Goal: Ask a question: Seek information or help from site administrators or community

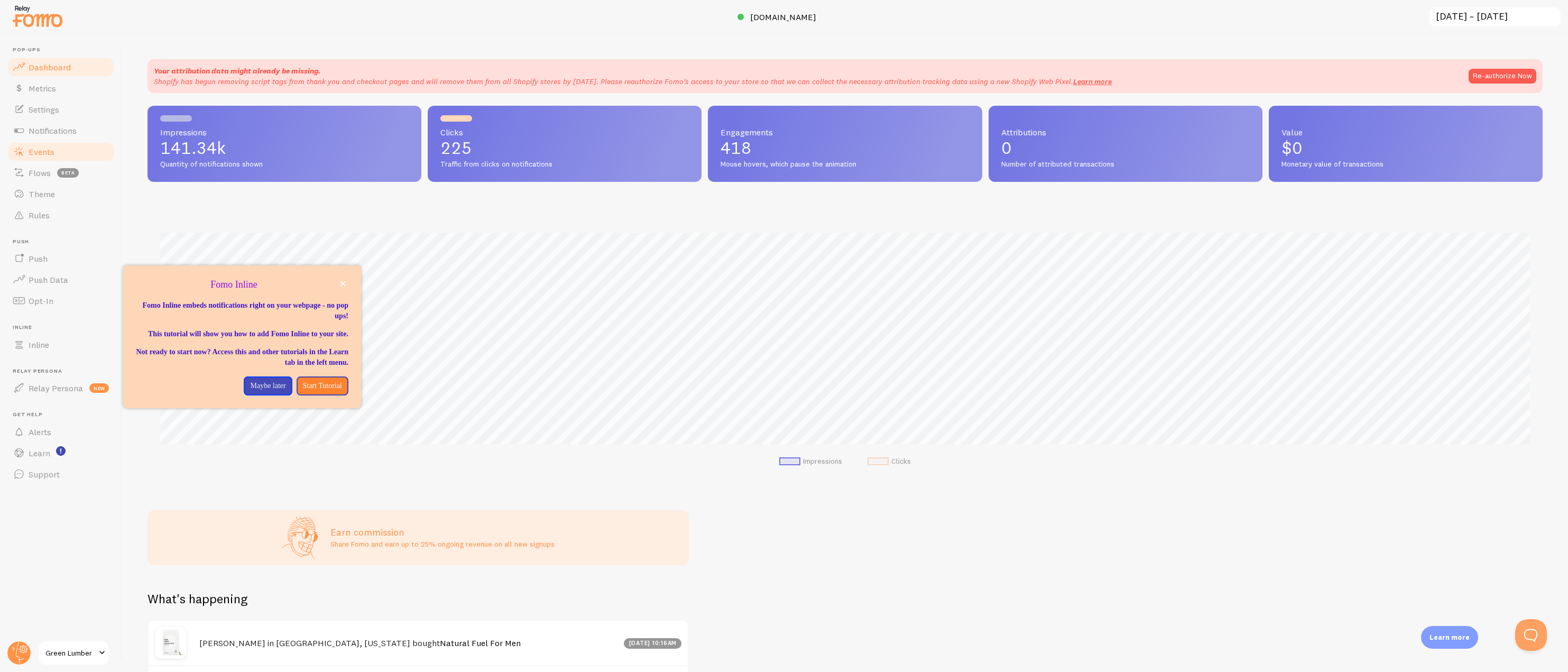
click at [57, 142] on link "Events" at bounding box center [60, 152] width 109 height 21
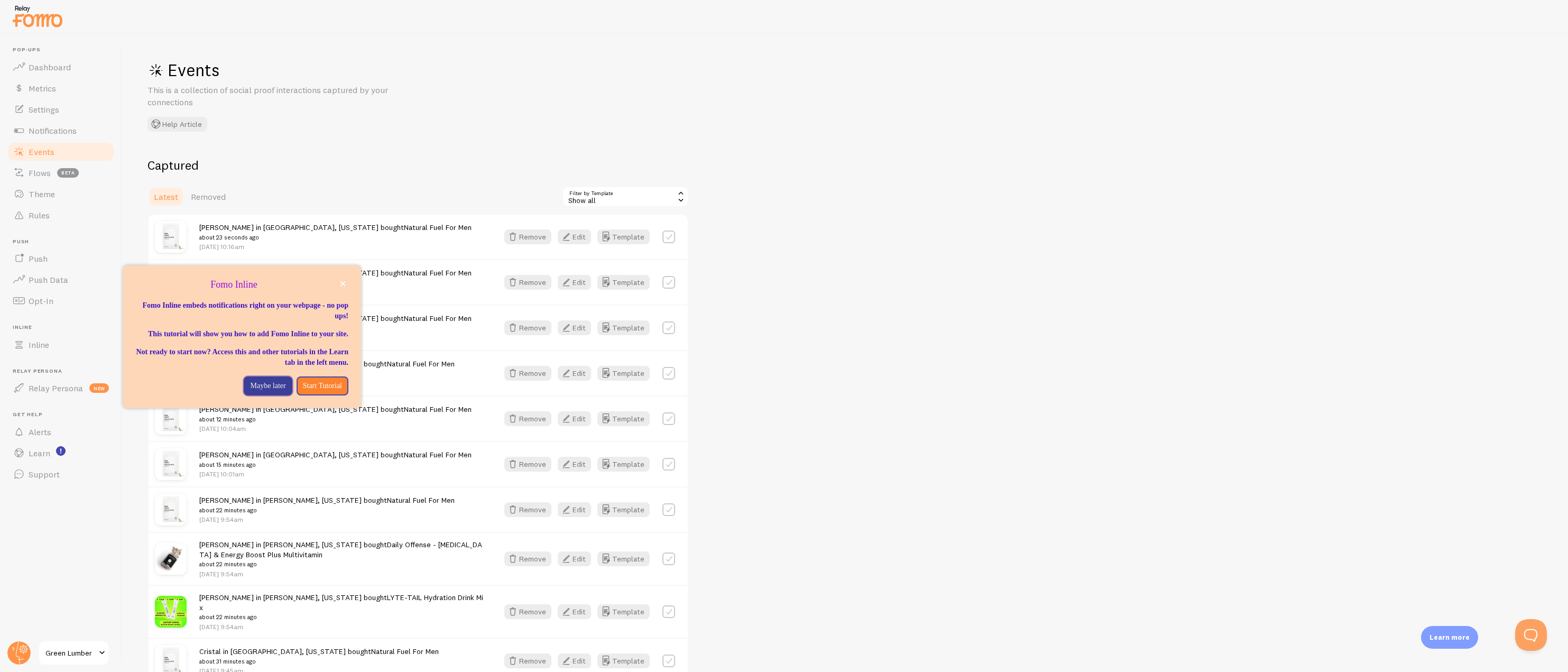
click at [276, 392] on button "Maybe later" at bounding box center [267, 385] width 48 height 19
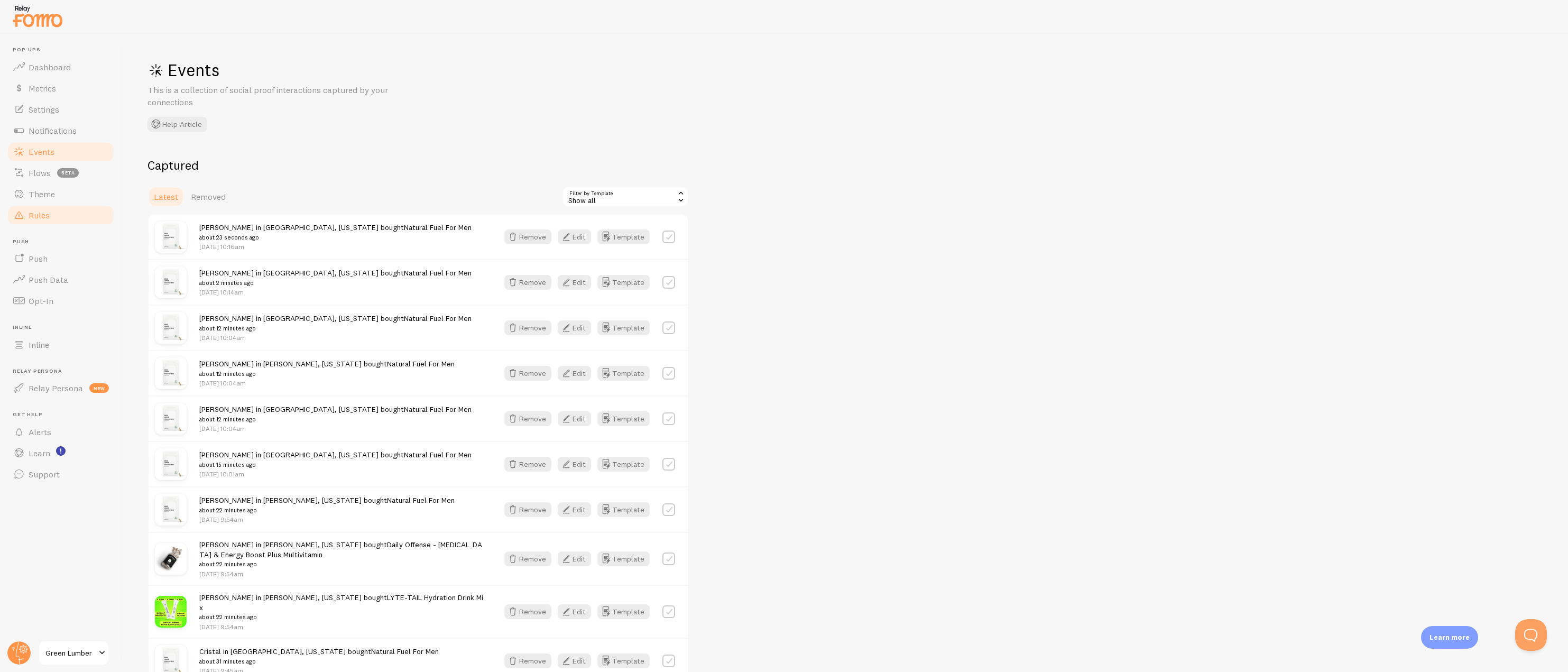
click at [57, 211] on link "Rules" at bounding box center [60, 215] width 109 height 21
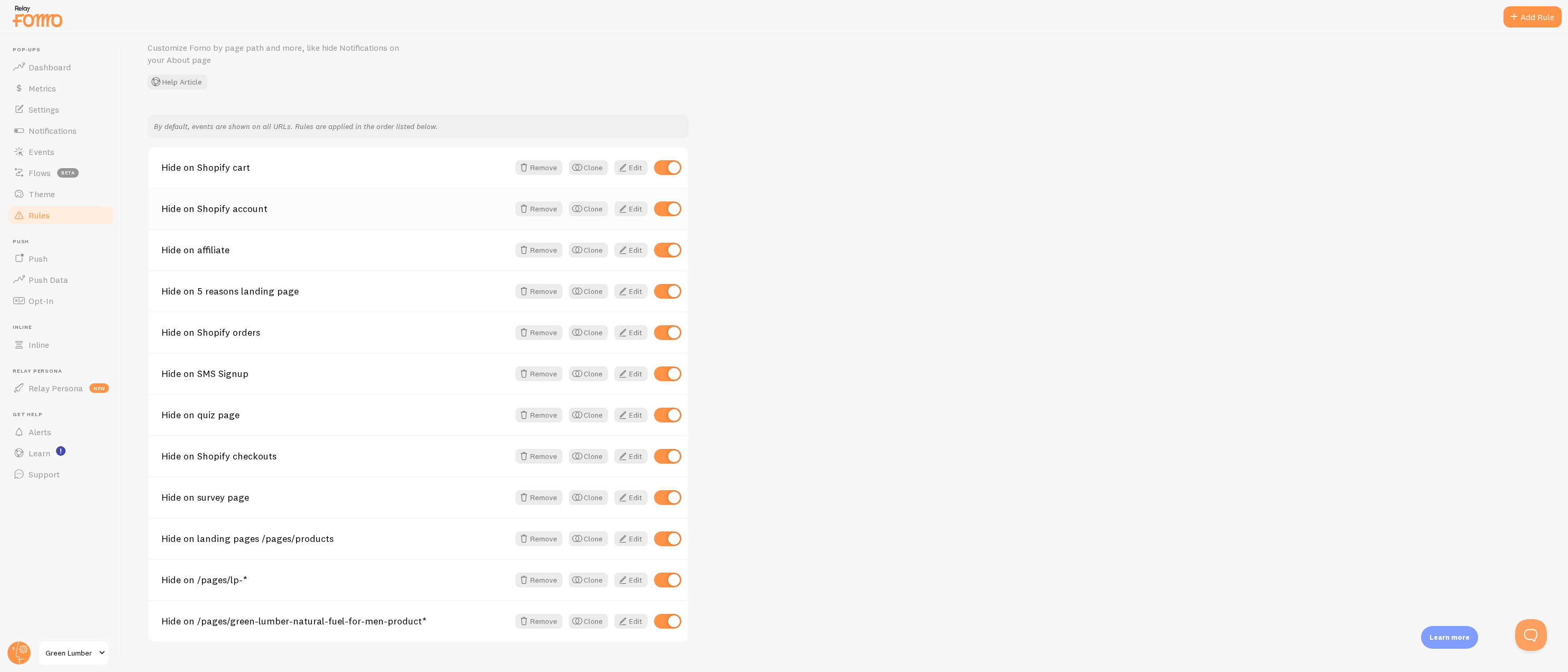
scroll to position [63, 0]
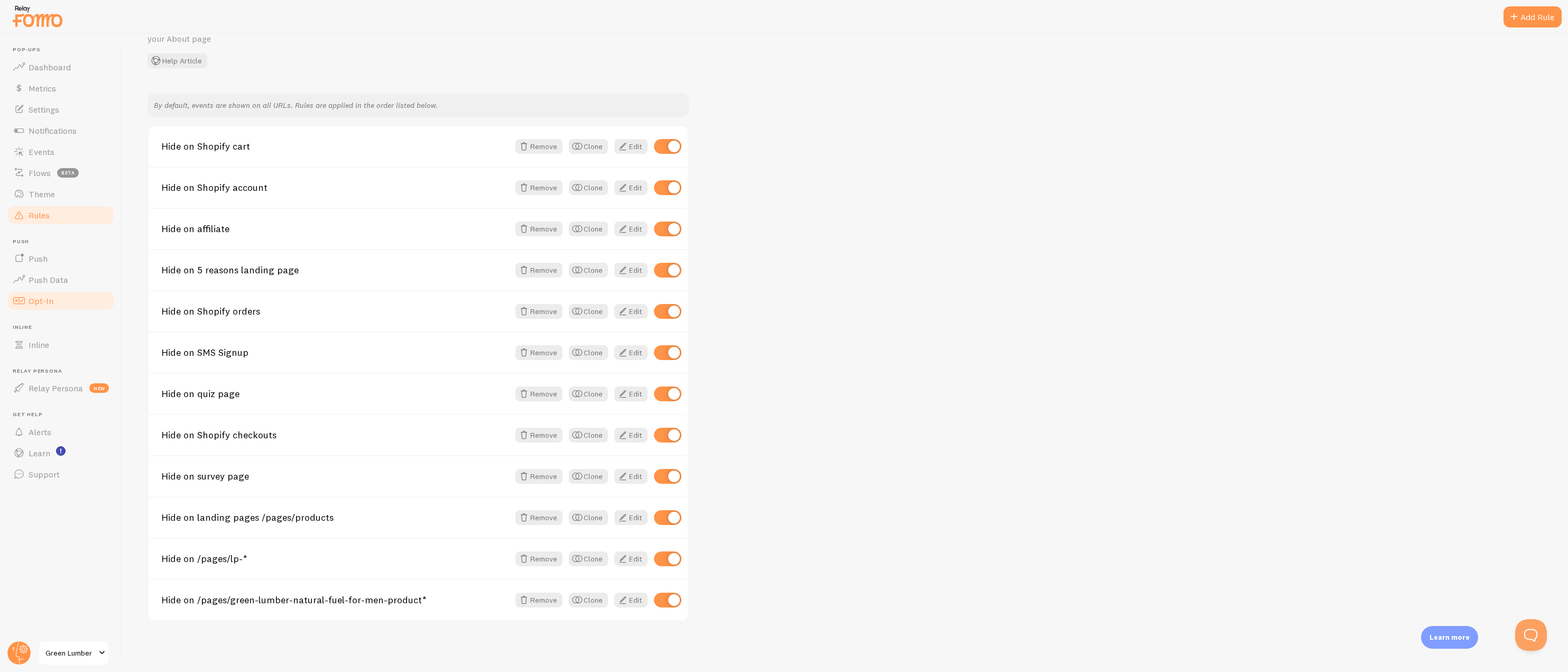
click at [51, 299] on span "Opt-In" at bounding box center [41, 300] width 25 height 10
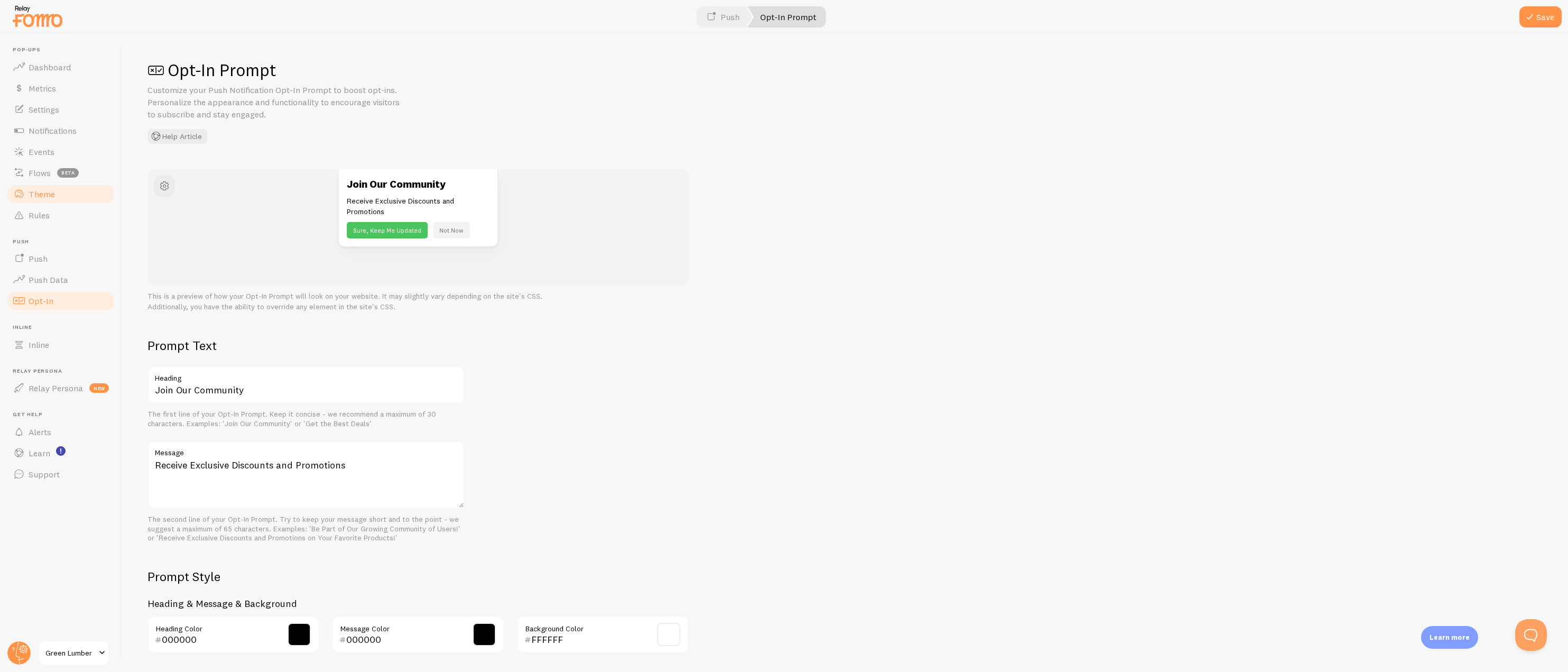
click at [45, 192] on span "Theme" at bounding box center [41, 194] width 26 height 10
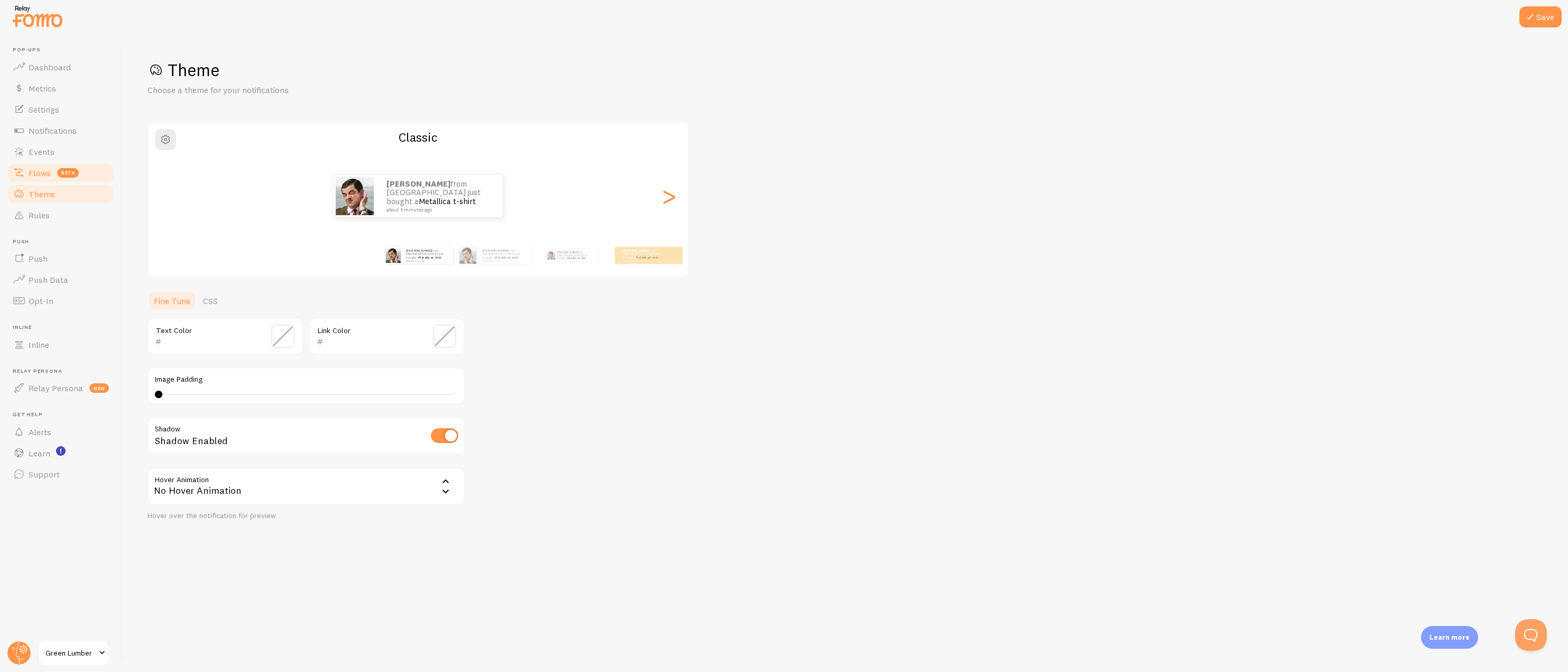
click at [44, 172] on span "Flows" at bounding box center [40, 172] width 22 height 10
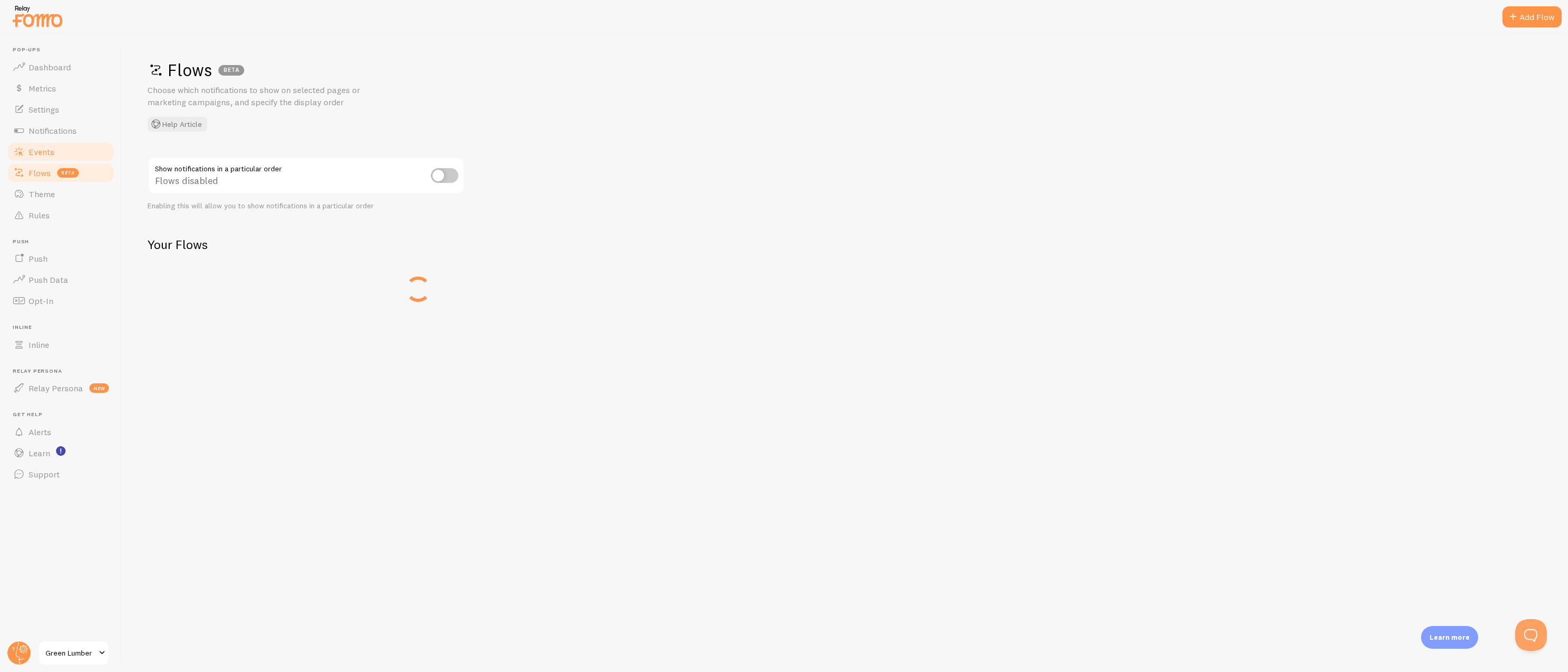
click at [41, 144] on link "Events" at bounding box center [60, 152] width 109 height 21
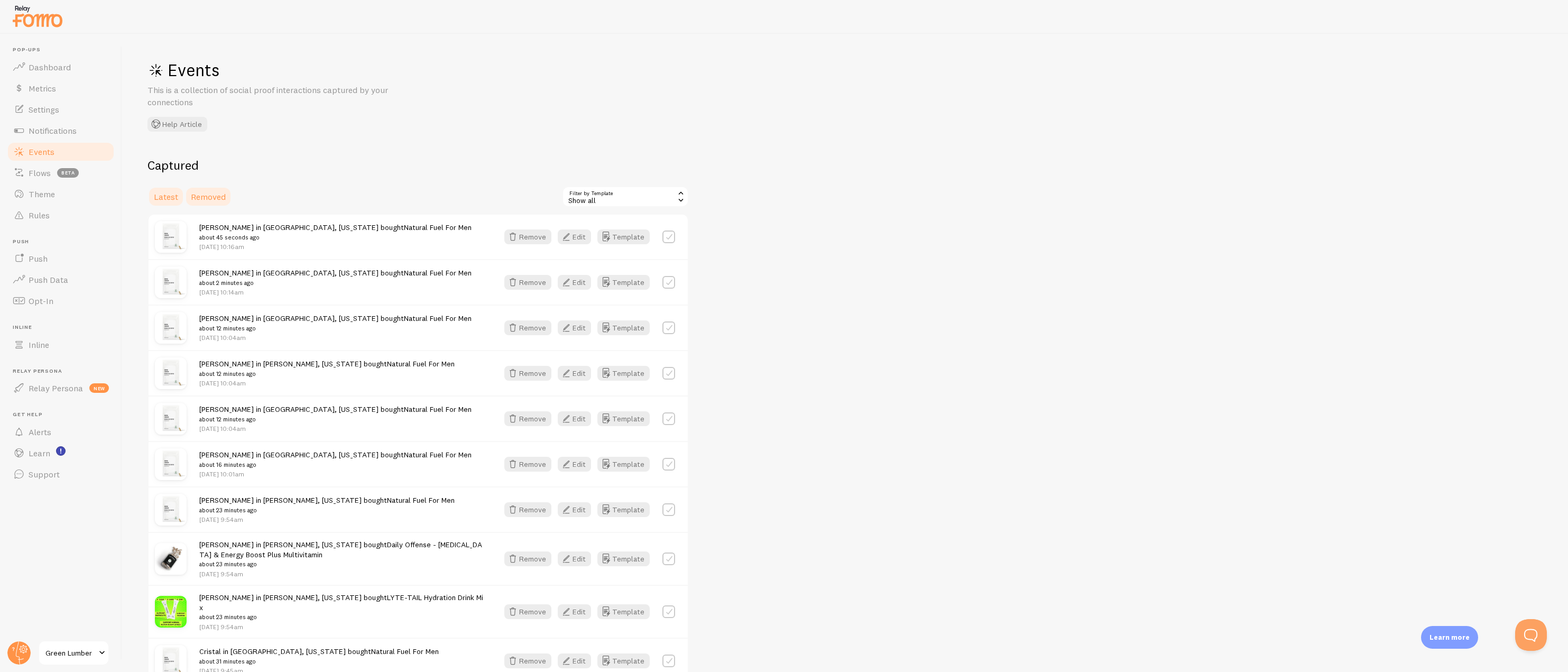
click at [191, 187] on link "Removed" at bounding box center [208, 197] width 47 height 21
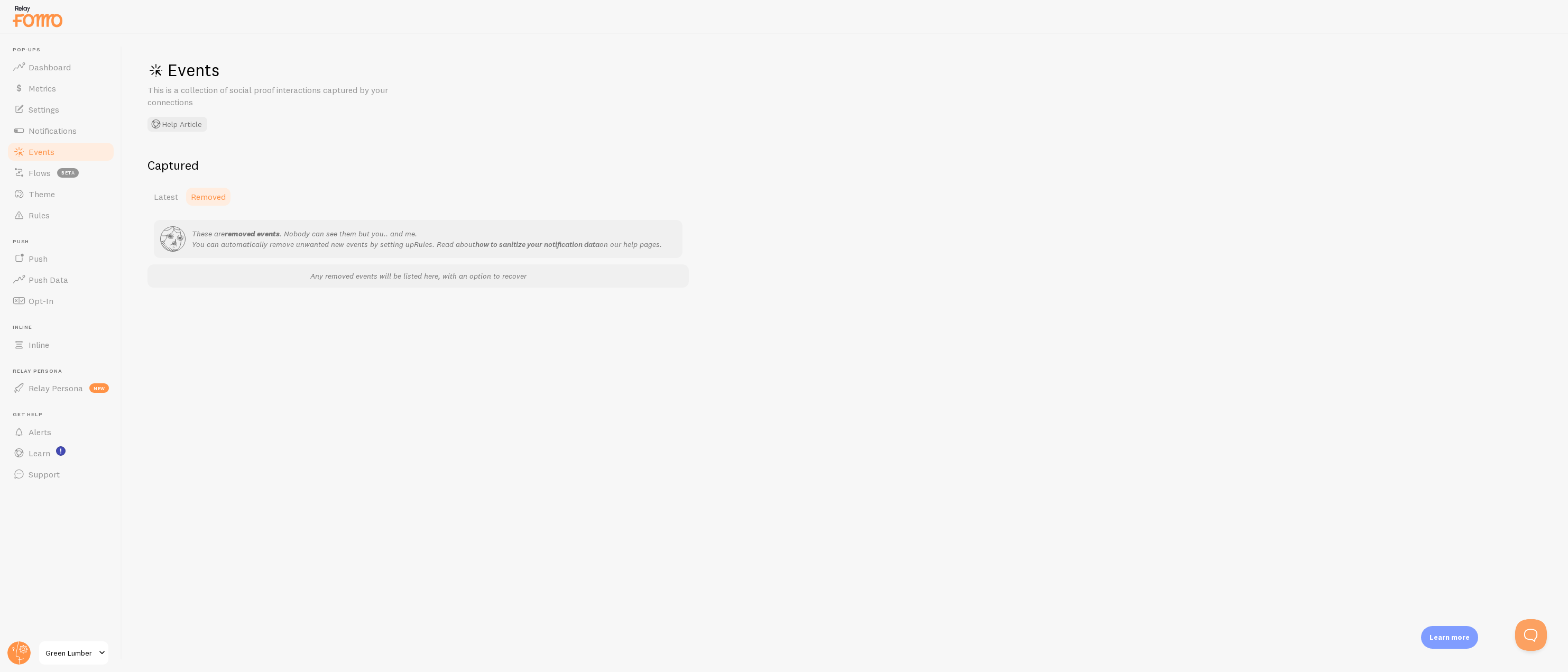
click at [578, 244] on link "how to sanitize your notification data" at bounding box center [537, 244] width 124 height 10
click at [35, 116] on link "Settings" at bounding box center [60, 109] width 109 height 21
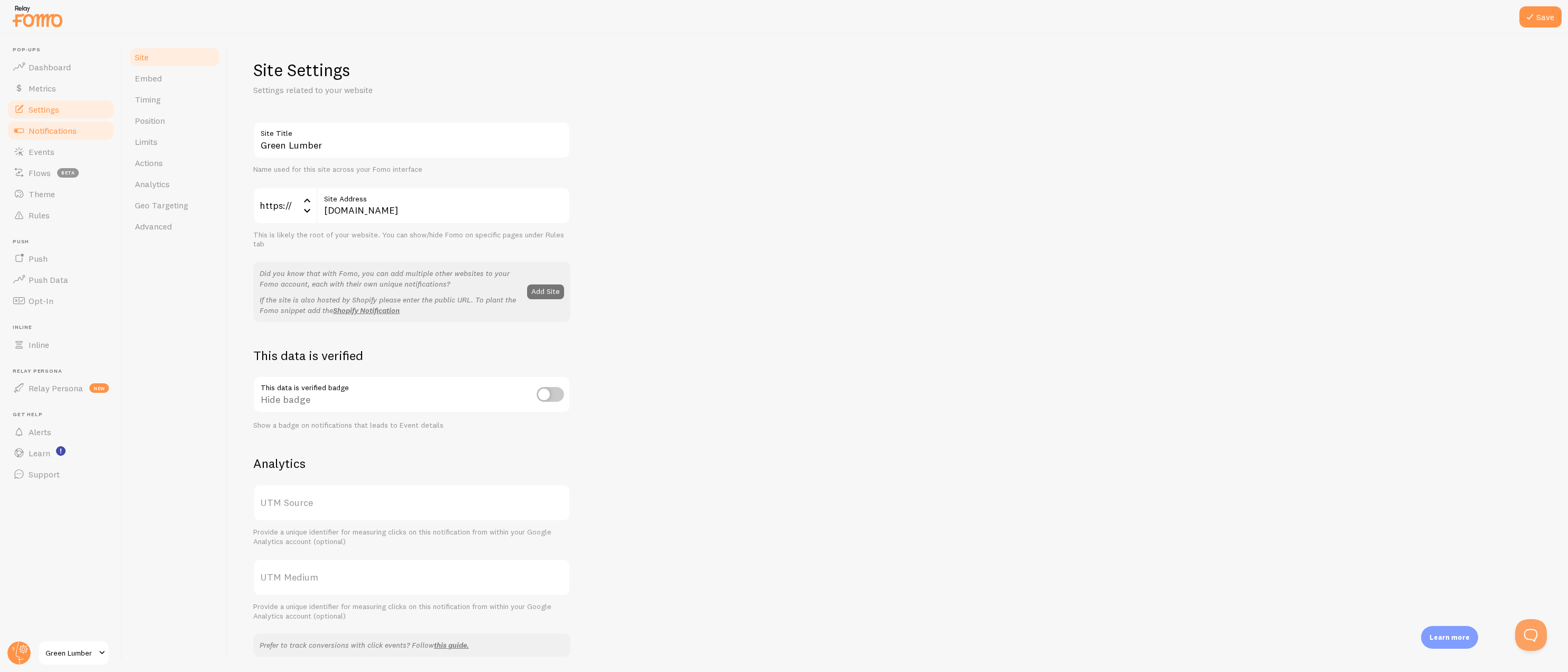
click at [37, 129] on span "Notifications" at bounding box center [52, 130] width 48 height 10
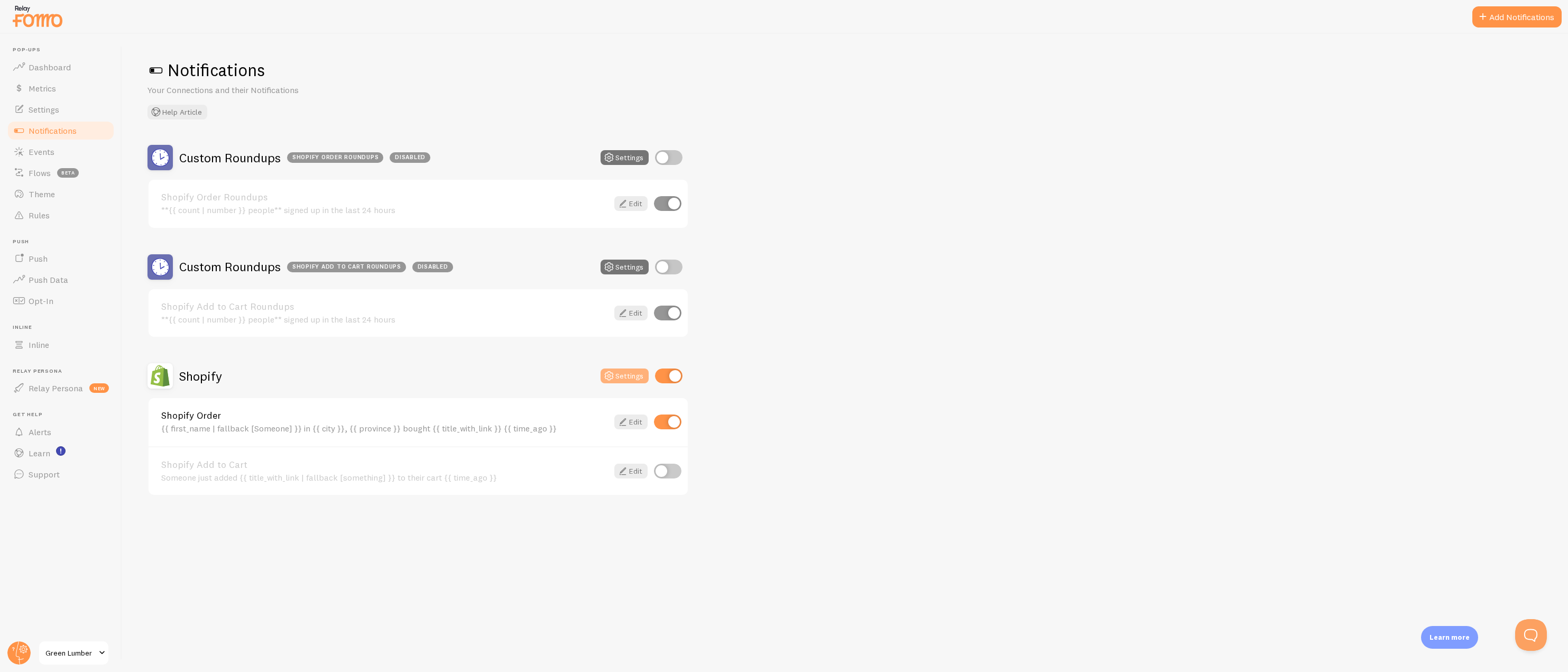
click at [629, 379] on button "Settings" at bounding box center [625, 376] width 48 height 15
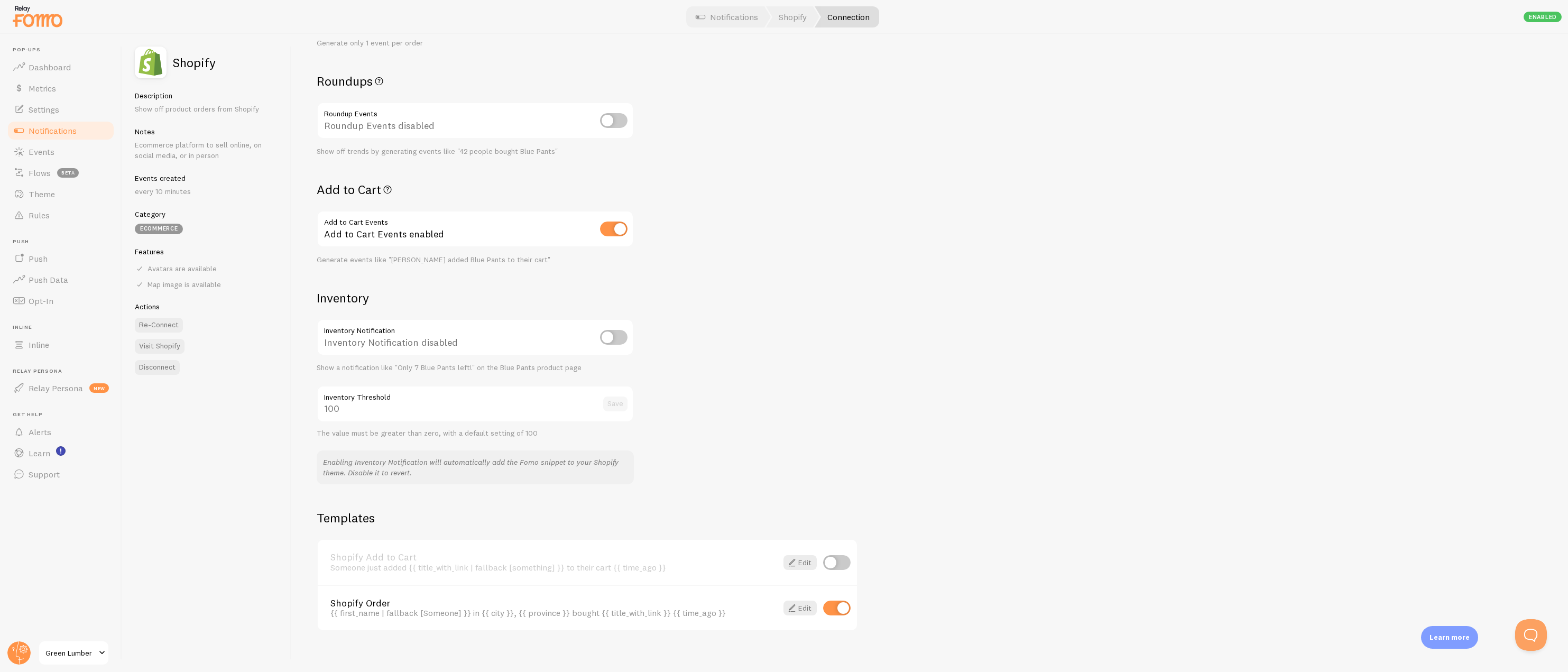
scroll to position [303, 0]
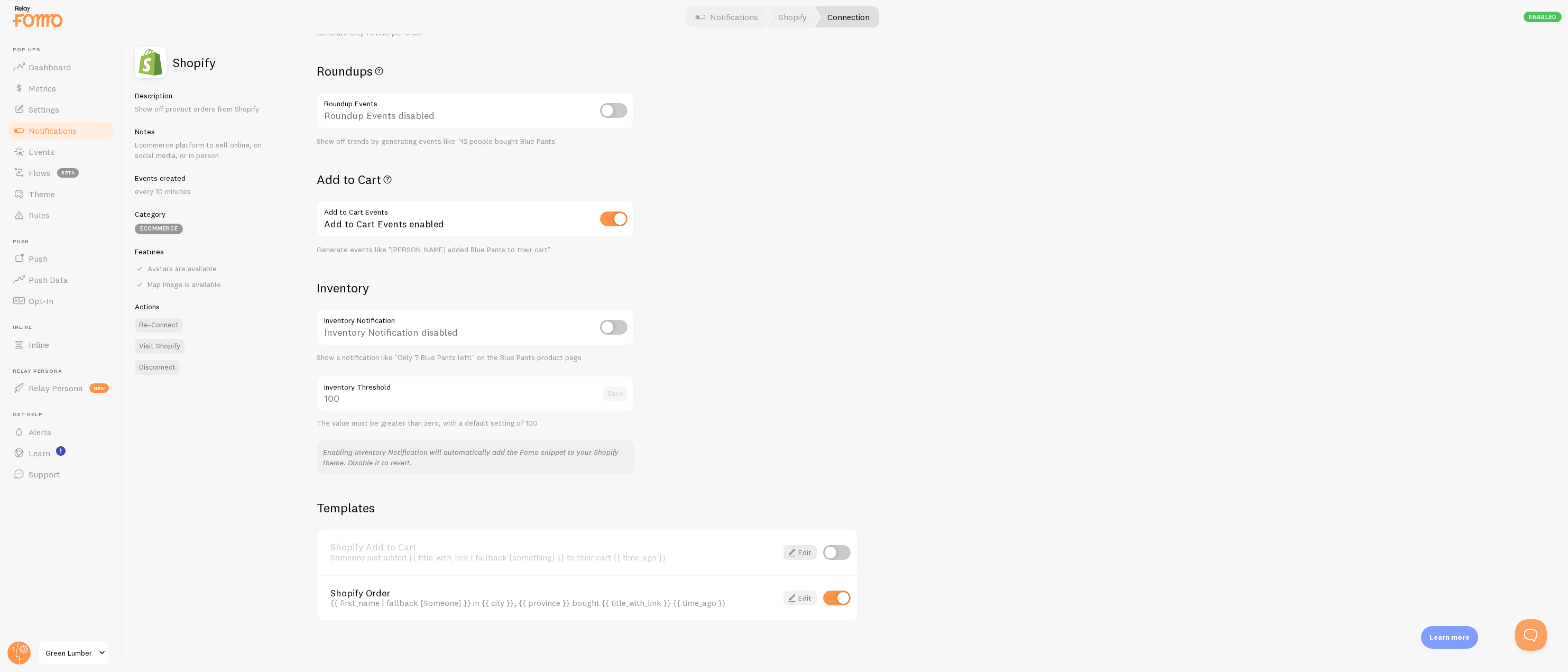
click at [793, 601] on span at bounding box center [792, 598] width 13 height 13
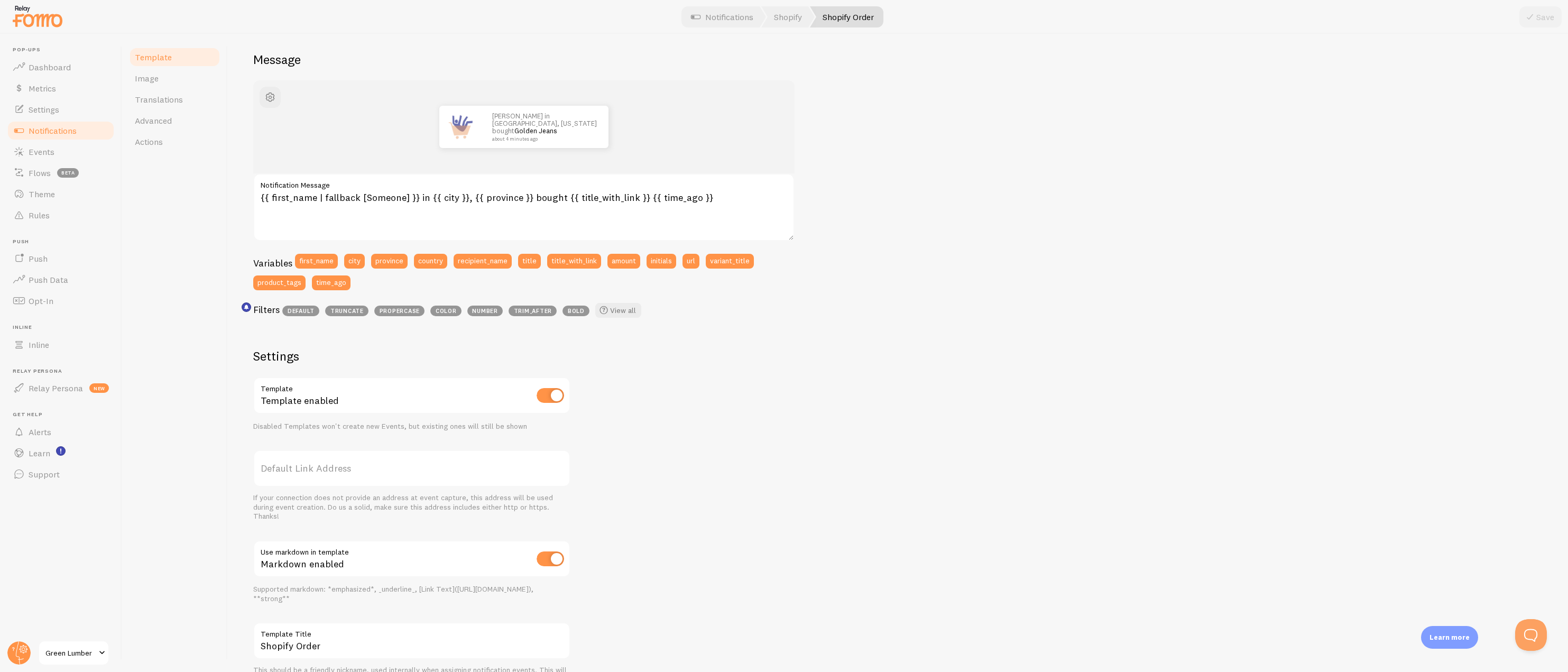
scroll to position [79, 0]
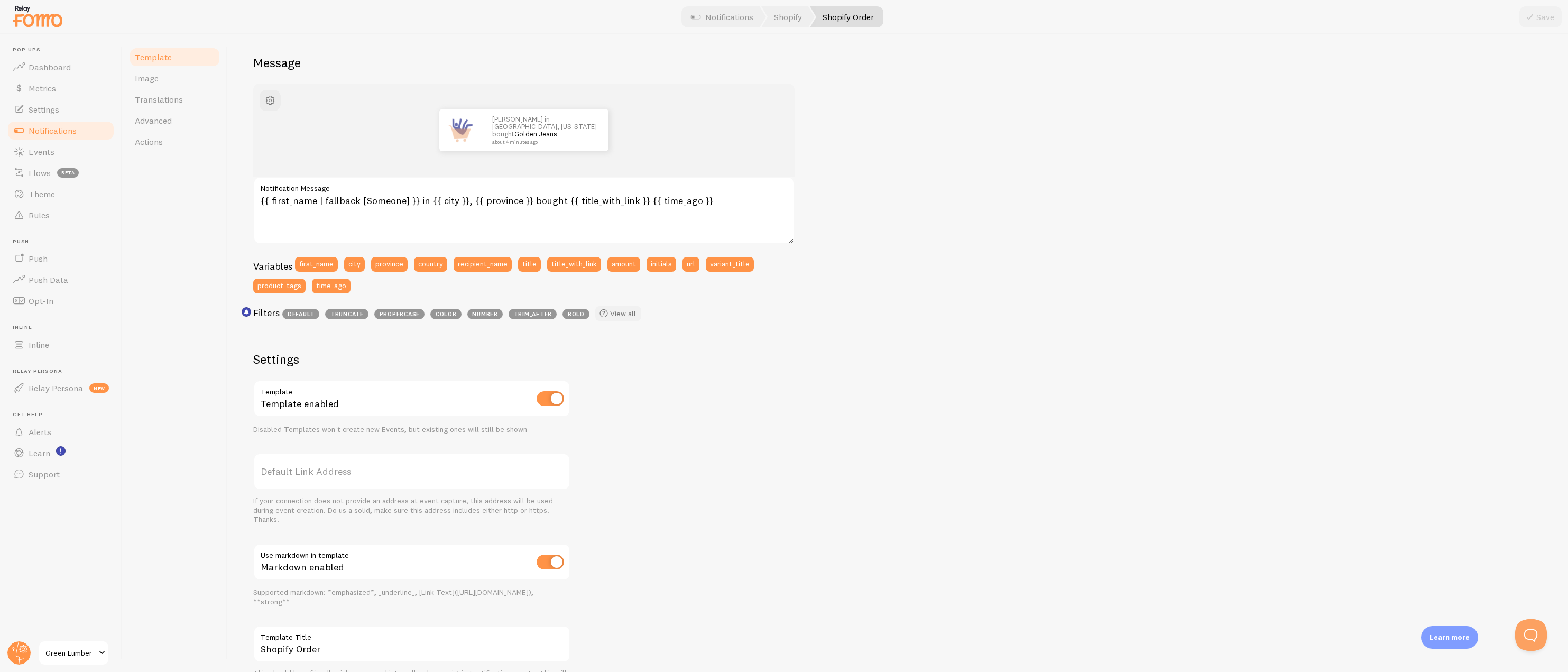
click at [621, 311] on link "View all" at bounding box center [618, 313] width 46 height 15
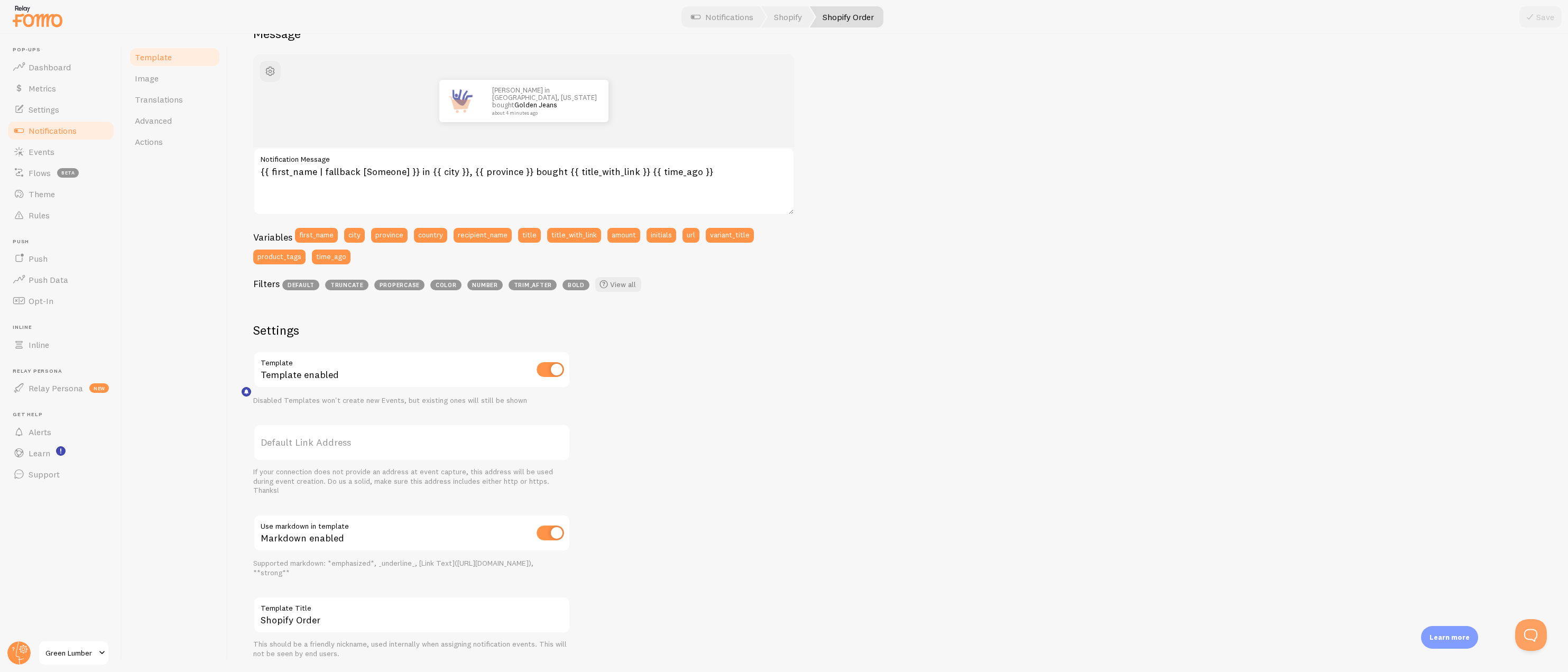
scroll to position [0, 0]
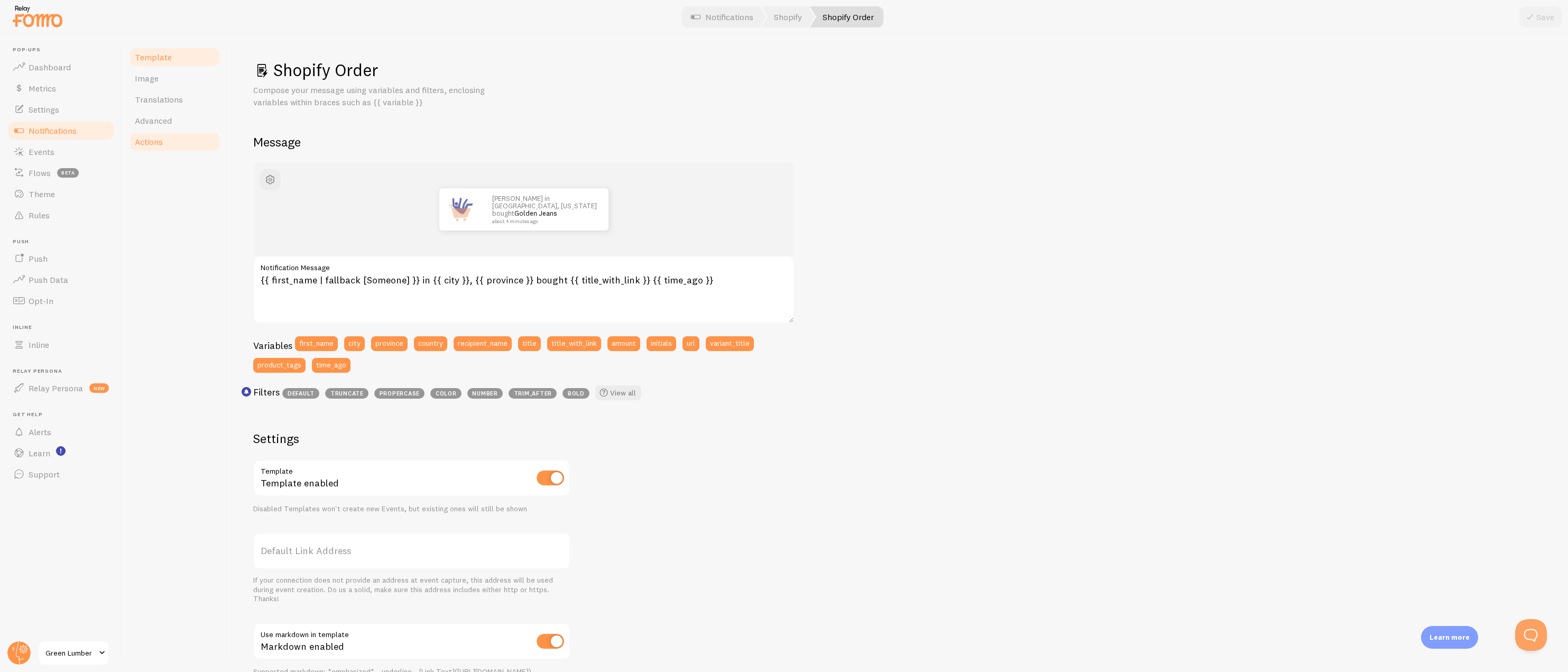
click at [144, 138] on span "Actions" at bounding box center [149, 141] width 28 height 10
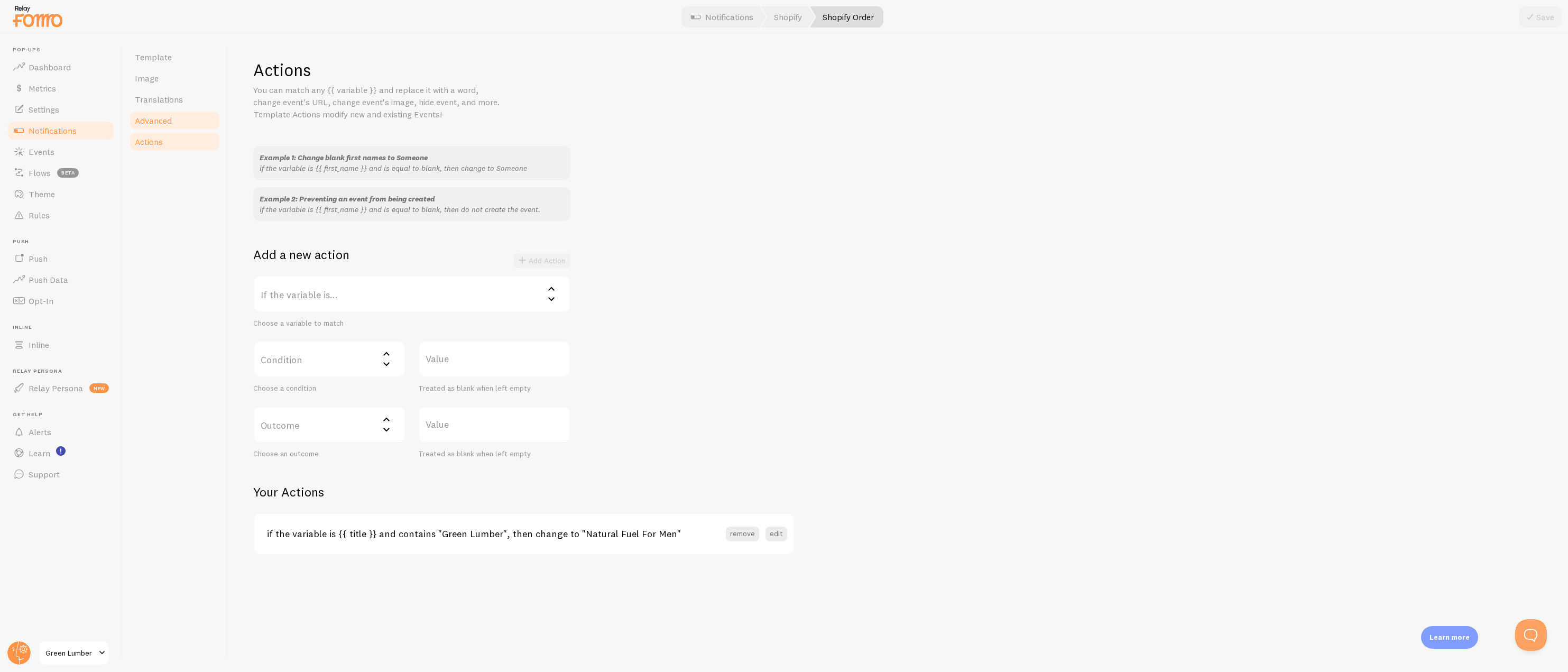
click at [152, 119] on span "Advanced" at bounding box center [153, 120] width 37 height 10
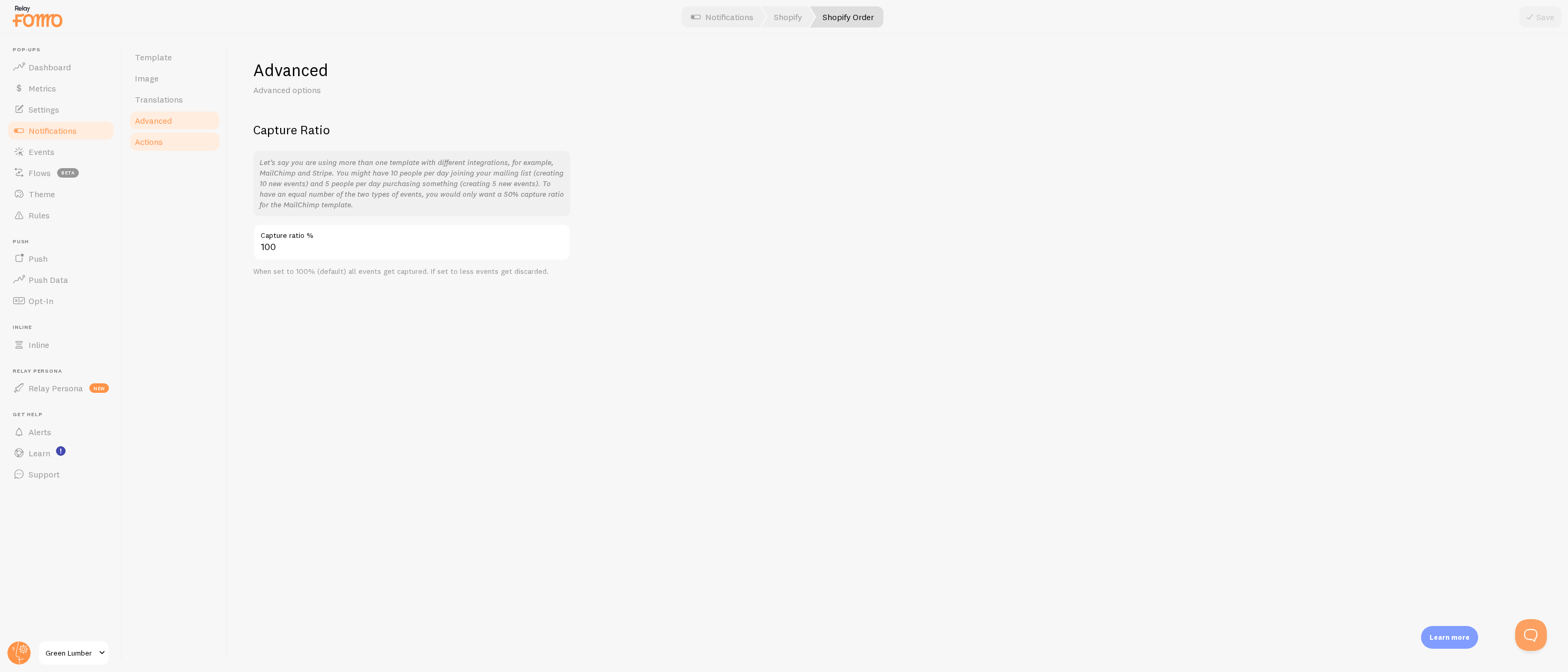
click at [152, 135] on link "Actions" at bounding box center [175, 141] width 93 height 21
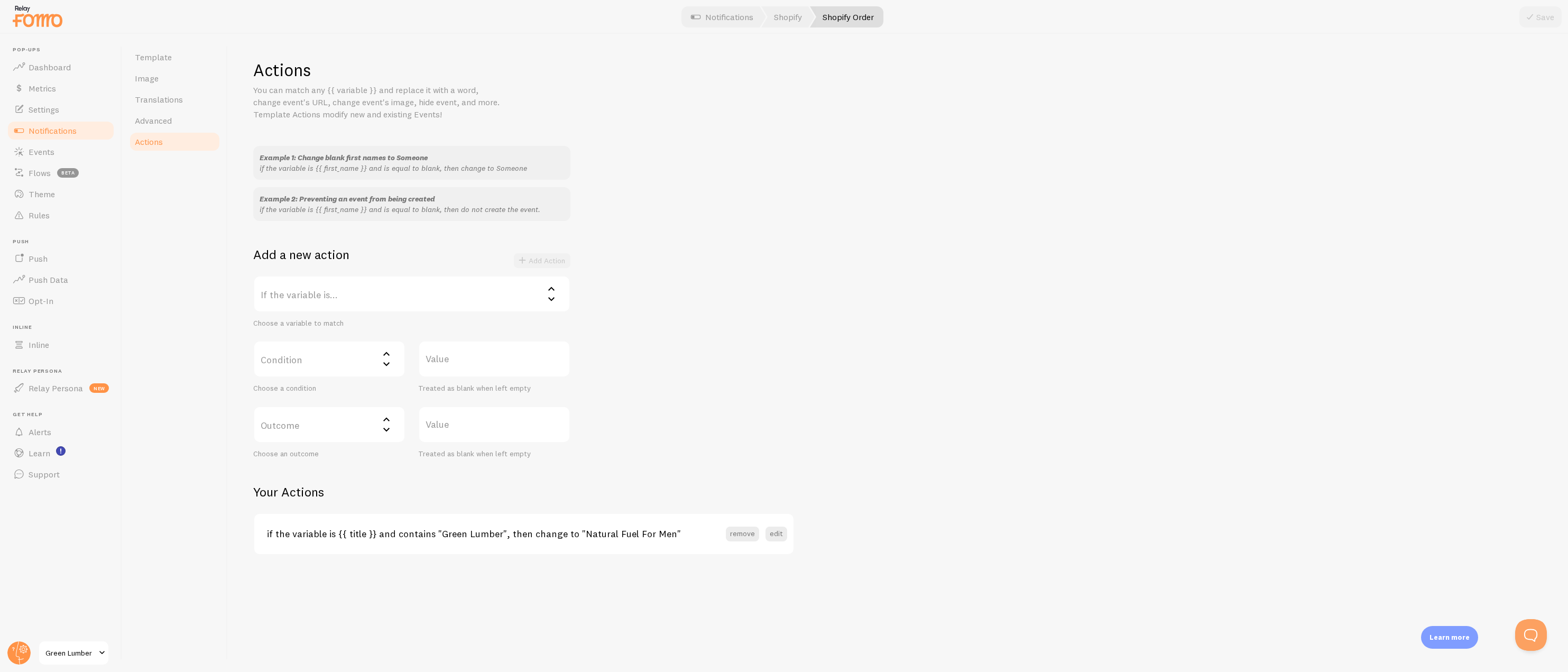
click at [404, 301] on label "If the variable is..." at bounding box center [411, 293] width 317 height 37
click at [194, 373] on div "Template Image Translations Advanced Actions" at bounding box center [175, 353] width 106 height 638
click at [166, 126] on link "Advanced" at bounding box center [175, 121] width 93 height 21
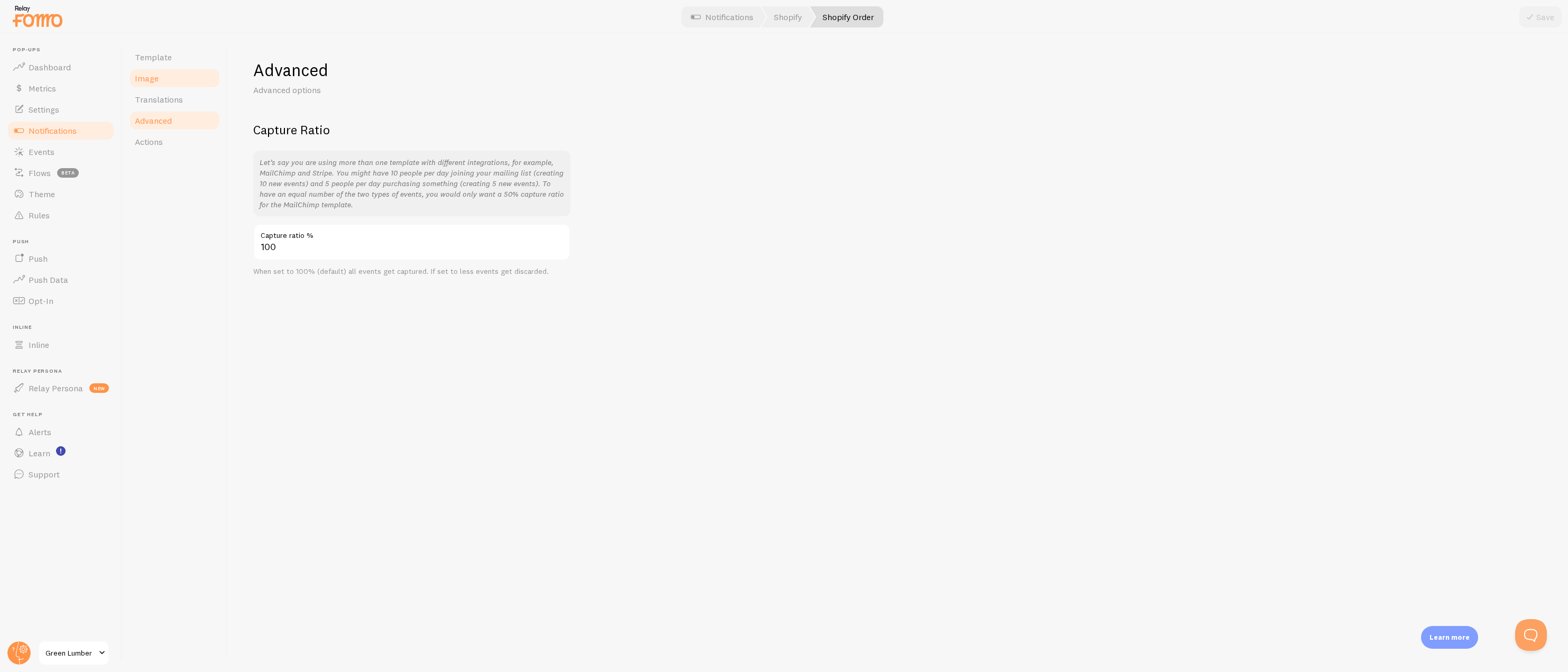
click at [166, 87] on link "Image" at bounding box center [175, 78] width 93 height 21
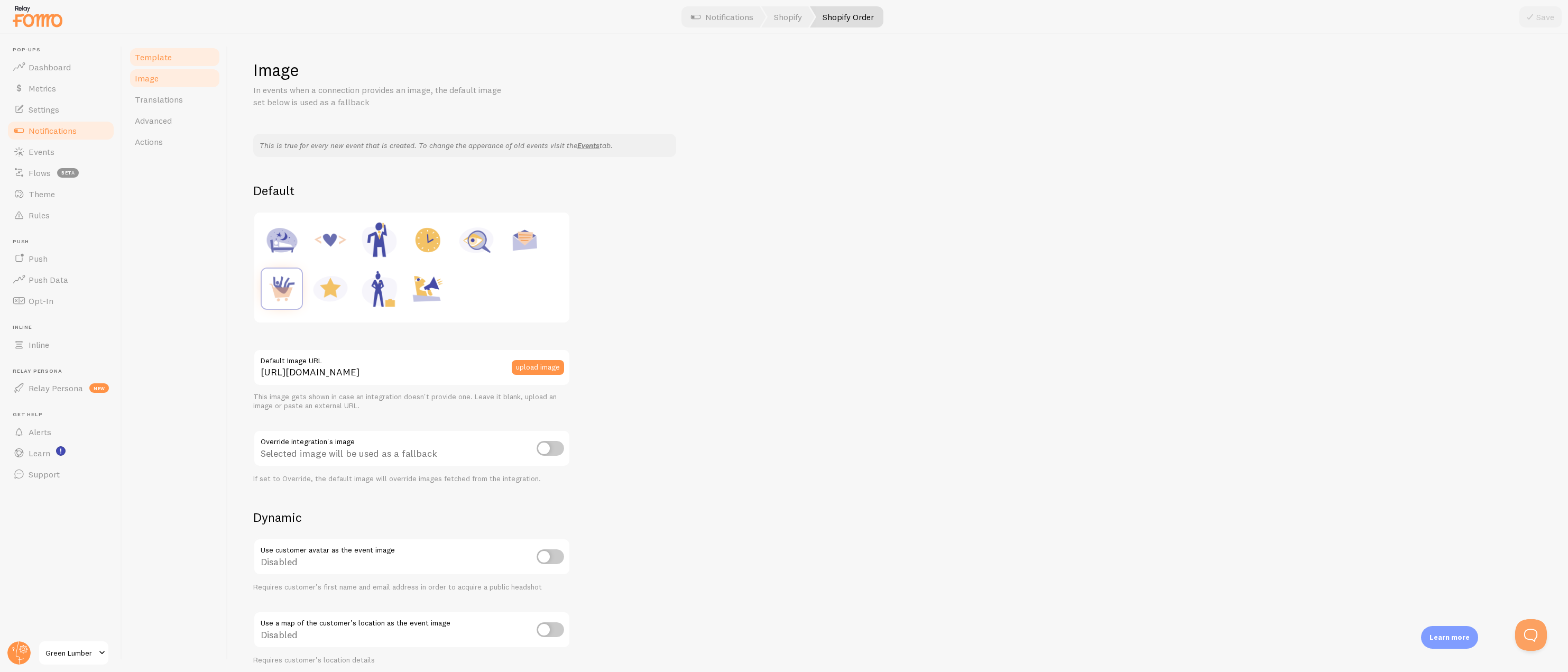
click at [161, 66] on link "Template" at bounding box center [175, 57] width 93 height 21
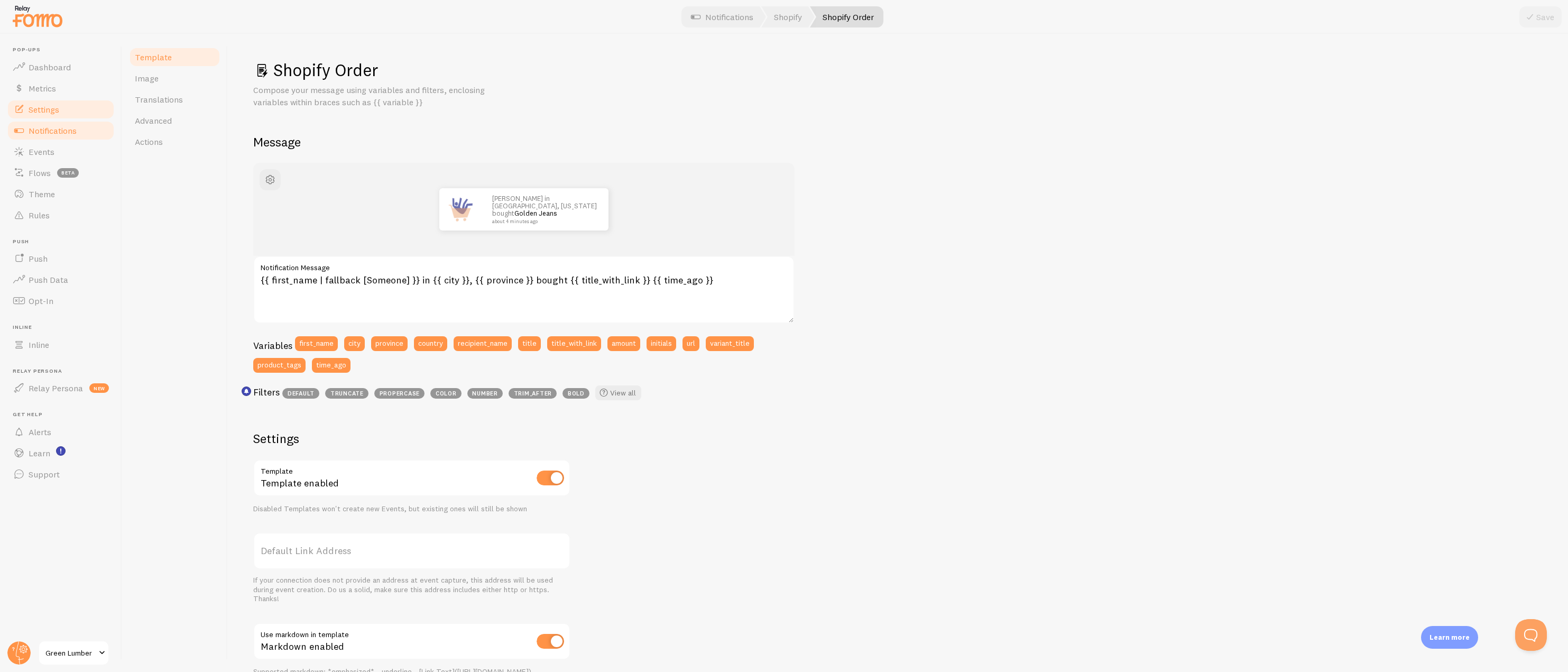
click at [45, 102] on link "Settings" at bounding box center [60, 109] width 109 height 21
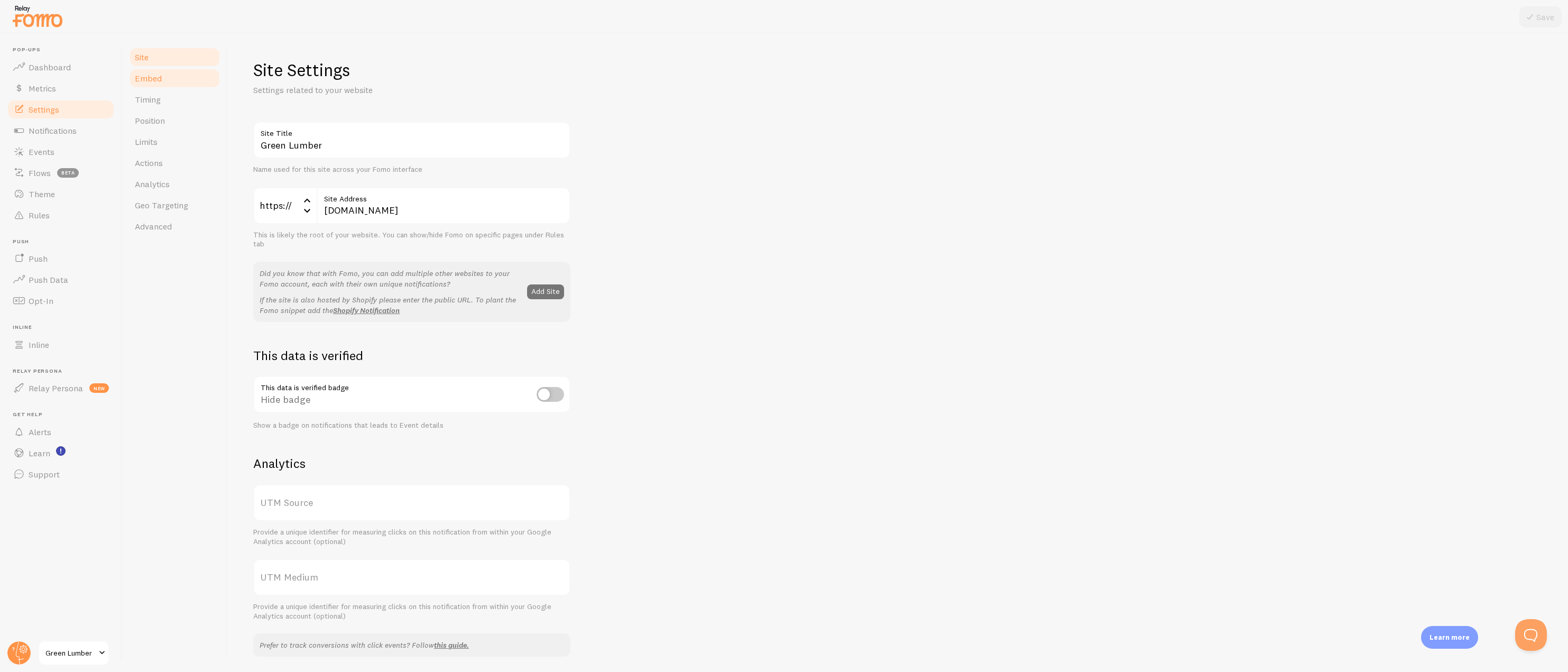
click at [156, 71] on link "Embed" at bounding box center [175, 78] width 93 height 21
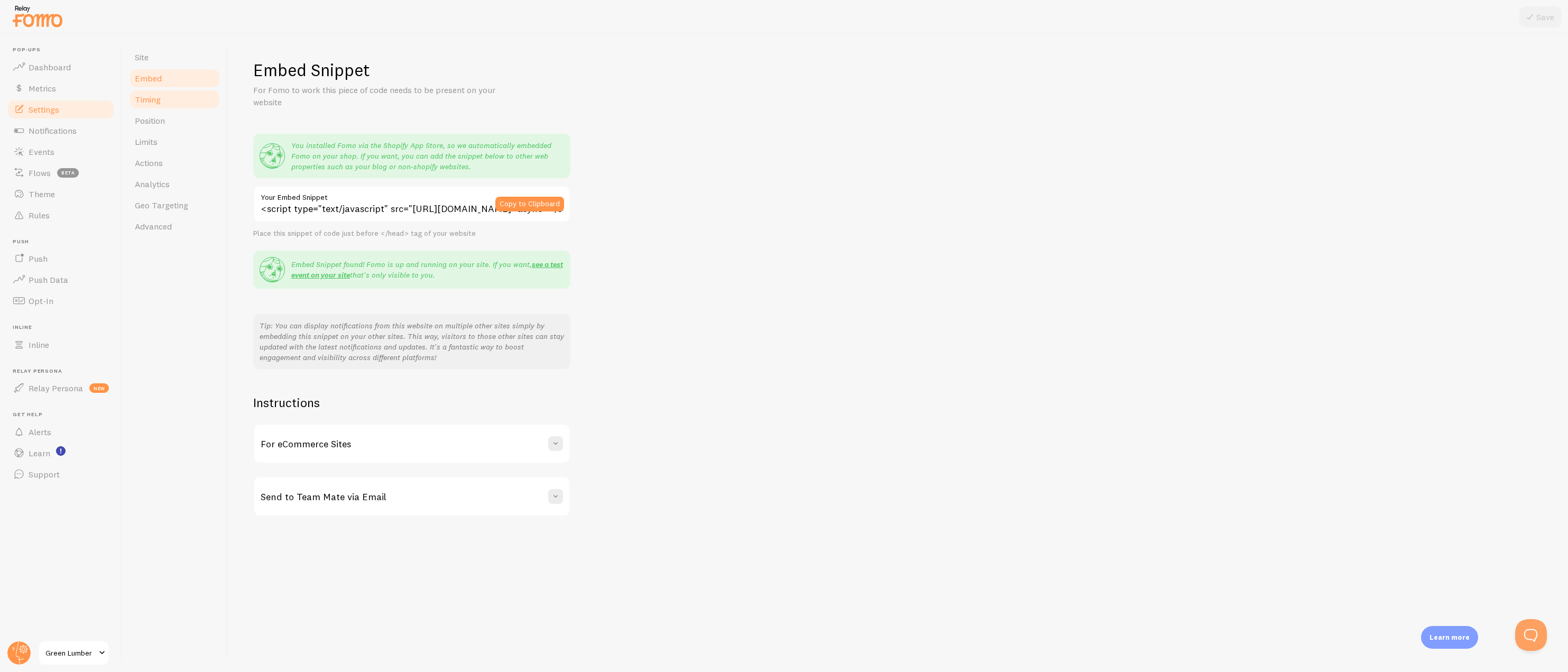
click at [158, 93] on link "Timing" at bounding box center [175, 99] width 93 height 21
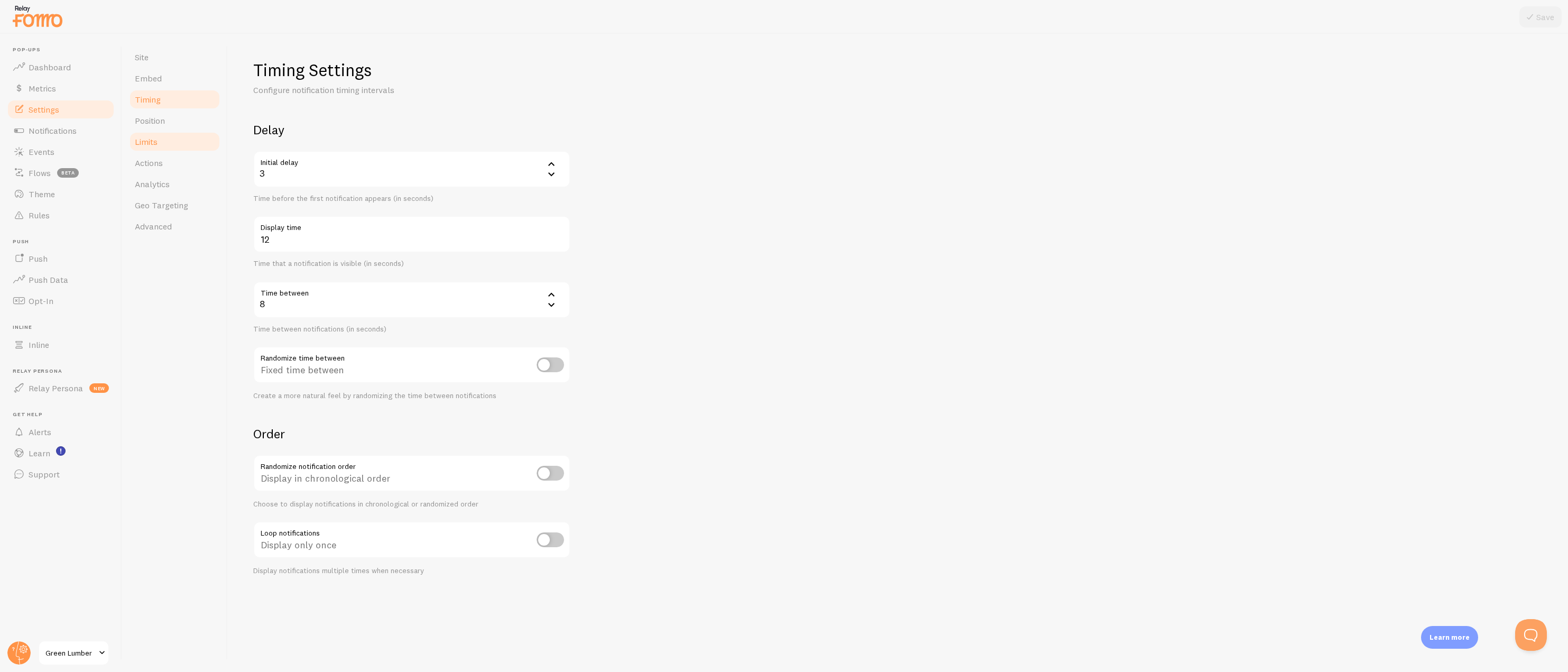
click at [155, 139] on span "Limits" at bounding box center [145, 141] width 23 height 10
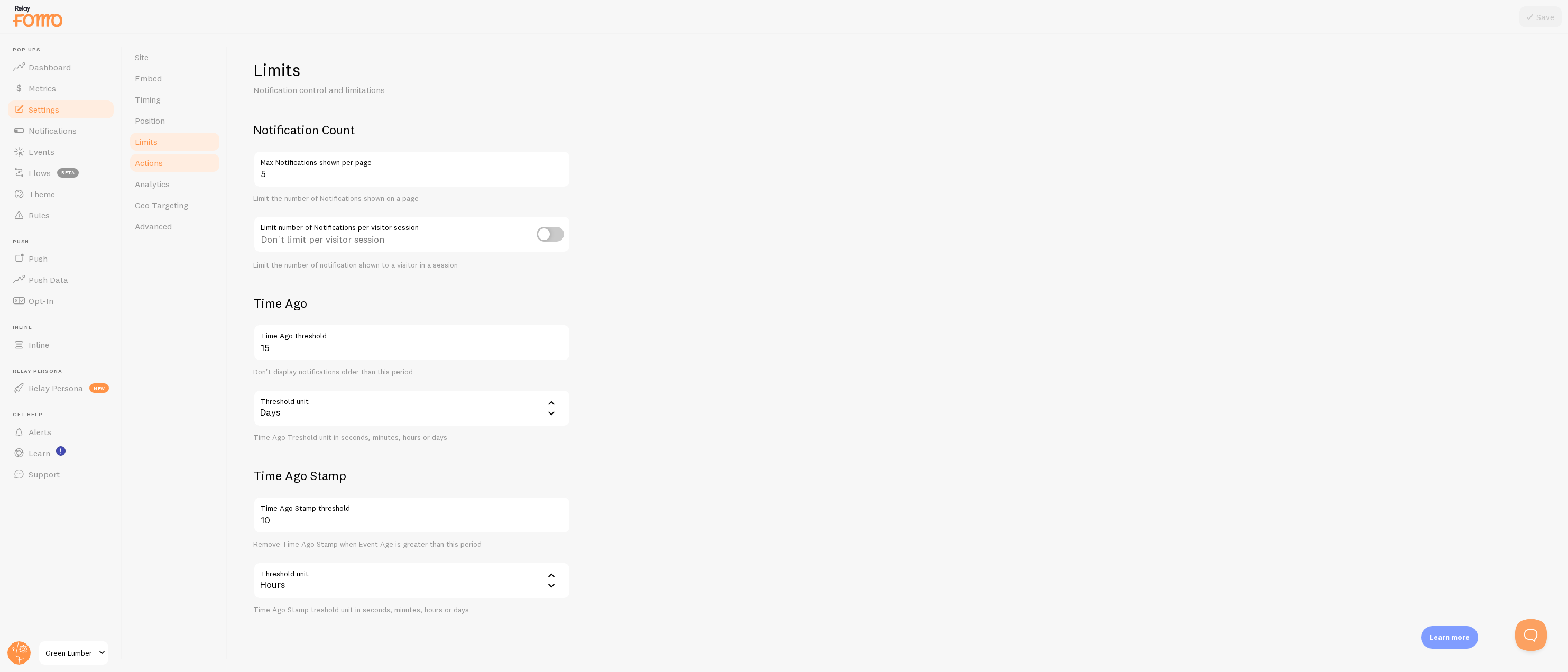
click at [155, 159] on span "Actions" at bounding box center [149, 163] width 28 height 10
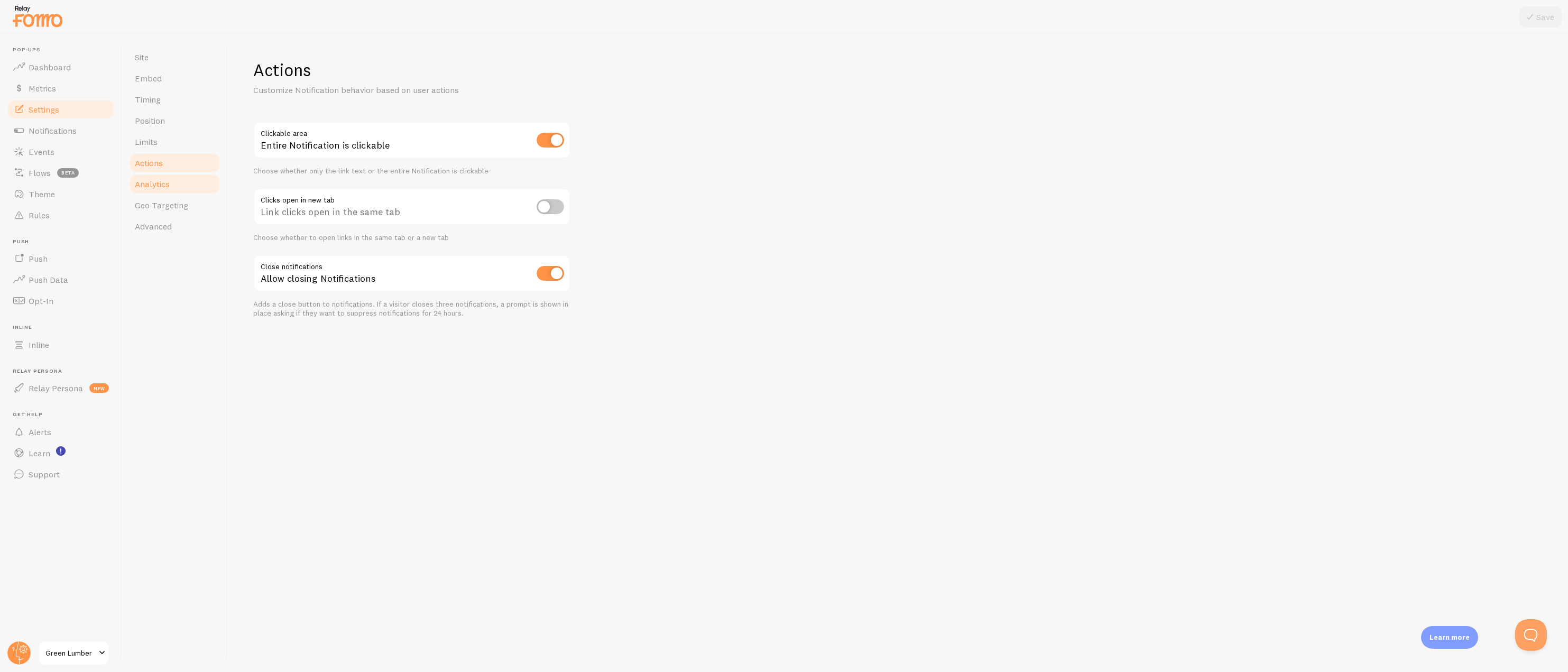
click at [156, 186] on span "Analytics" at bounding box center [152, 184] width 35 height 10
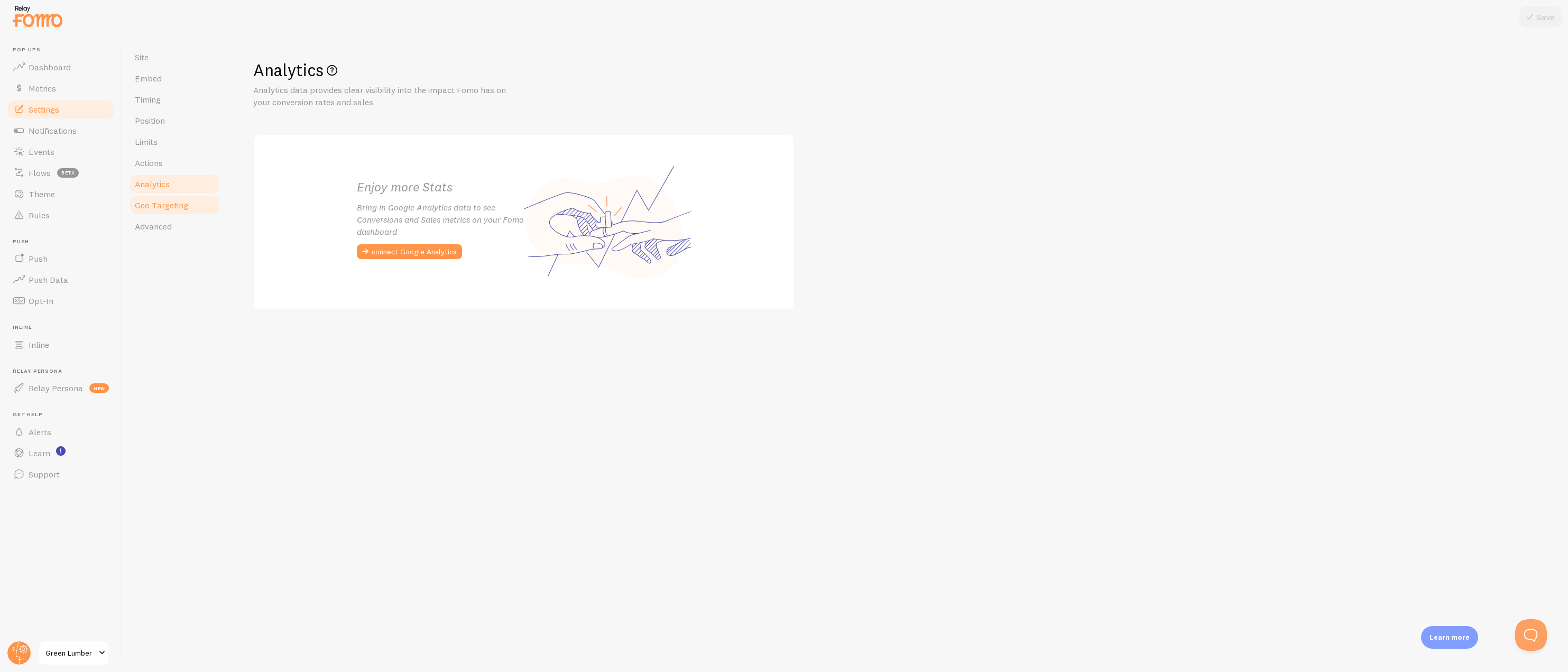
click at [156, 203] on span "Geo Targeting" at bounding box center [161, 205] width 54 height 10
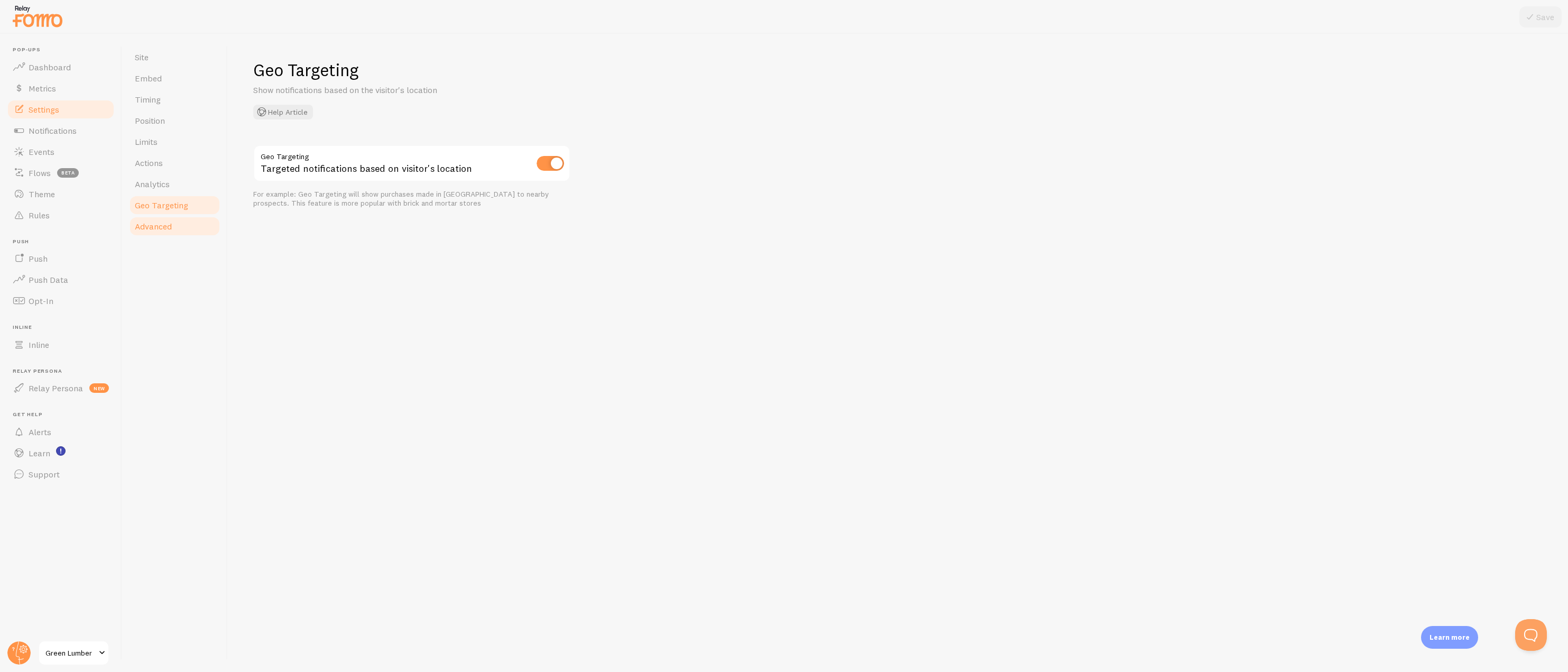
click at [156, 223] on span "Advanced" at bounding box center [153, 226] width 37 height 10
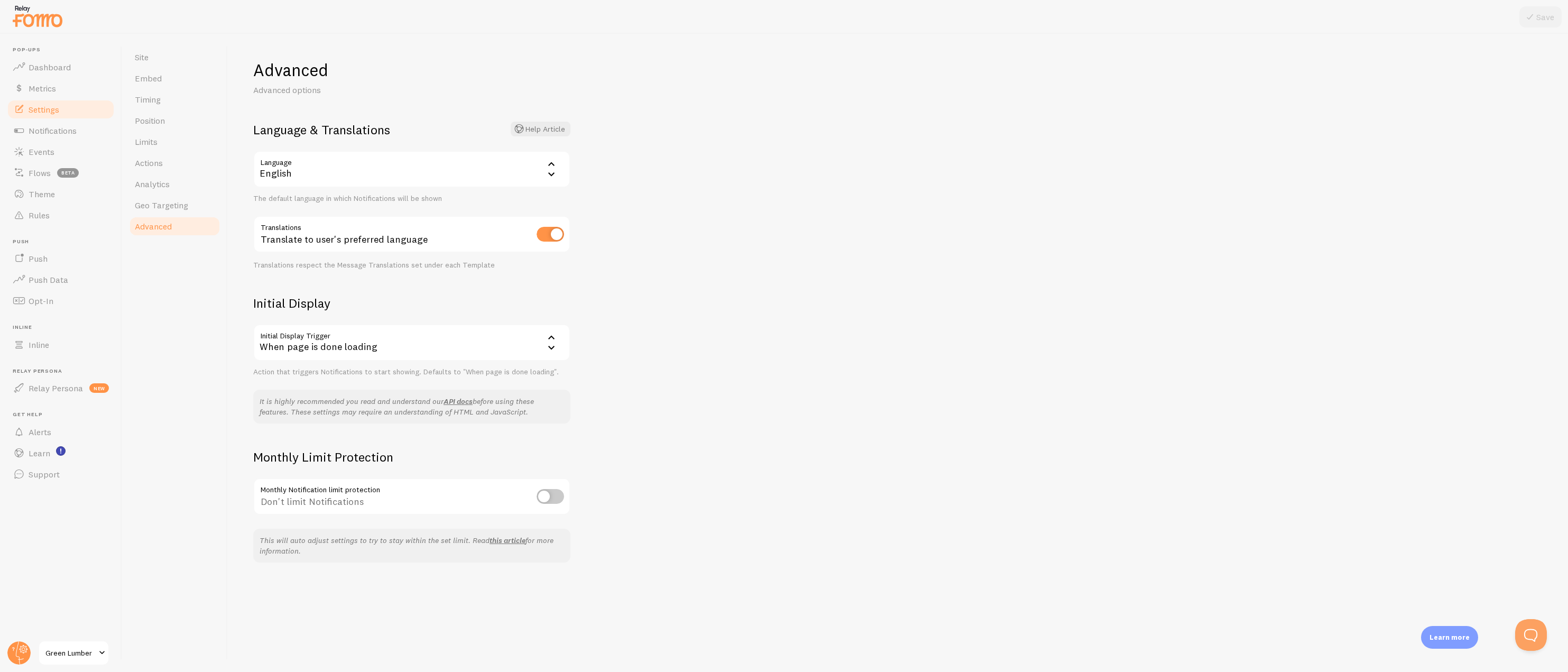
click at [156, 223] on span "Advanced" at bounding box center [153, 226] width 37 height 10
click at [139, 127] on link "Position" at bounding box center [175, 121] width 93 height 21
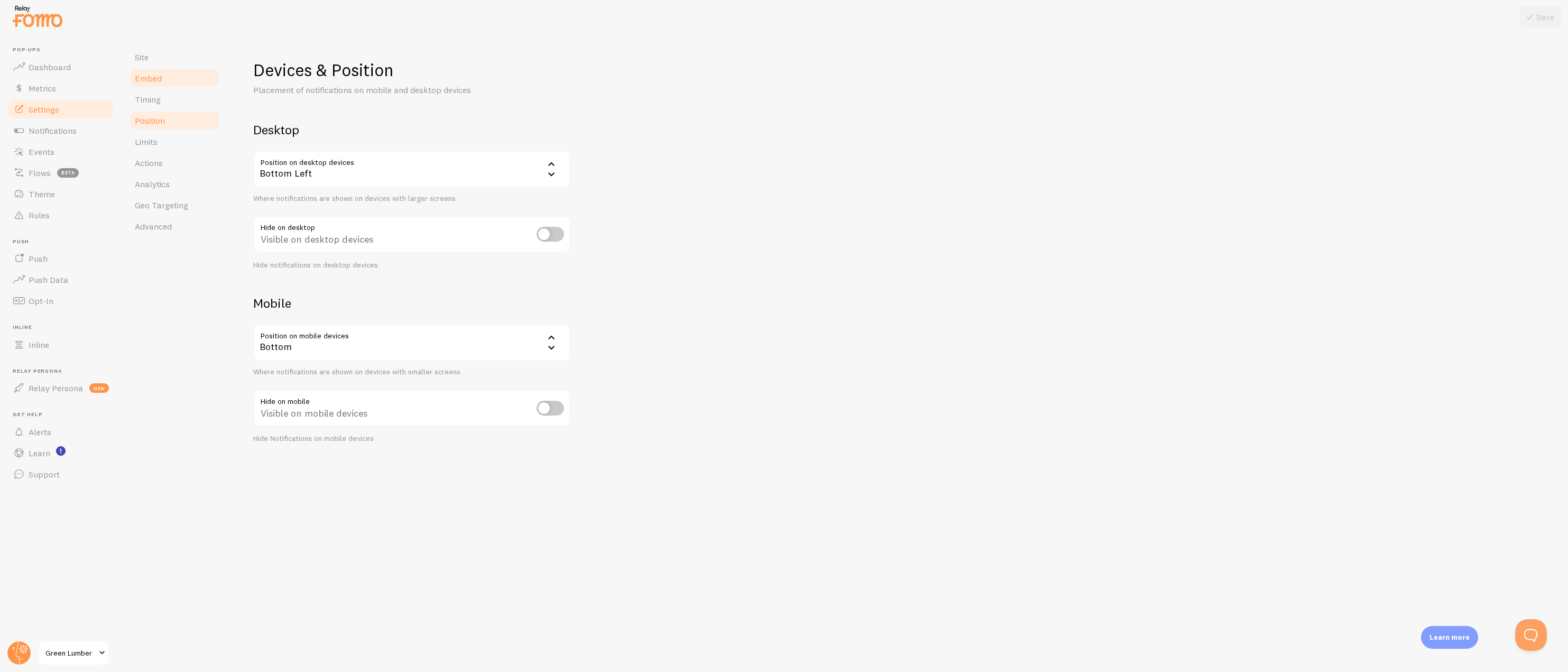
click at [159, 77] on span "Embed" at bounding box center [148, 78] width 27 height 10
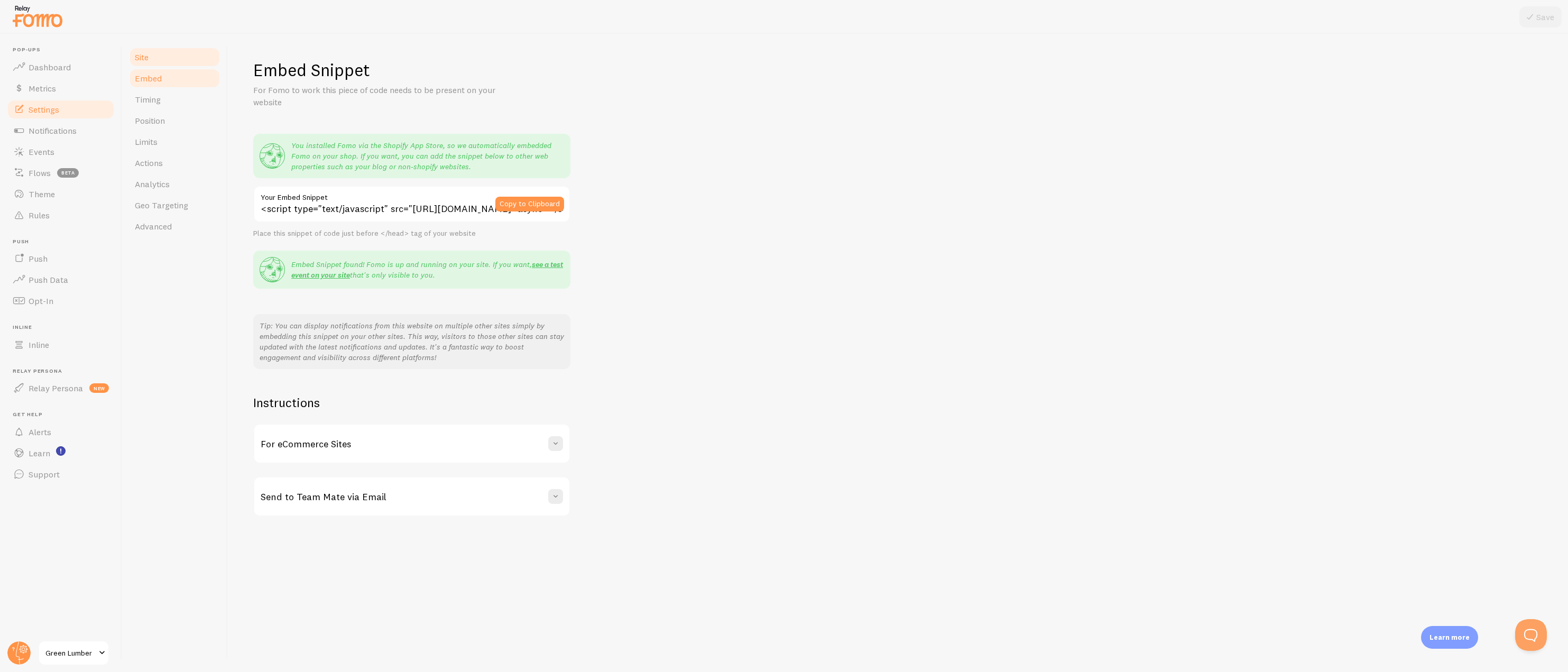
click at [161, 60] on link "Site" at bounding box center [175, 57] width 93 height 21
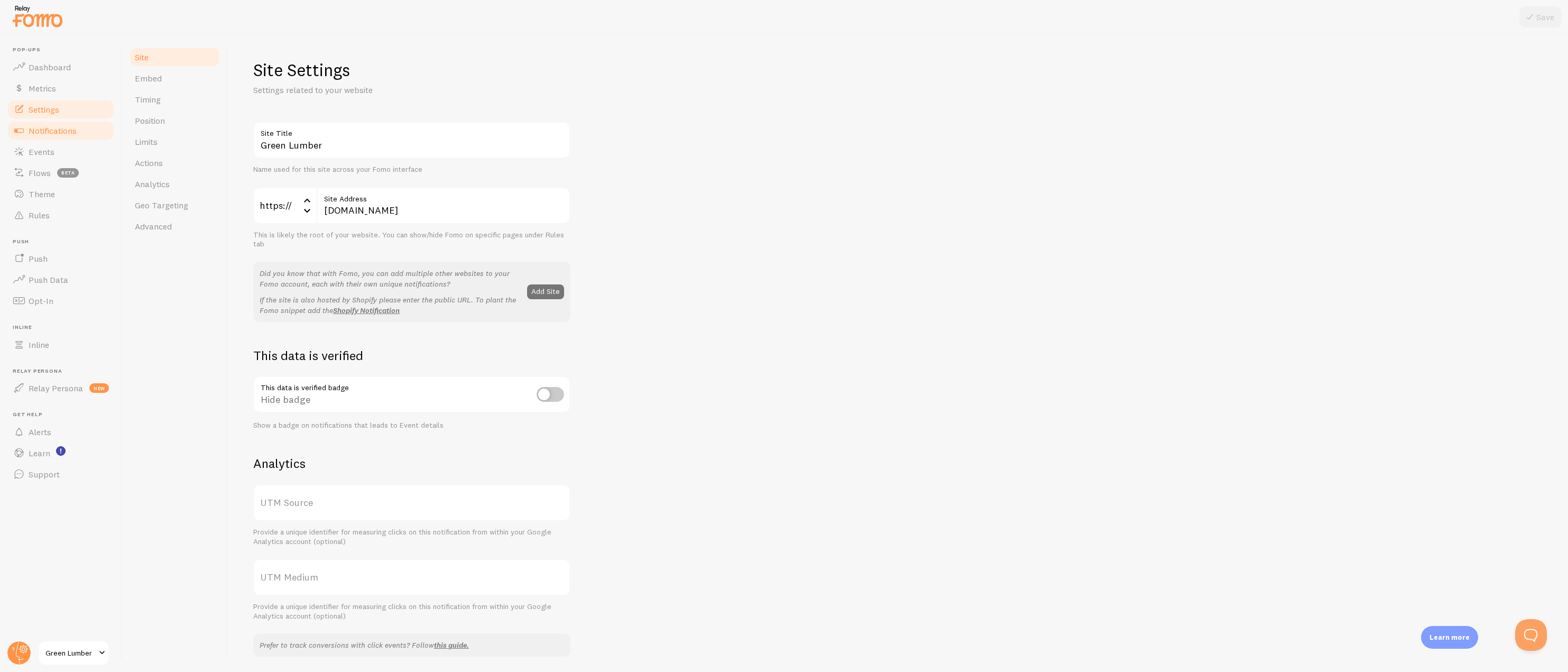
click at [69, 131] on span "Notifications" at bounding box center [52, 130] width 48 height 10
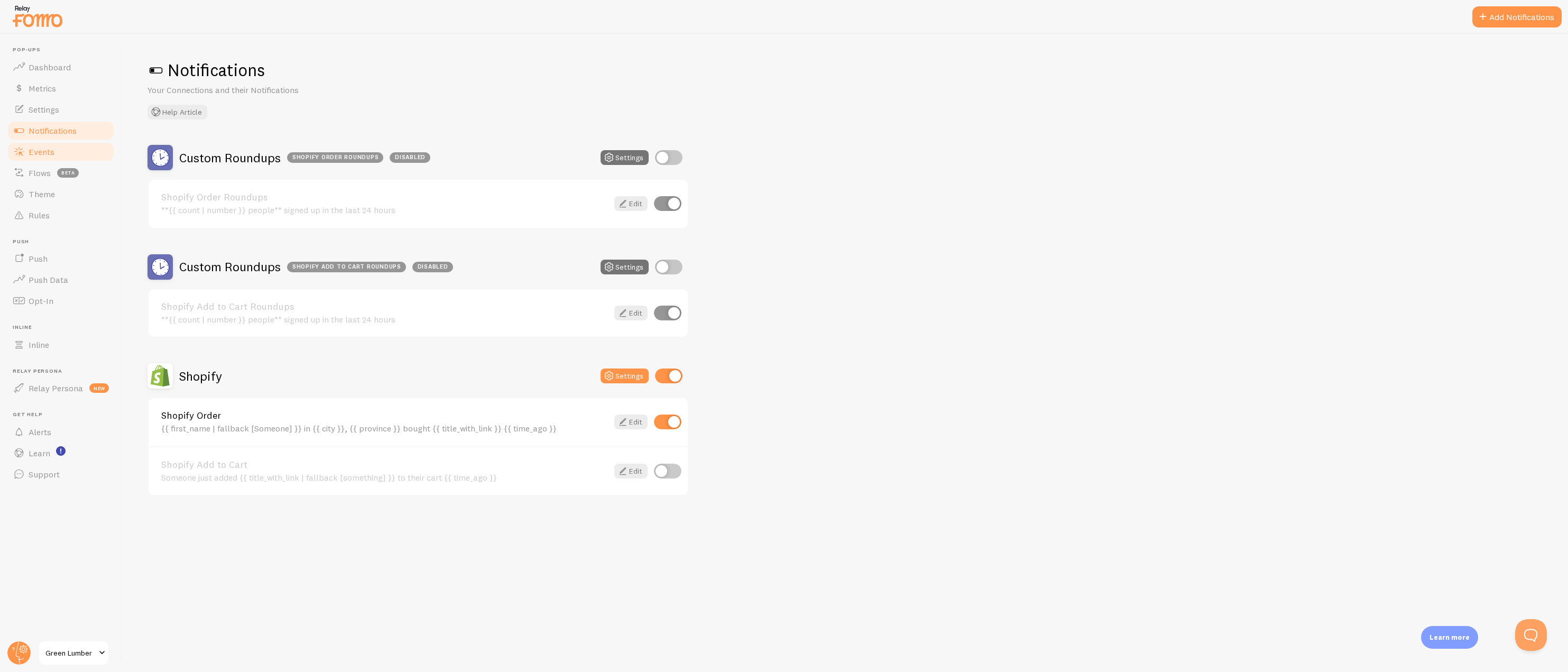
click at [69, 156] on link "Events" at bounding box center [60, 152] width 109 height 21
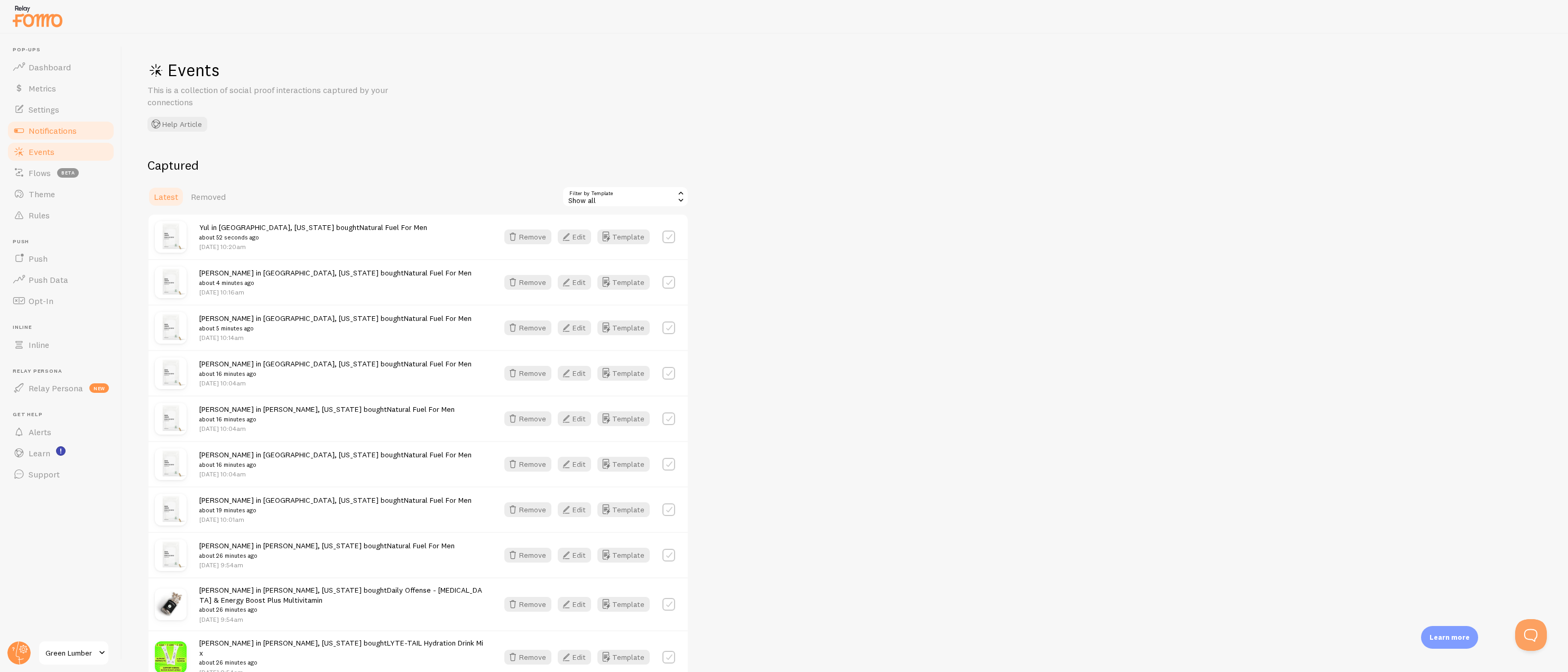
click at [71, 135] on span "Notifications" at bounding box center [52, 130] width 48 height 10
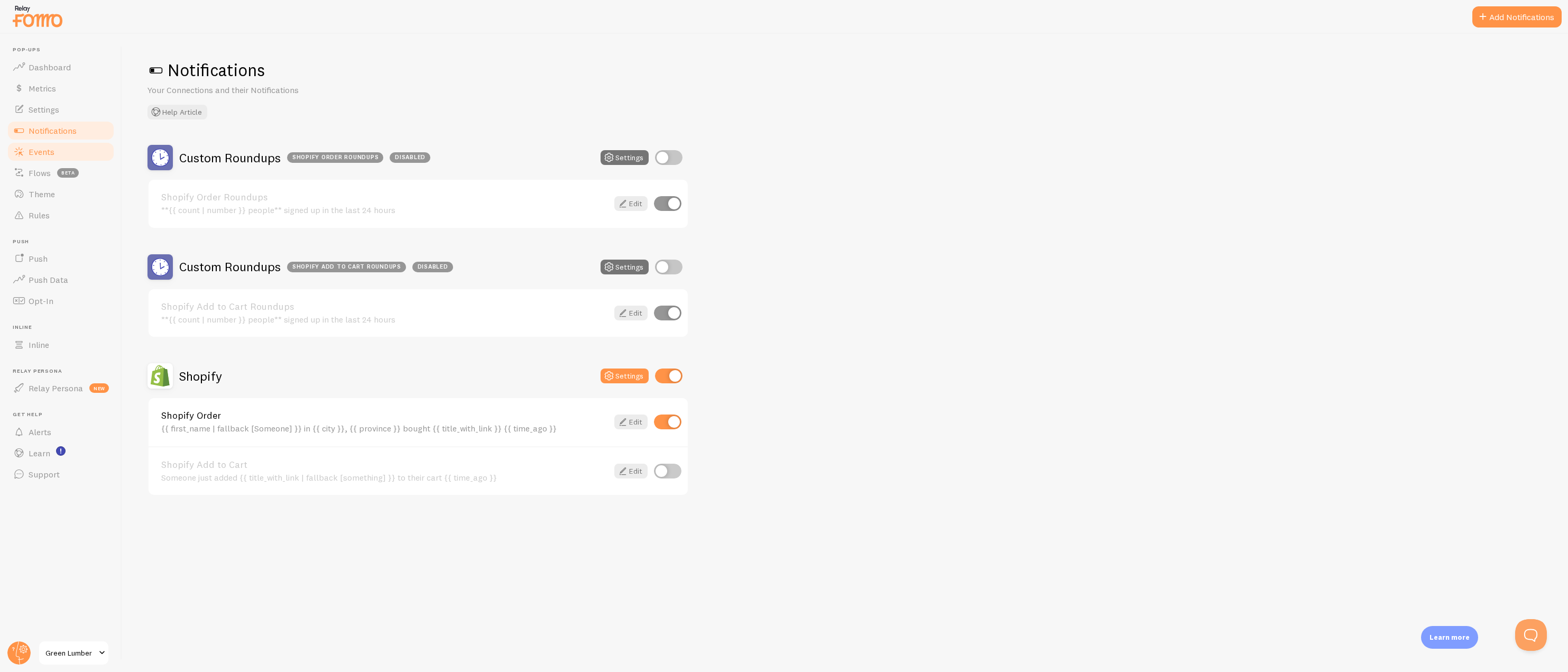
click at [71, 155] on link "Events" at bounding box center [60, 152] width 109 height 21
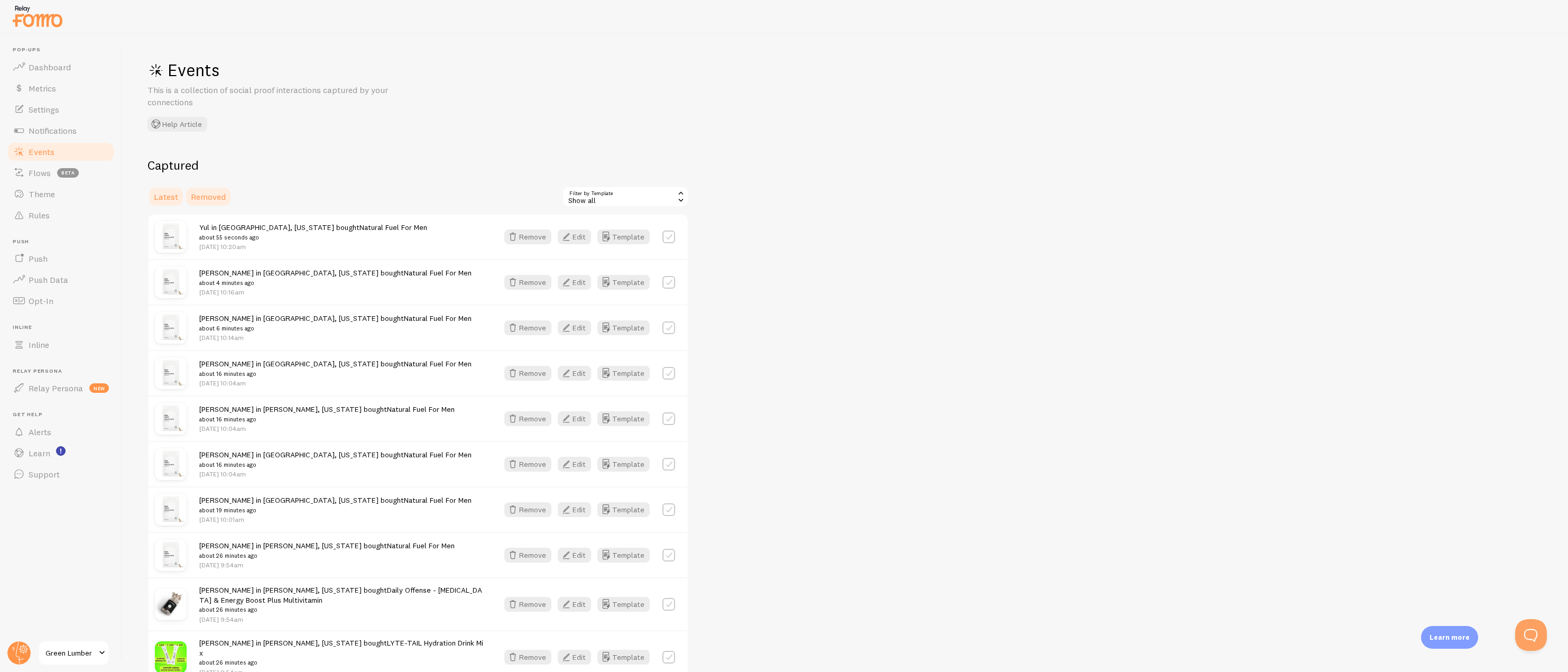
click at [208, 191] on span "Removed" at bounding box center [208, 196] width 35 height 10
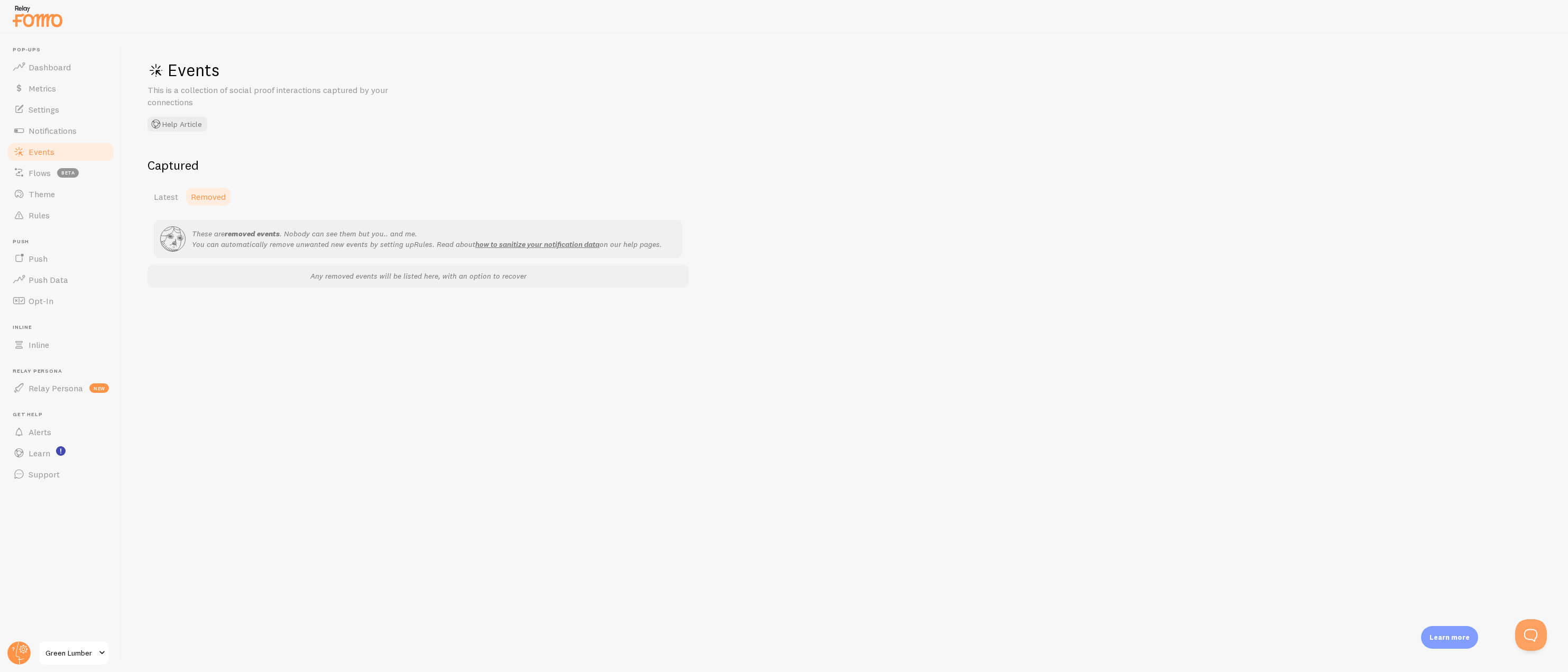
click at [184, 191] on link "Removed" at bounding box center [208, 197] width 47 height 21
click at [33, 177] on span "Flows" at bounding box center [40, 172] width 22 height 10
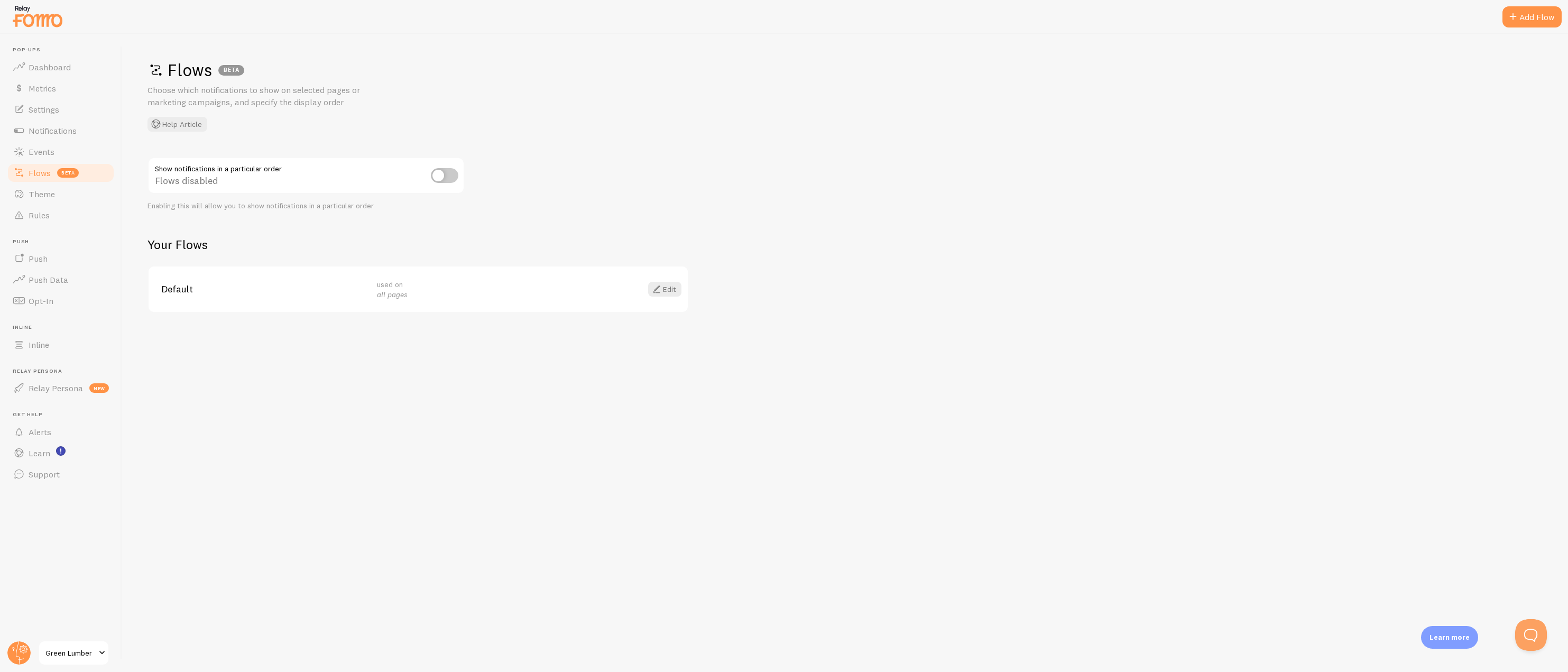
click at [452, 178] on input "checkbox" at bounding box center [444, 175] width 27 height 15
checkbox input "true"
click at [676, 284] on link "Edit" at bounding box center [665, 289] width 33 height 15
click at [442, 172] on input "checkbox" at bounding box center [444, 175] width 27 height 15
checkbox input "false"
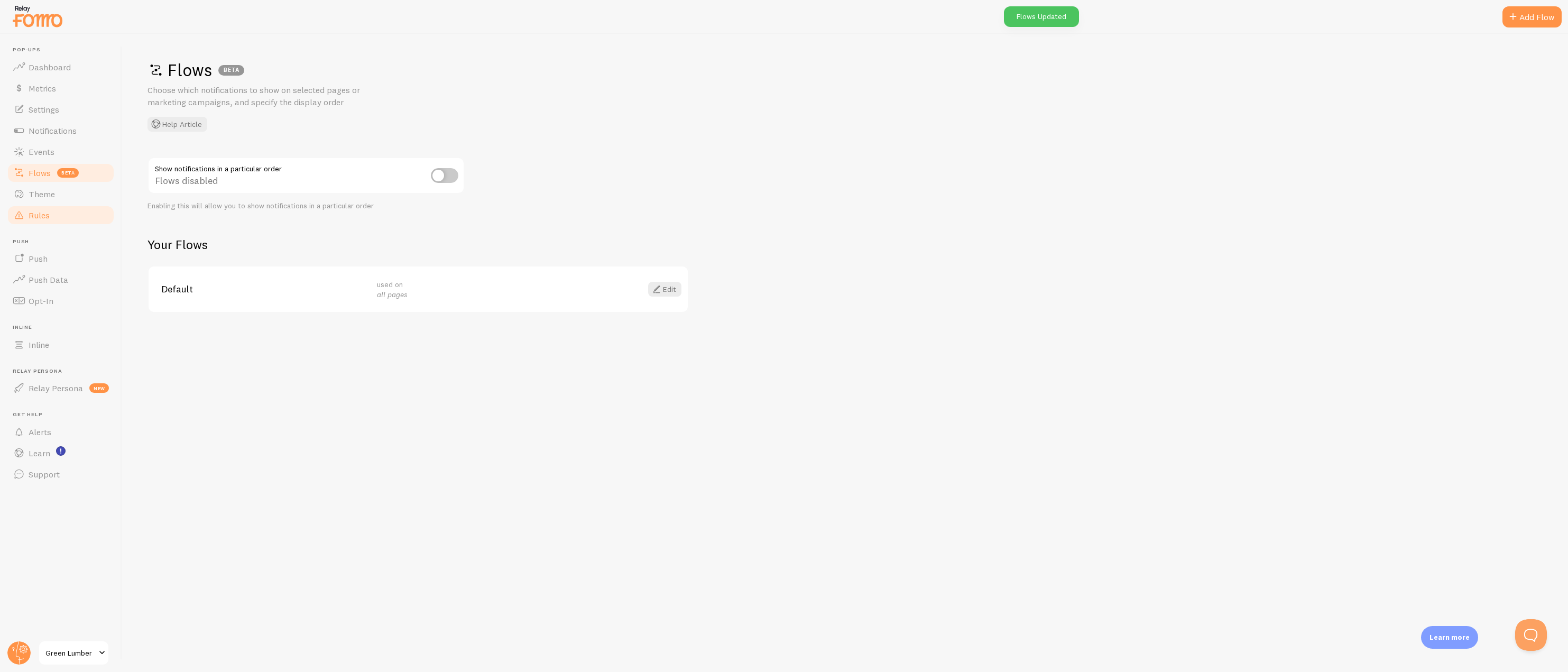
click at [39, 209] on link "Rules" at bounding box center [60, 215] width 109 height 21
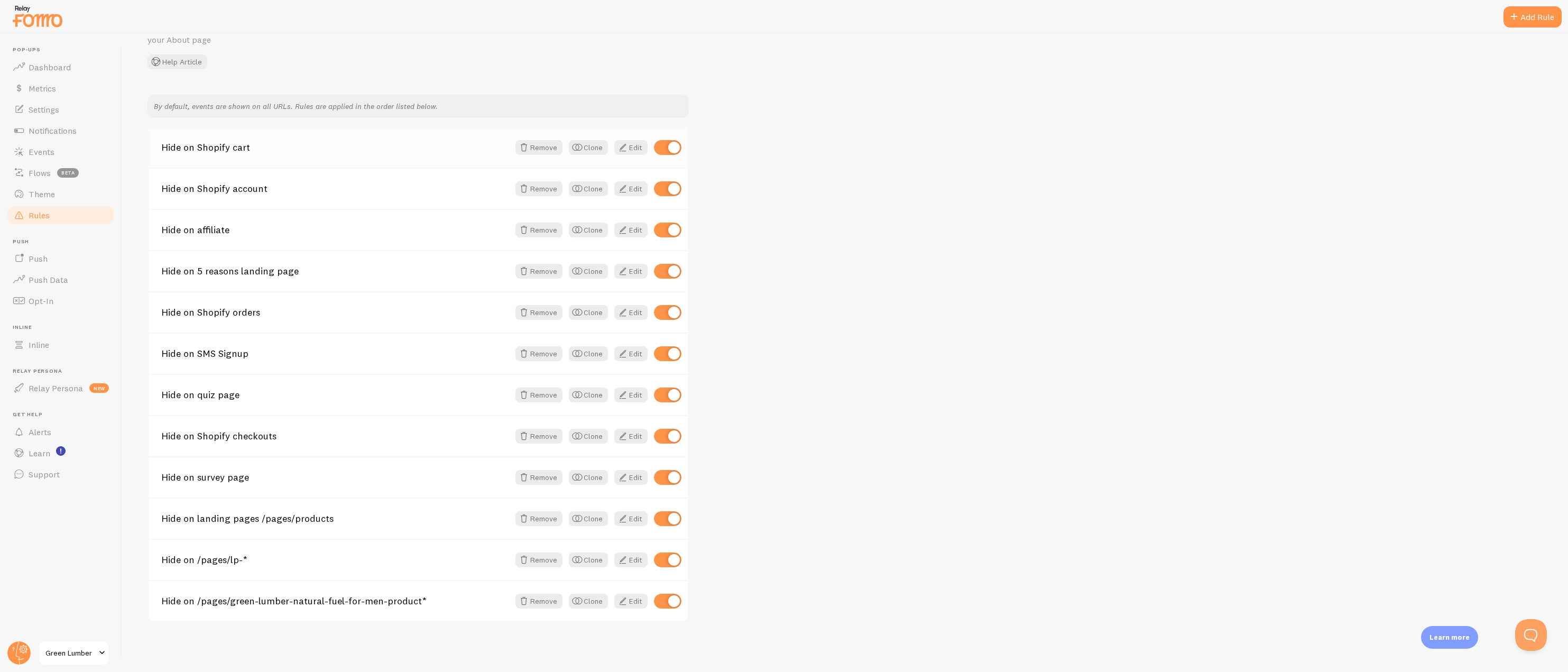
scroll to position [63, 0]
click at [617, 558] on span at bounding box center [623, 559] width 13 height 13
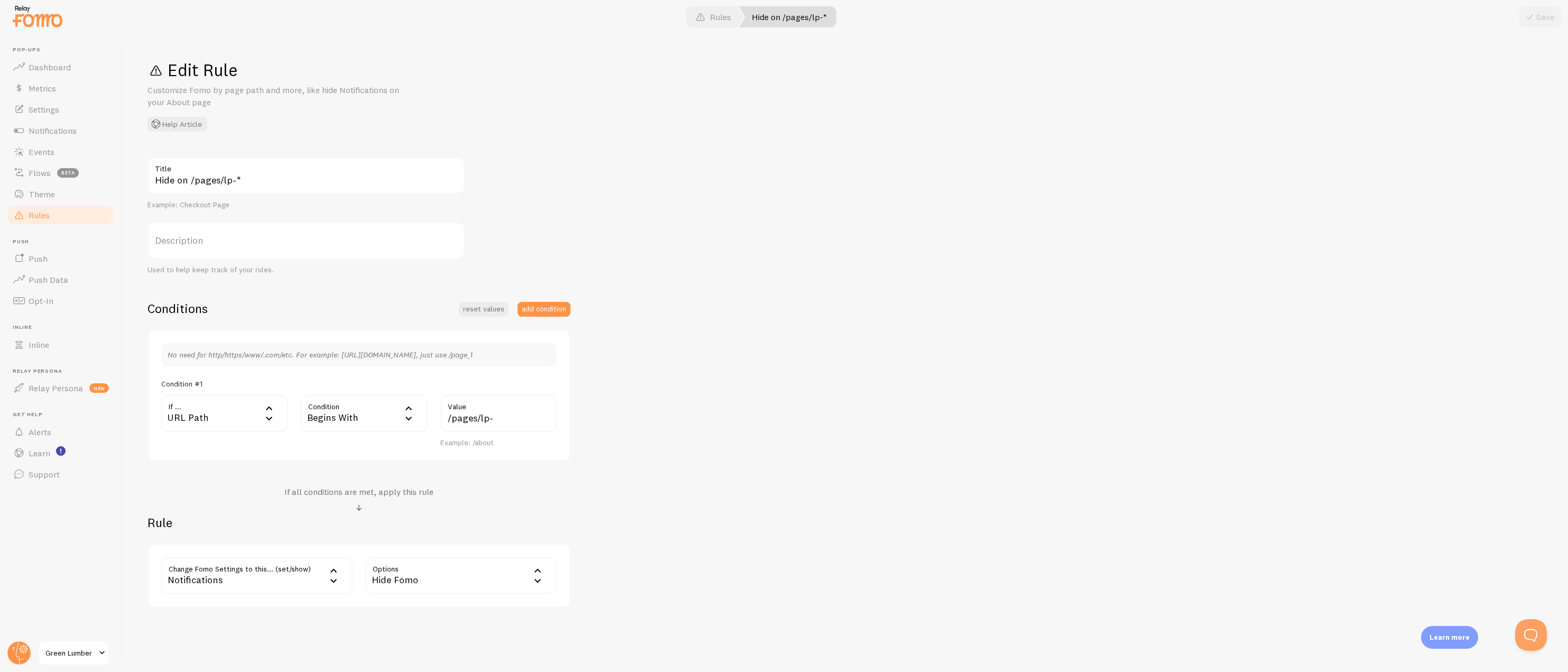
scroll to position [29, 0]
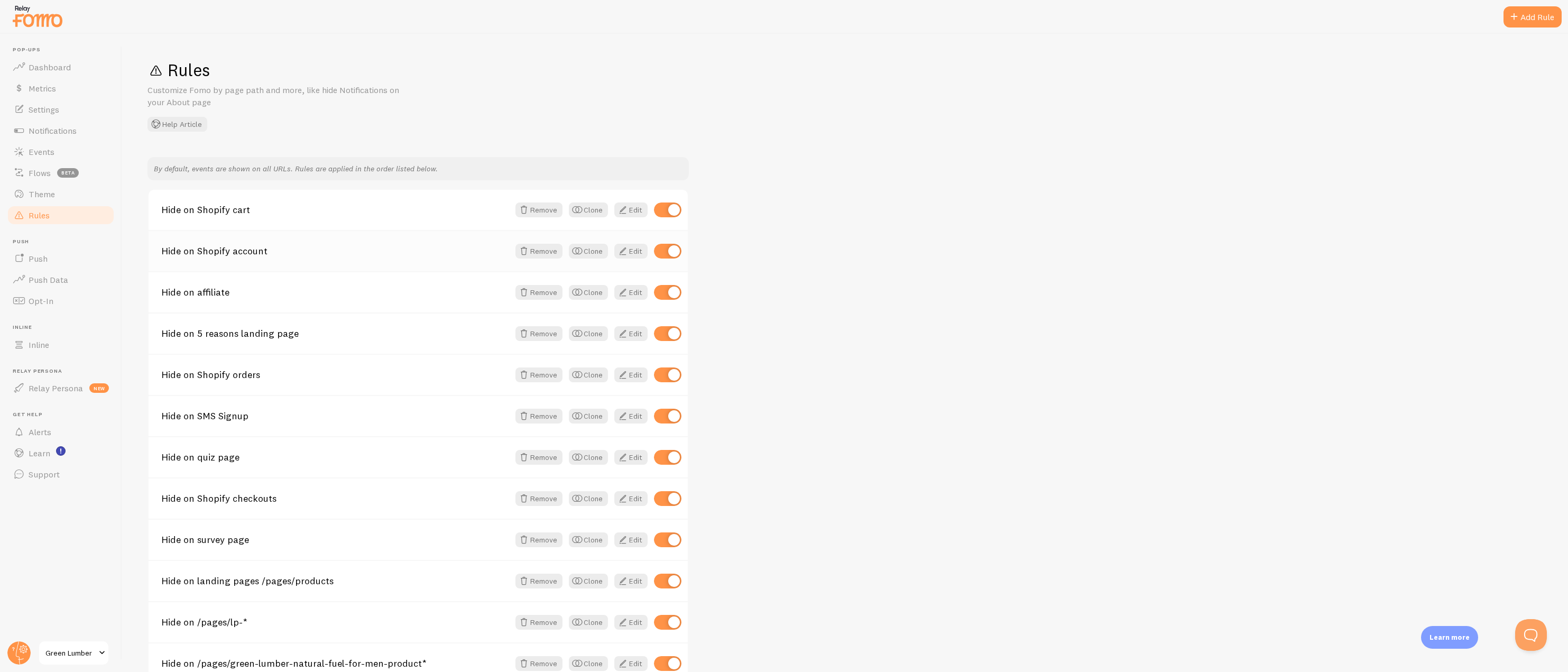
scroll to position [63, 0]
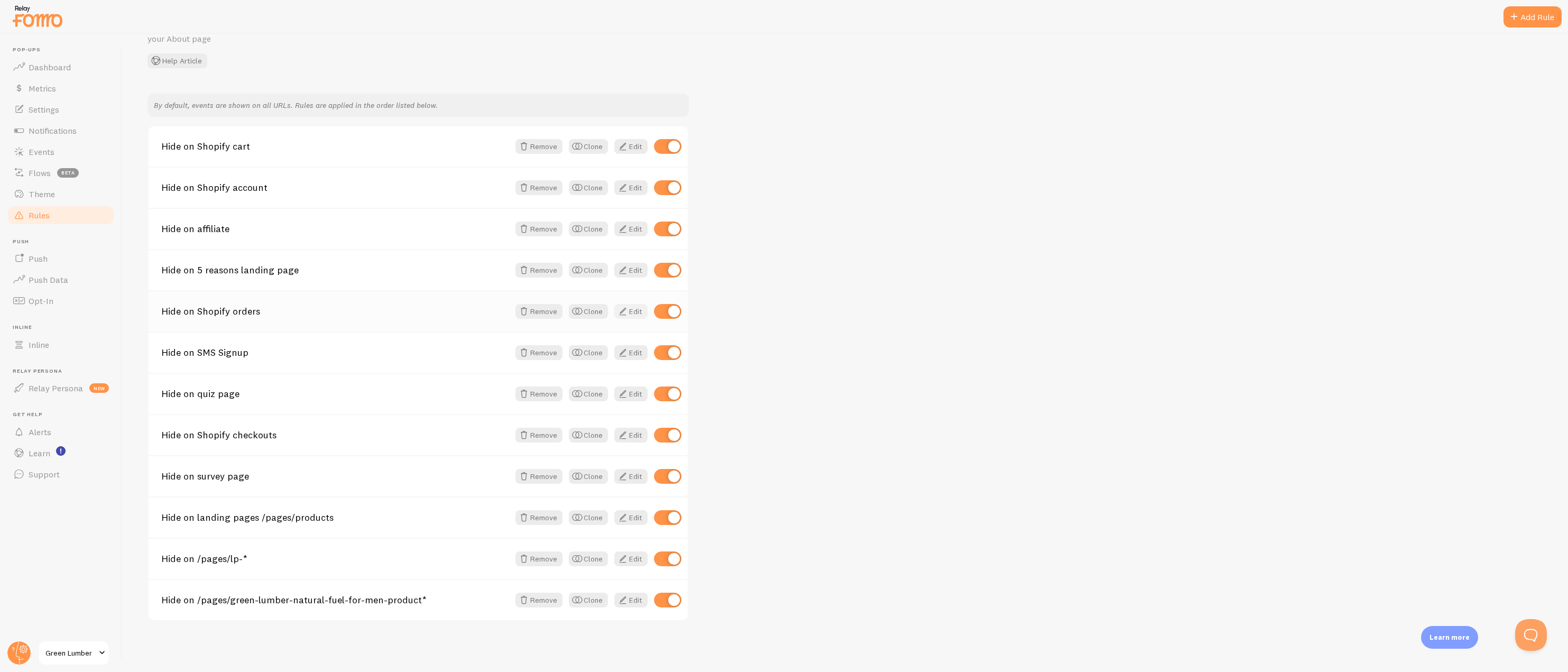
click at [629, 312] on link "Edit" at bounding box center [631, 311] width 33 height 15
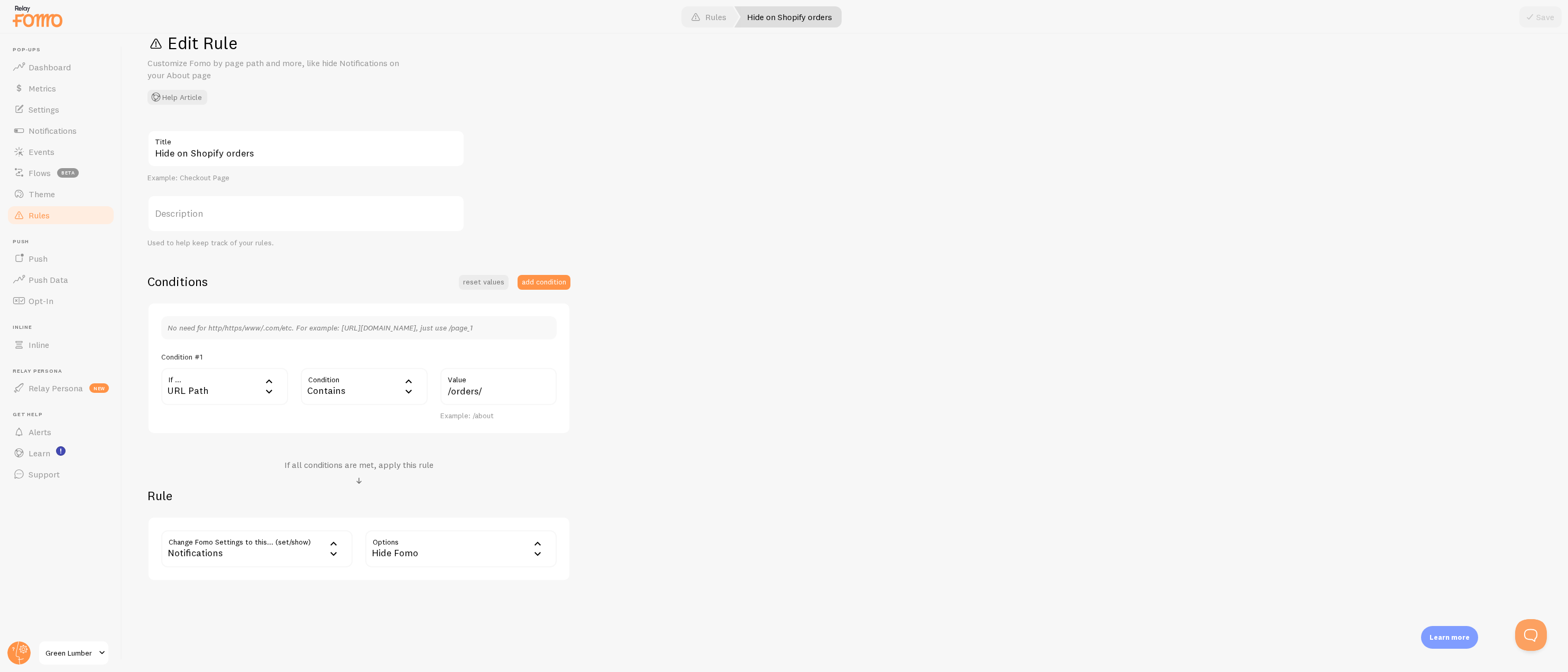
scroll to position [29, 0]
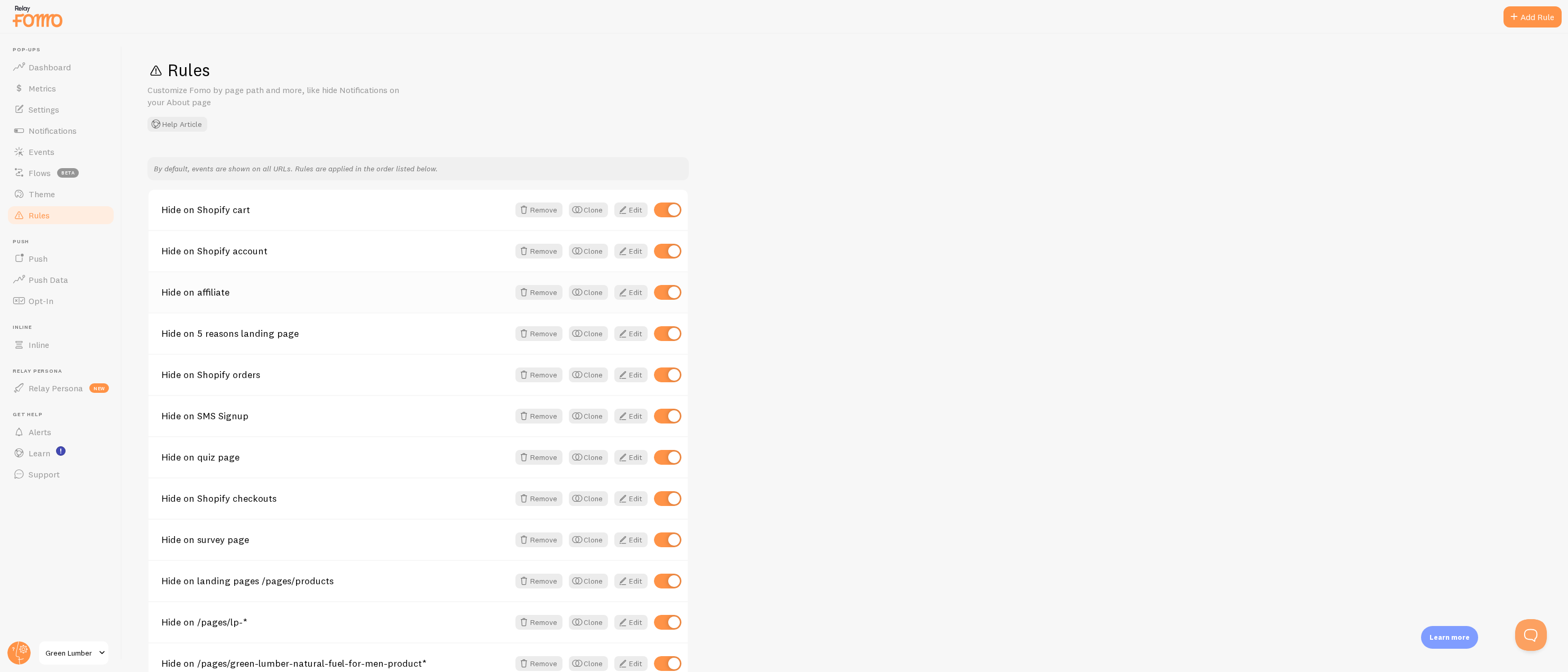
scroll to position [63, 0]
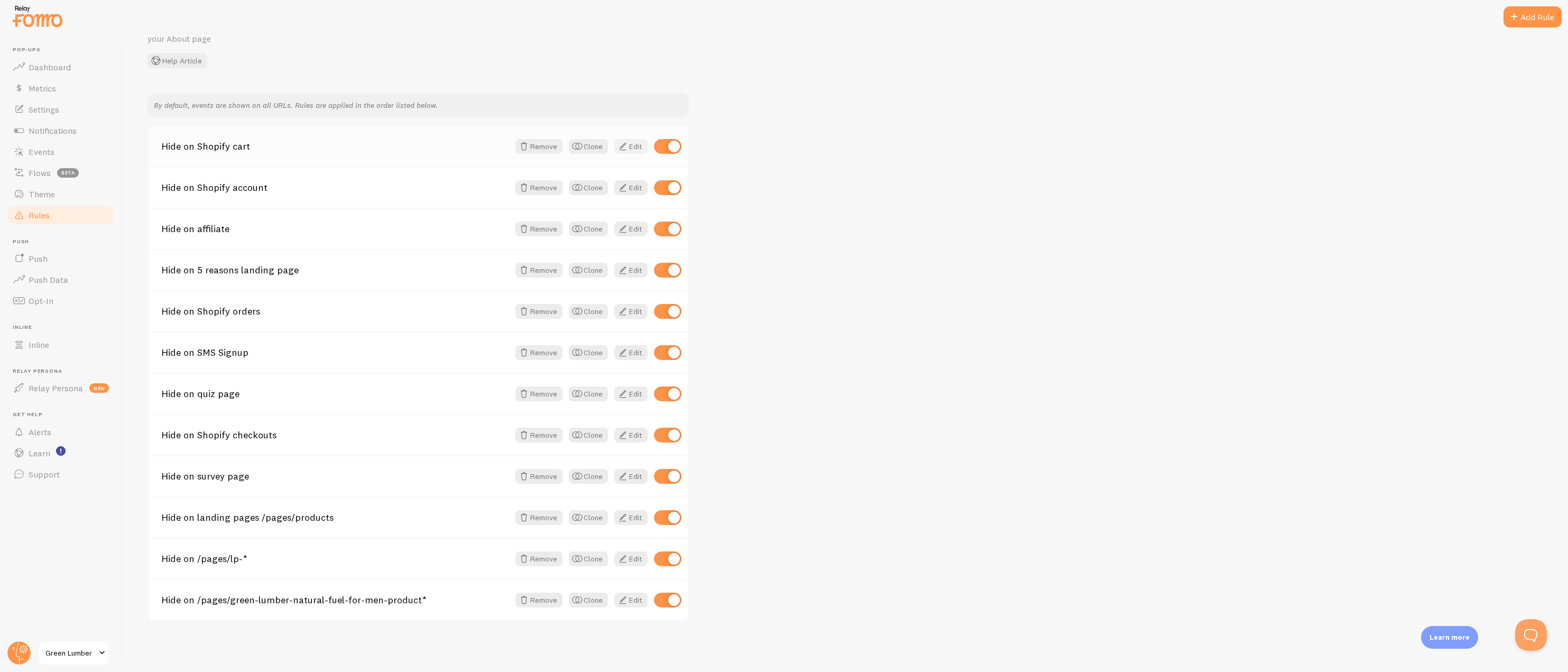
click at [631, 147] on link "Edit" at bounding box center [631, 146] width 33 height 15
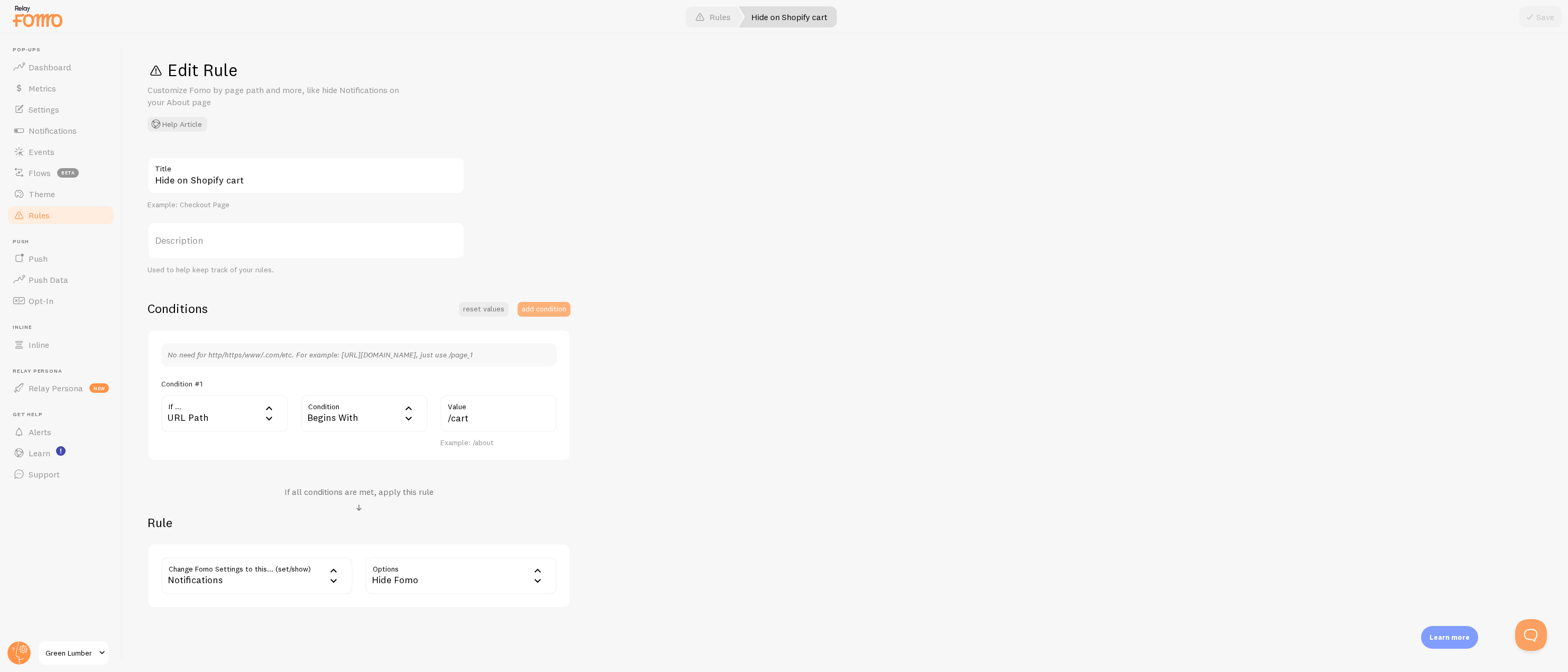
click at [531, 306] on button "add condition" at bounding box center [544, 309] width 53 height 15
click at [250, 522] on label "If ..." at bounding box center [225, 527] width 127 height 37
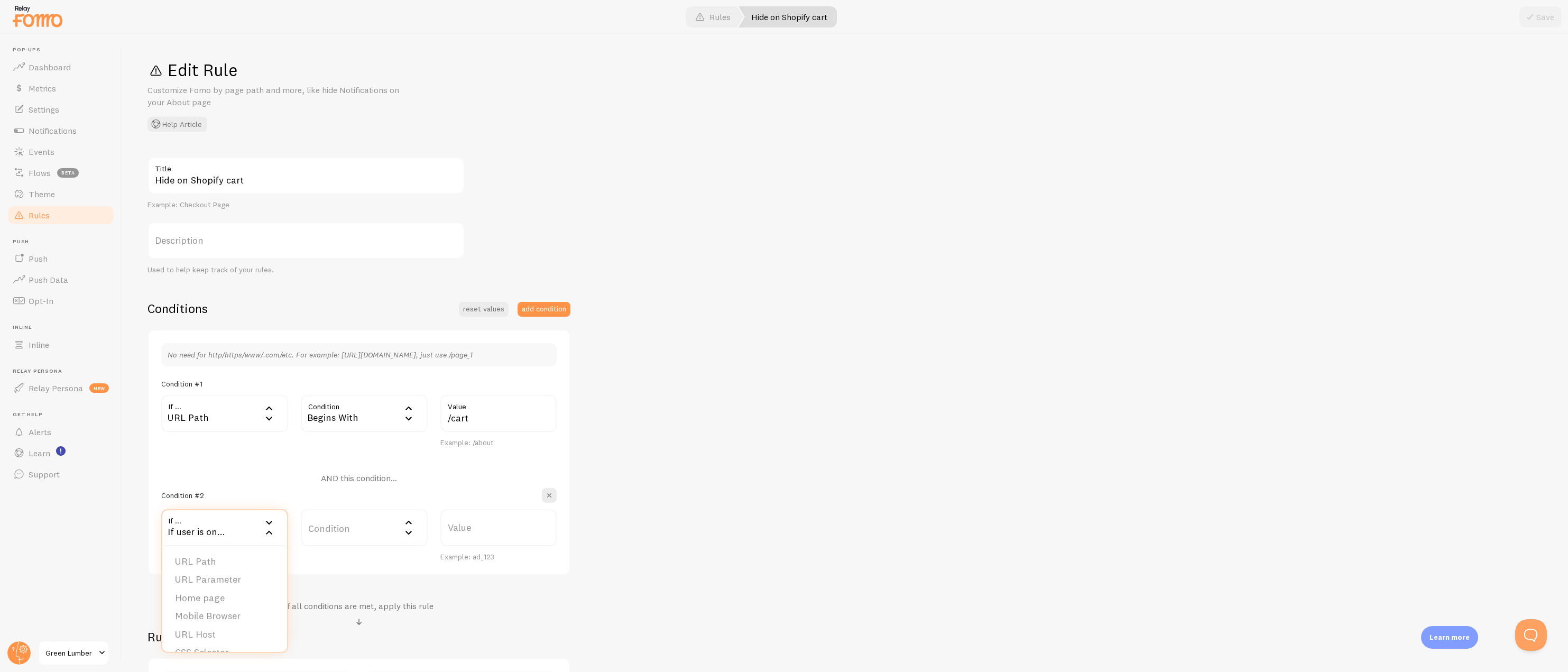
click at [280, 308] on div "Conditions reset values add condition" at bounding box center [359, 308] width 423 height 16
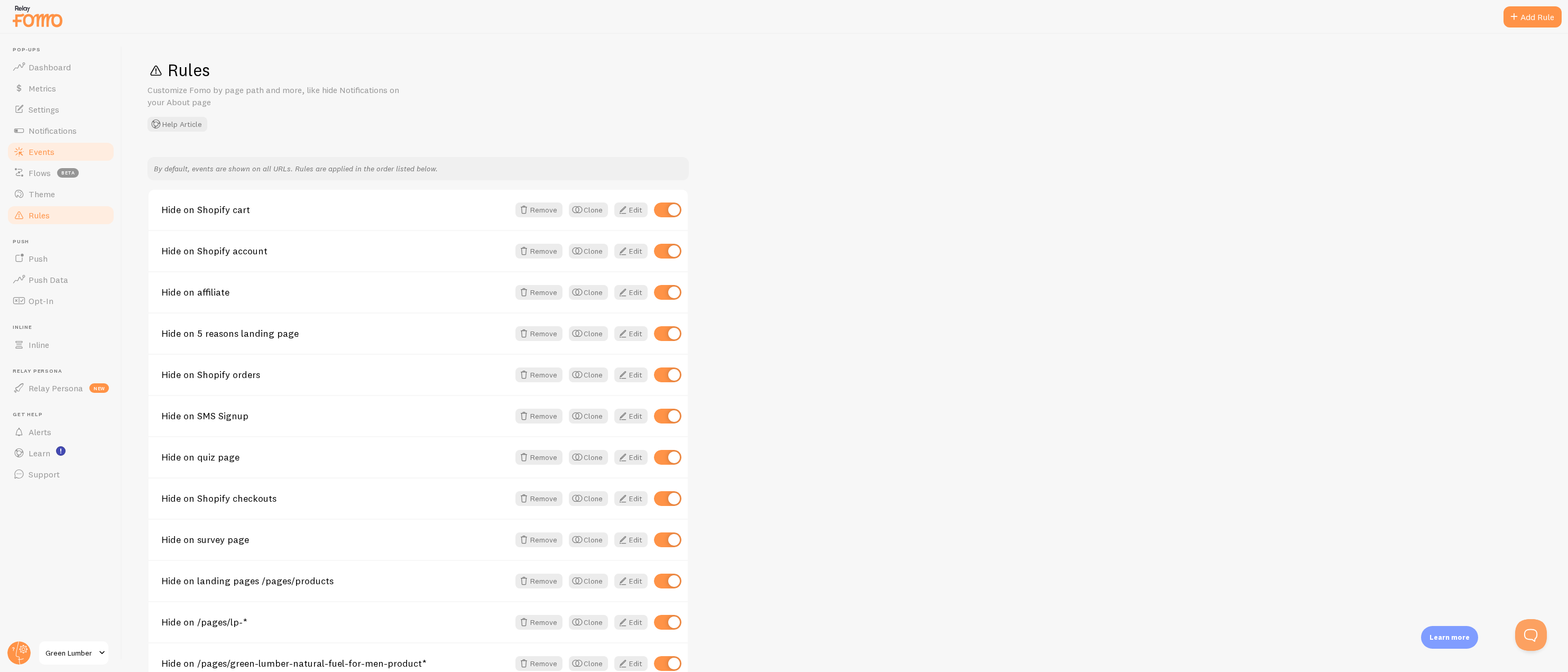
click at [46, 152] on span "Events" at bounding box center [41, 152] width 26 height 10
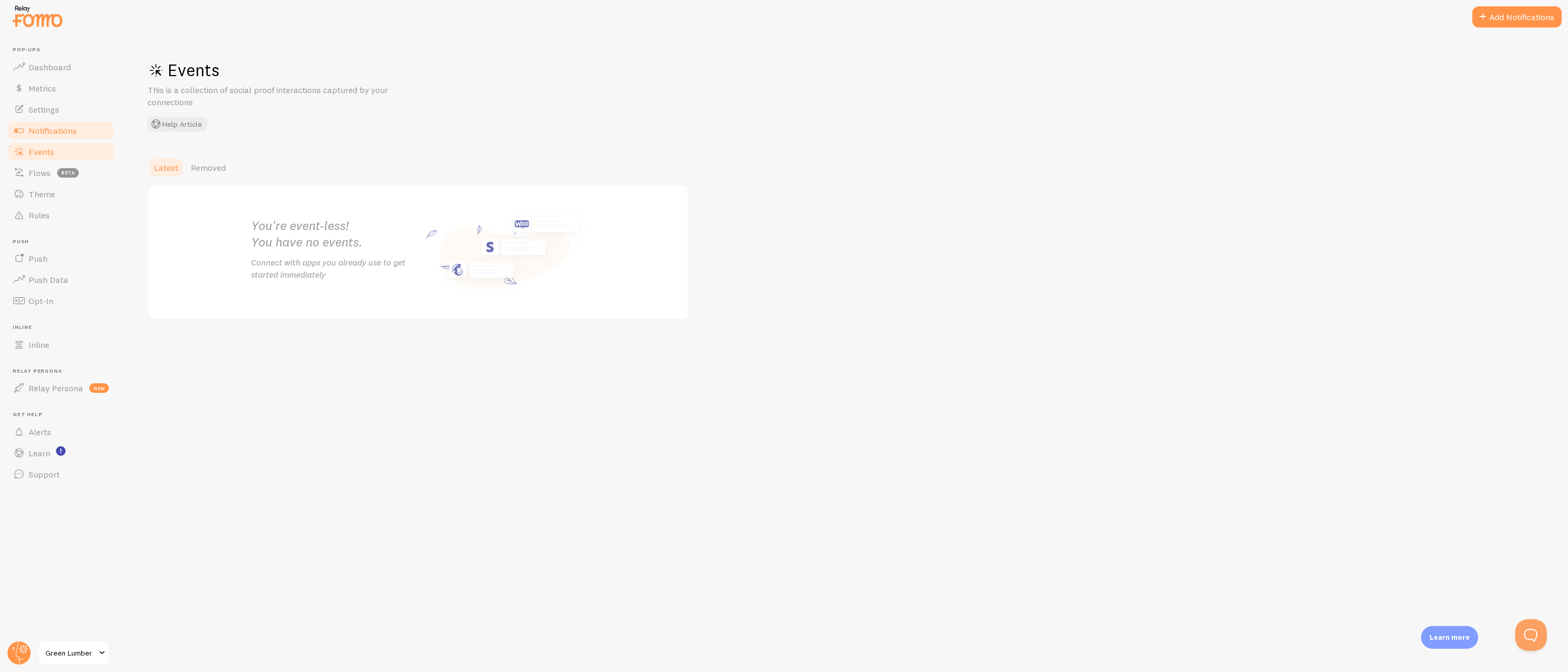
click at [48, 131] on span "Notifications" at bounding box center [52, 130] width 48 height 10
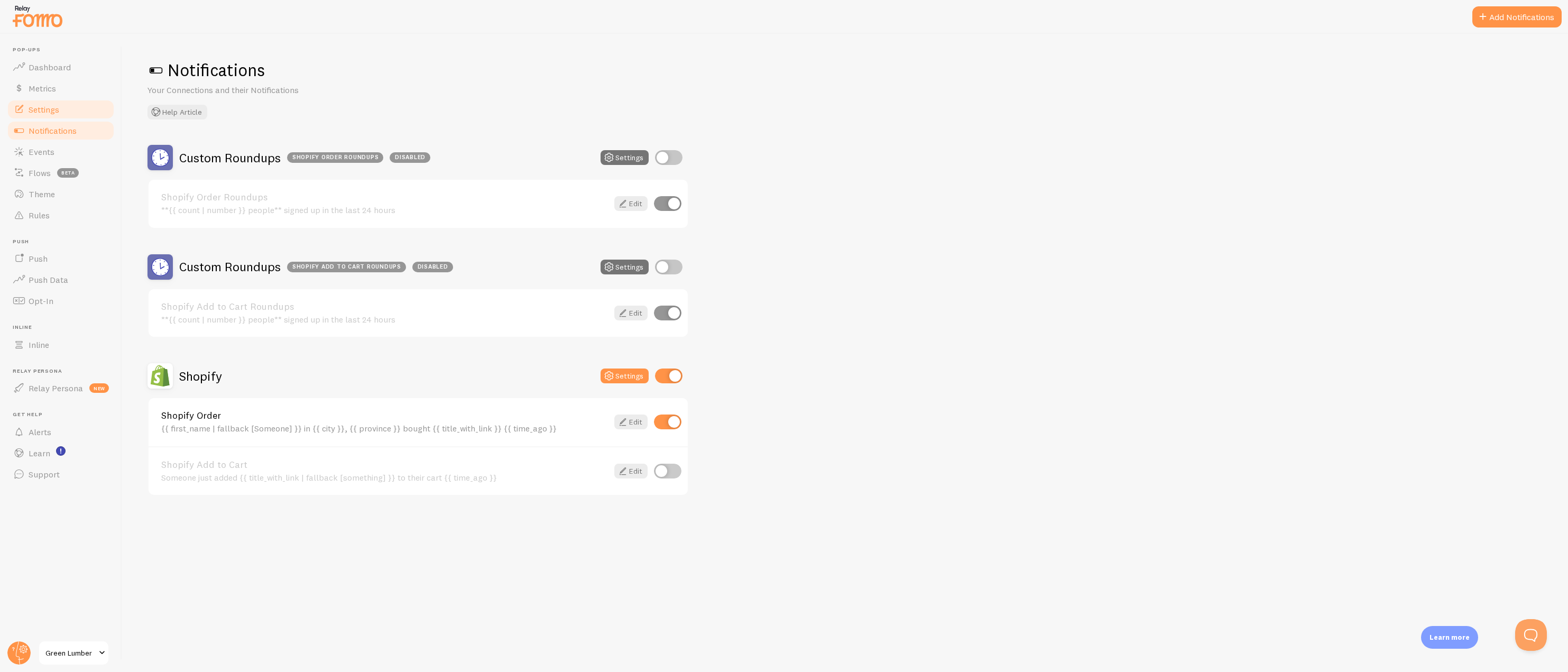
click at [51, 111] on span "Settings" at bounding box center [44, 109] width 30 height 10
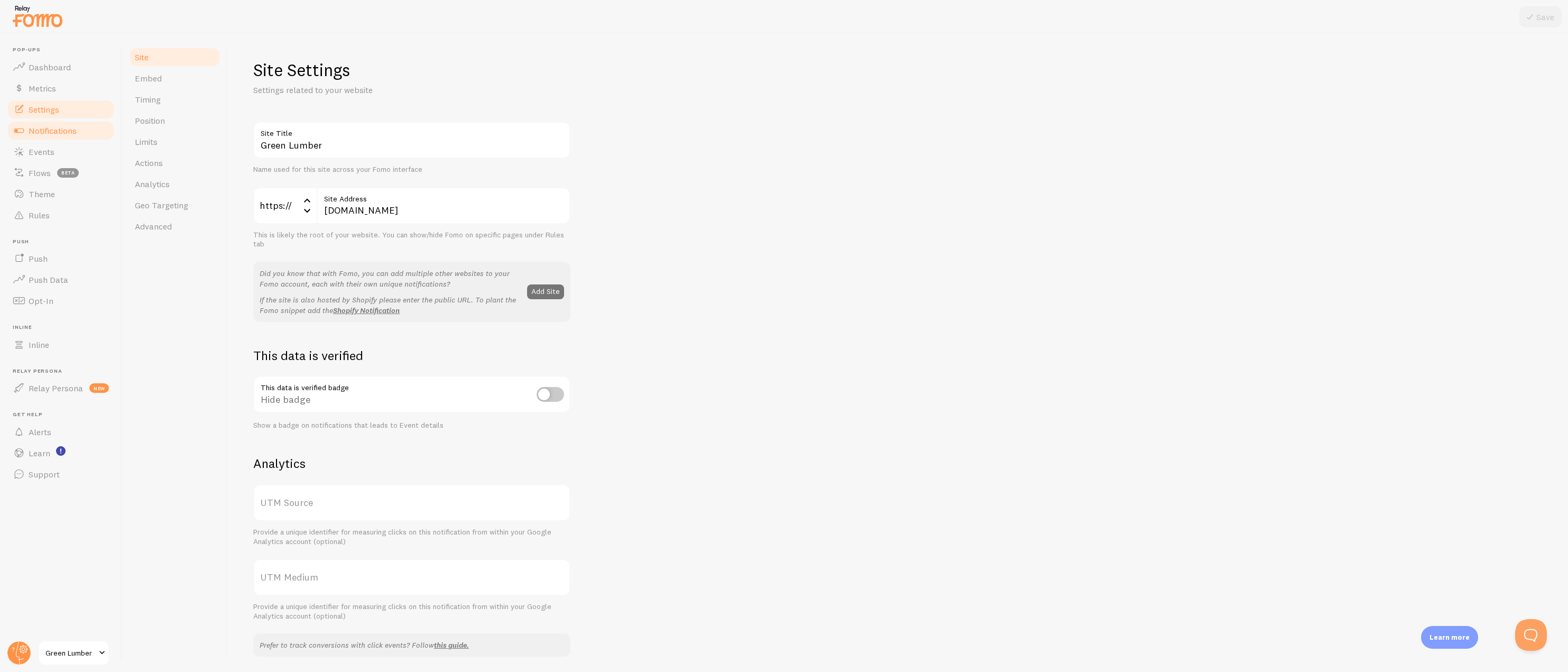
click at [50, 121] on link "Notifications" at bounding box center [60, 130] width 109 height 21
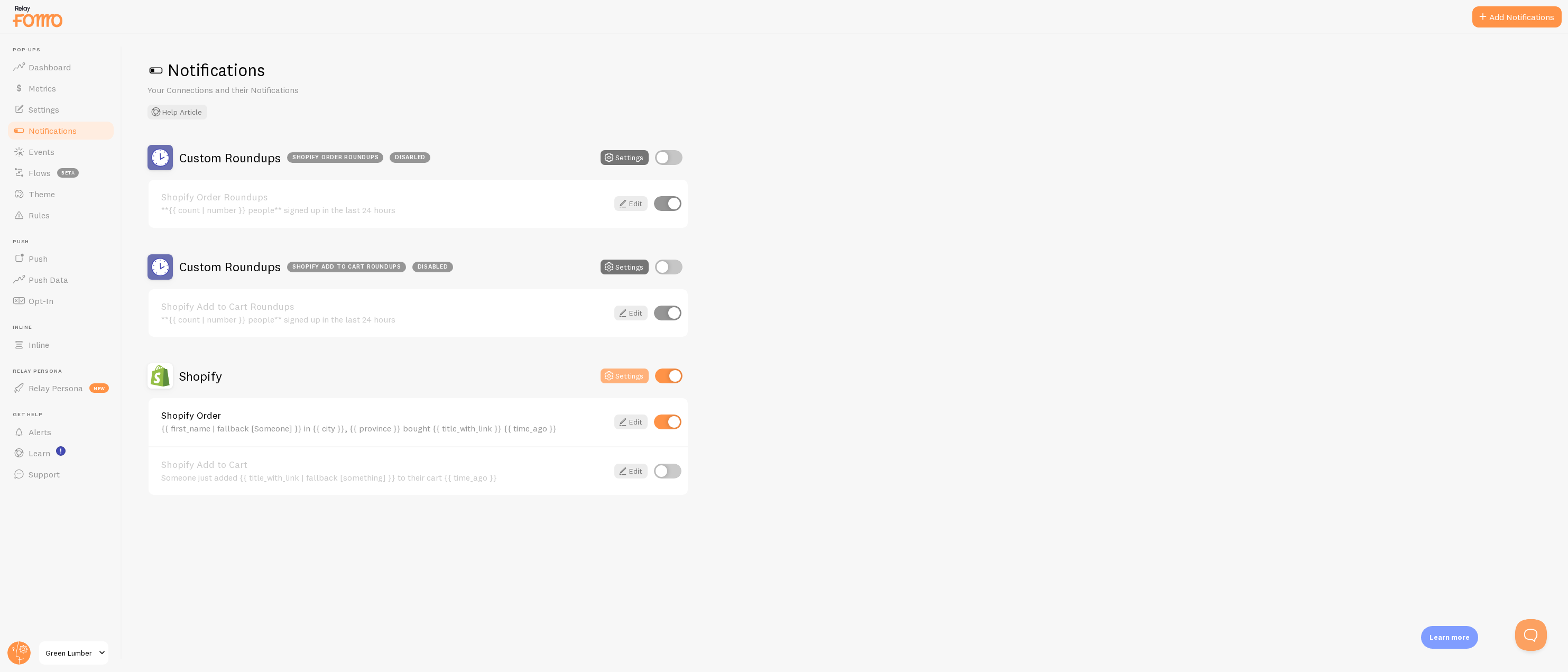
click at [627, 371] on button "Settings" at bounding box center [625, 376] width 48 height 15
click at [632, 423] on link "Edit" at bounding box center [631, 422] width 33 height 15
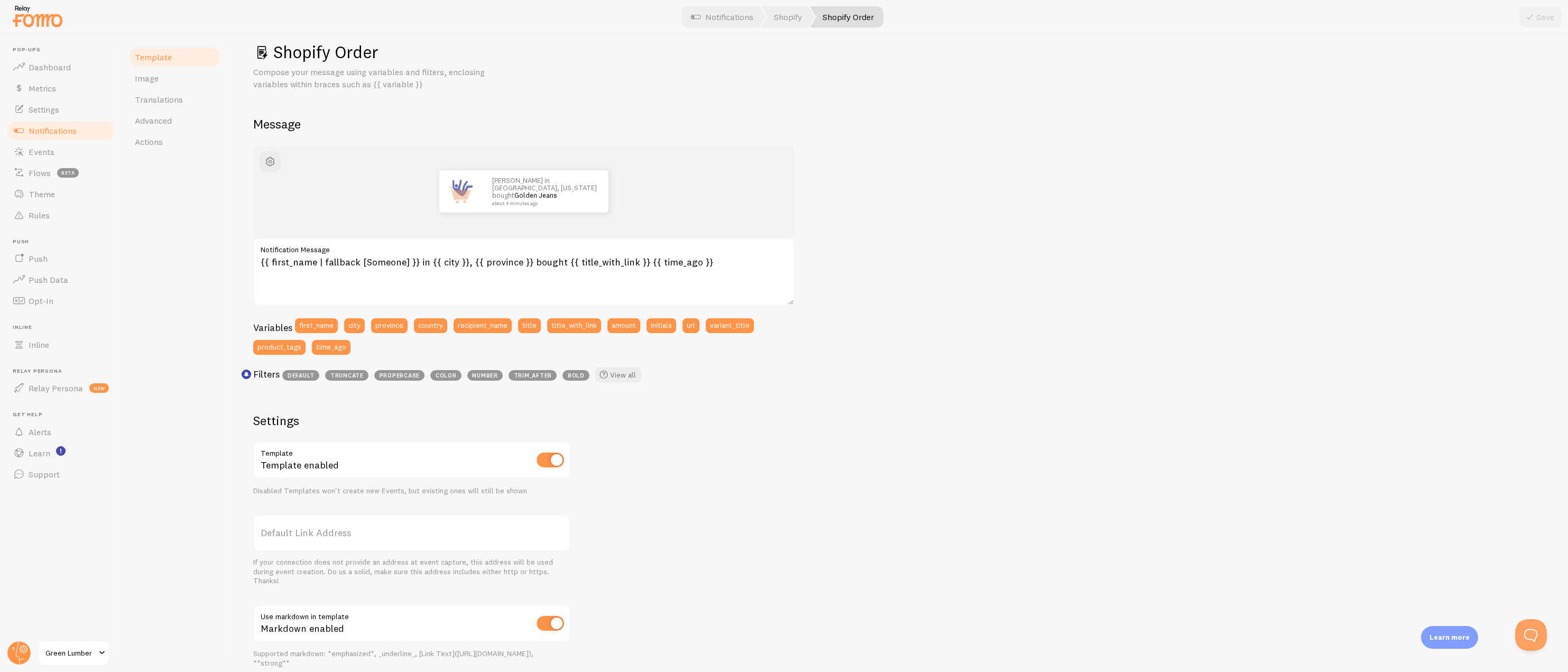
scroll to position [19, 0]
click at [245, 369] on rect "<p>Use filters like | propercase to change CITY to City in your templates</p>" at bounding box center [247, 372] width 9 height 9
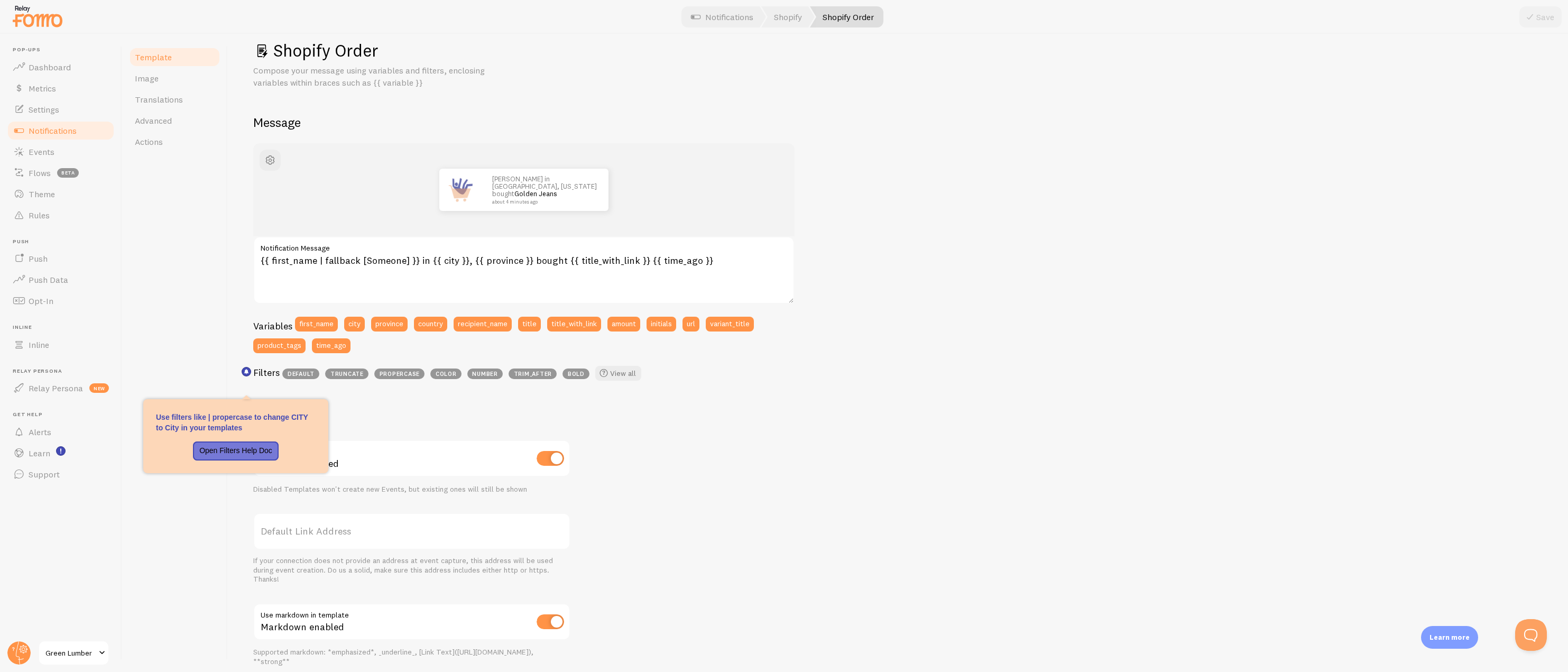
click at [391, 399] on div "John in San Francisco, California bought Golden Jeans about 4 minutes ago {{ fi…" at bounding box center [898, 445] width 1289 height 604
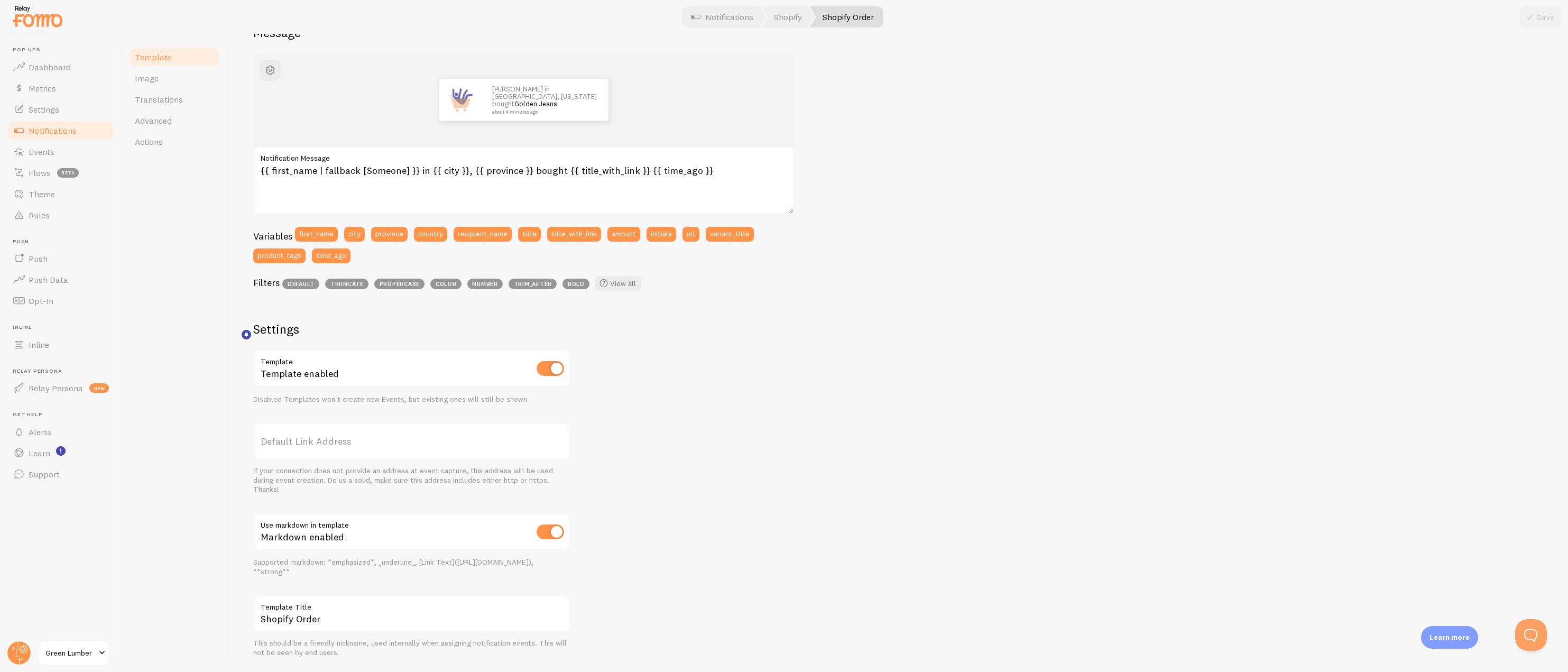
scroll to position [139, 0]
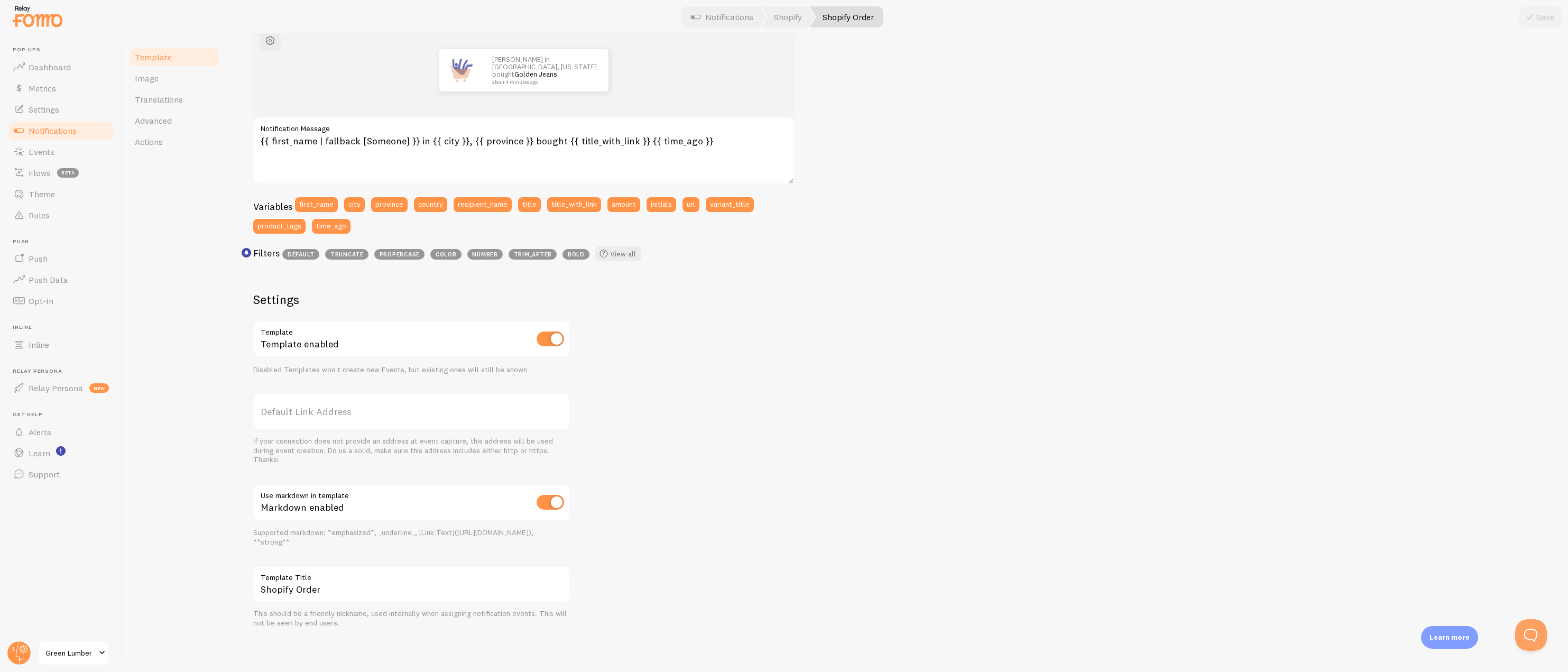
click at [303, 251] on span "default" at bounding box center [301, 254] width 37 height 10
click at [342, 252] on span "truncate" at bounding box center [346, 254] width 43 height 10
click at [397, 253] on span "propercase" at bounding box center [399, 254] width 51 height 10
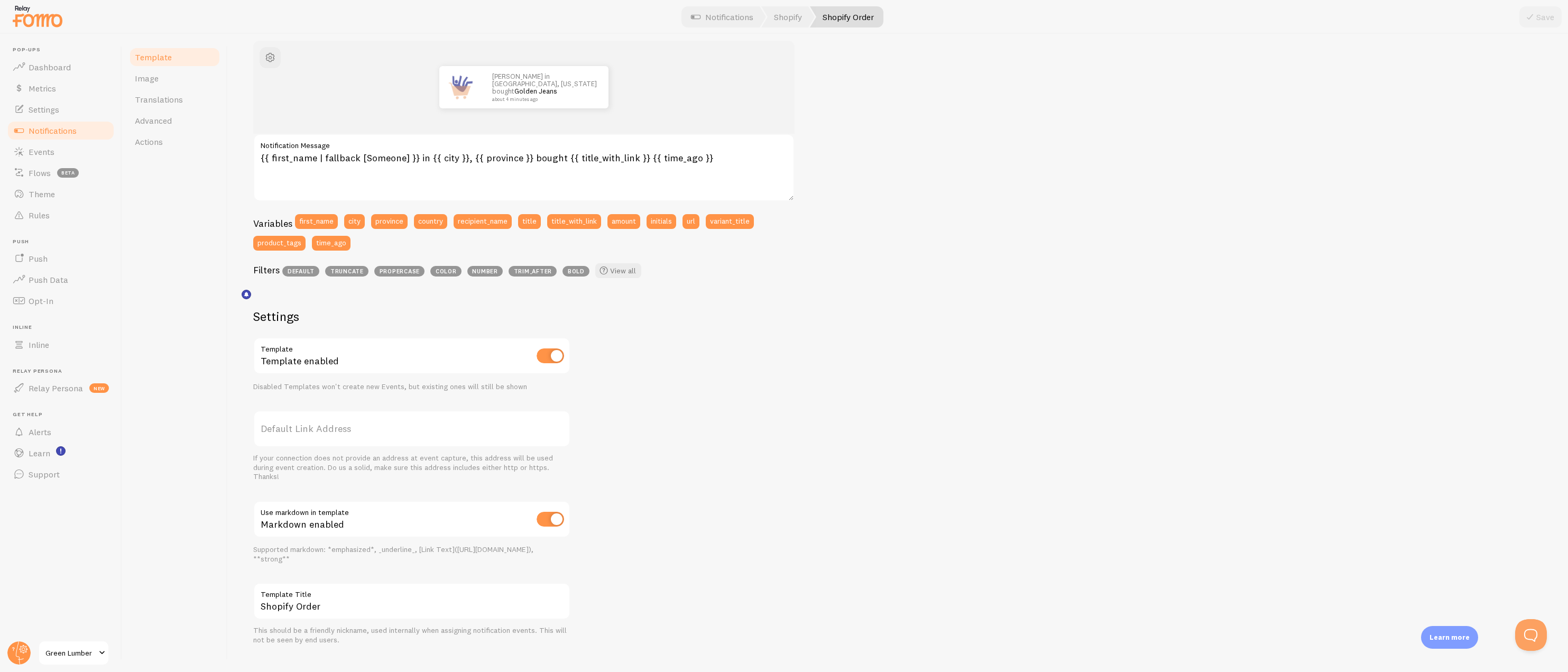
scroll to position [0, 0]
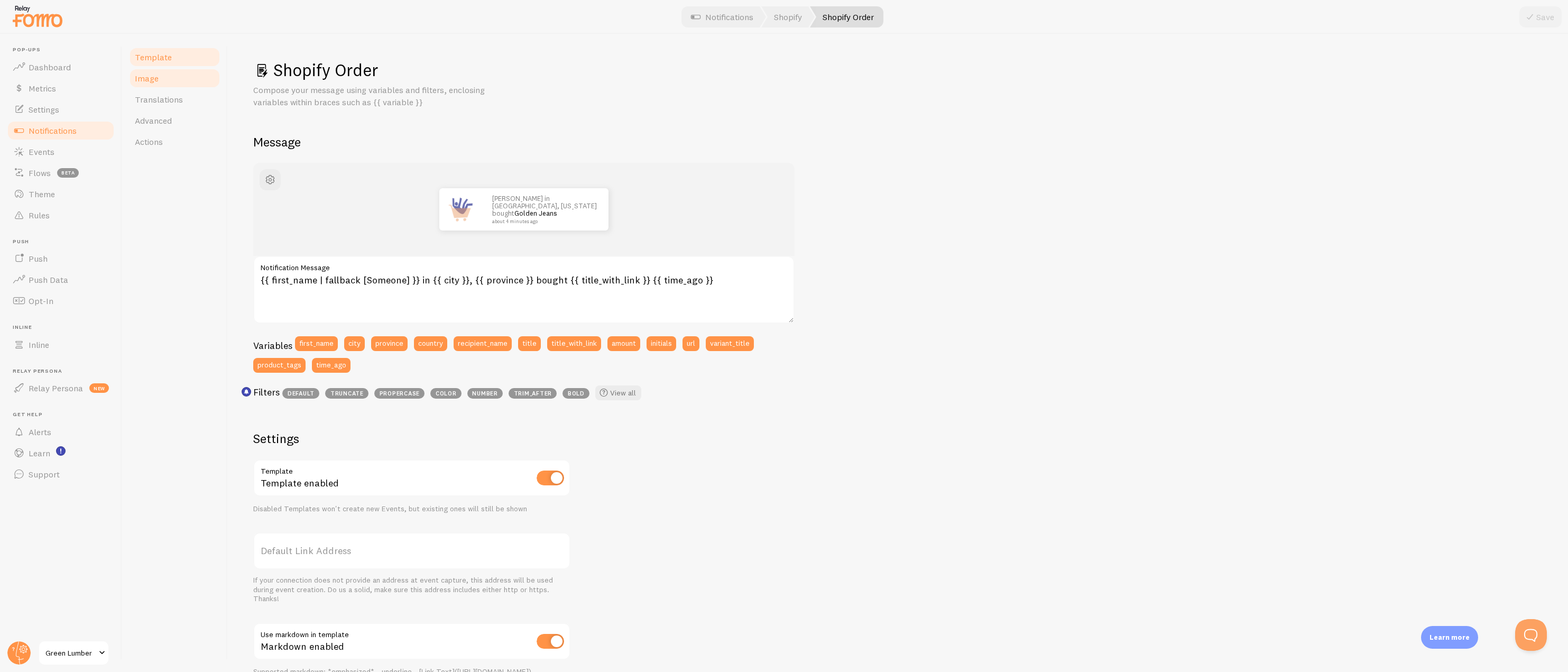
click at [155, 80] on span "Image" at bounding box center [146, 78] width 24 height 10
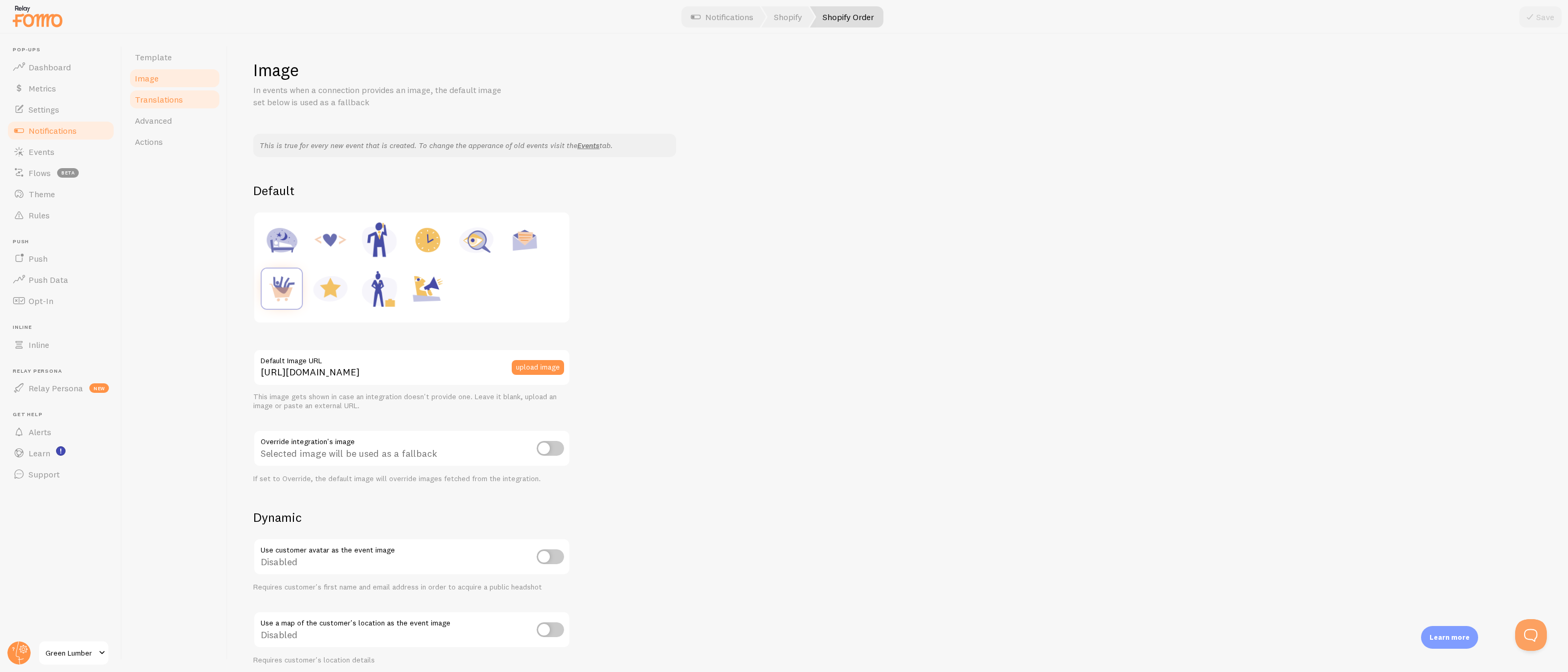
click at [155, 99] on span "Translations" at bounding box center [158, 99] width 48 height 10
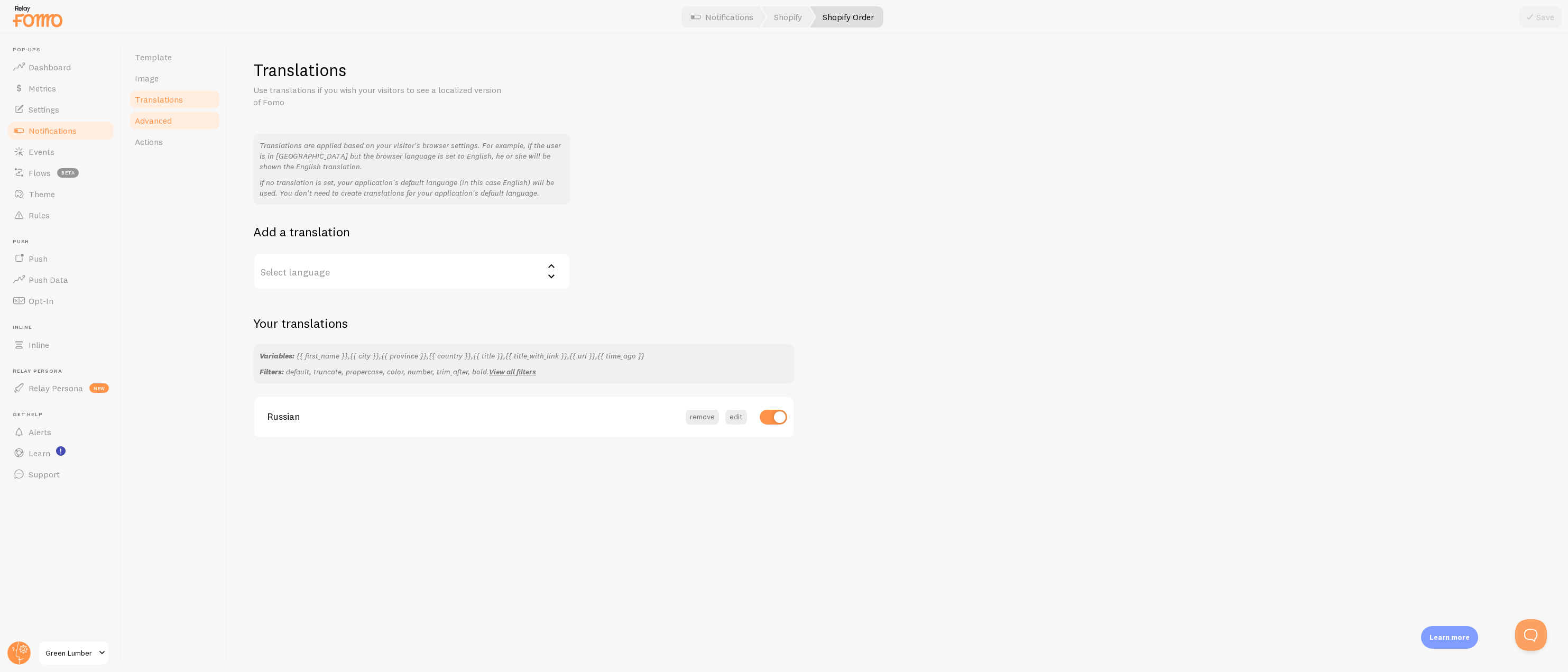
click at [157, 122] on span "Advanced" at bounding box center [153, 120] width 37 height 10
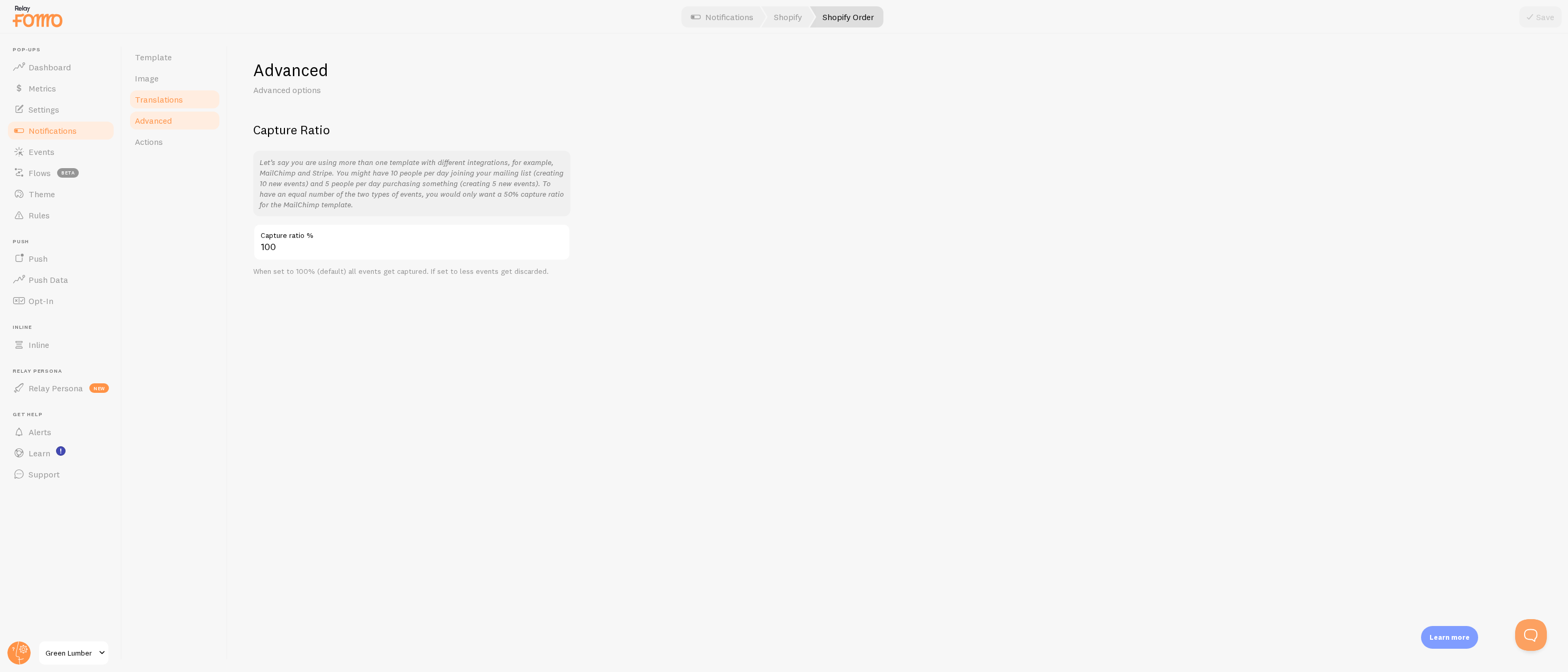
click at [164, 102] on span "Translations" at bounding box center [158, 99] width 48 height 10
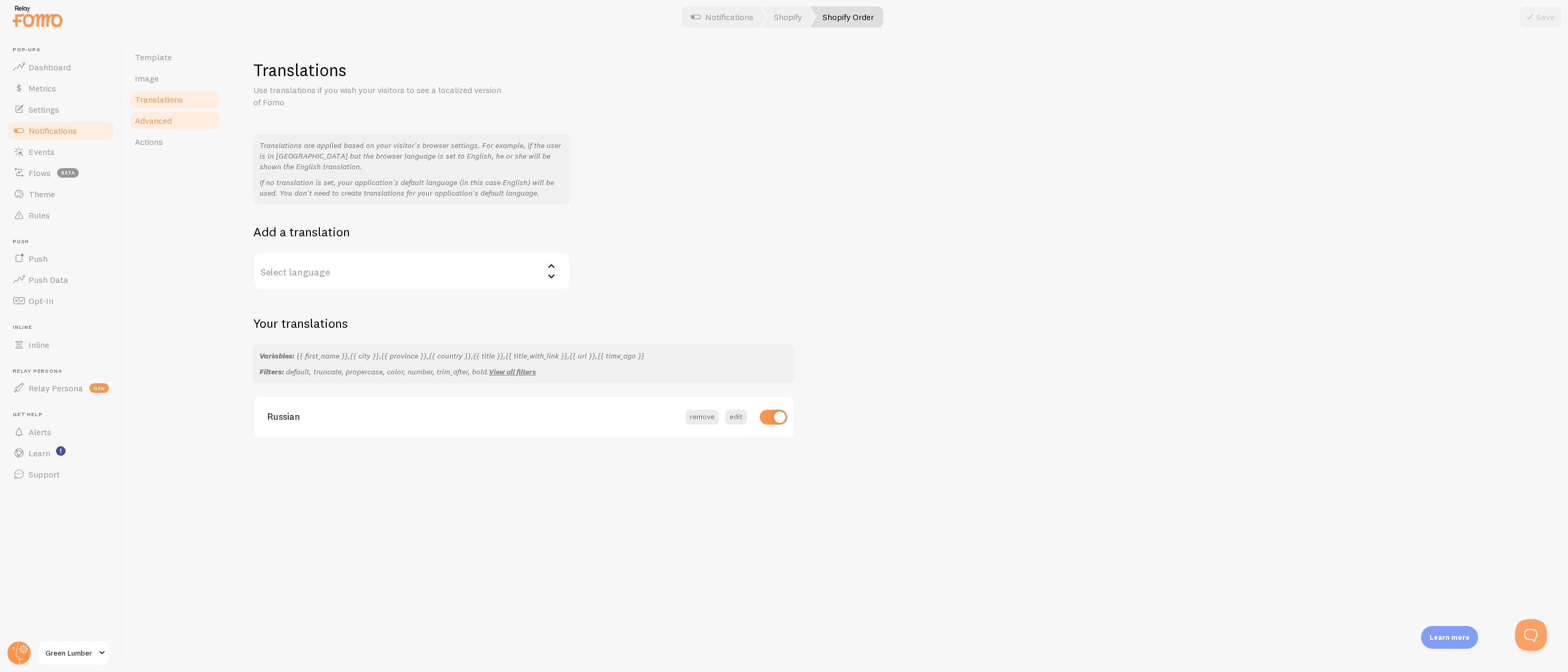
click at [166, 124] on span "Advanced" at bounding box center [153, 120] width 37 height 10
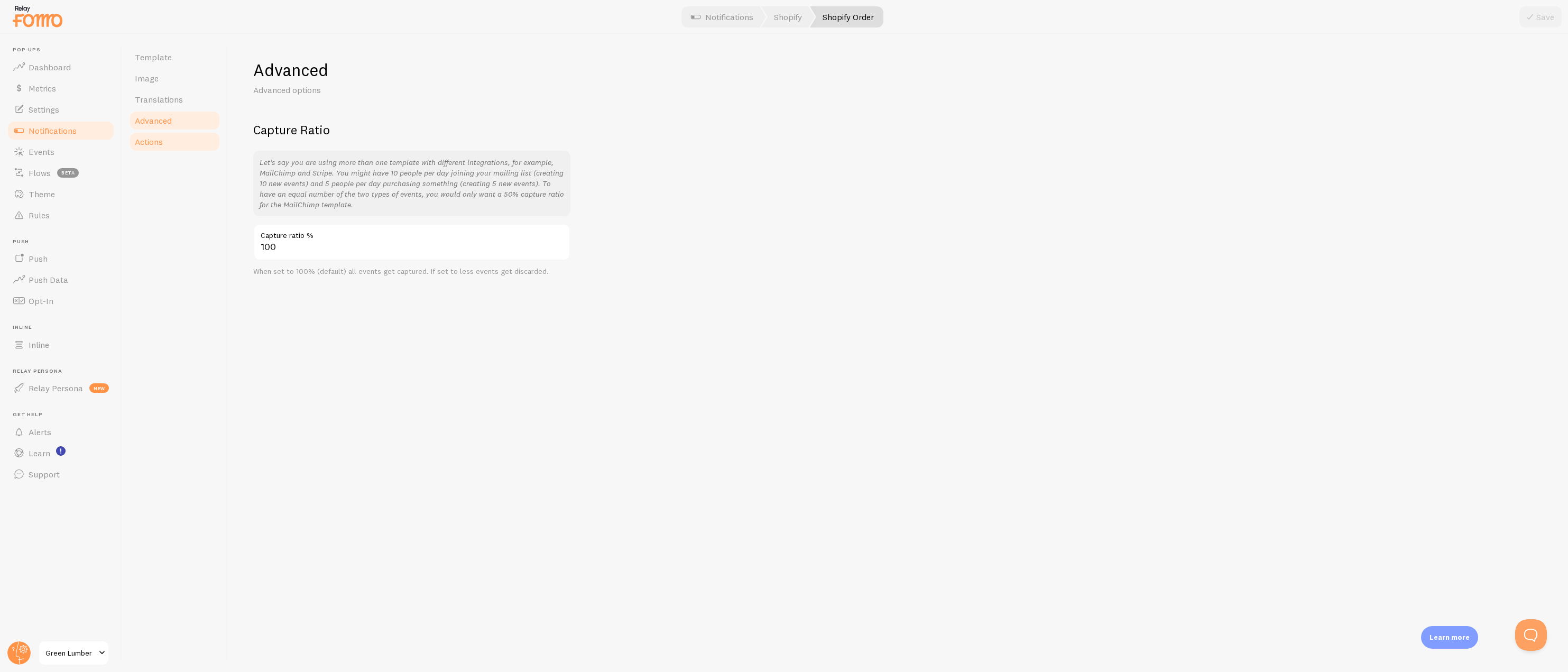
click at [163, 139] on span "Actions" at bounding box center [149, 141] width 28 height 10
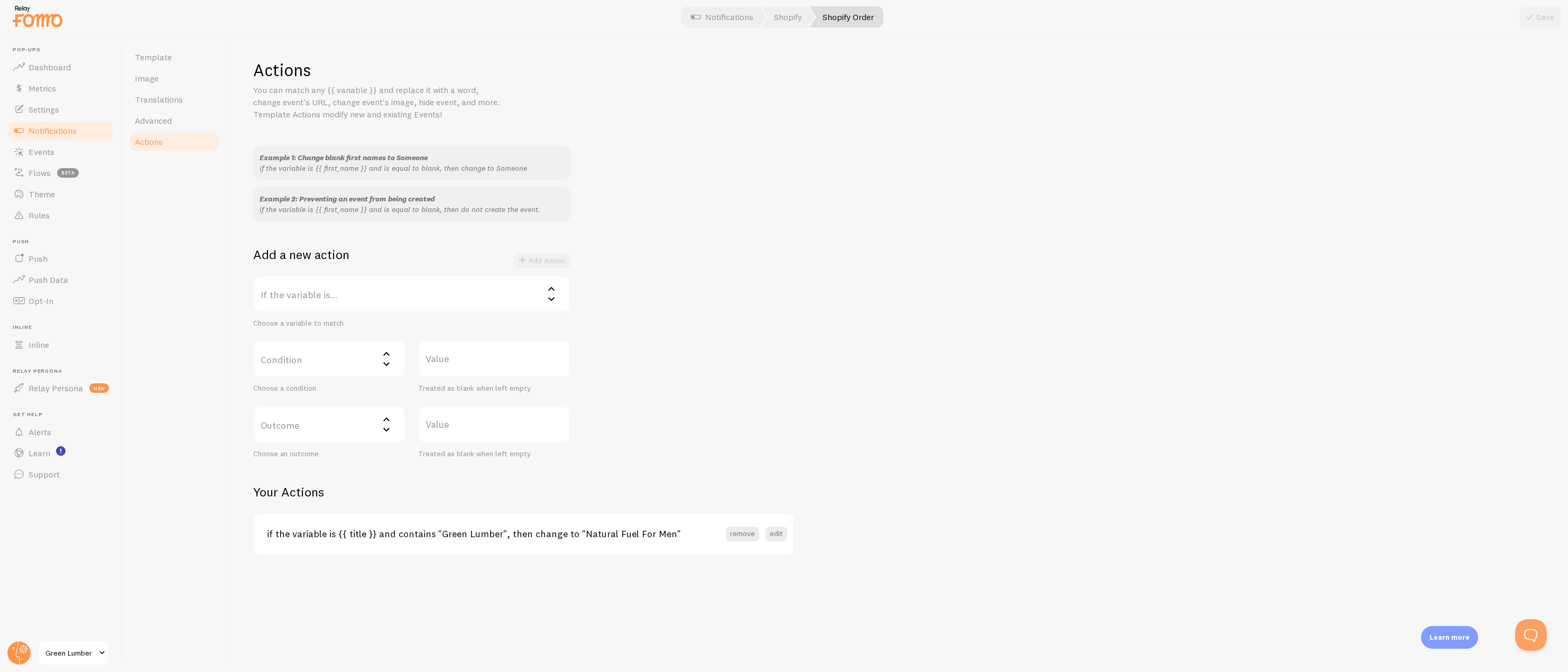
click at [374, 288] on label "If the variable is..." at bounding box center [411, 293] width 317 height 37
click at [780, 327] on div "Example 1: Change blank first names to Someone if the variable is {{ first_name…" at bounding box center [898, 302] width 1289 height 312
click at [351, 359] on label "Condition" at bounding box center [329, 359] width 152 height 37
click at [609, 348] on div "Example 1: Change blank first names to Someone if the variable is {{ first_name…" at bounding box center [898, 302] width 1289 height 312
click at [497, 344] on label "Value" at bounding box center [494, 359] width 152 height 37
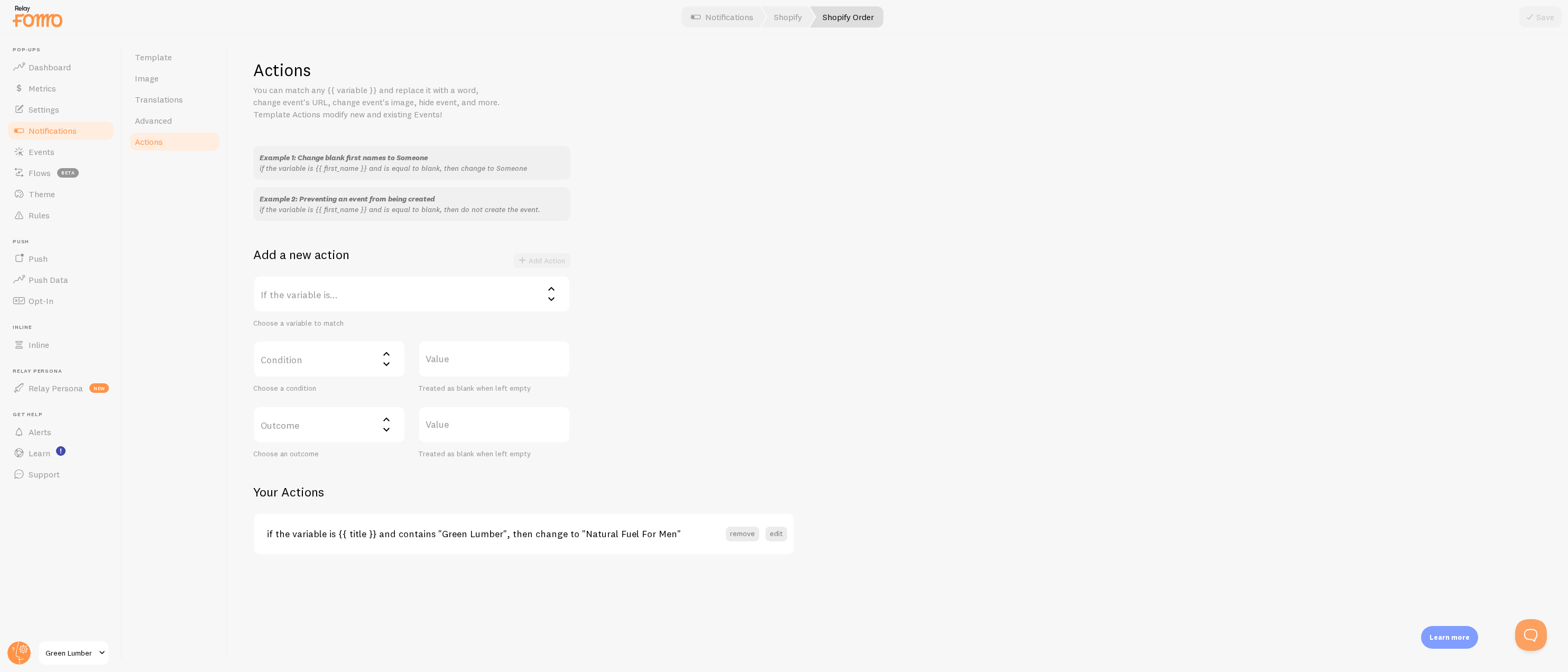
click at [497, 344] on input "Value" at bounding box center [494, 359] width 152 height 37
click at [303, 421] on label "Outcome" at bounding box center [329, 424] width 152 height 37
click at [741, 408] on div "Example 1: Change blank first names to Someone if the variable is {{ first_name…" at bounding box center [898, 302] width 1289 height 312
click at [416, 299] on label "If the variable is..." at bounding box center [411, 293] width 317 height 37
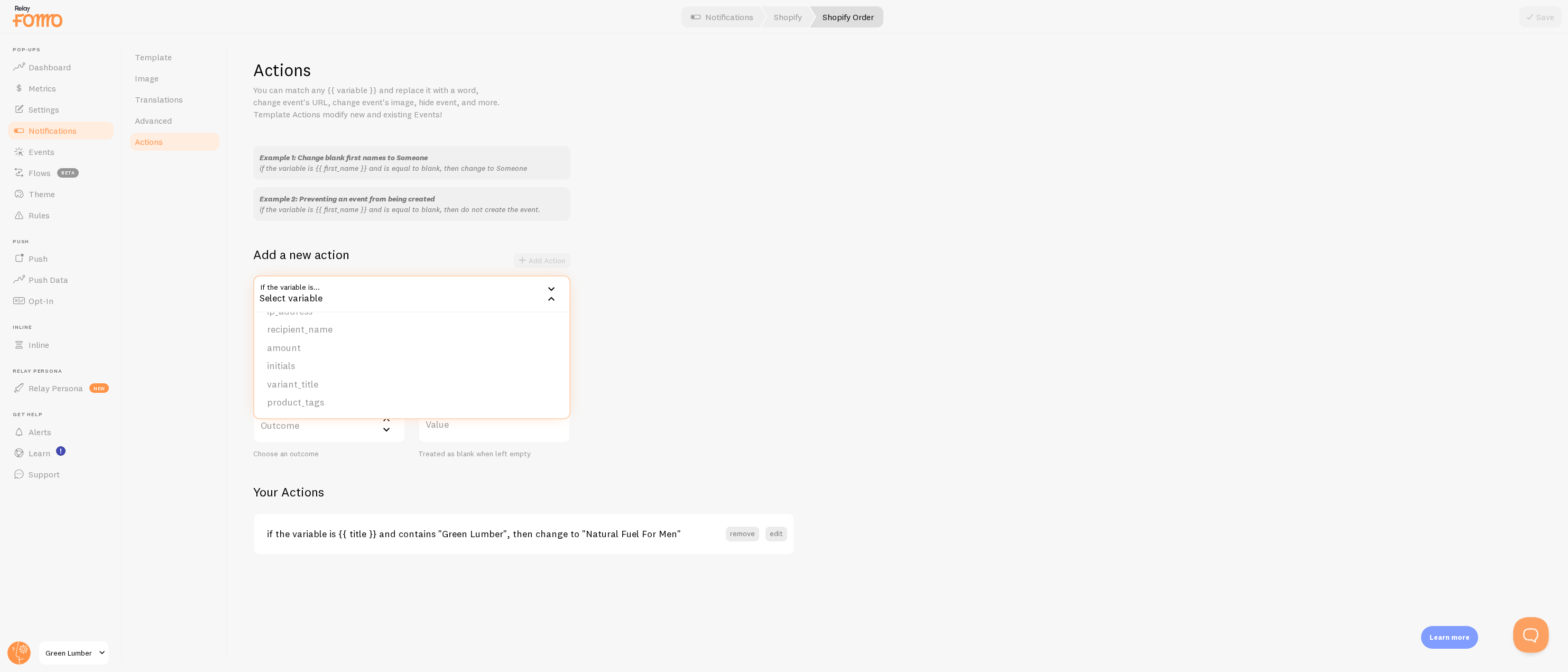
click at [1521, 631] on button "Open Beacon popover" at bounding box center [1529, 633] width 32 height 32
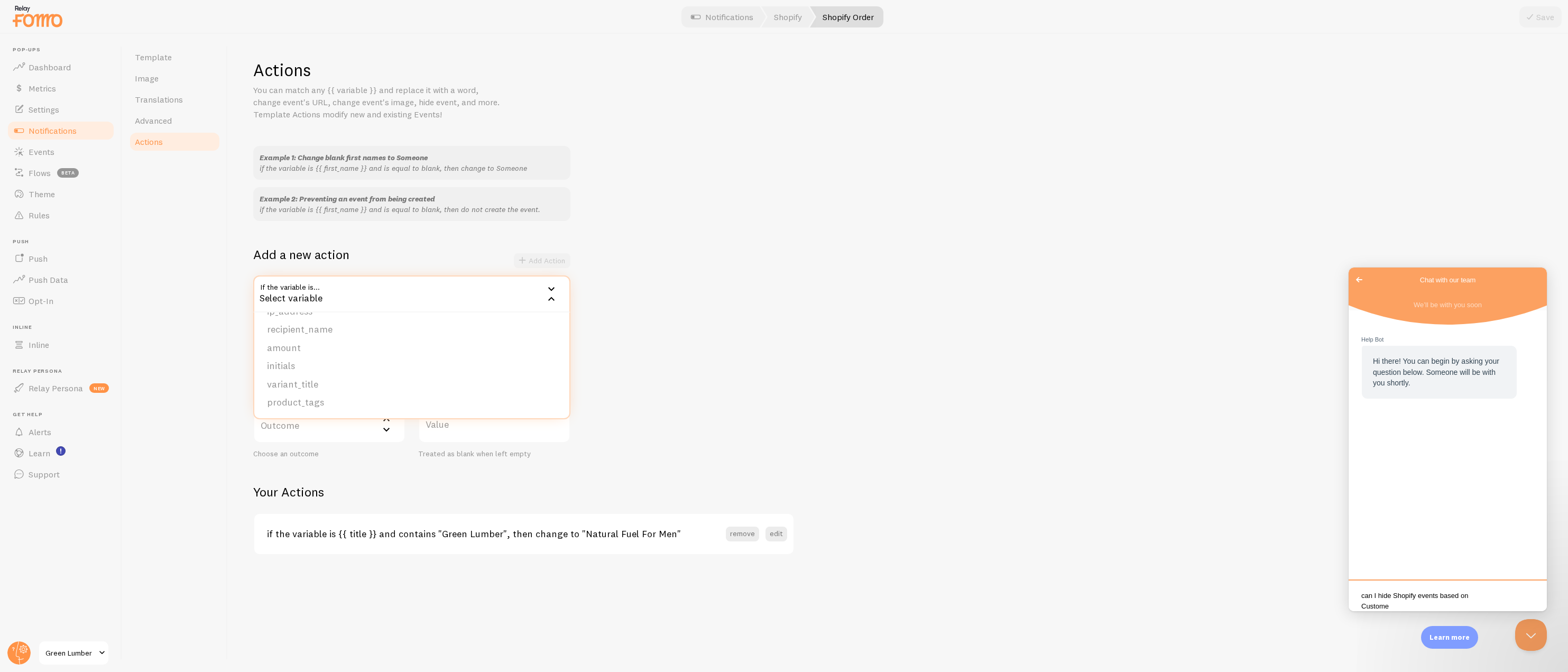
scroll to position [2, 0]
type textarea "can I hide Shopify events based on Customer tag or order tag?"
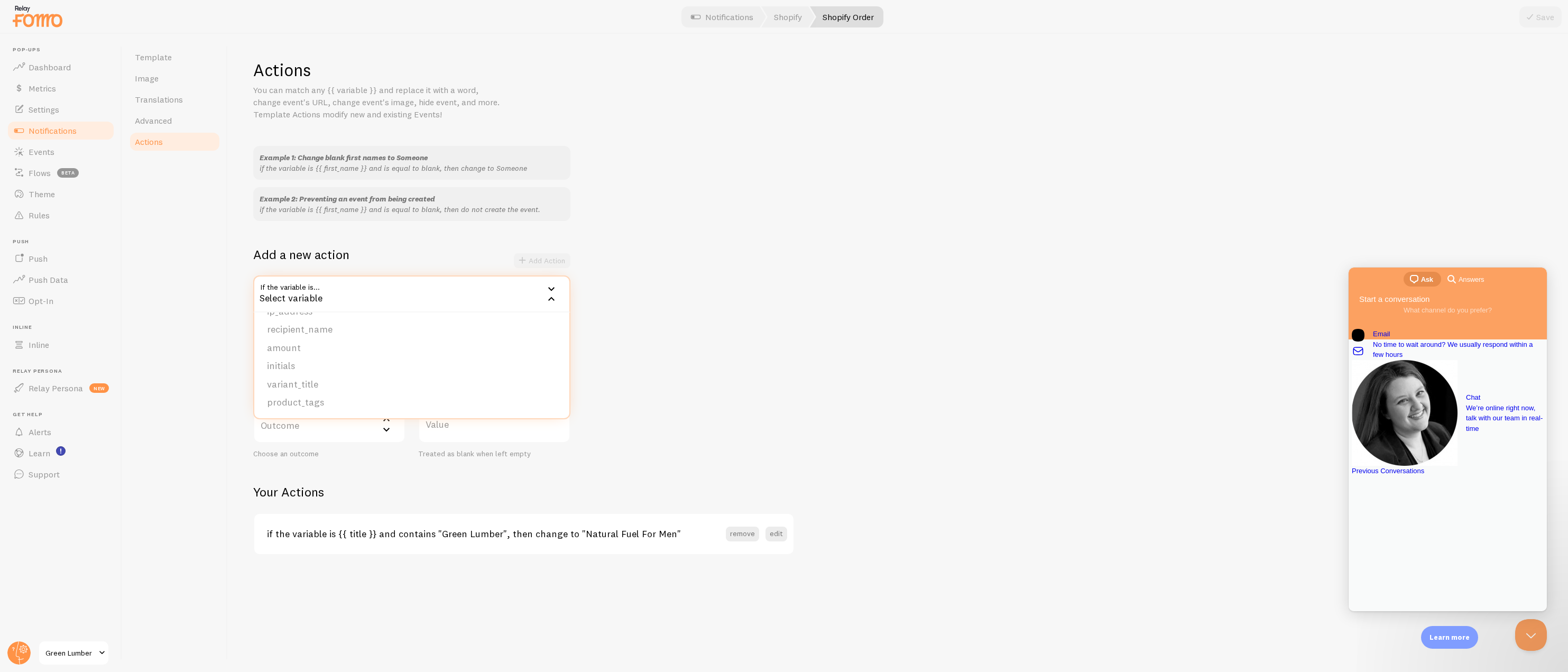
scroll to position [0, 0]
click at [53, 163] on link "Flows beta" at bounding box center [60, 173] width 109 height 21
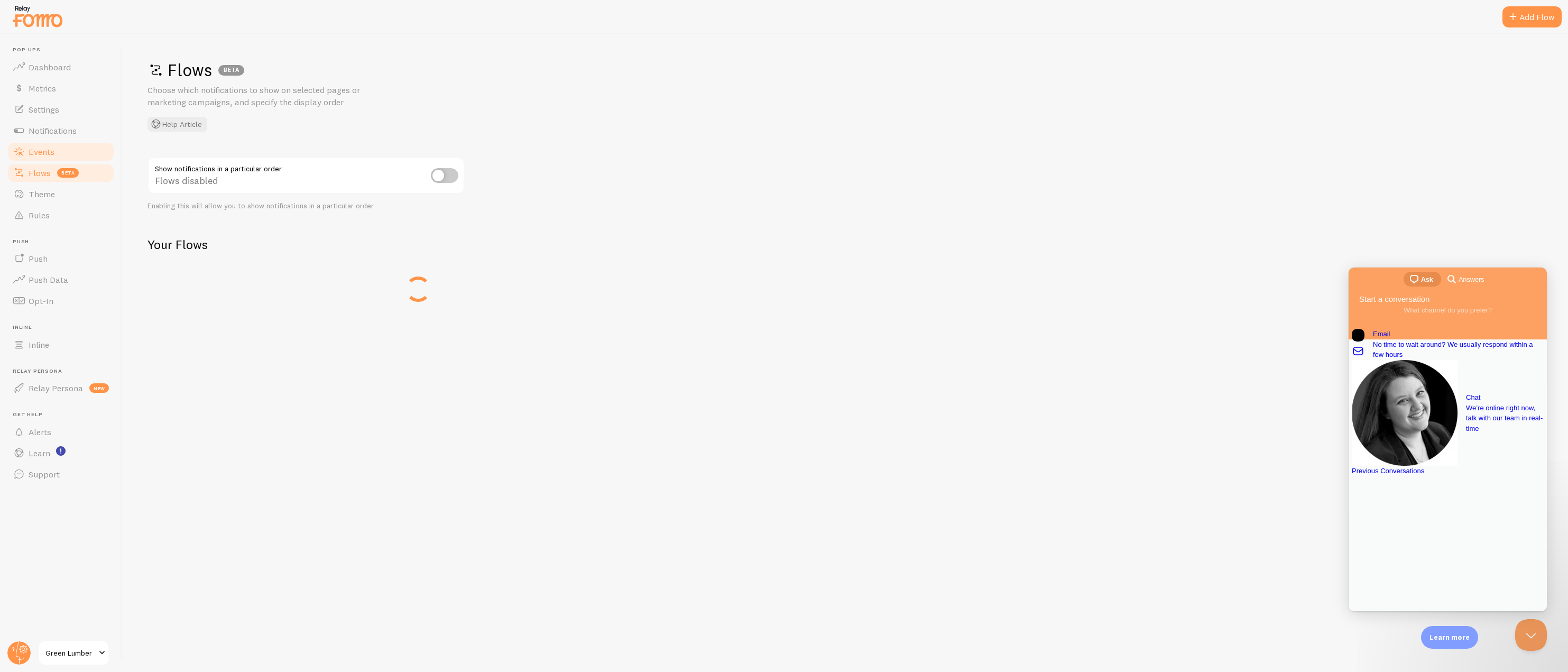
click at [54, 156] on link "Events" at bounding box center [60, 152] width 109 height 21
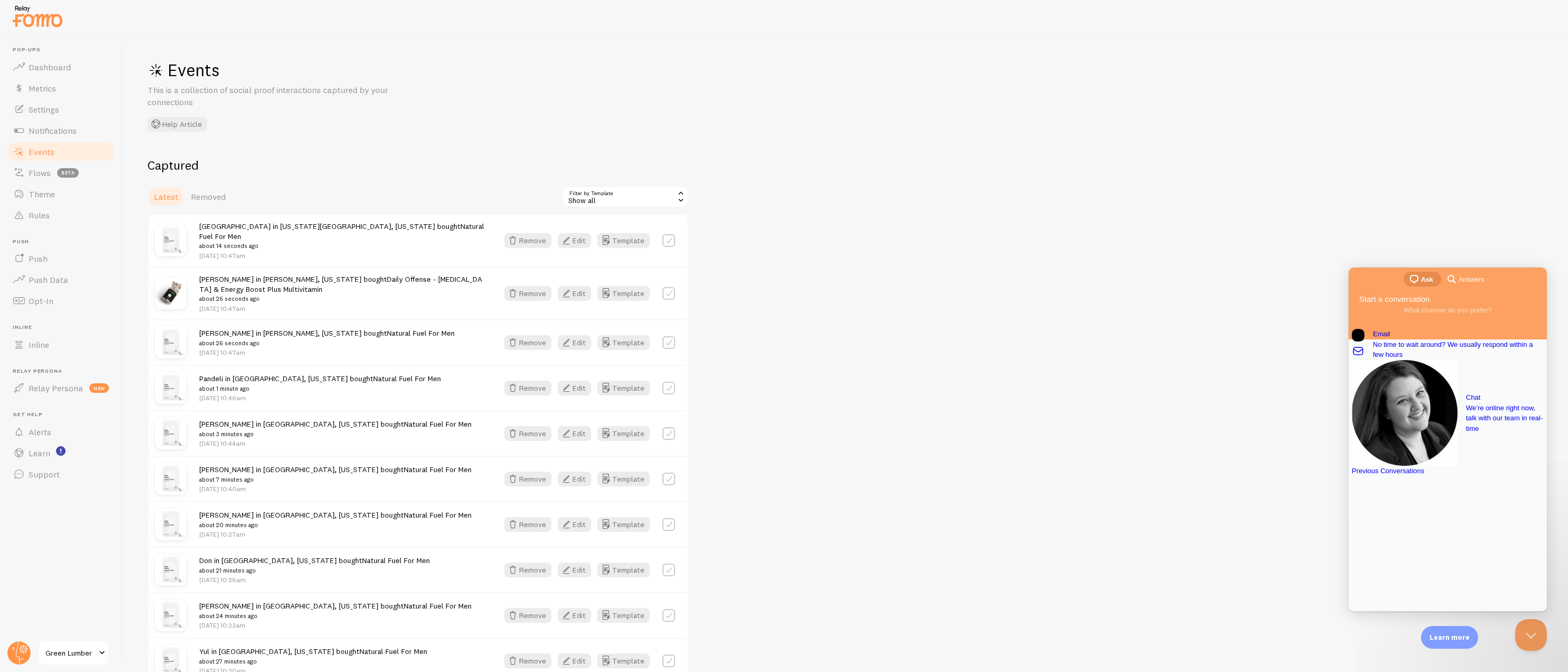
click at [607, 195] on div "Show all" at bounding box center [625, 197] width 127 height 21
click at [606, 238] on li "Shopify Order" at bounding box center [625, 241] width 125 height 16
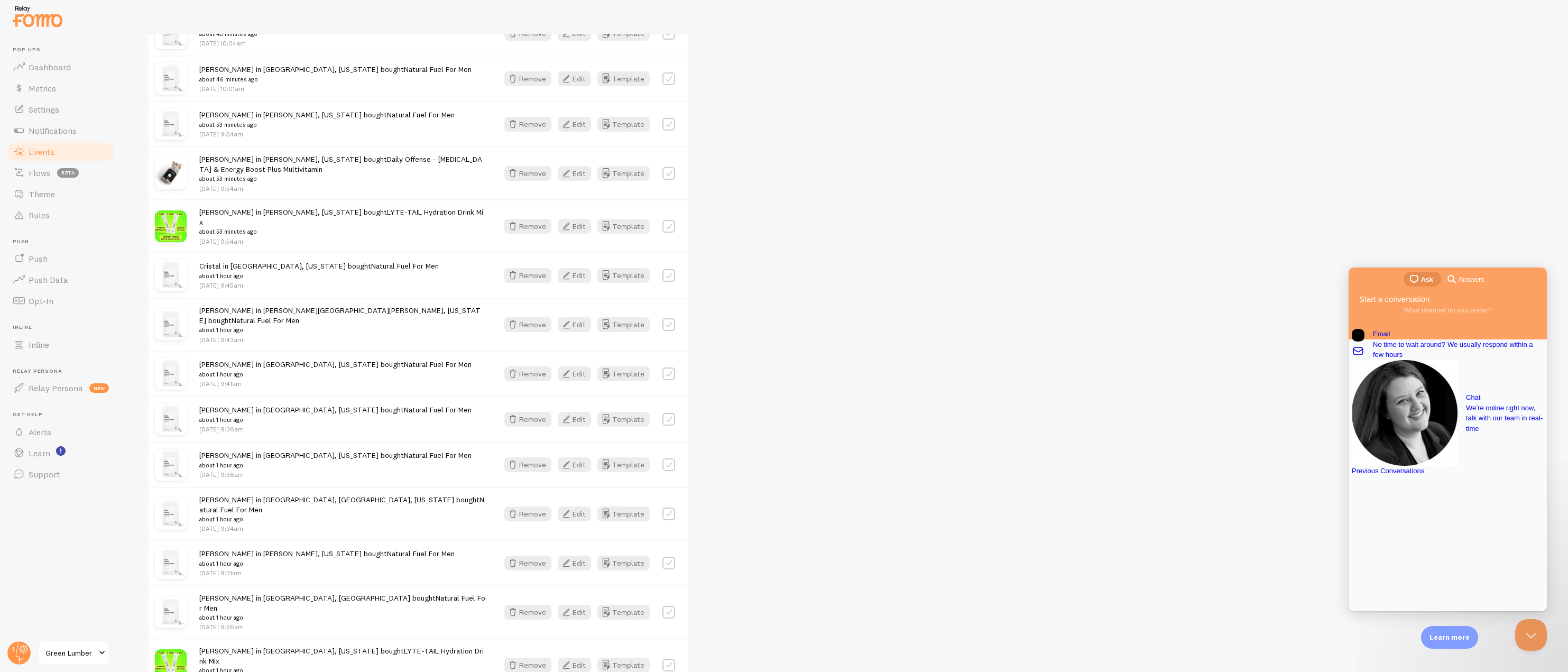
scroll to position [1019, 0]
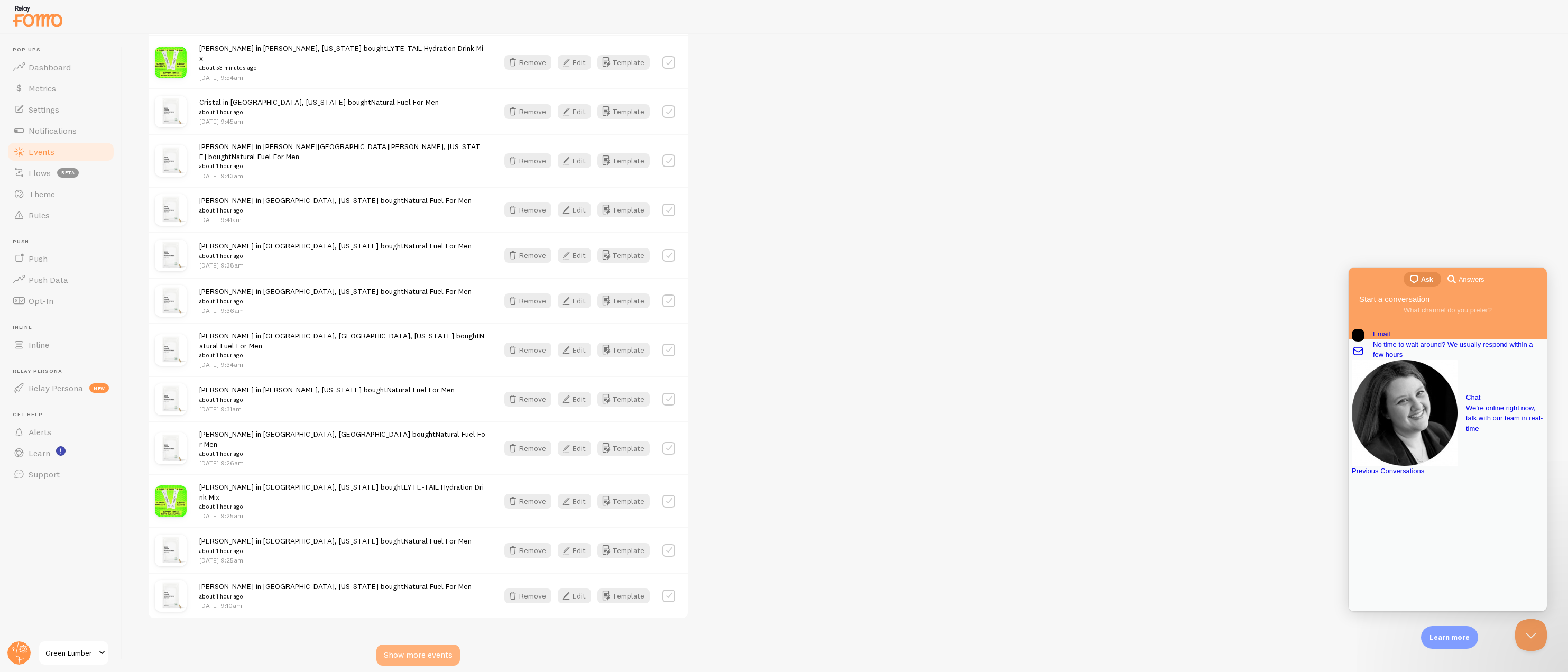
click at [443, 645] on div "Show more events" at bounding box center [418, 655] width 83 height 21
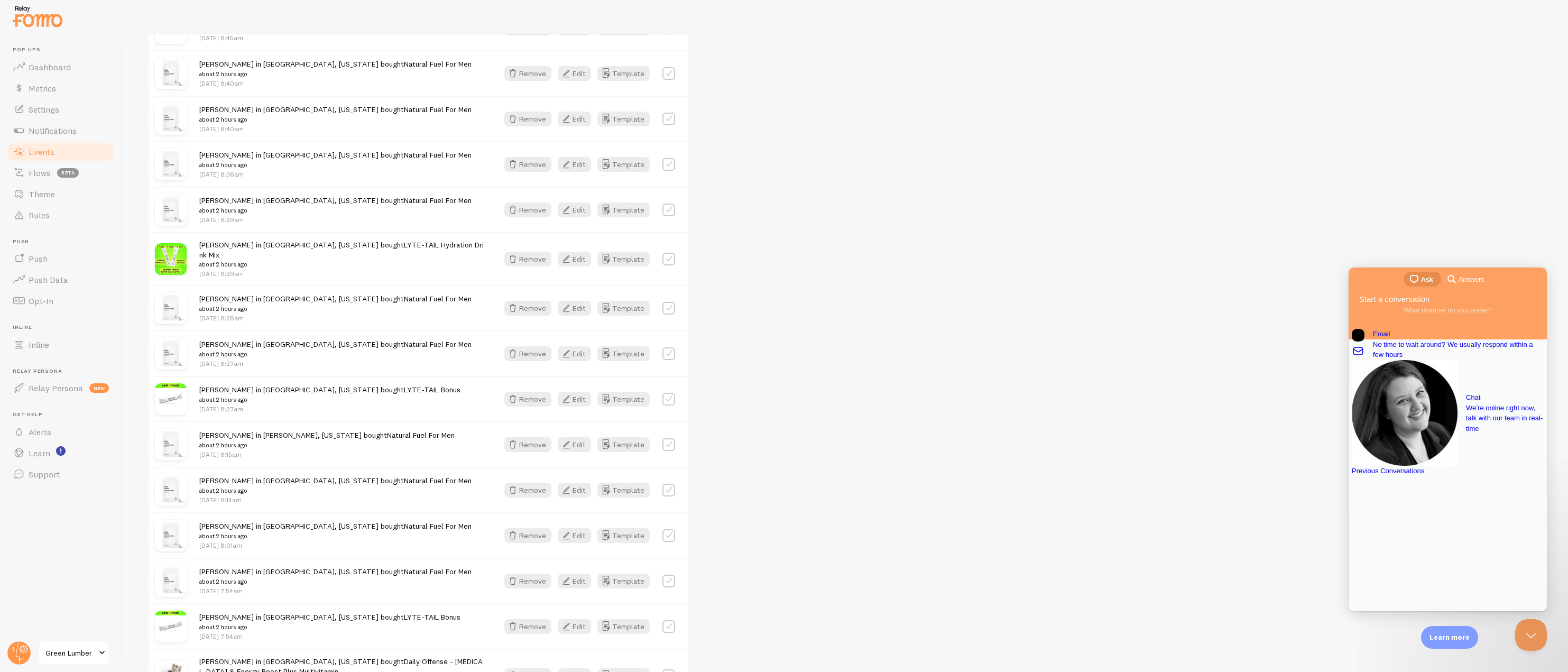
scroll to position [1956, 0]
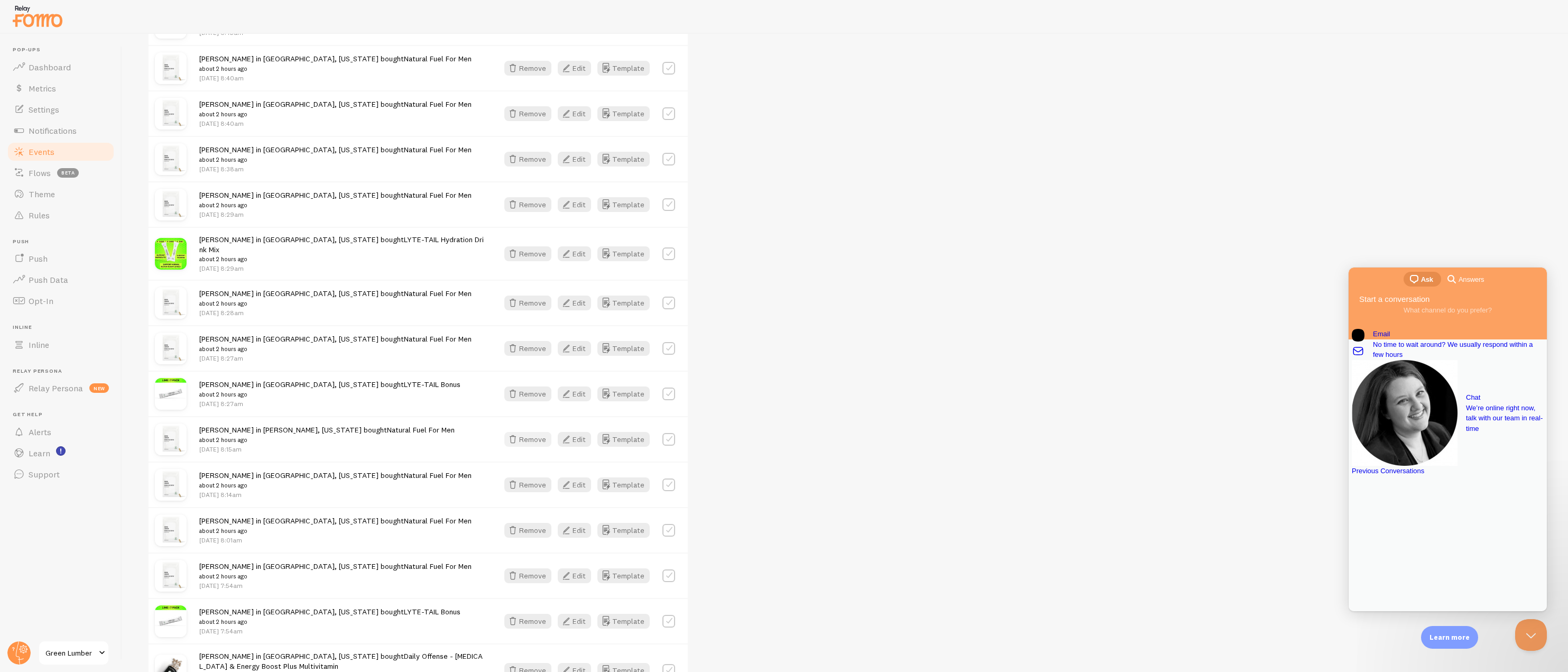
click at [529, 432] on button "Remove" at bounding box center [528, 439] width 47 height 15
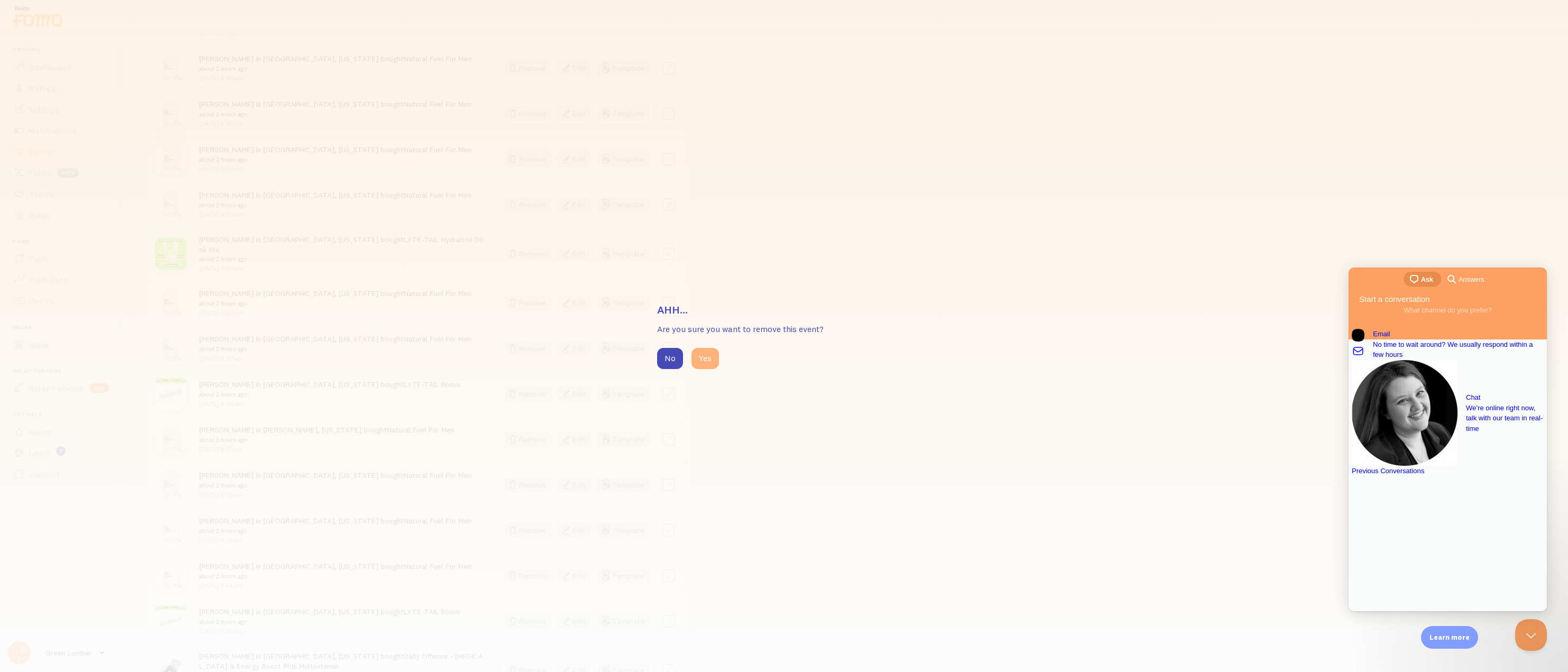
click at [703, 352] on button "Yes" at bounding box center [705, 358] width 27 height 21
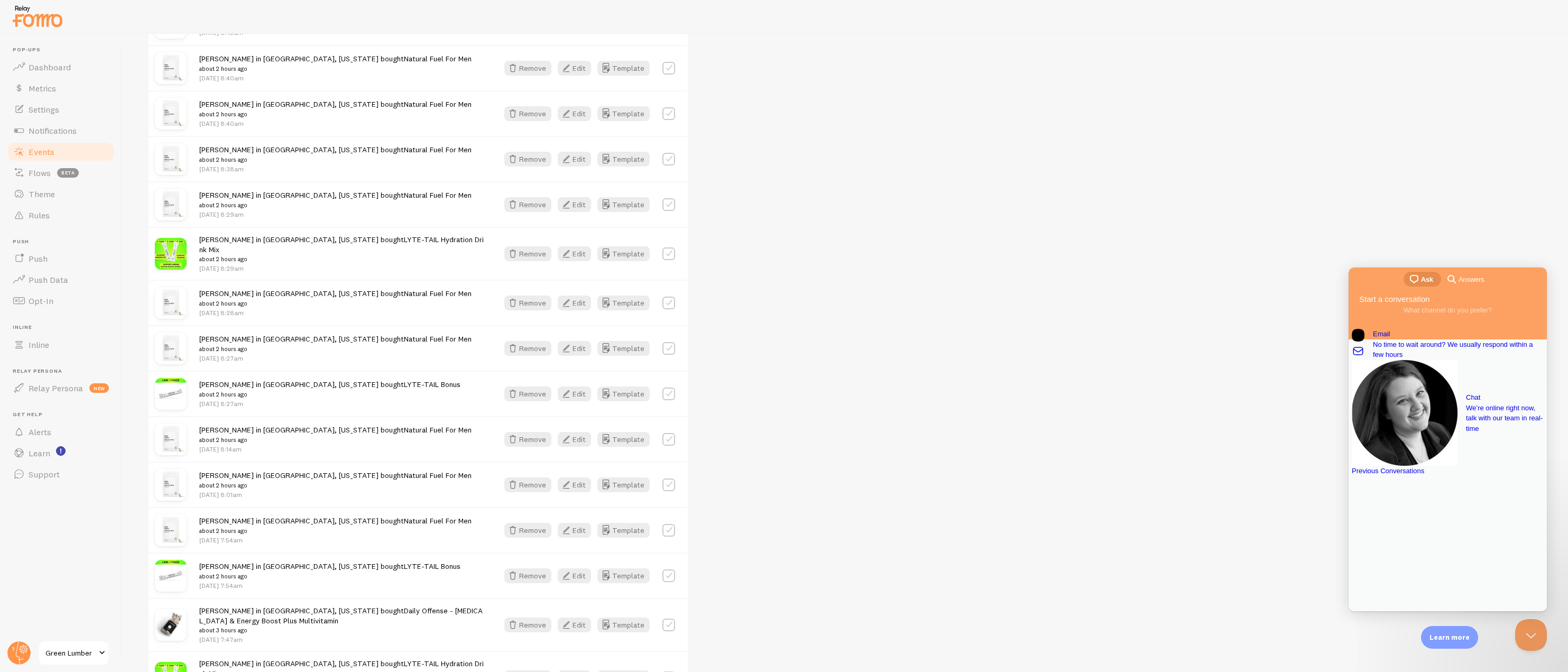
click at [668, 433] on label at bounding box center [668, 439] width 13 height 13
checkbox input "false"
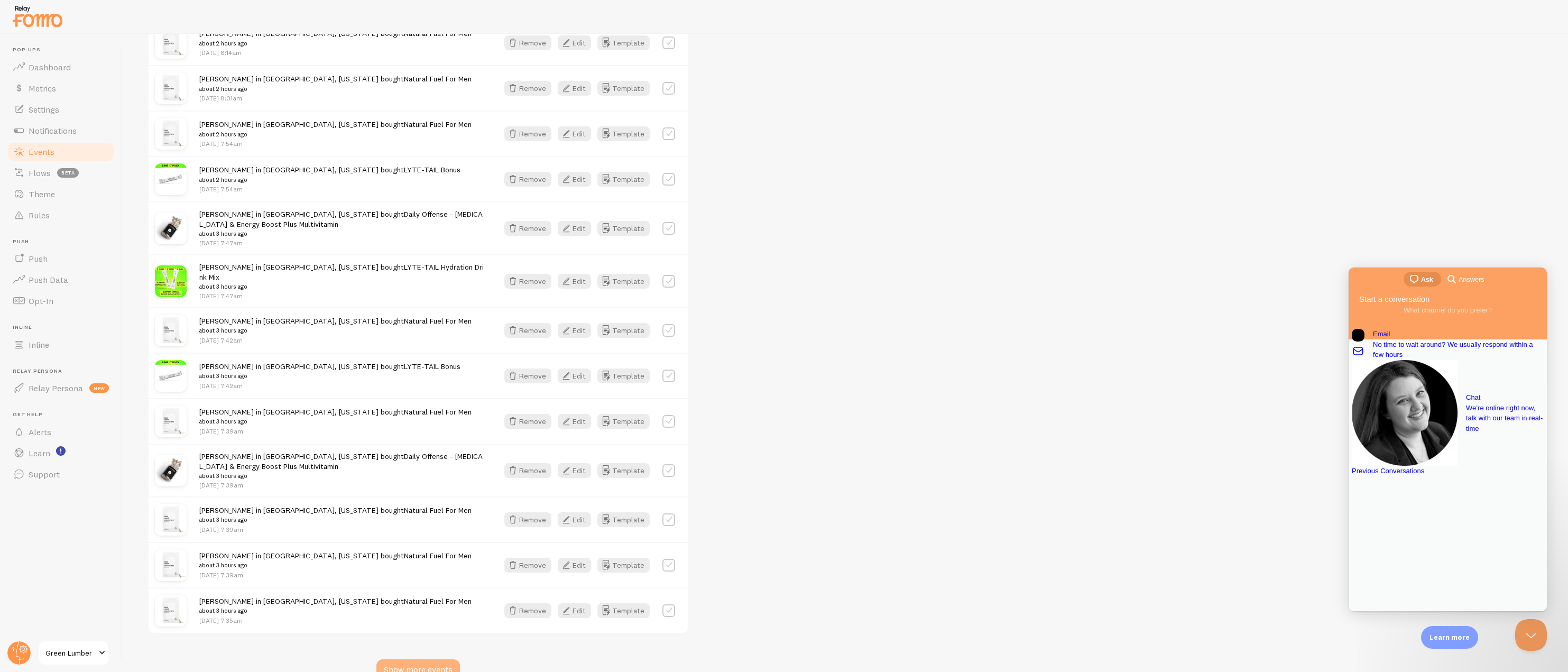
click at [404, 659] on div "Show more events" at bounding box center [418, 670] width 83 height 21
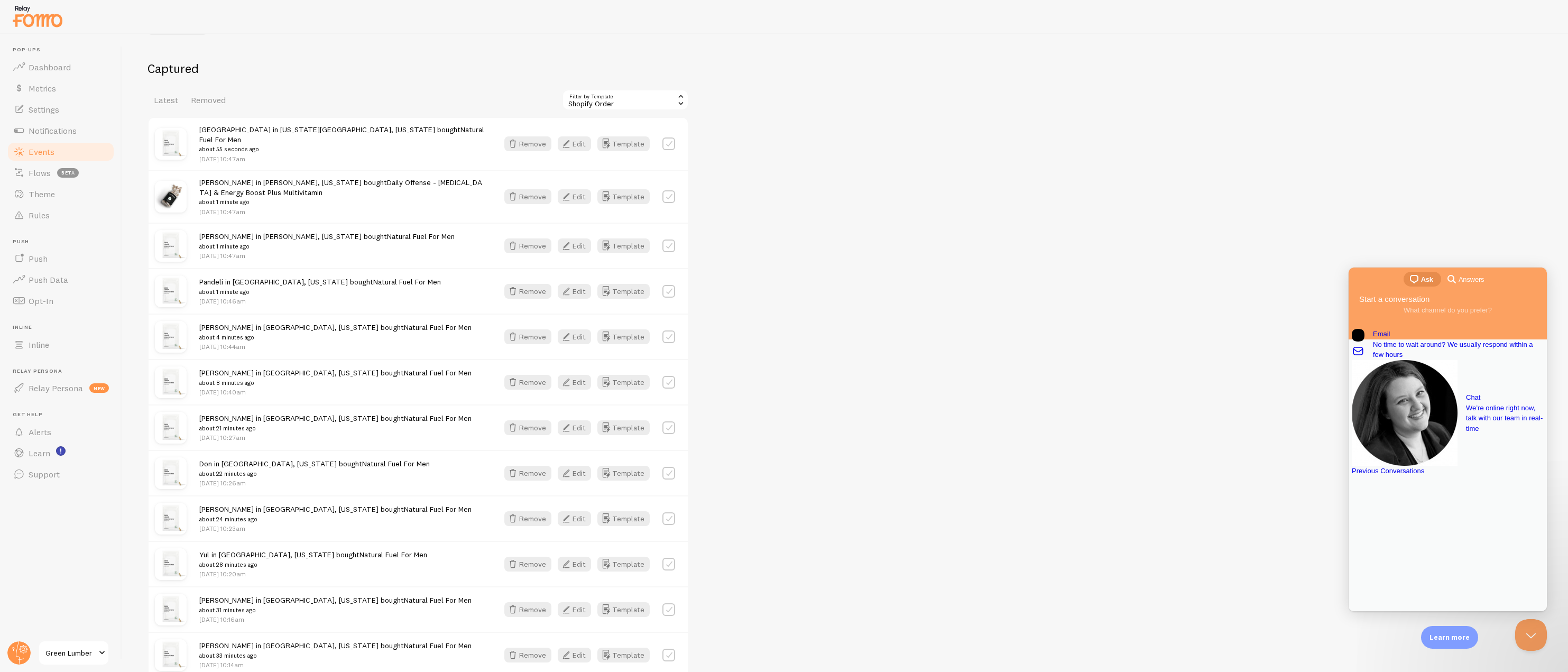
scroll to position [0, 0]
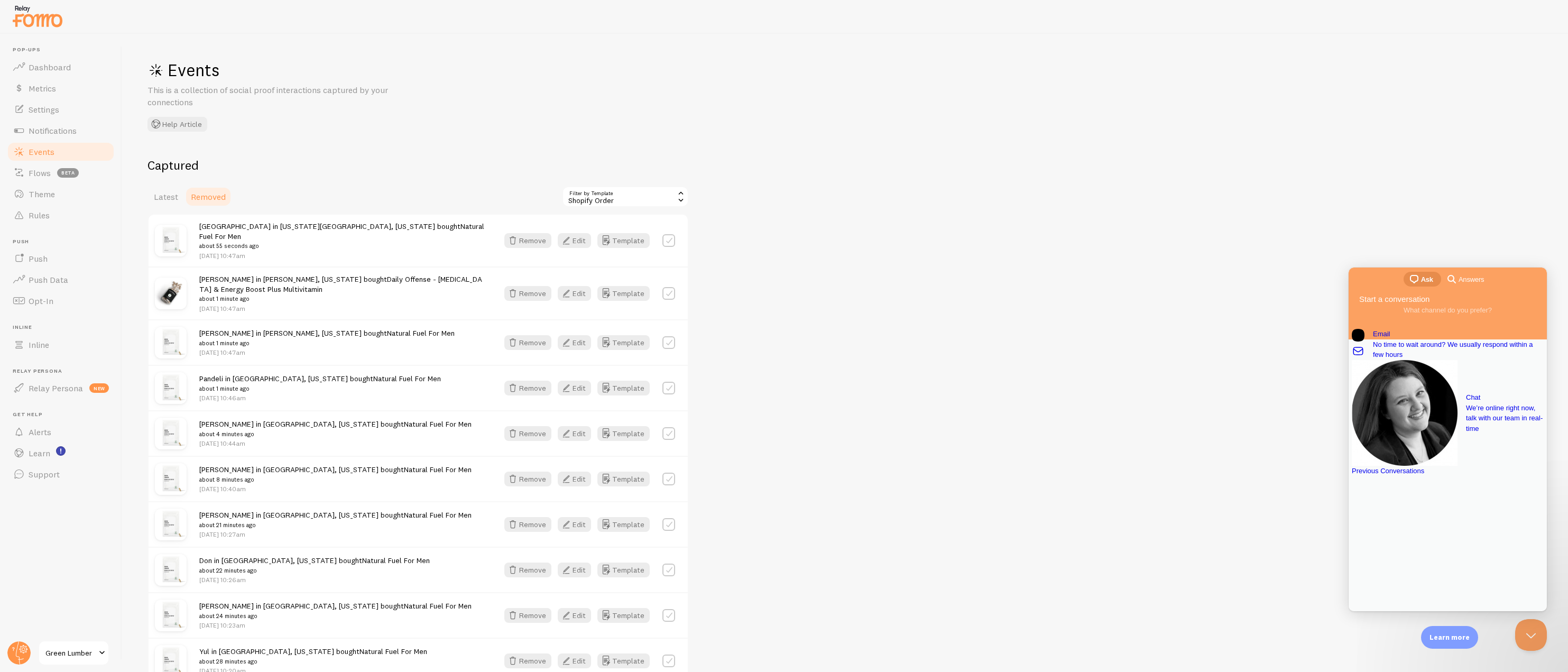
click at [214, 192] on span "Removed" at bounding box center [208, 196] width 35 height 10
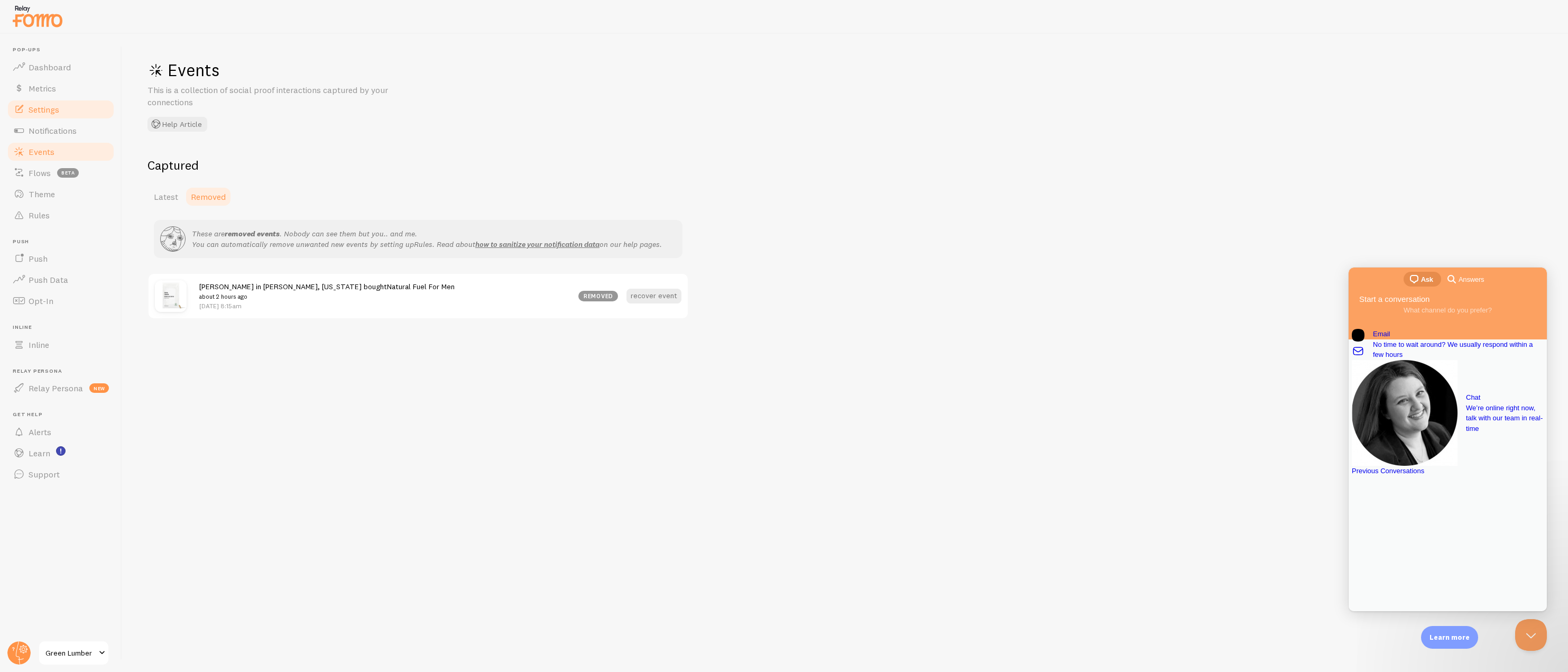
click at [53, 108] on span "Settings" at bounding box center [44, 109] width 30 height 10
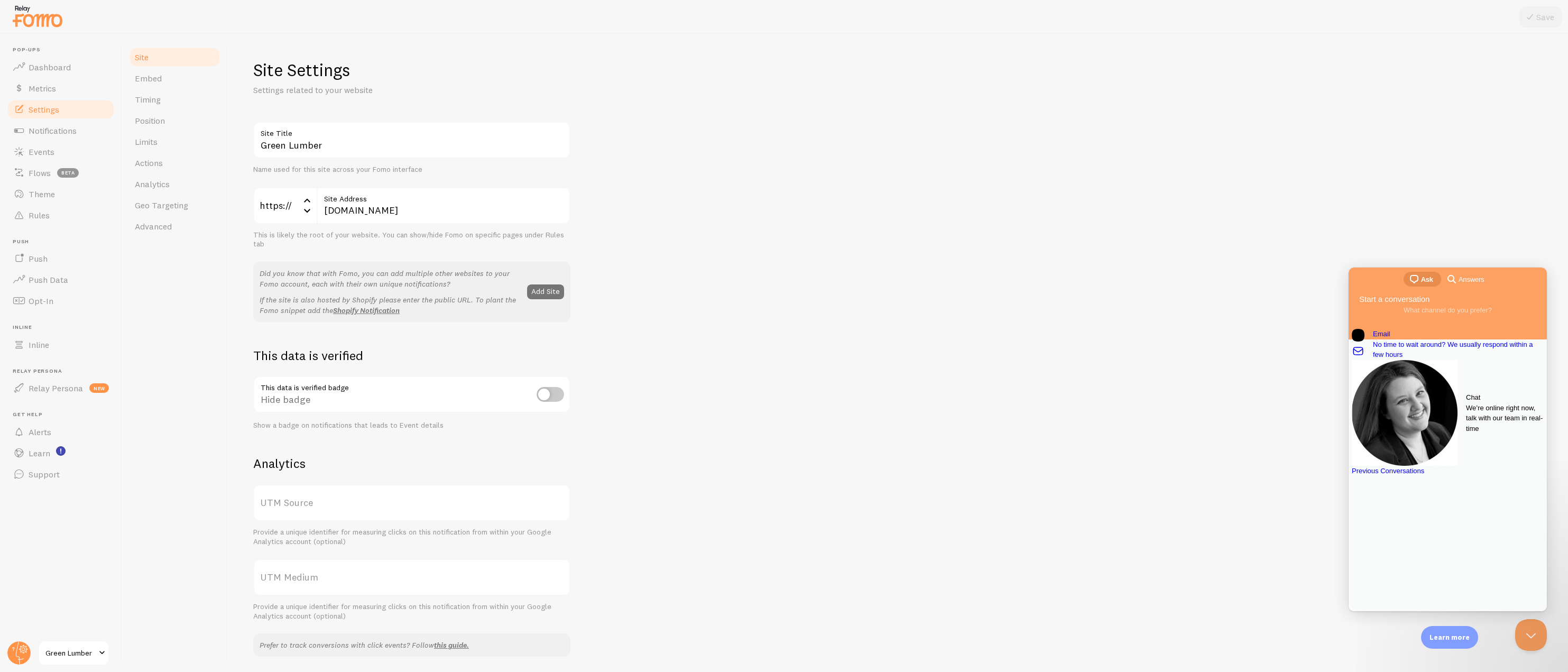
click at [1466, 403] on div "Chat" at bounding box center [1505, 397] width 78 height 10
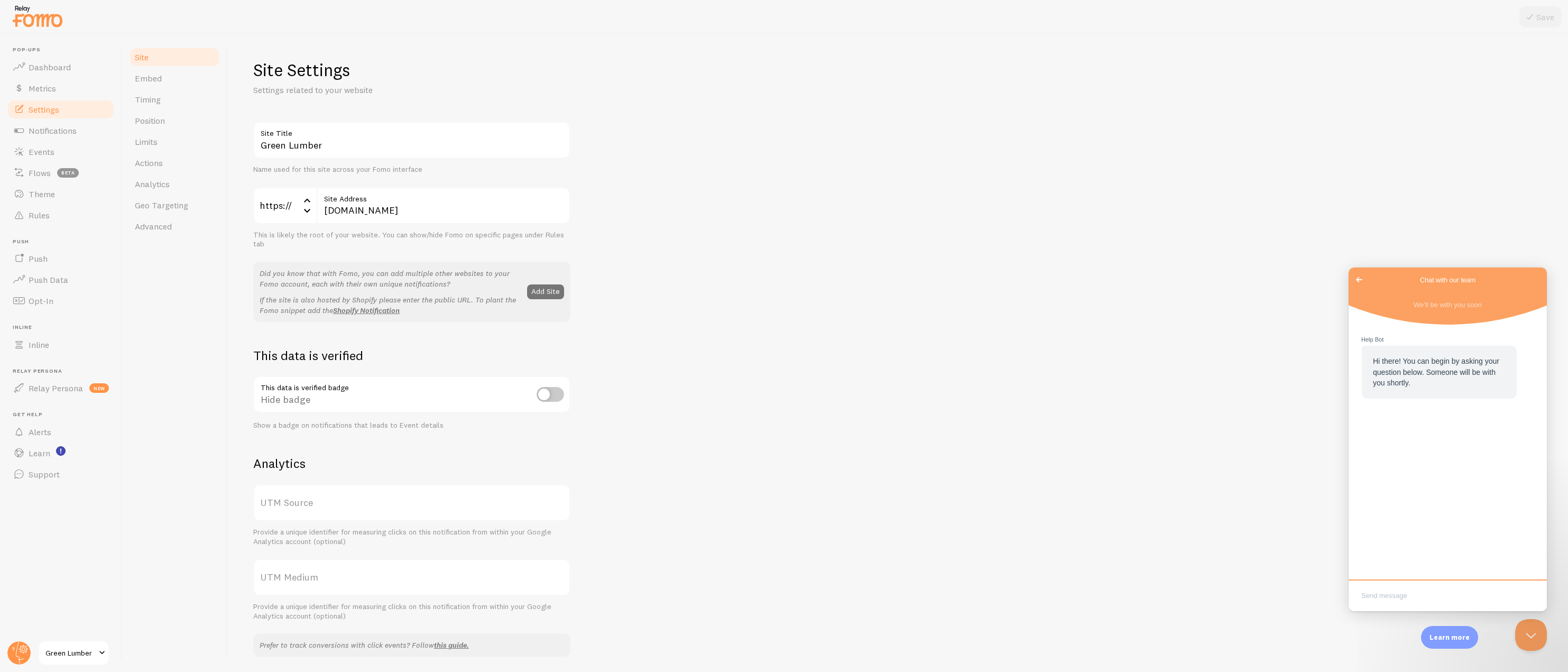
click at [1356, 280] on span "Go back" at bounding box center [1359, 279] width 13 height 13
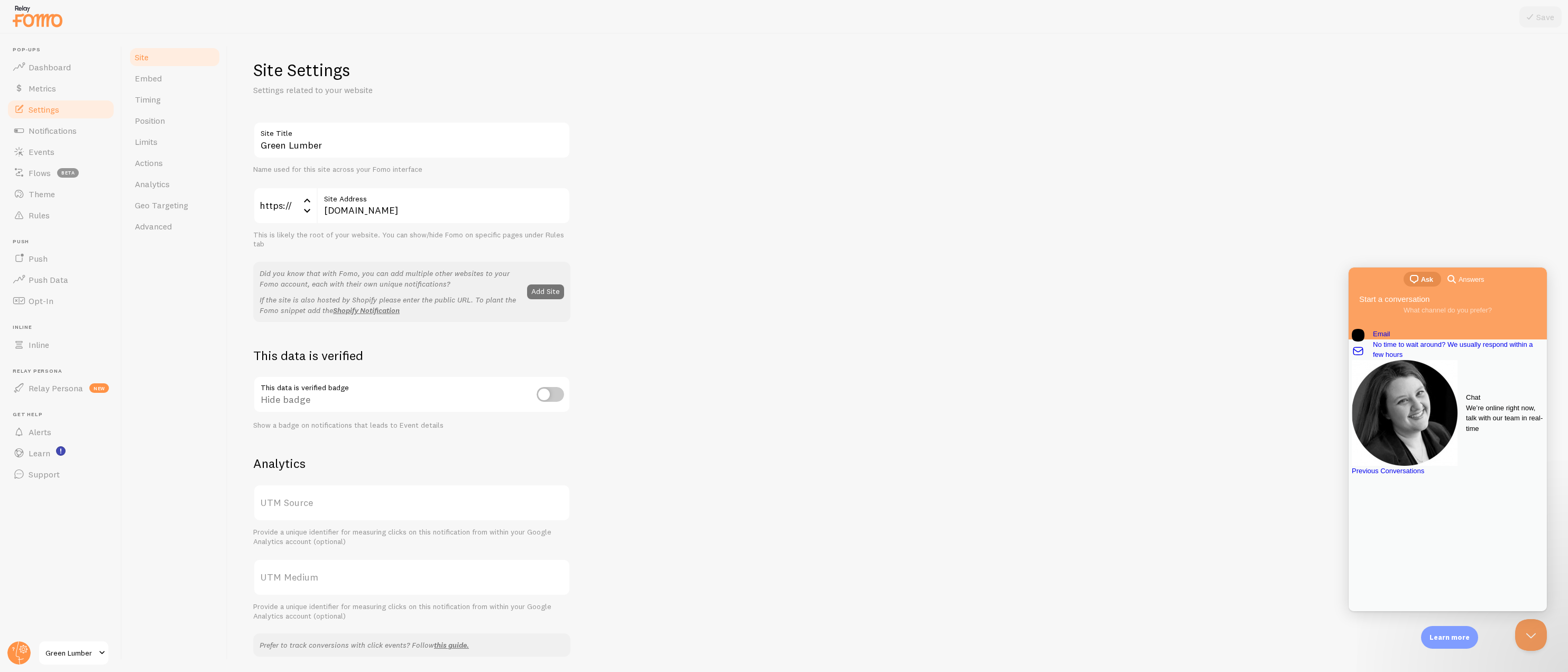
click at [1466, 429] on span "We’re online right now, talk with our team in real-time" at bounding box center [1505, 418] width 78 height 31
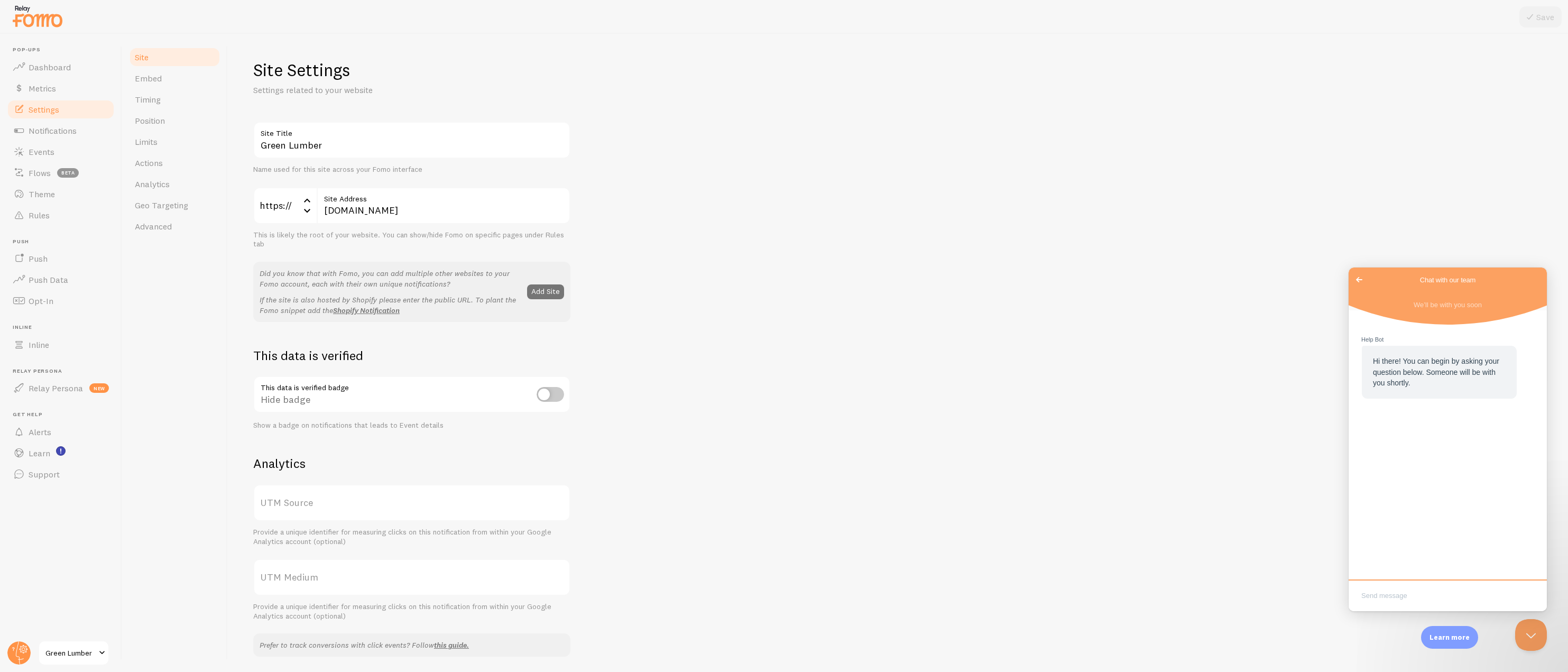
click at [1359, 278] on span "Go back" at bounding box center [1359, 279] width 13 height 13
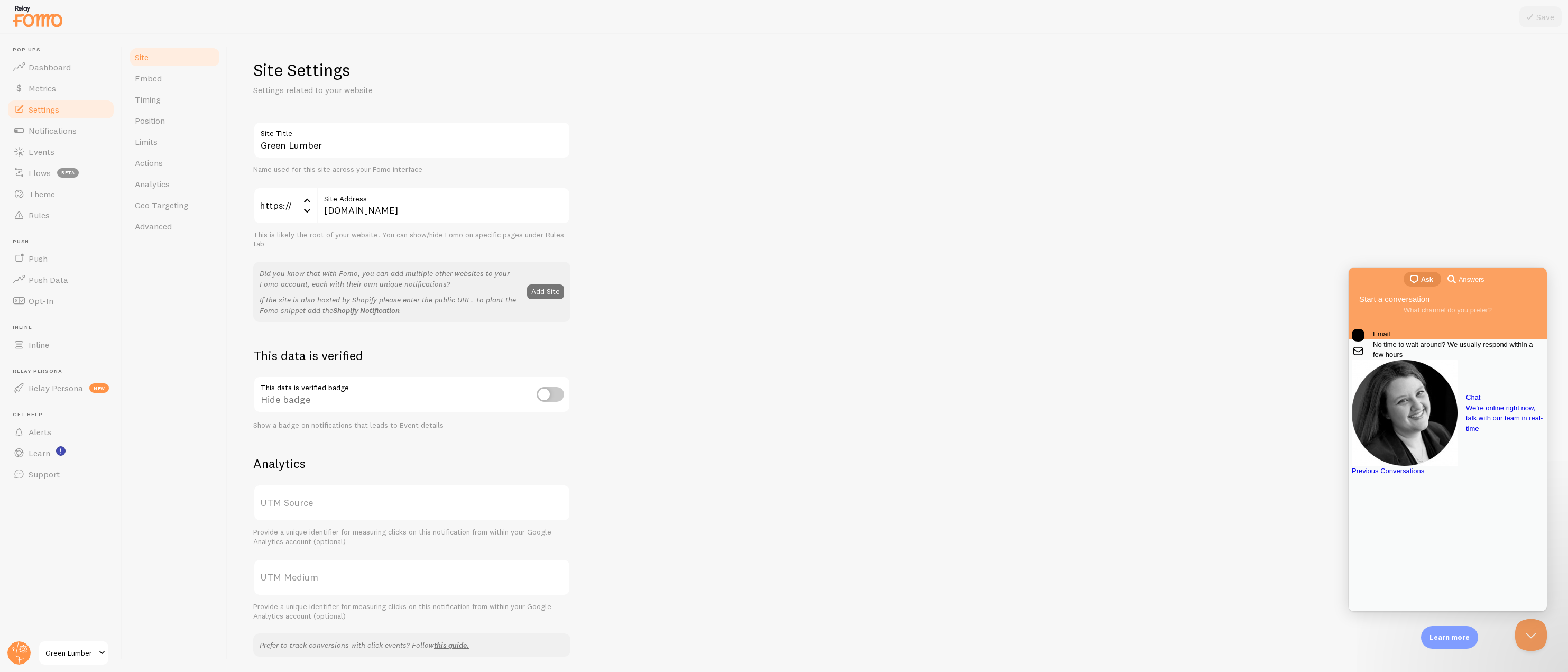
click at [1446, 357] on span "No time to wait around? We usually respond within a few hours" at bounding box center [1458, 350] width 171 height 21
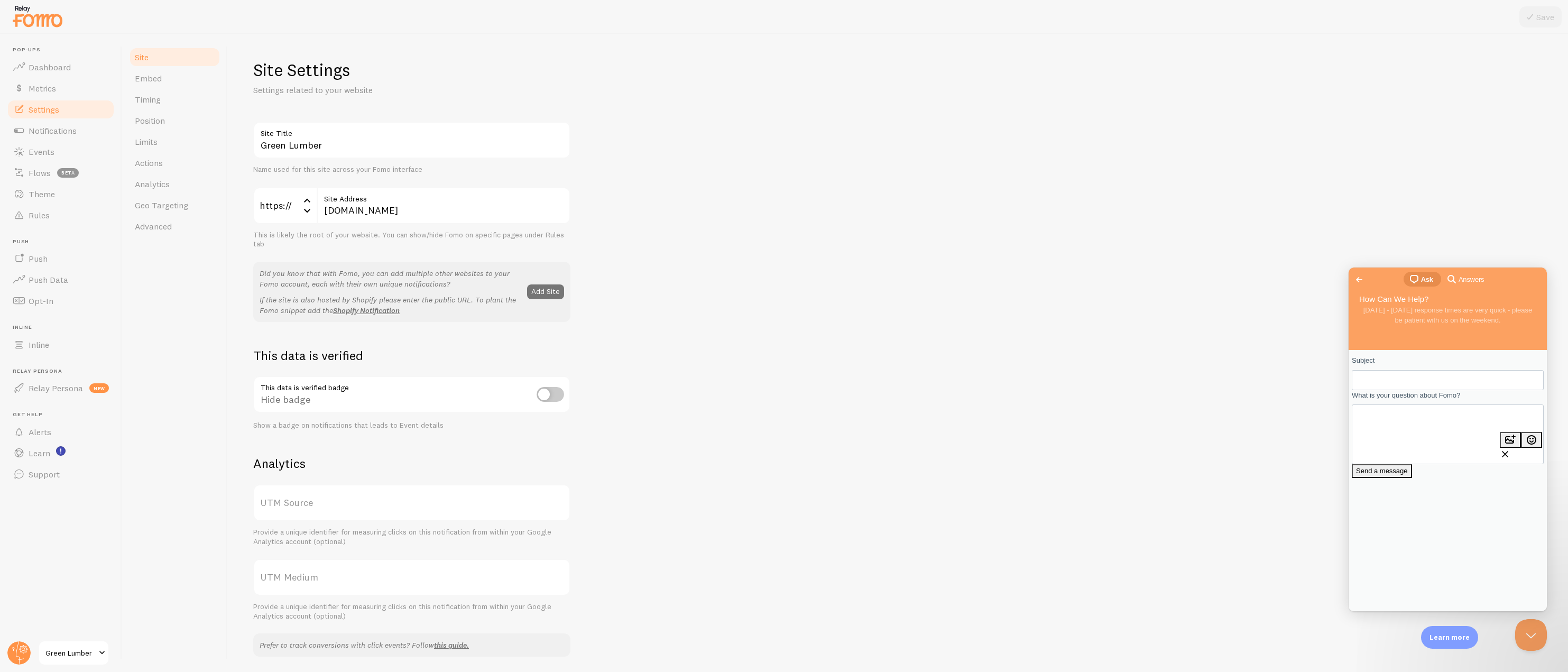
click at [1362, 281] on span "Go back" at bounding box center [1359, 279] width 13 height 13
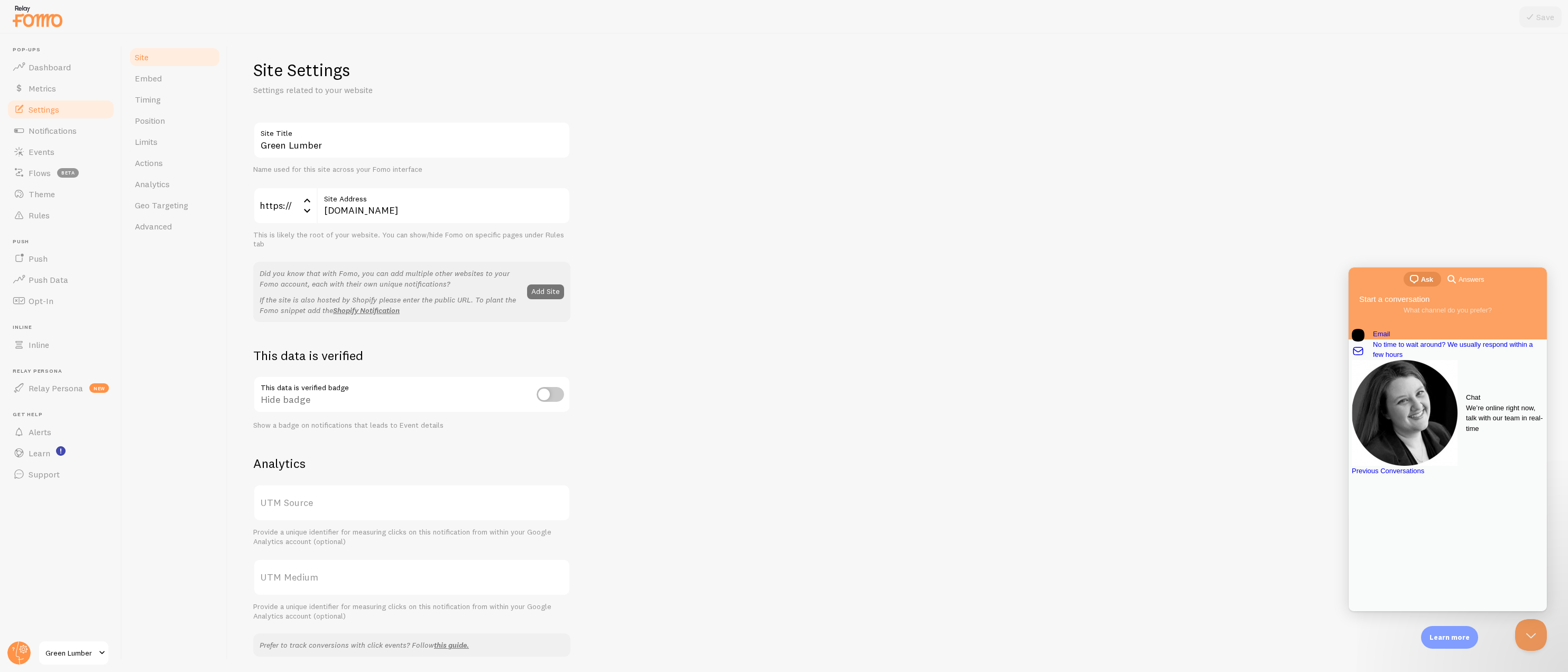
click at [1409, 432] on link "Chat We’re online right now, talk with our team in real-time" at bounding box center [1447, 413] width 192 height 106
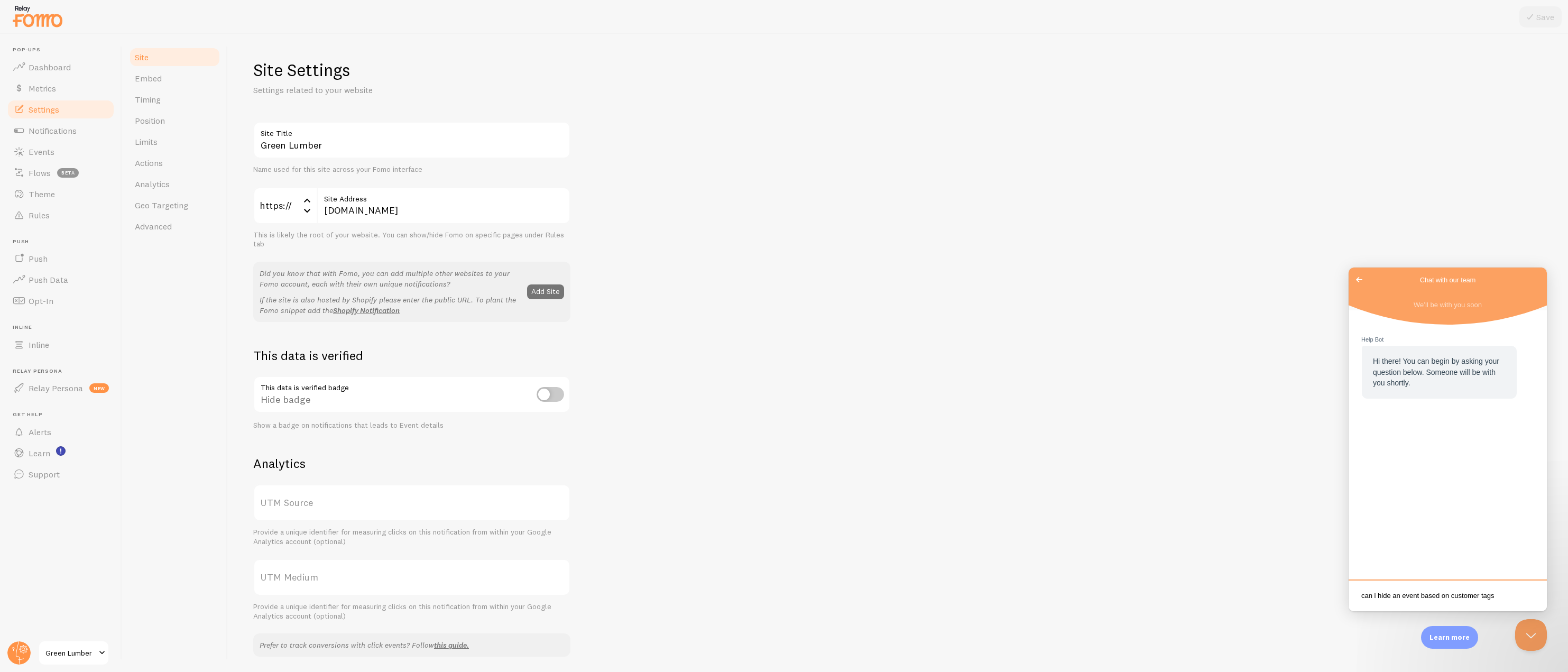
scroll to position [2, 0]
type textarea "can i hide an event based on customer tags or order tags?"
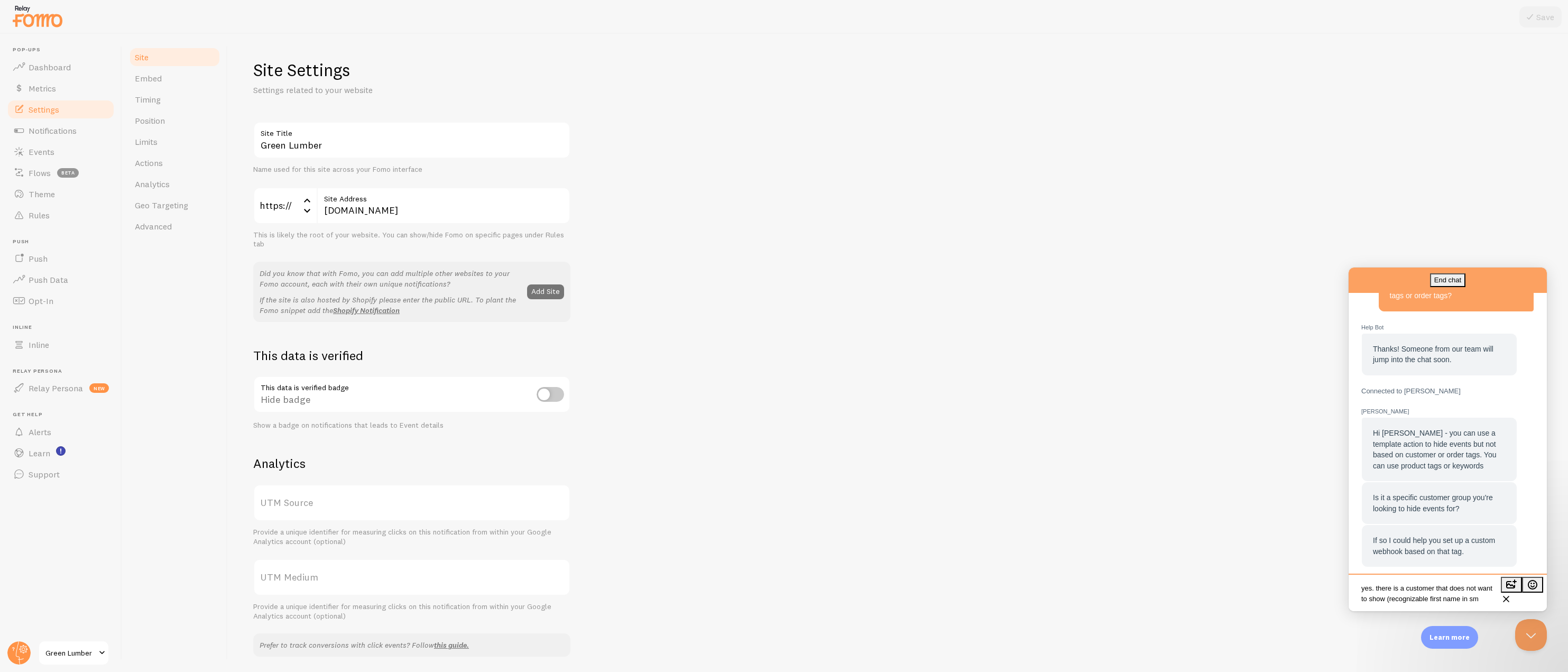
scroll to position [6, 0]
type textarea "yes. there is a customer that does not want to show (recognizable first name in…"
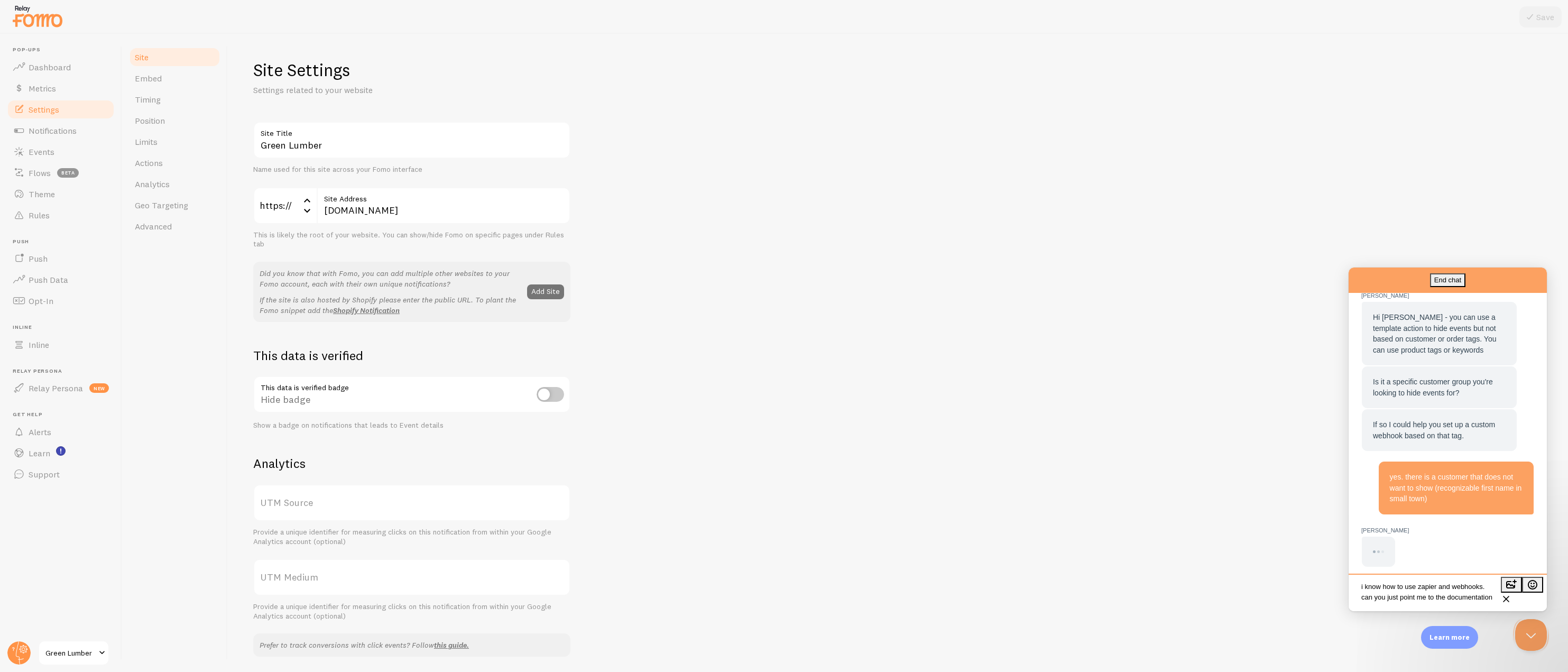
type textarea "i know how to use zapier and webhooks. can you just point me to the documentati…"
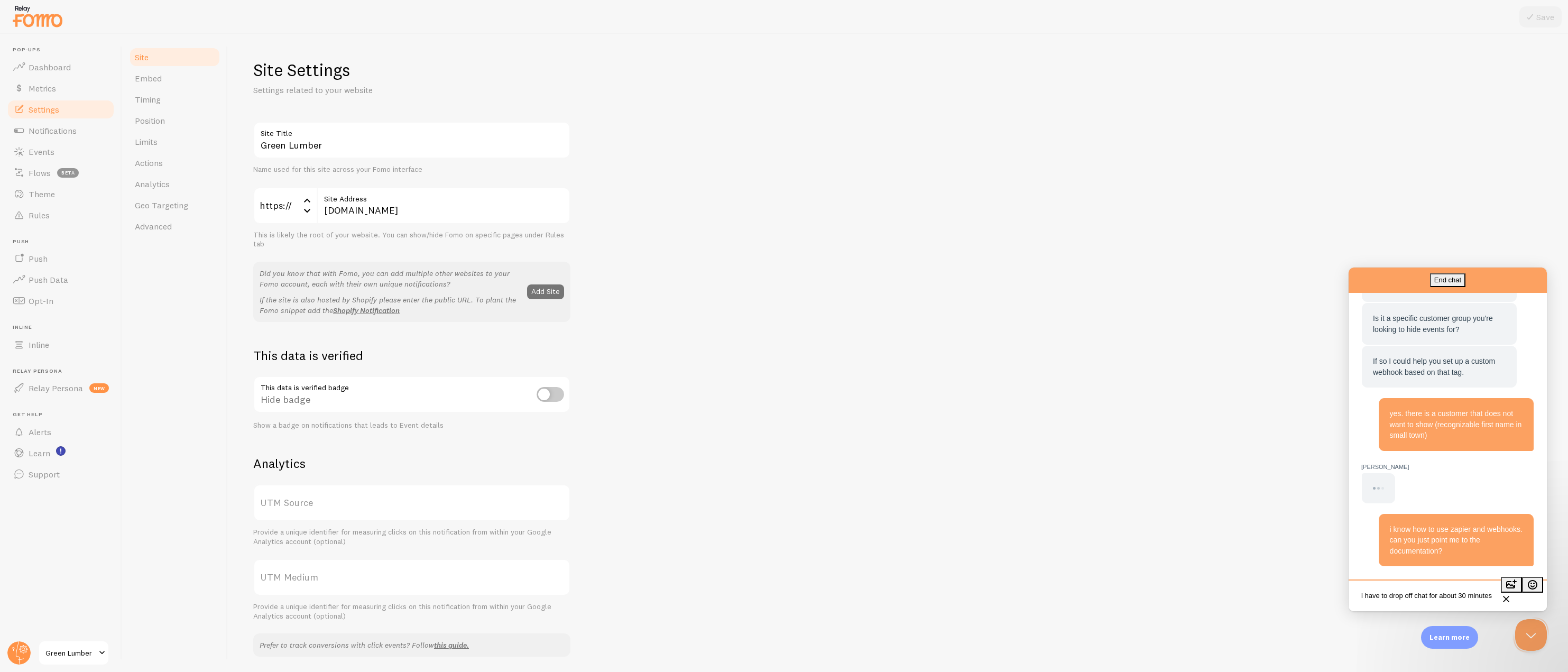
scroll to position [2, 0]
type textarea "(i have to drop off chat for about 30 minutes)"
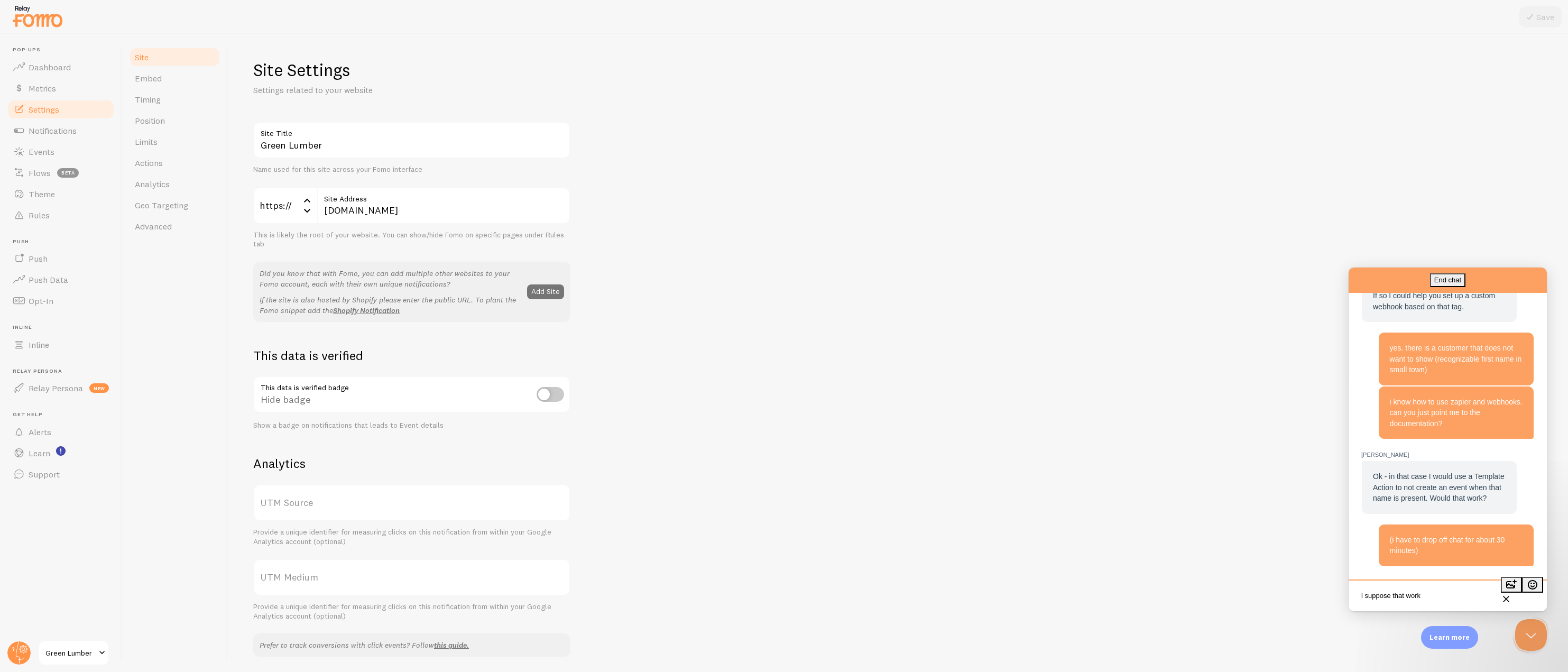
scroll to position [390, 0]
type textarea "i suppose that works too"
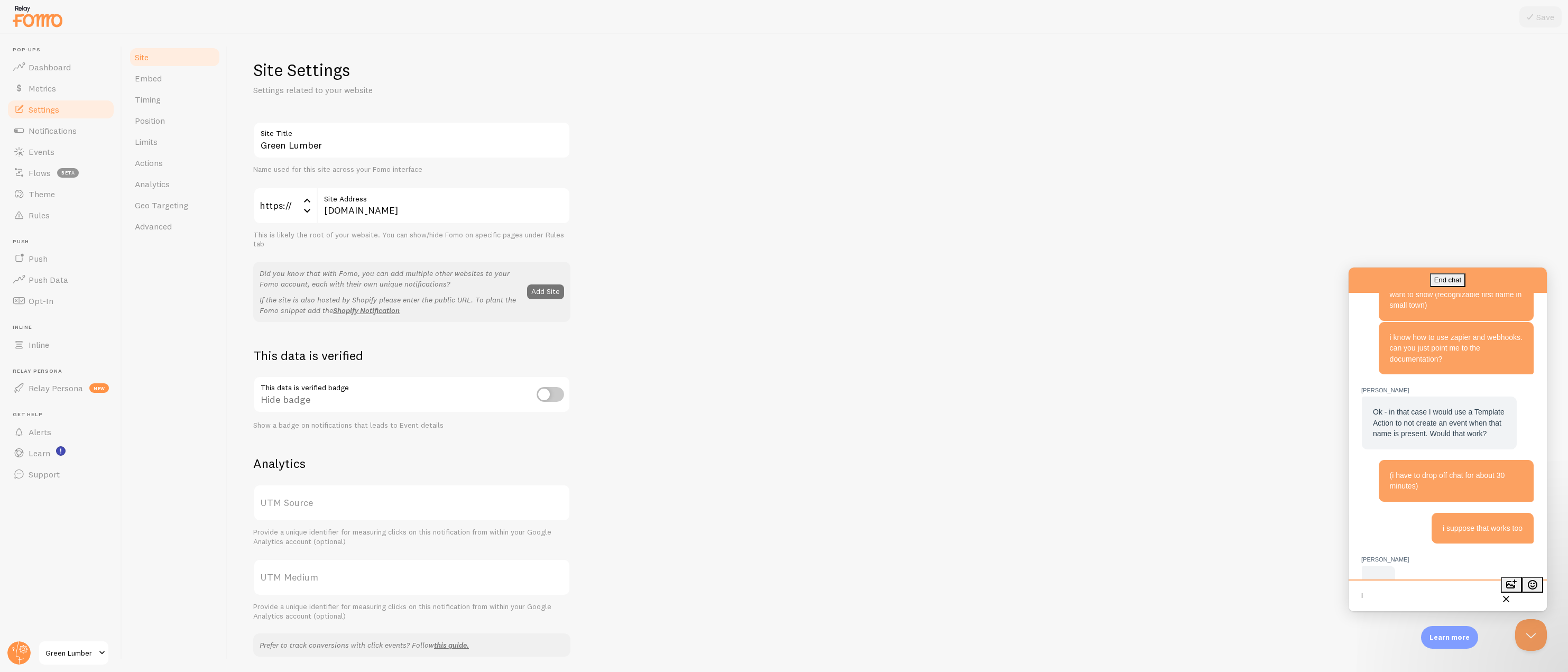
scroll to position [483, 0]
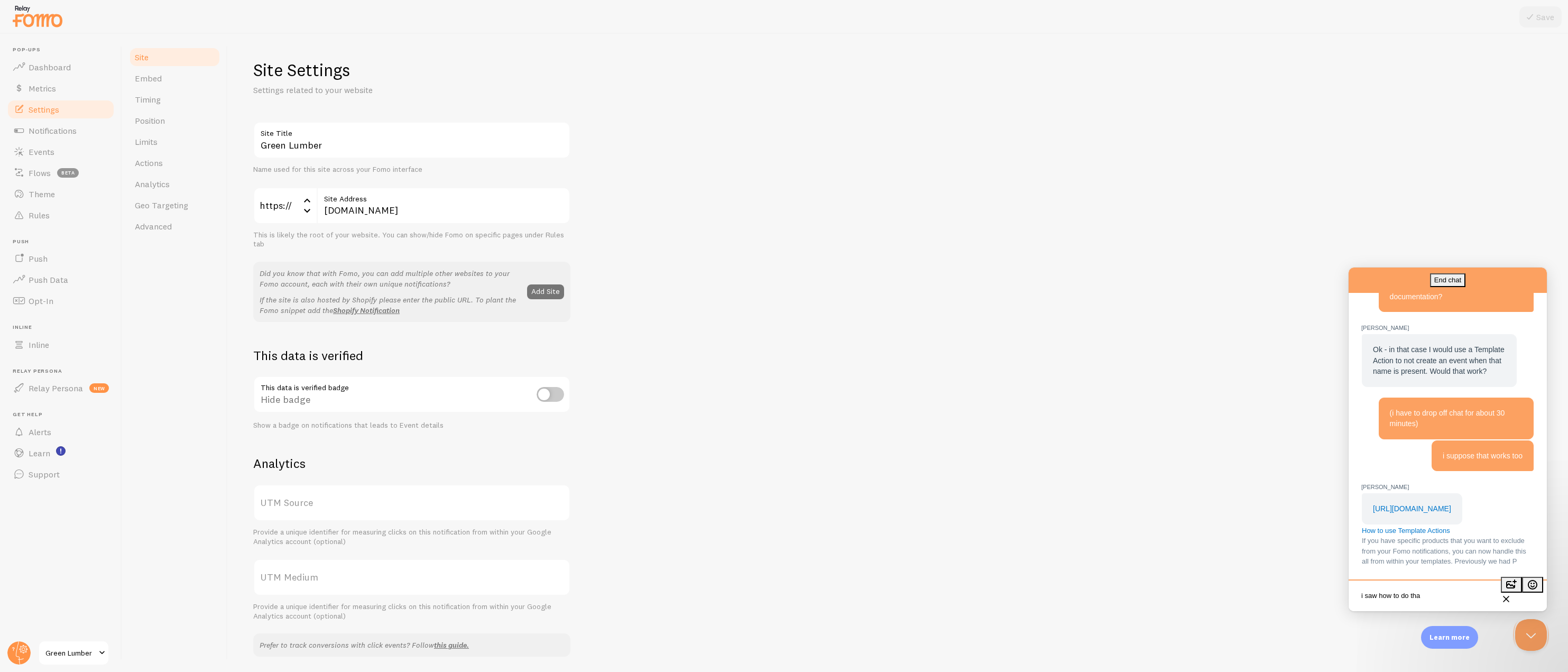
type textarea "i saw how to do that"
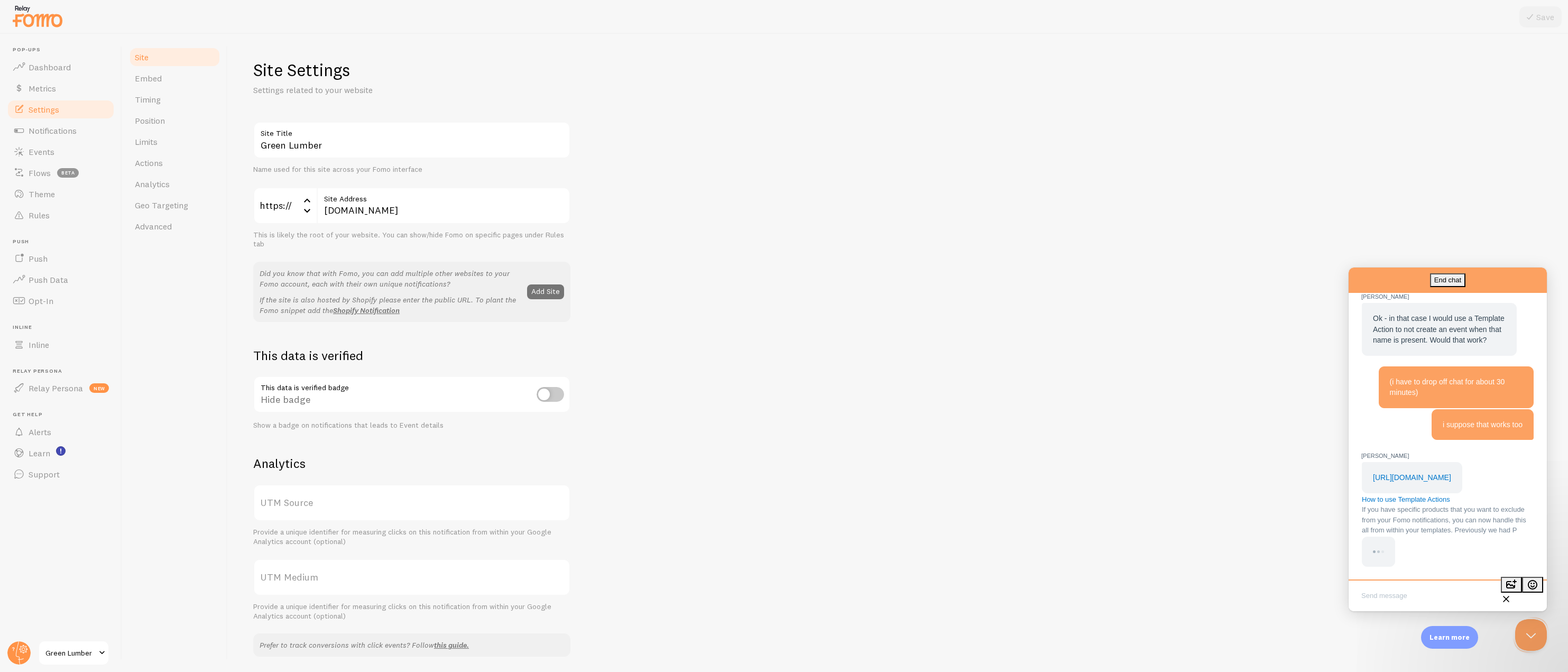
scroll to position [634, 0]
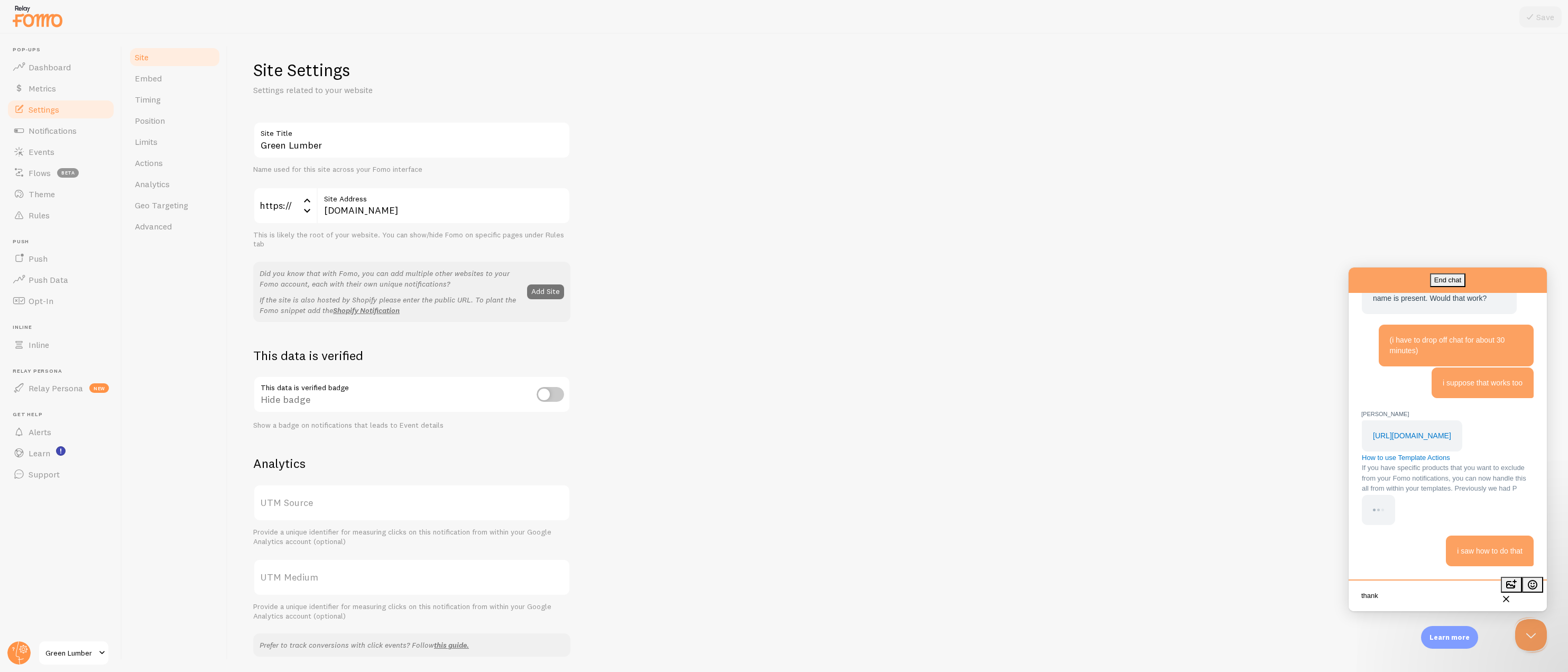
type textarea "thanks"
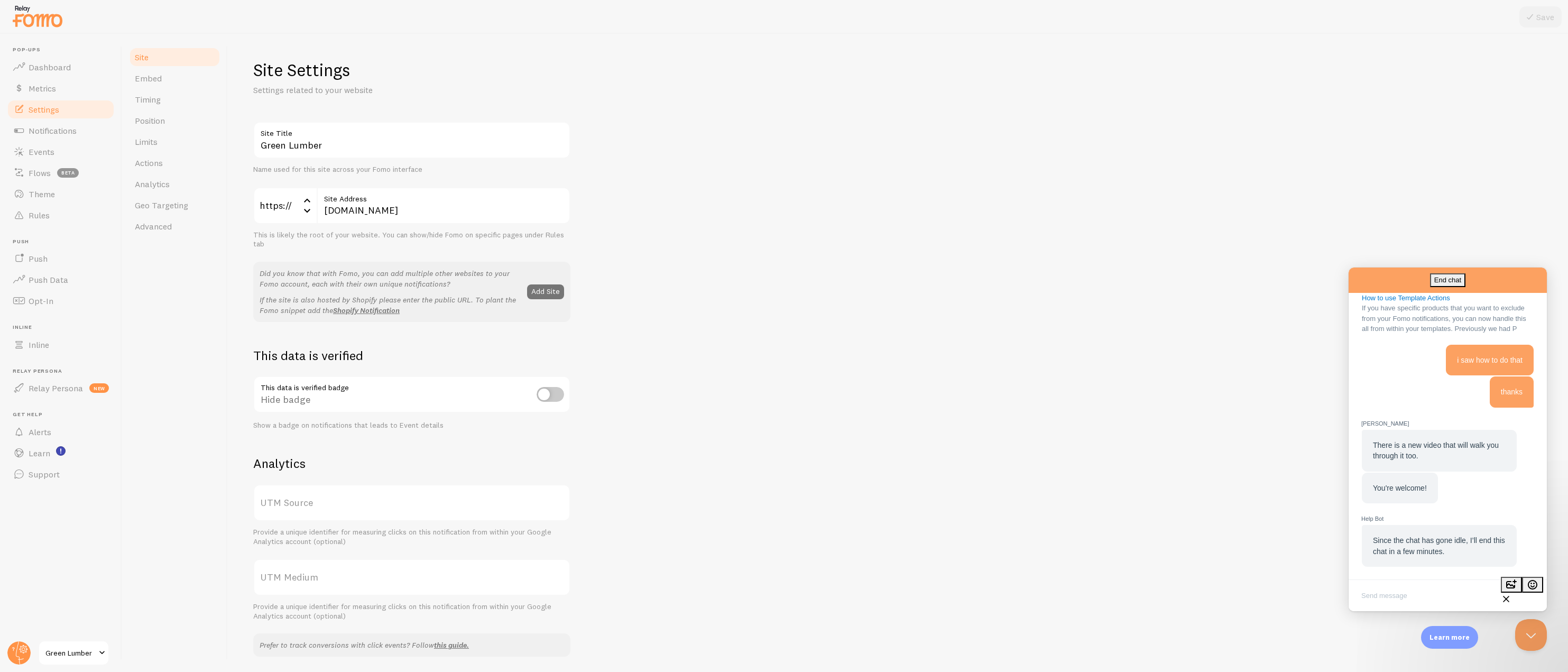
scroll to position [794, 0]
click at [36, 168] on span "Flows" at bounding box center [40, 172] width 22 height 10
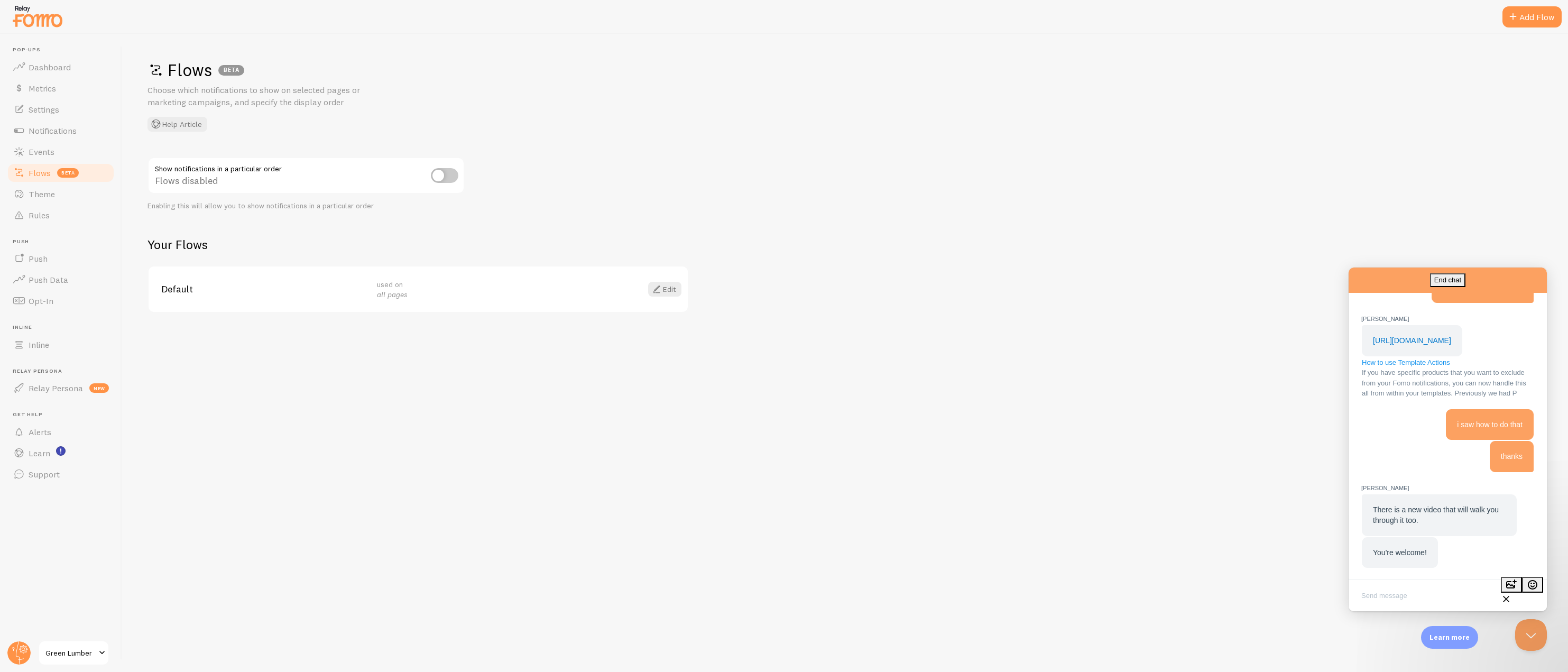
scroll to position [654, 0]
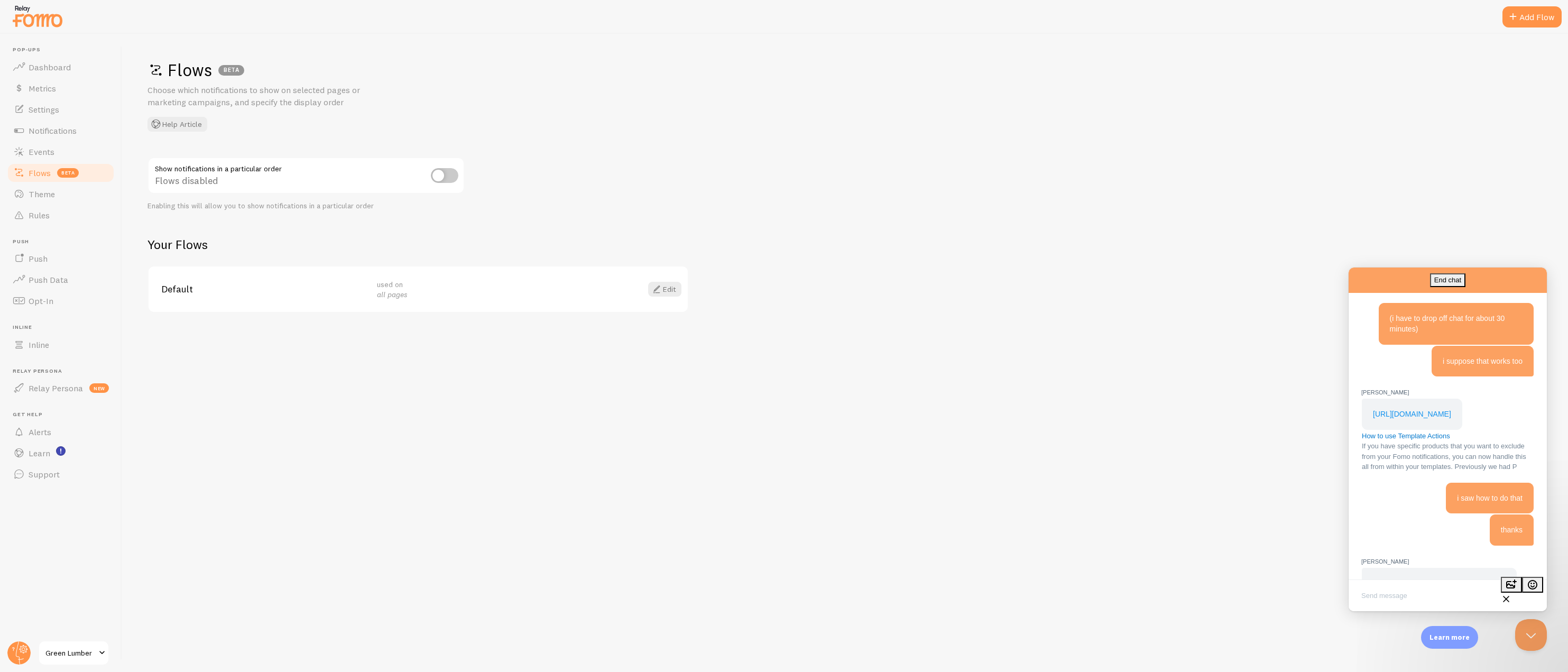
click at [1451, 418] on link "https://help.fomo.com/article/333-how-to-use-template-actions" at bounding box center [1412, 414] width 79 height 9
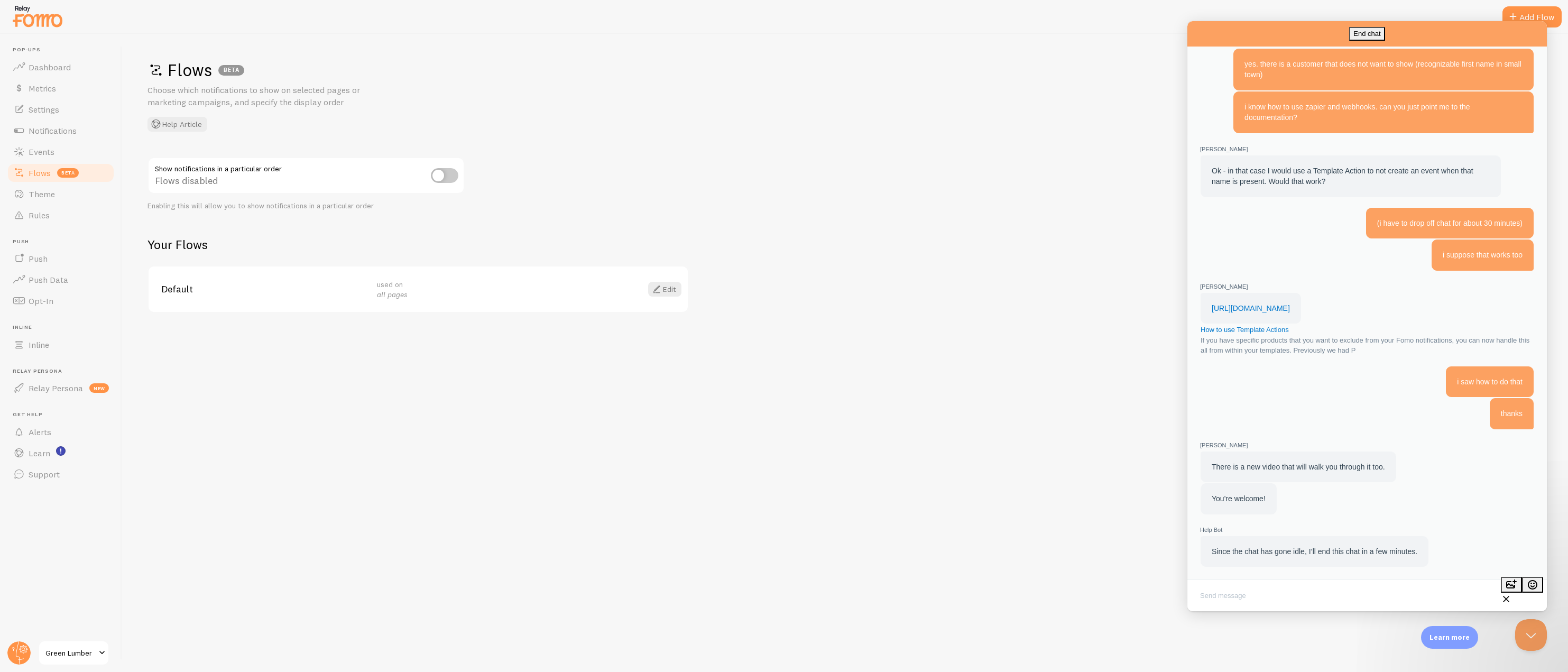
scroll to position [845, 0]
click at [830, 222] on div "Flows BETA Choose which notifications to show on selected pages or marketing ca…" at bounding box center [845, 353] width 1446 height 638
click at [47, 153] on span "Events" at bounding box center [41, 152] width 26 height 10
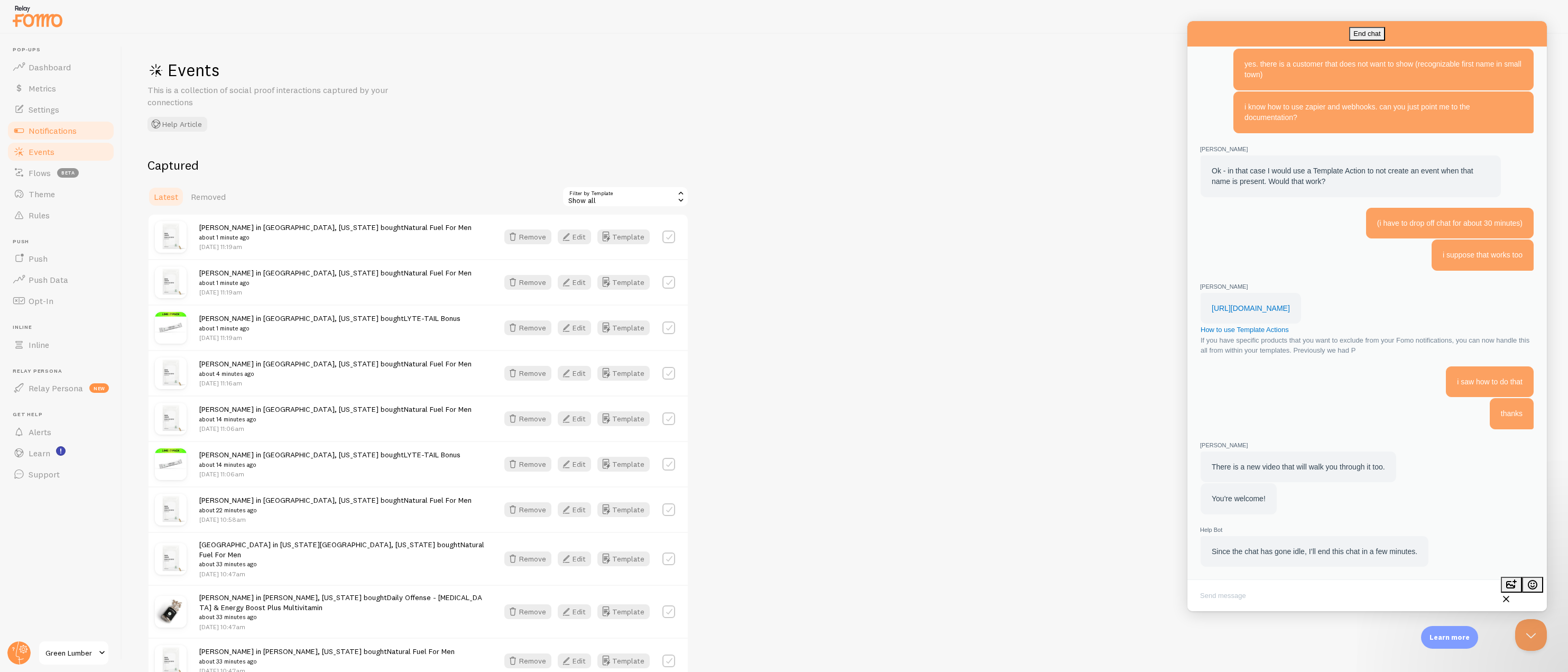
click at [51, 127] on span "Notifications" at bounding box center [52, 130] width 48 height 10
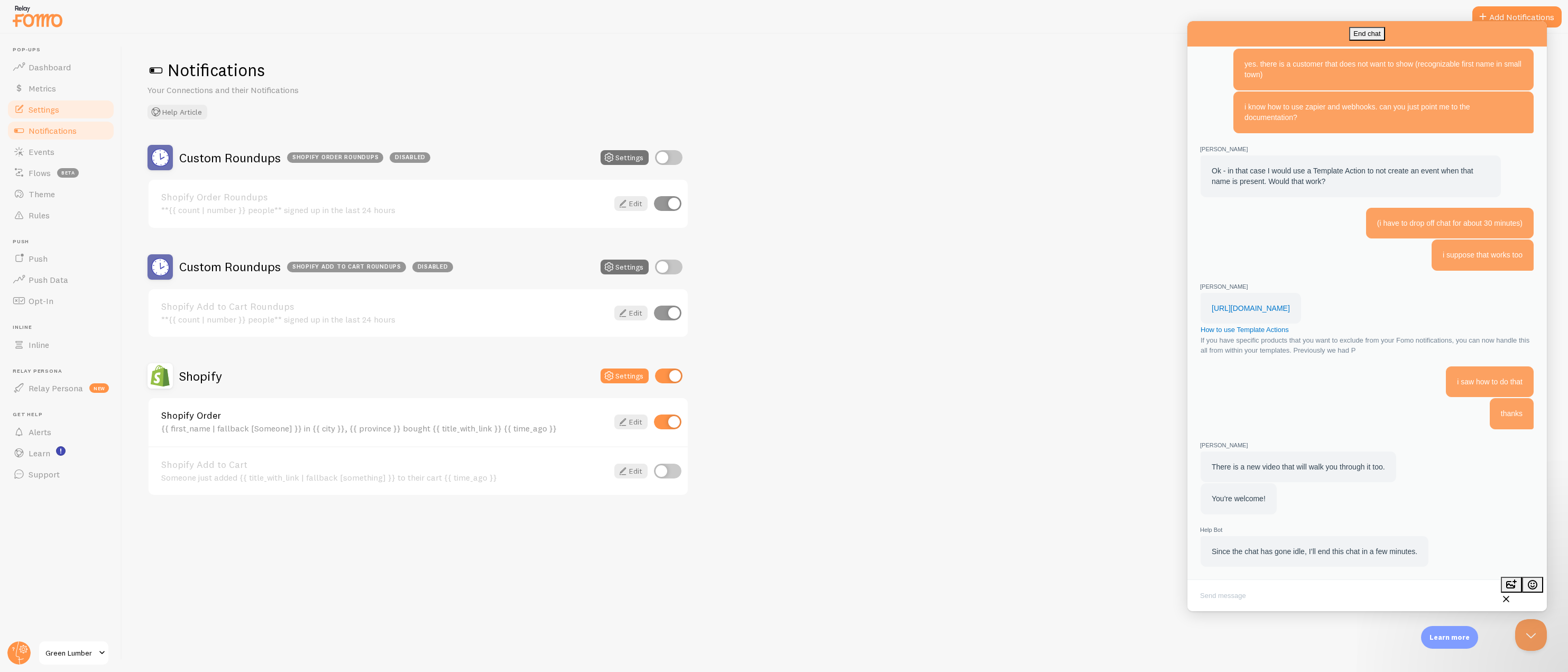
click at [49, 113] on span "Settings" at bounding box center [44, 109] width 30 height 10
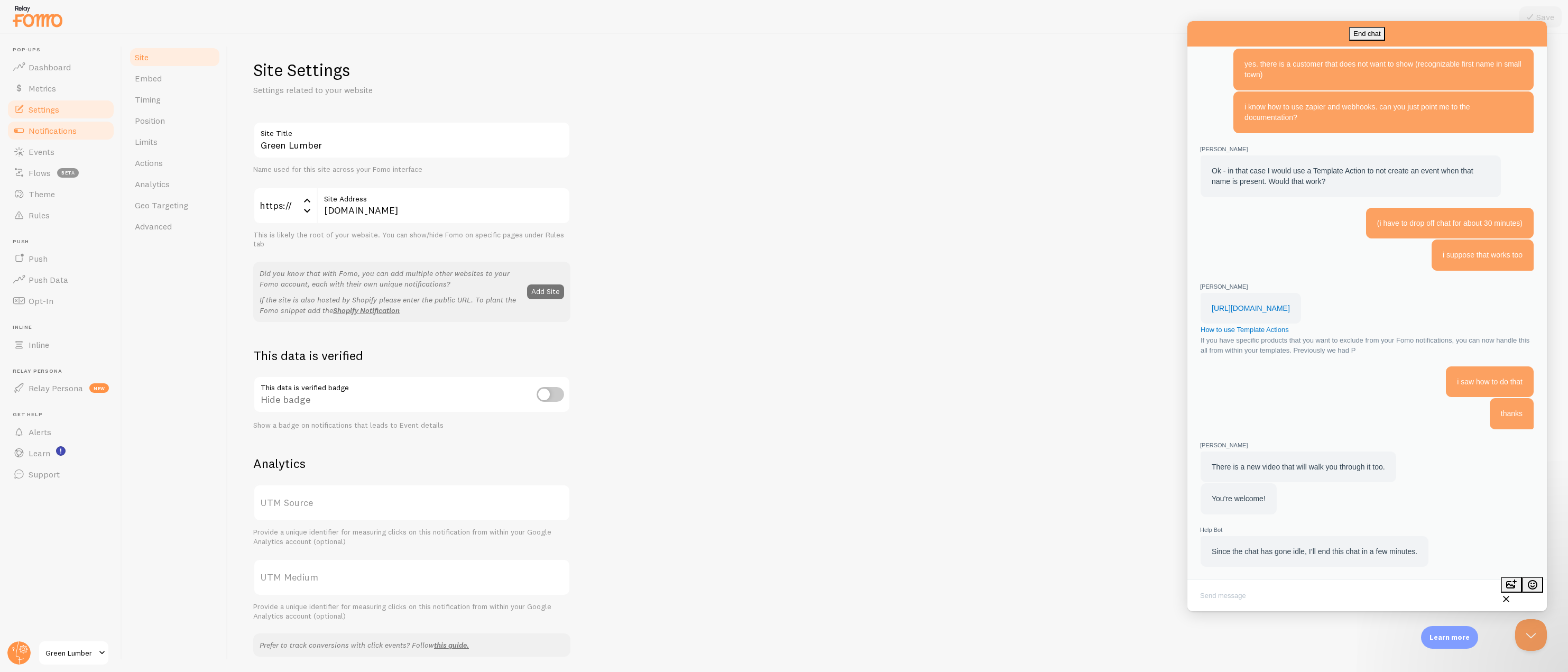
click at [36, 126] on span "Notifications" at bounding box center [52, 130] width 48 height 10
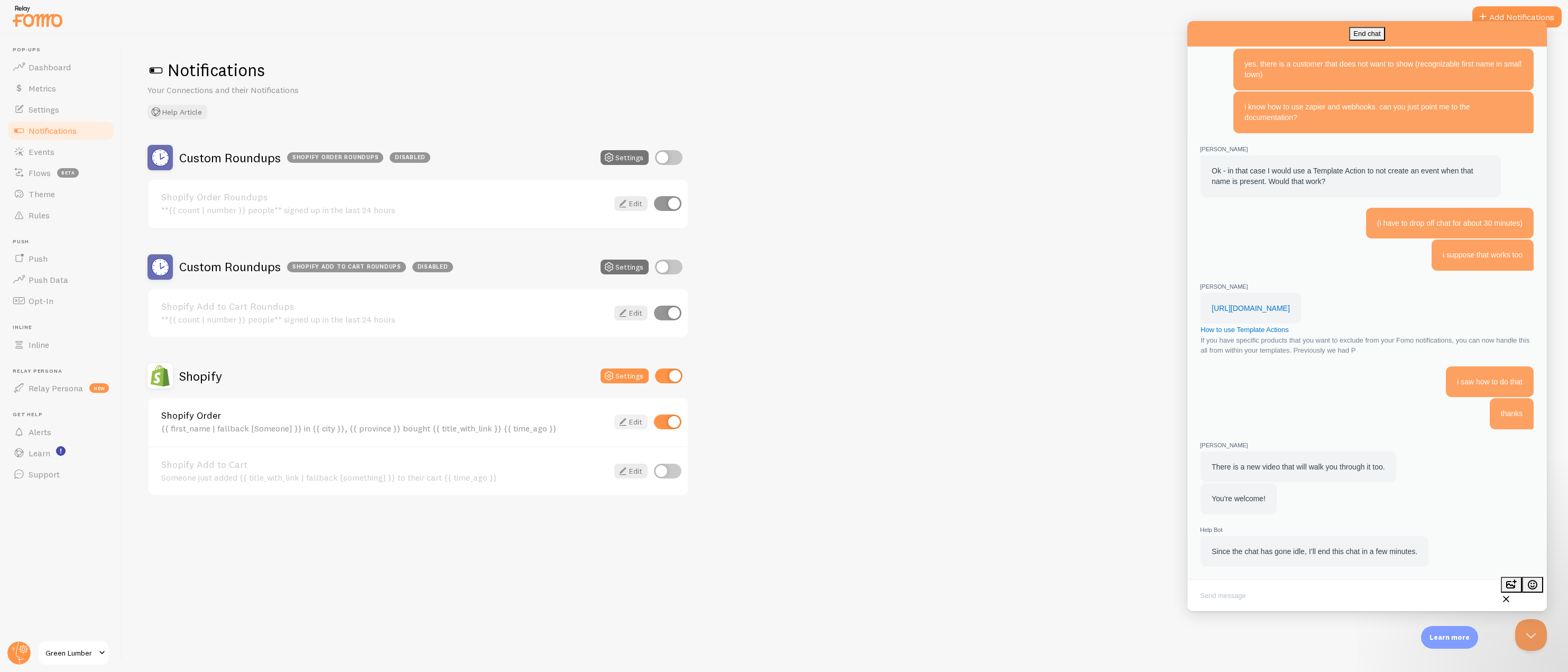
click at [629, 419] on link "Edit" at bounding box center [631, 422] width 33 height 15
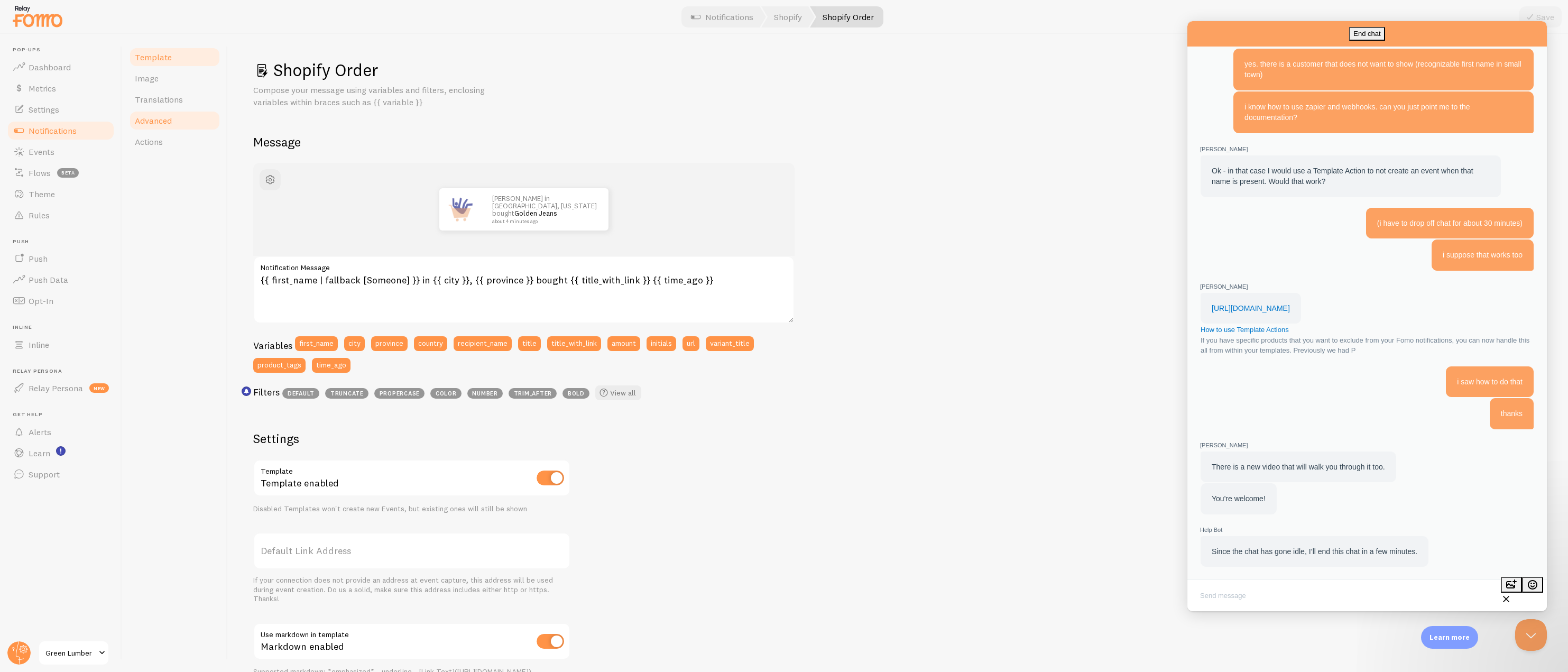
click at [179, 120] on link "Advanced" at bounding box center [175, 121] width 93 height 21
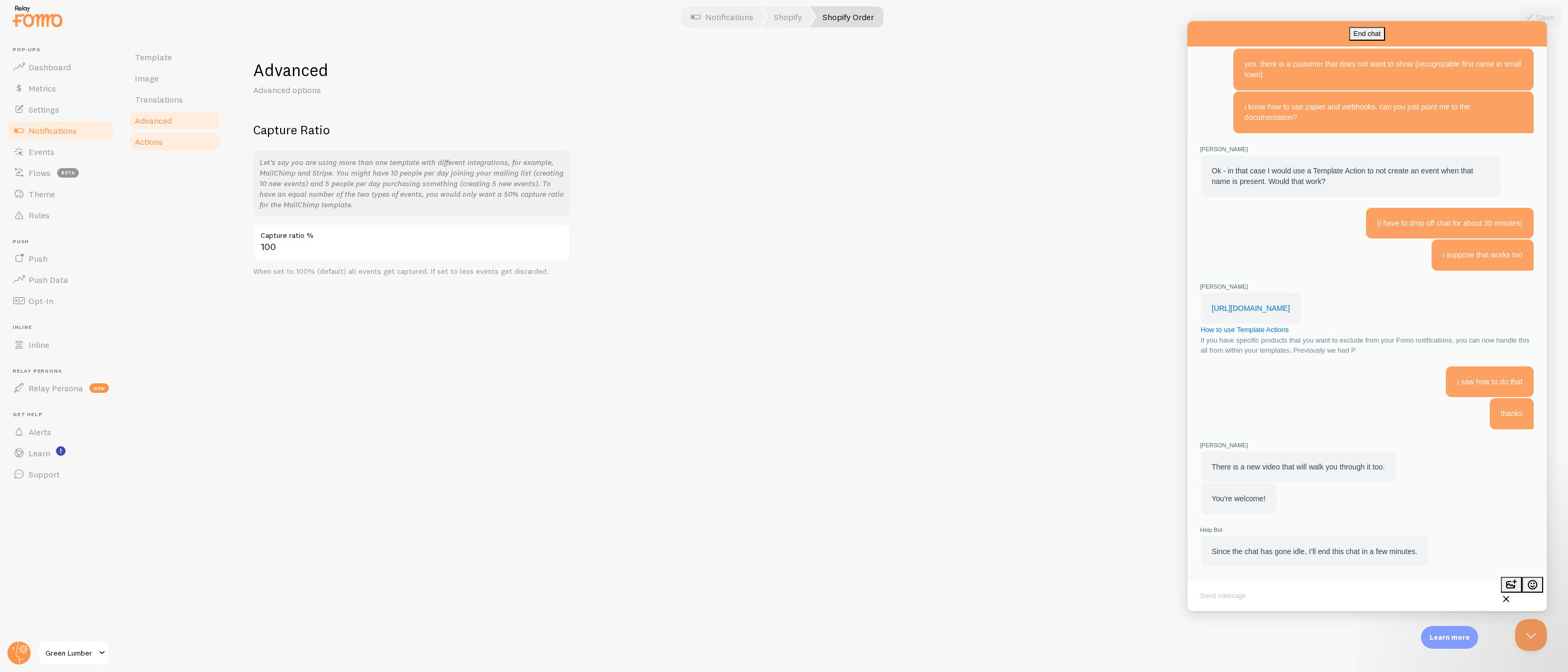
click at [166, 145] on link "Actions" at bounding box center [175, 141] width 93 height 21
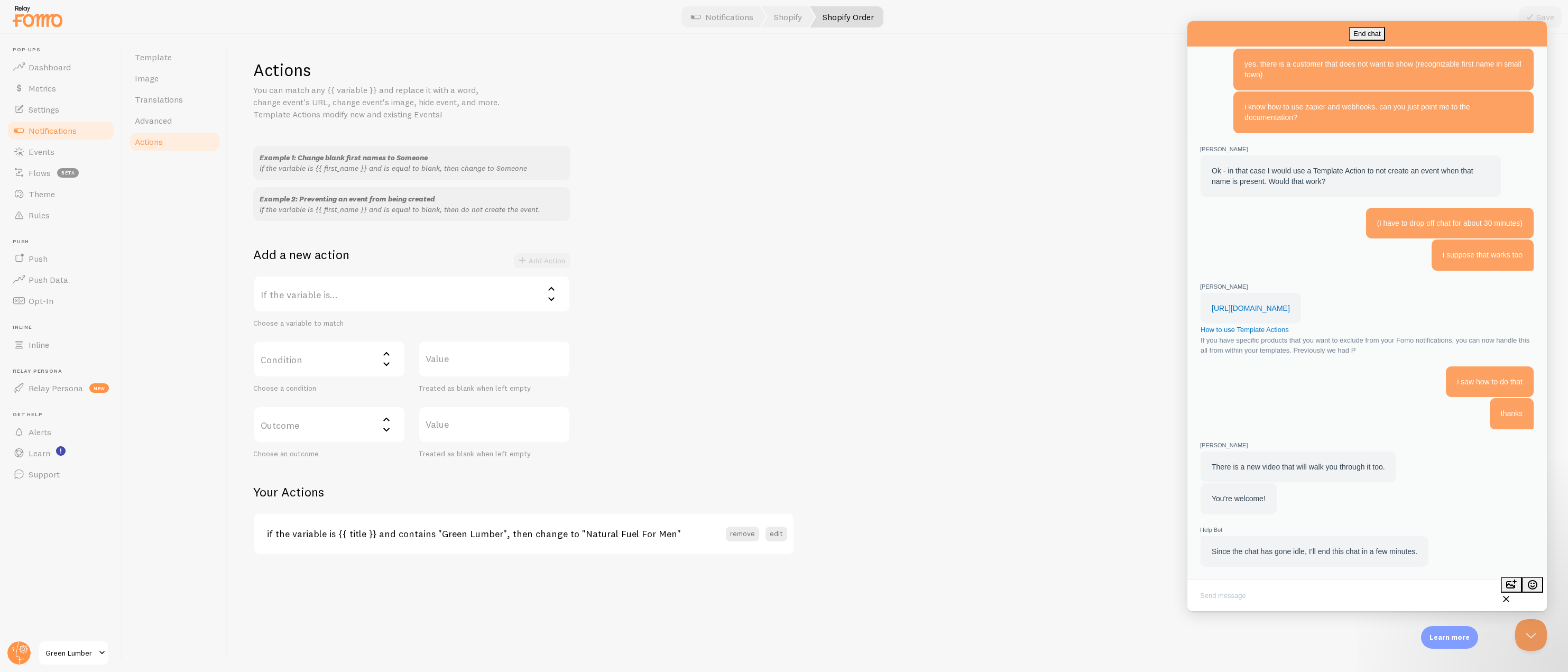
click at [384, 300] on label "If the variable is..." at bounding box center [411, 293] width 317 height 37
click at [373, 324] on li "first_name" at bounding box center [412, 328] width 315 height 18
click at [343, 355] on label "Condition" at bounding box center [329, 359] width 152 height 37
click at [318, 391] on li "equals" at bounding box center [329, 393] width 150 height 18
click at [457, 360] on label "Value" at bounding box center [494, 359] width 152 height 37
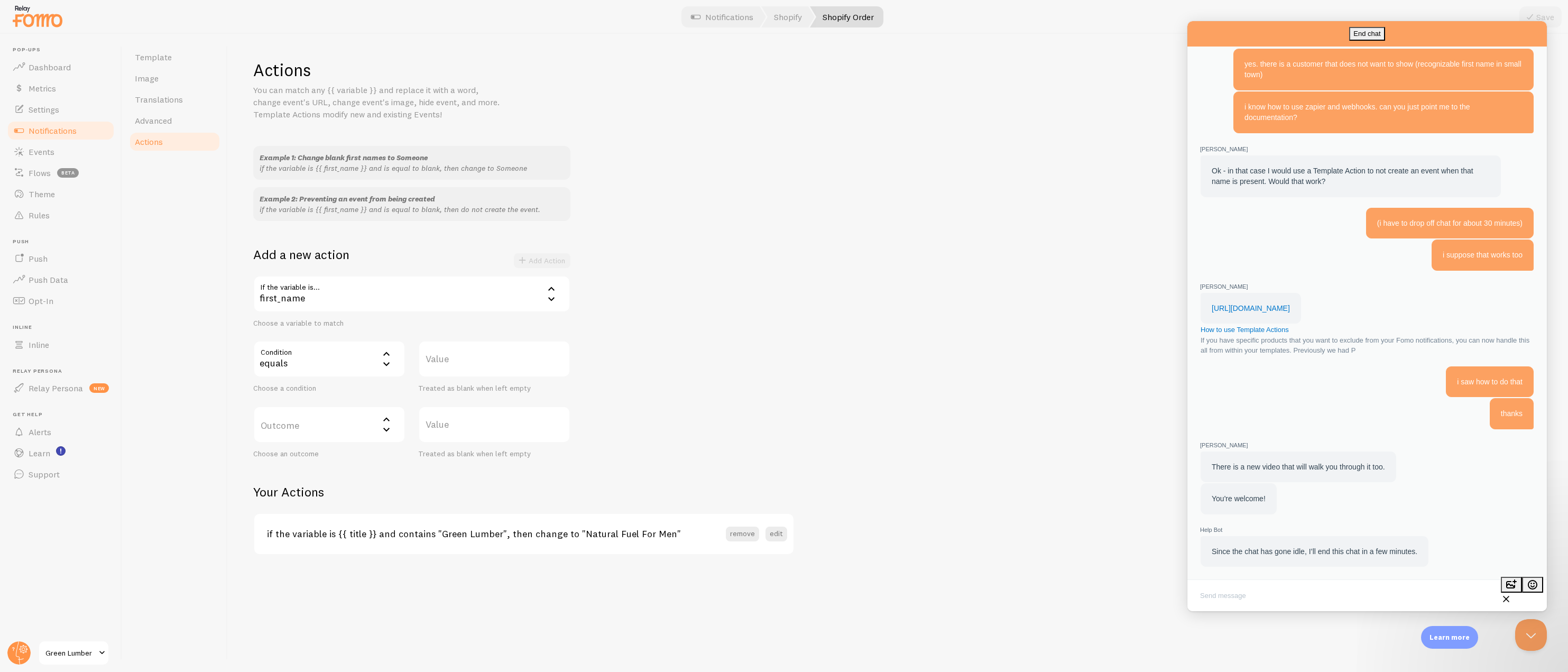
click at [457, 360] on input "Value" at bounding box center [494, 359] width 152 height 37
type input "Jude"
click at [313, 434] on label "Outcome" at bounding box center [329, 424] width 152 height 37
click at [337, 464] on li "do not create event" at bounding box center [329, 458] width 150 height 18
click at [323, 353] on div "equals" at bounding box center [329, 359] width 152 height 37
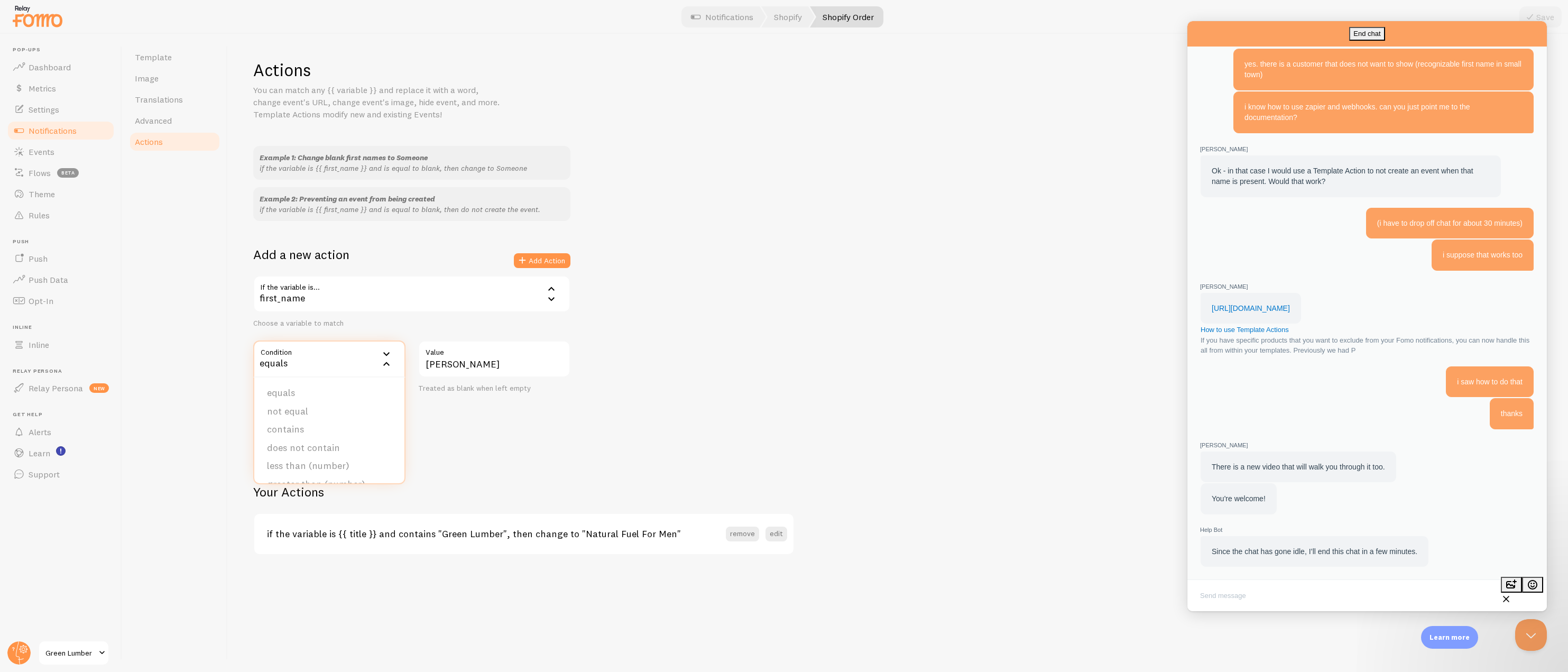
click at [676, 304] on div "Example 1: Change blank first names to Someone if the variable is {{ first_name…" at bounding box center [898, 302] width 1289 height 312
click at [153, 142] on span "Actions" at bounding box center [149, 141] width 28 height 10
click at [165, 97] on span "Translations" at bounding box center [158, 99] width 48 height 10
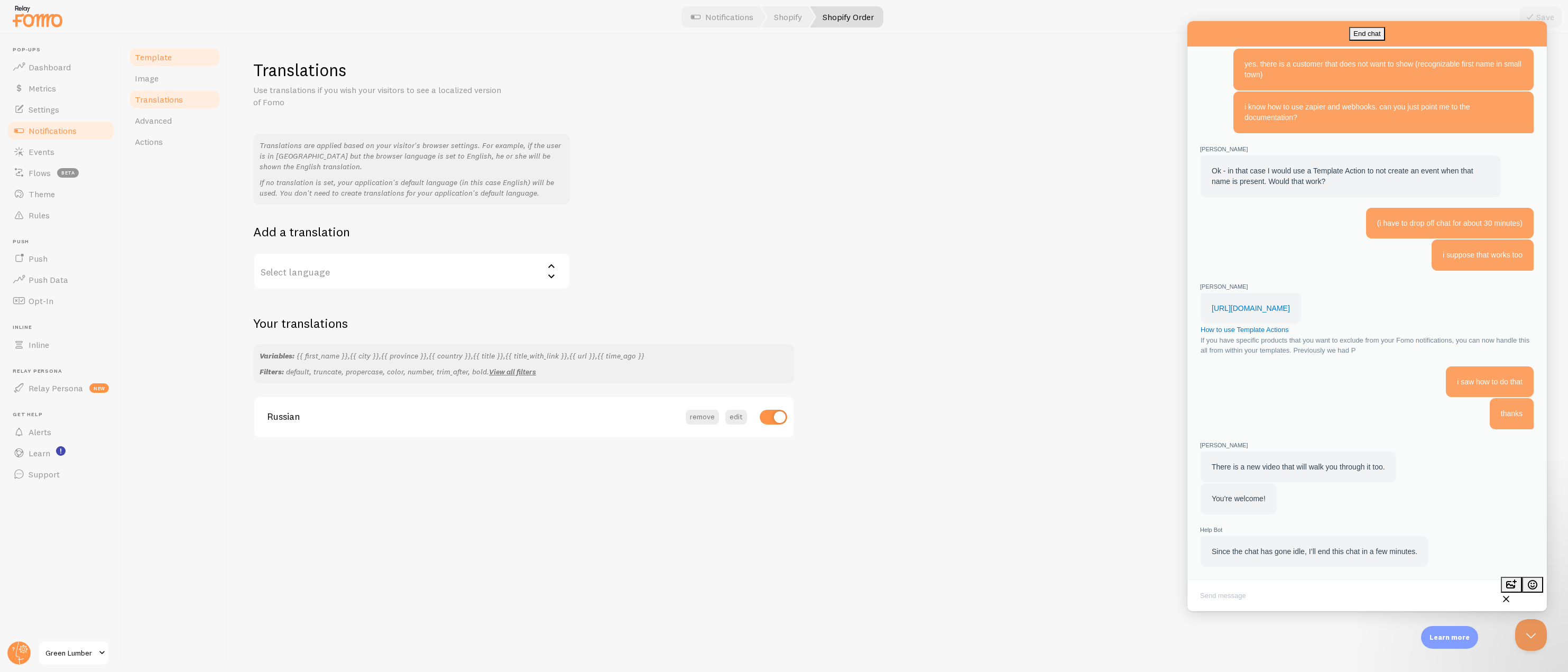
click at [163, 55] on span "Template" at bounding box center [153, 57] width 37 height 10
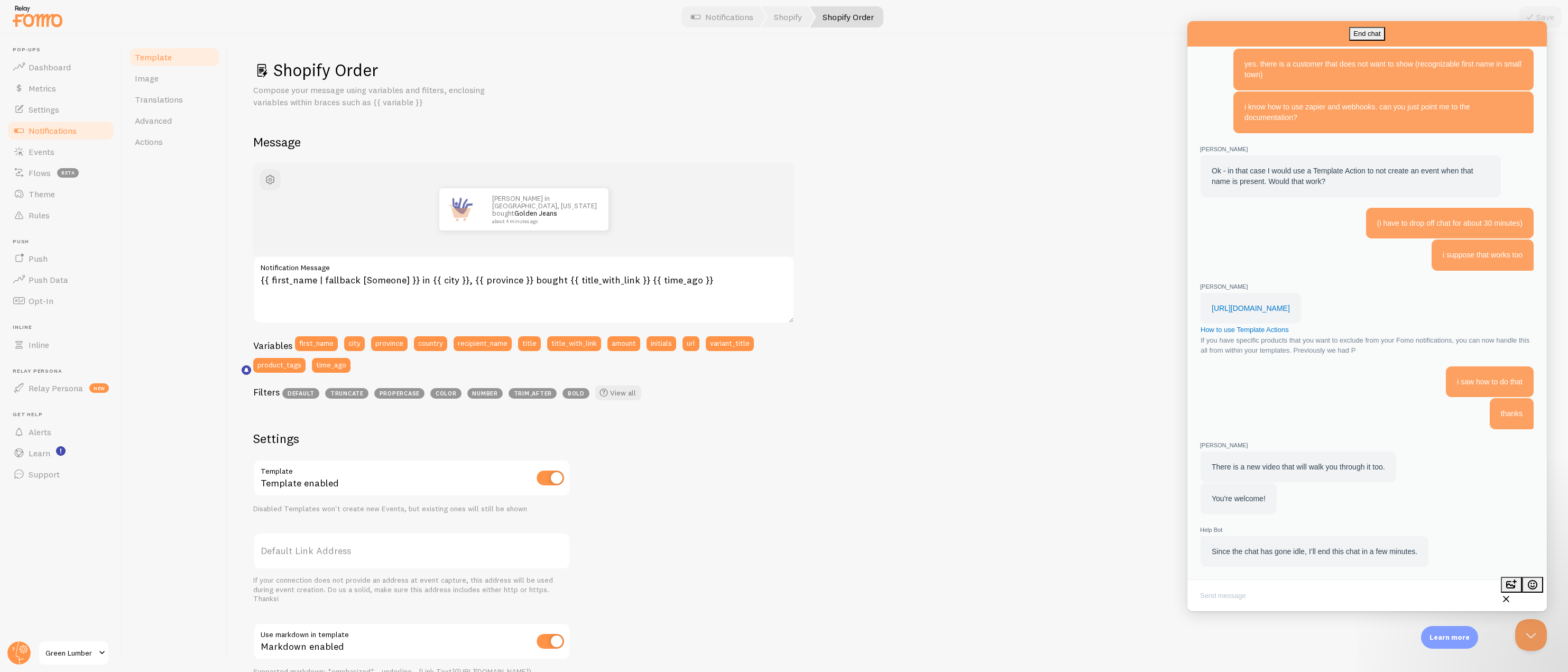
scroll to position [139, 0]
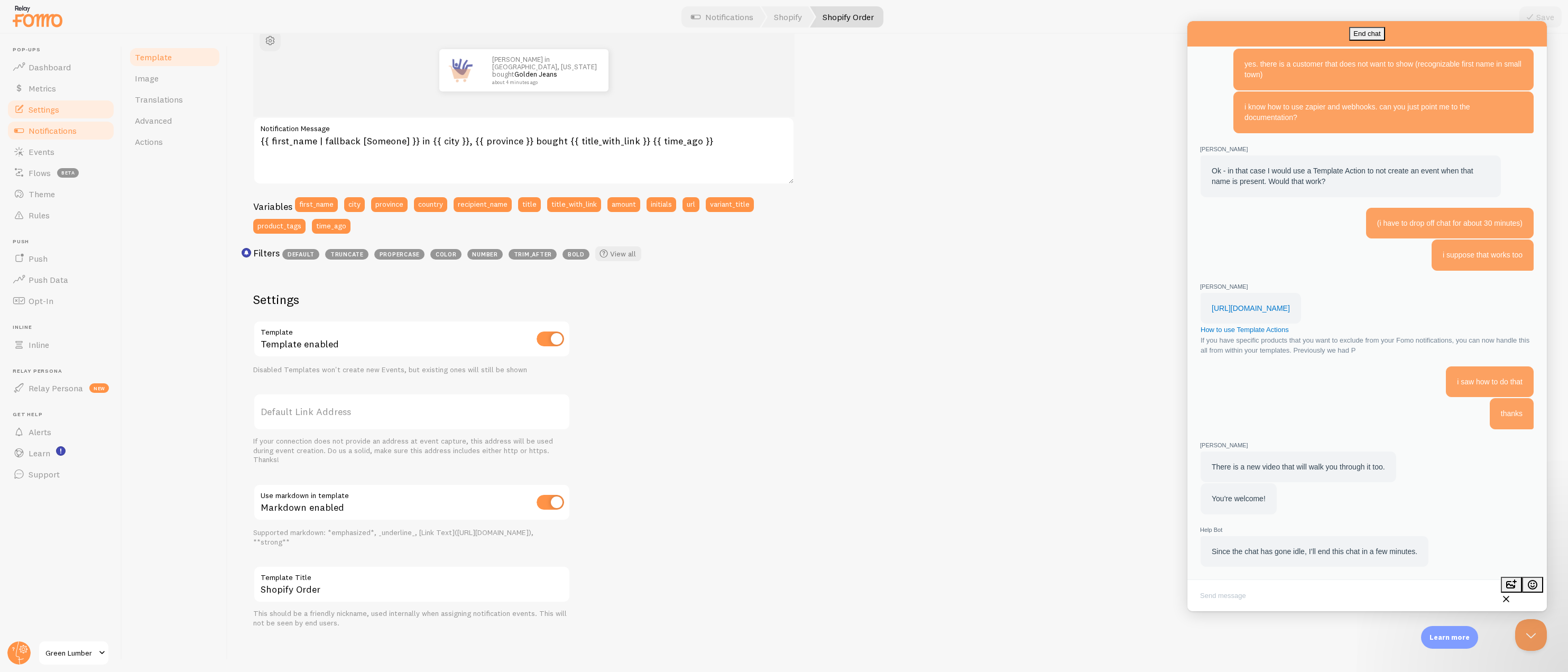
click at [39, 107] on span "Settings" at bounding box center [44, 109] width 30 height 10
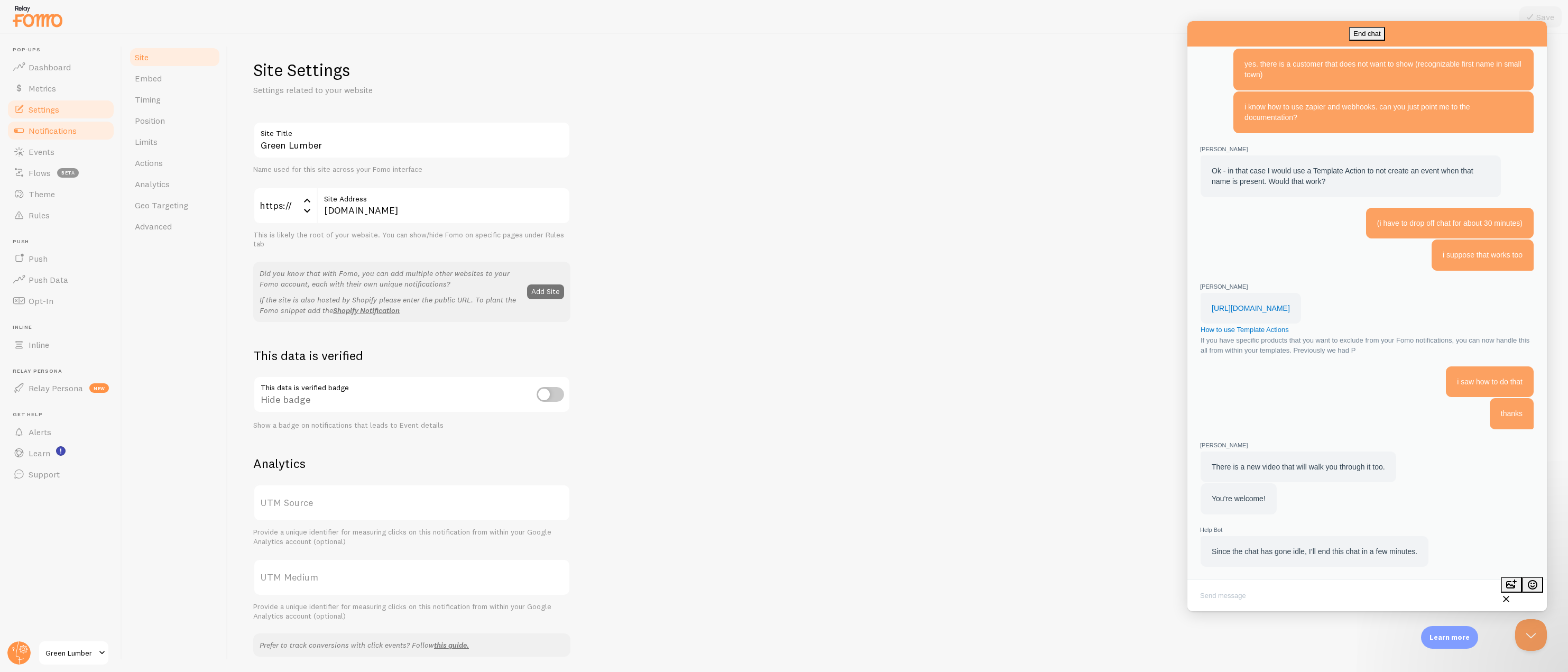
click at [37, 135] on span "Notifications" at bounding box center [52, 130] width 48 height 10
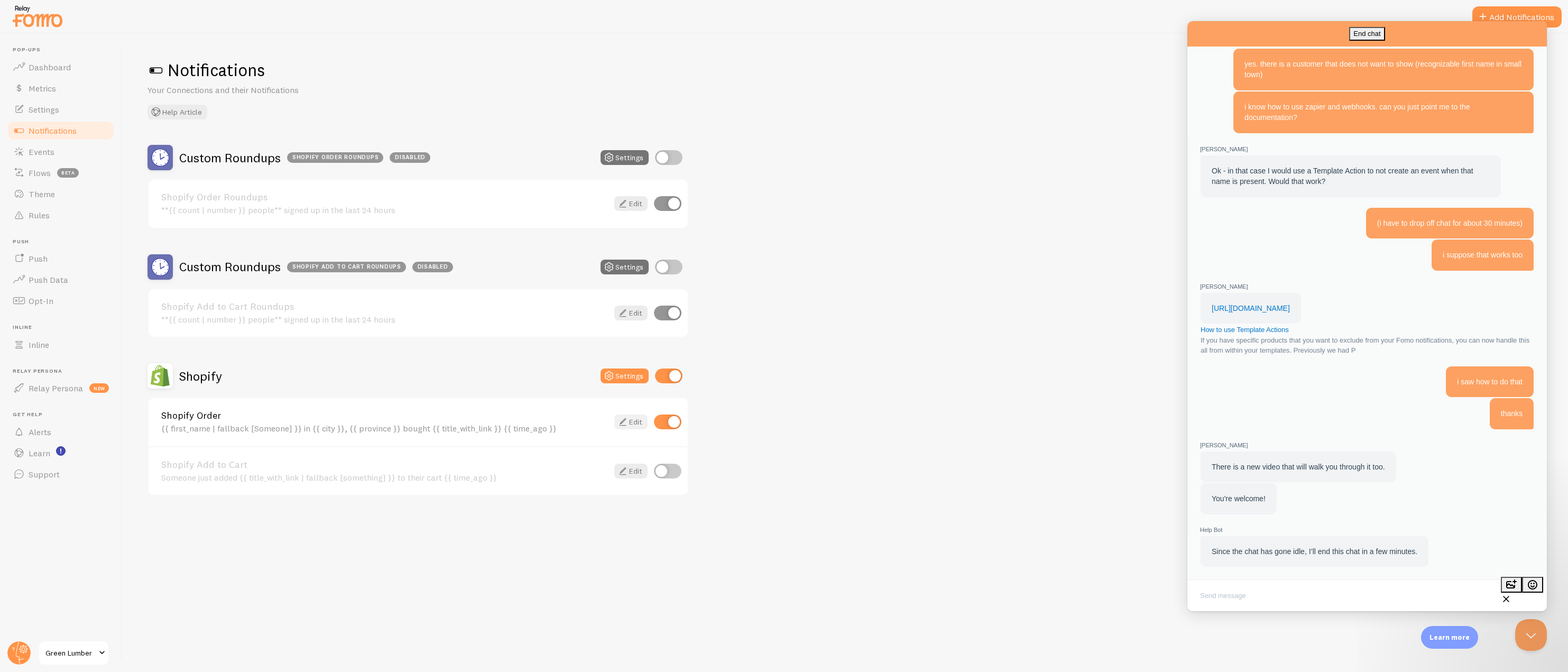
click at [625, 419] on icon at bounding box center [623, 422] width 13 height 13
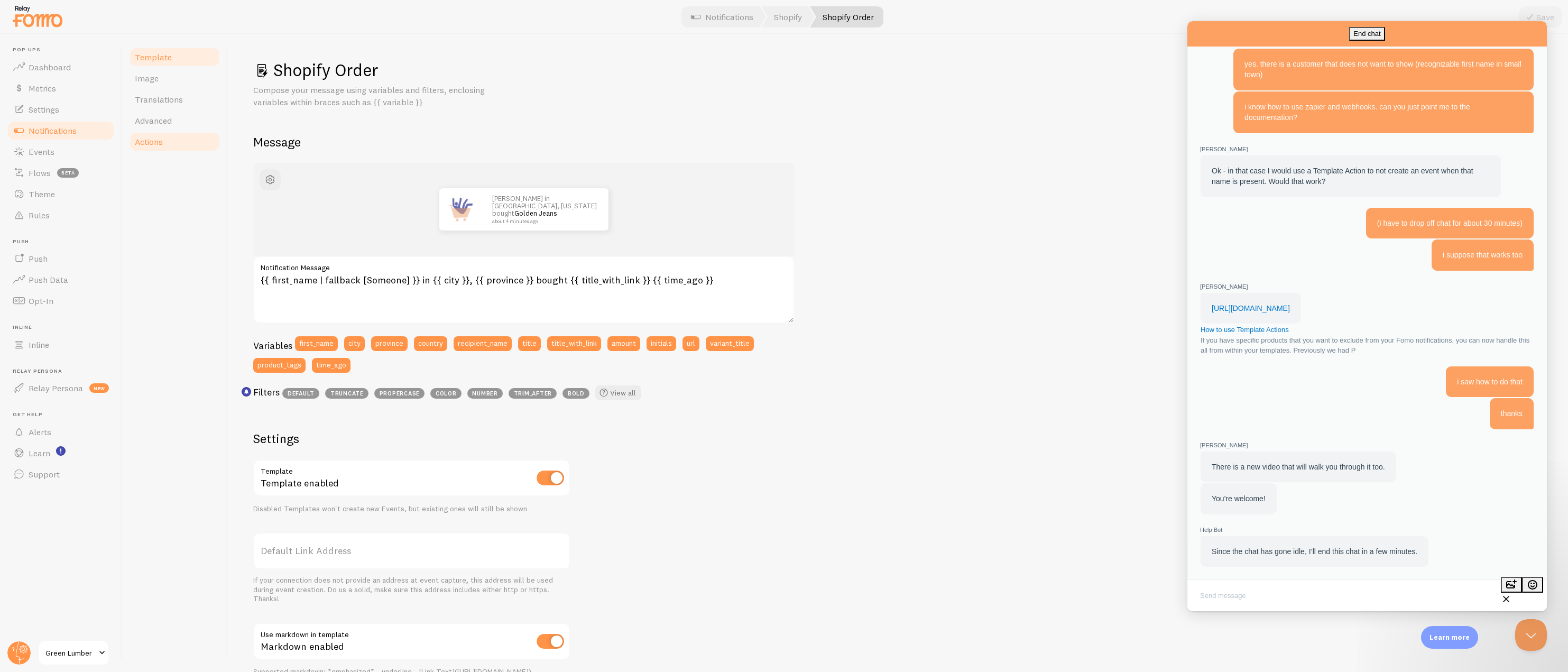
click at [166, 139] on link "Actions" at bounding box center [175, 141] width 93 height 21
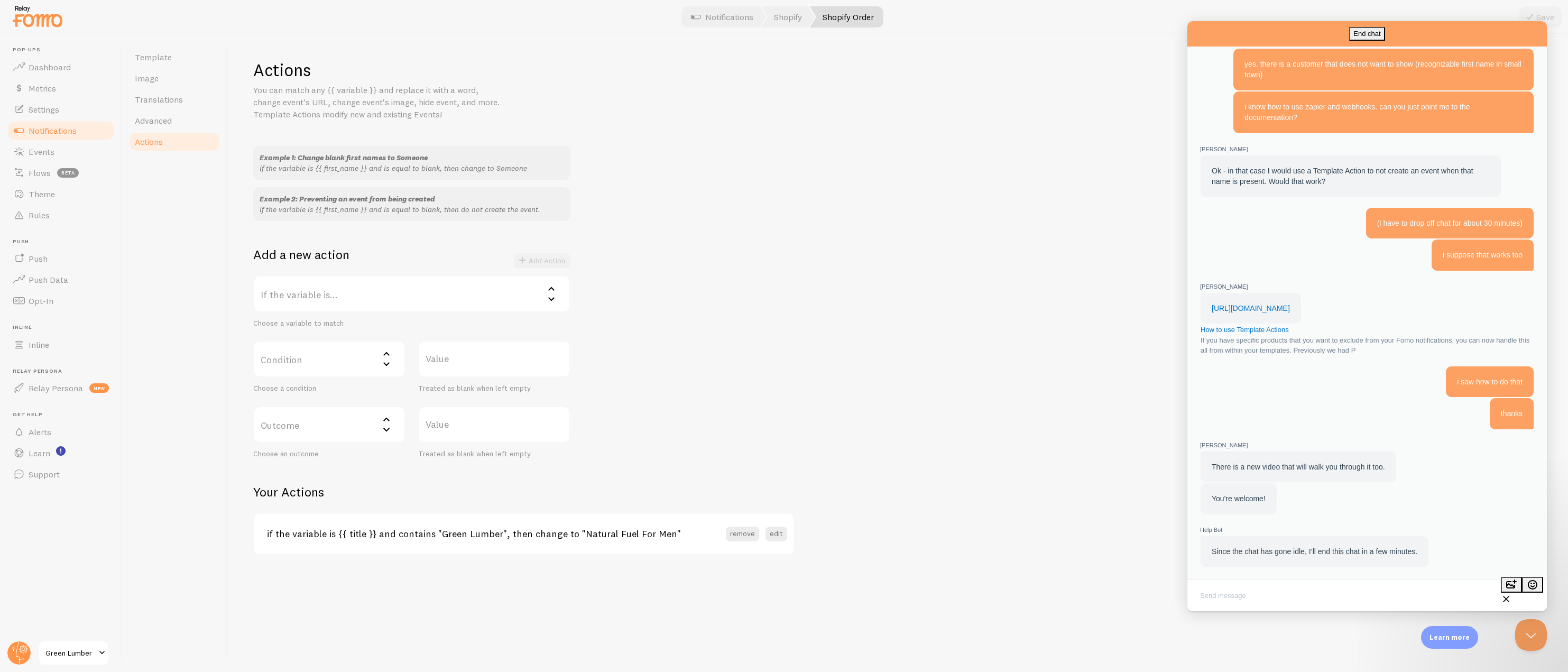
click at [1206, 611] on button "Close" at bounding box center [1197, 618] width 19 height 14
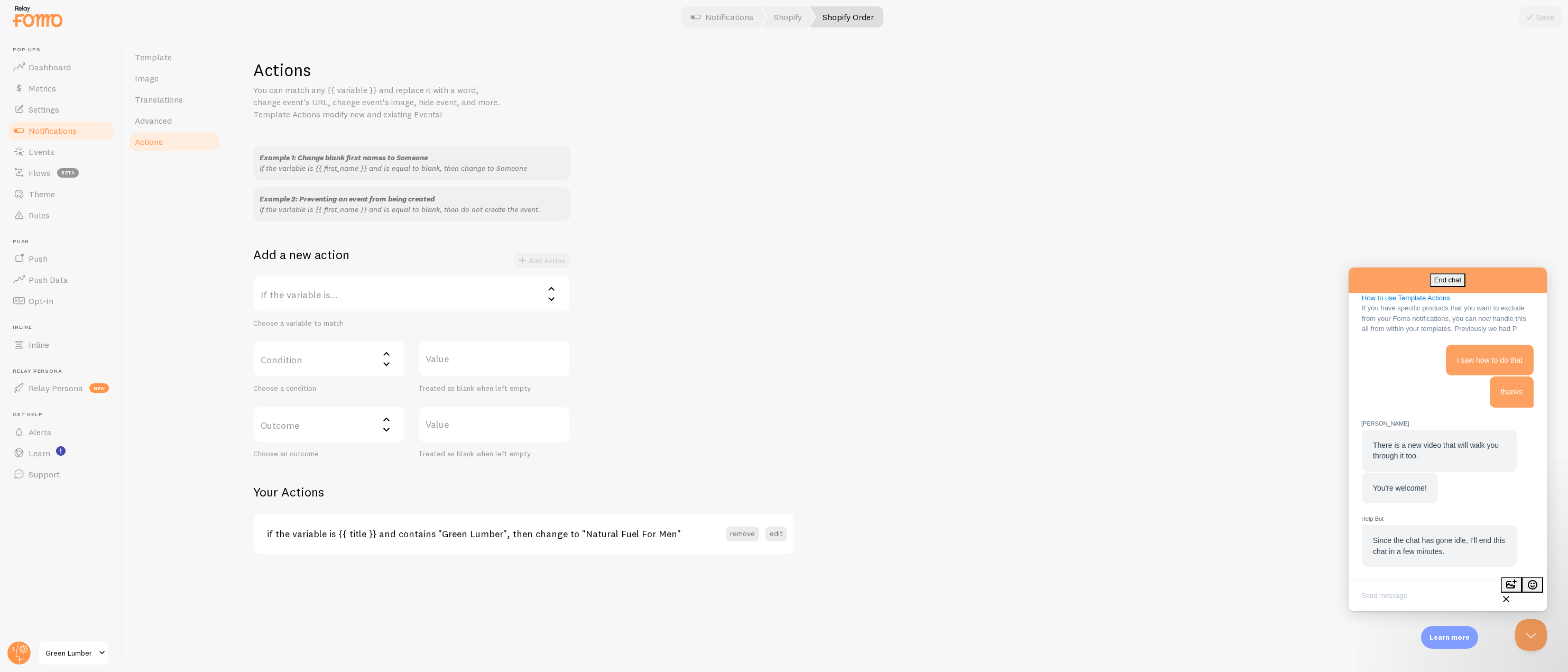
scroll to position [794, 0]
click at [28, 645] on circle at bounding box center [19, 653] width 23 height 23
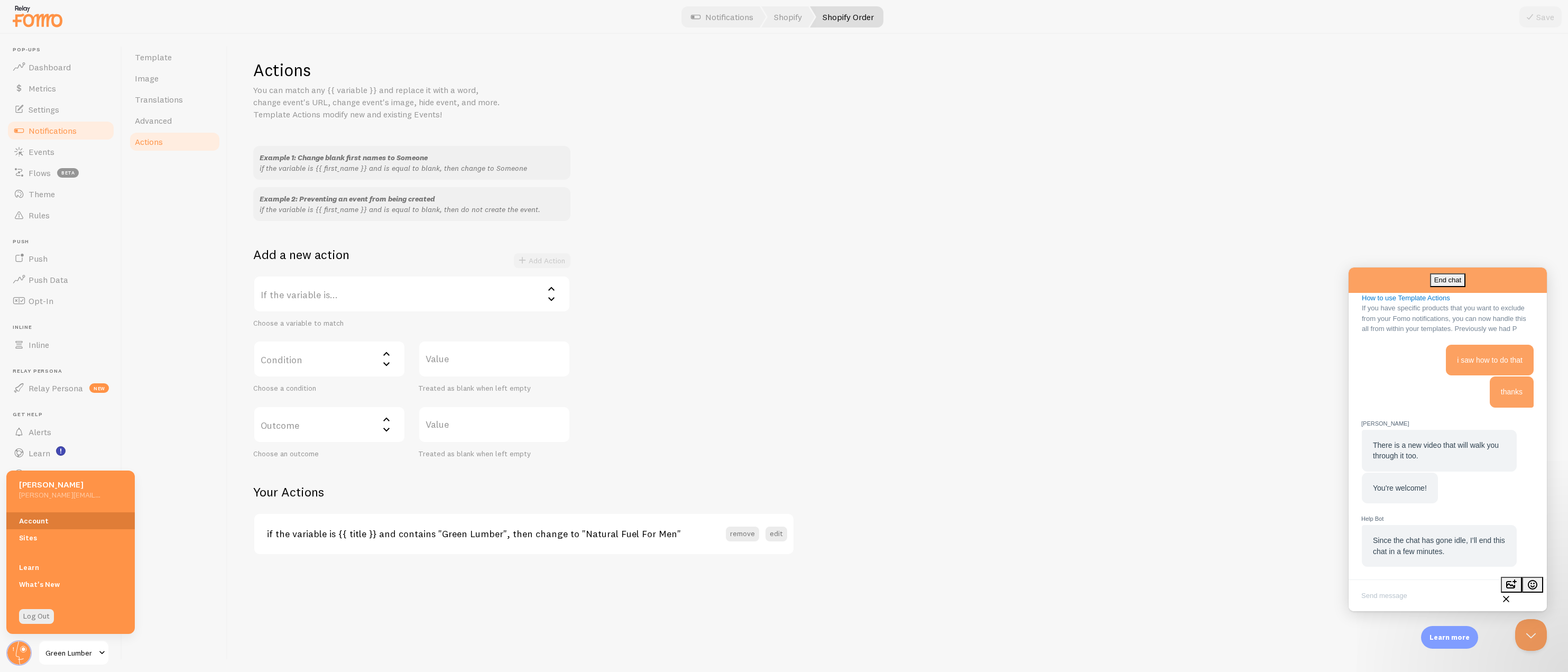
click at [74, 518] on link "Account" at bounding box center [70, 521] width 128 height 17
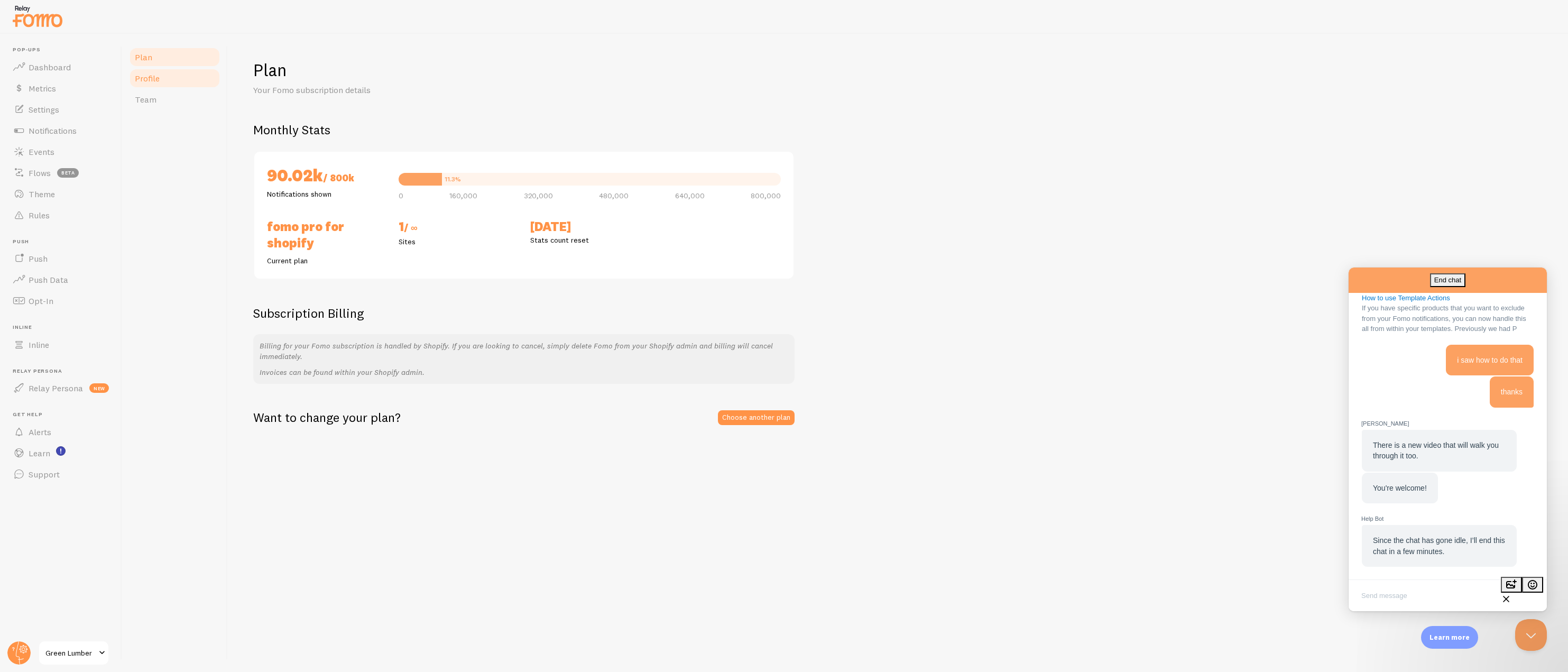
click at [159, 76] on span "Profile" at bounding box center [147, 78] width 25 height 10
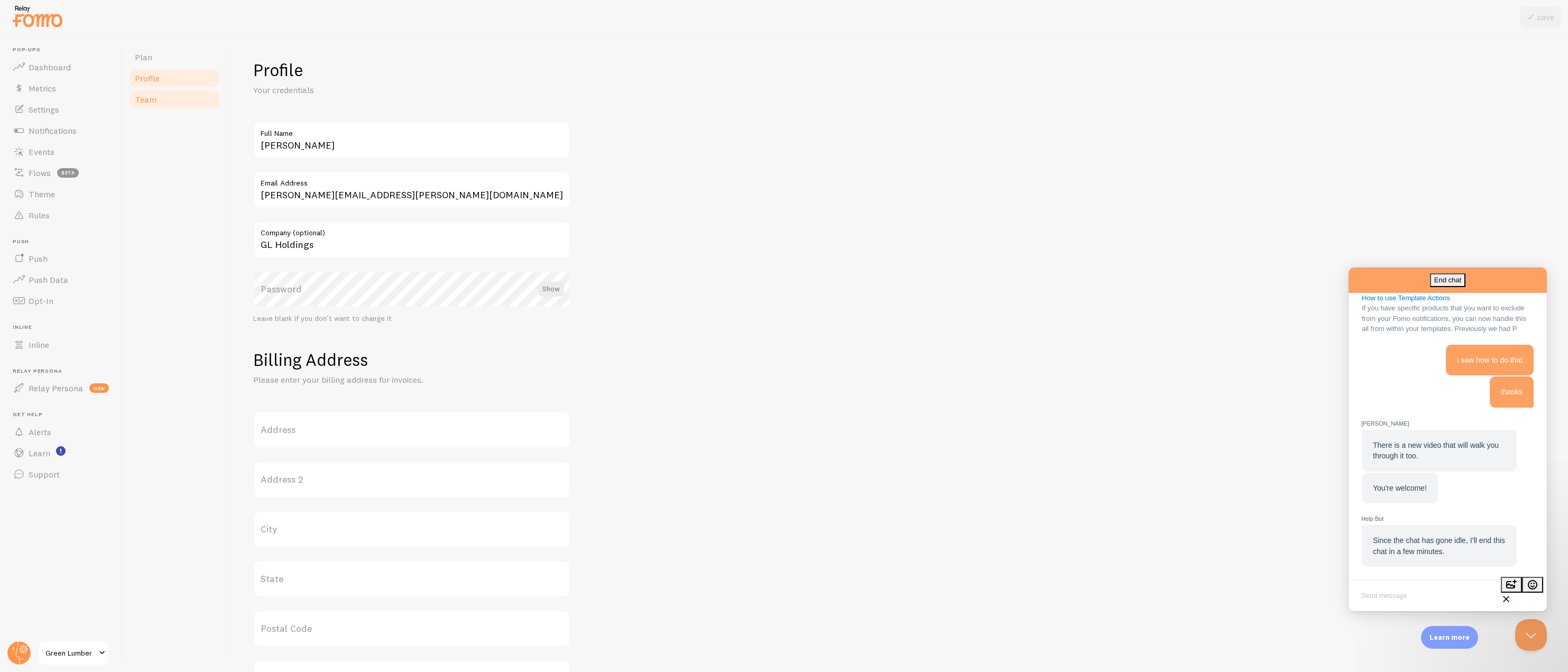
click at [139, 104] on span "Team" at bounding box center [145, 99] width 22 height 10
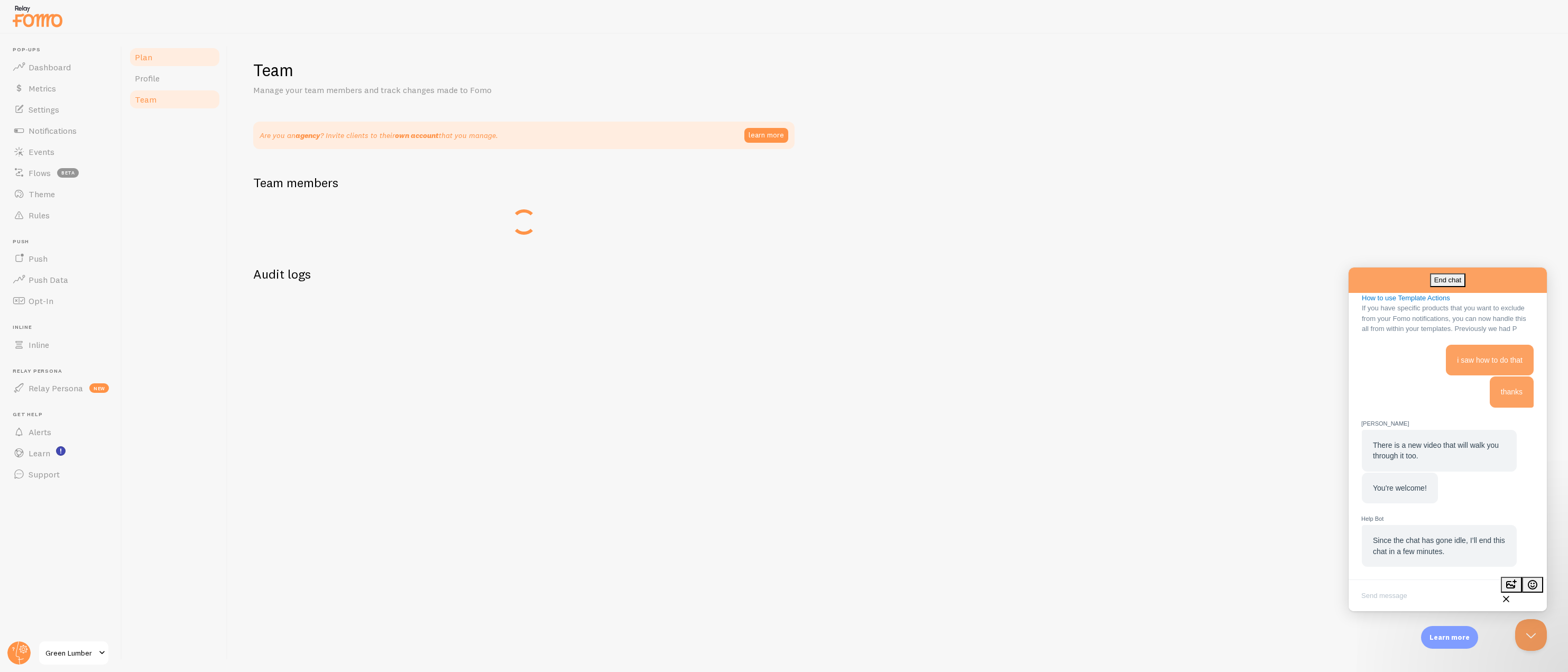
click at [152, 55] on link "Plan" at bounding box center [175, 57] width 93 height 21
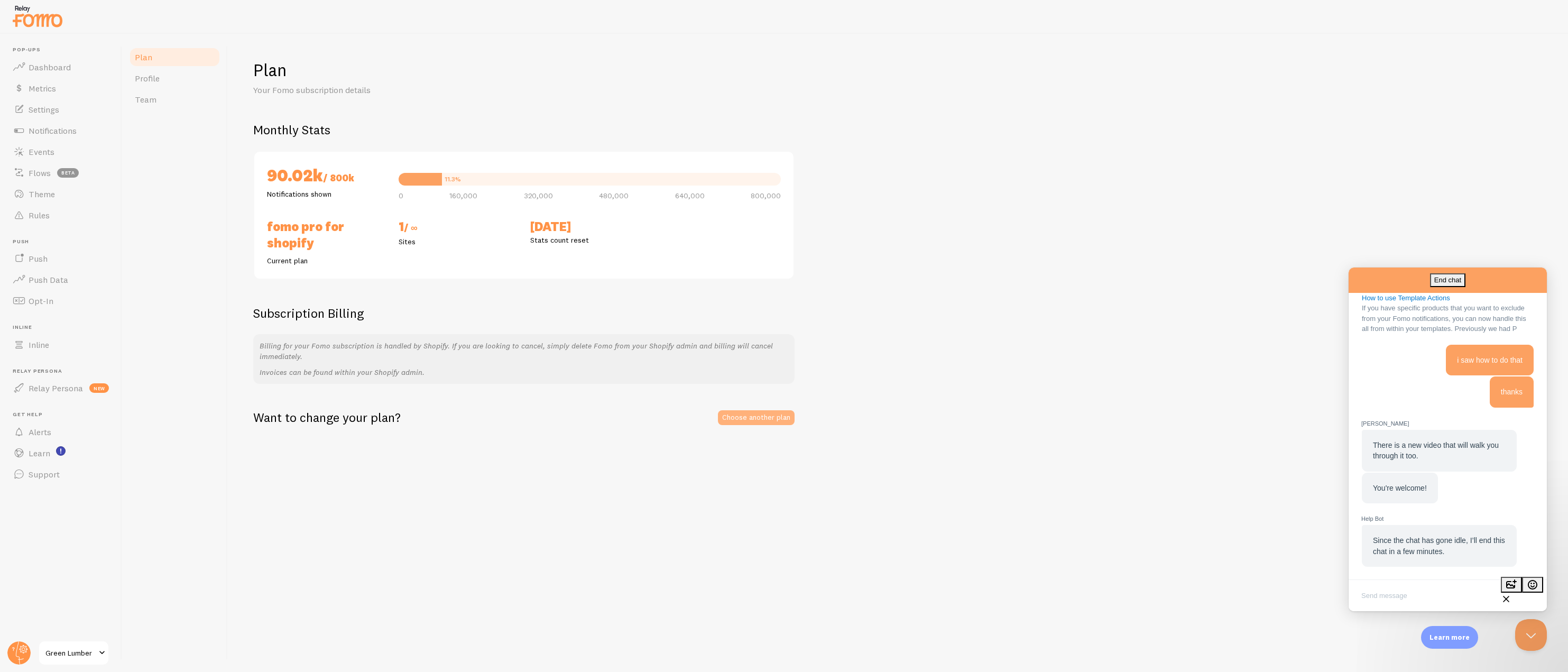
click at [750, 414] on link "Choose another plan" at bounding box center [756, 418] width 77 height 15
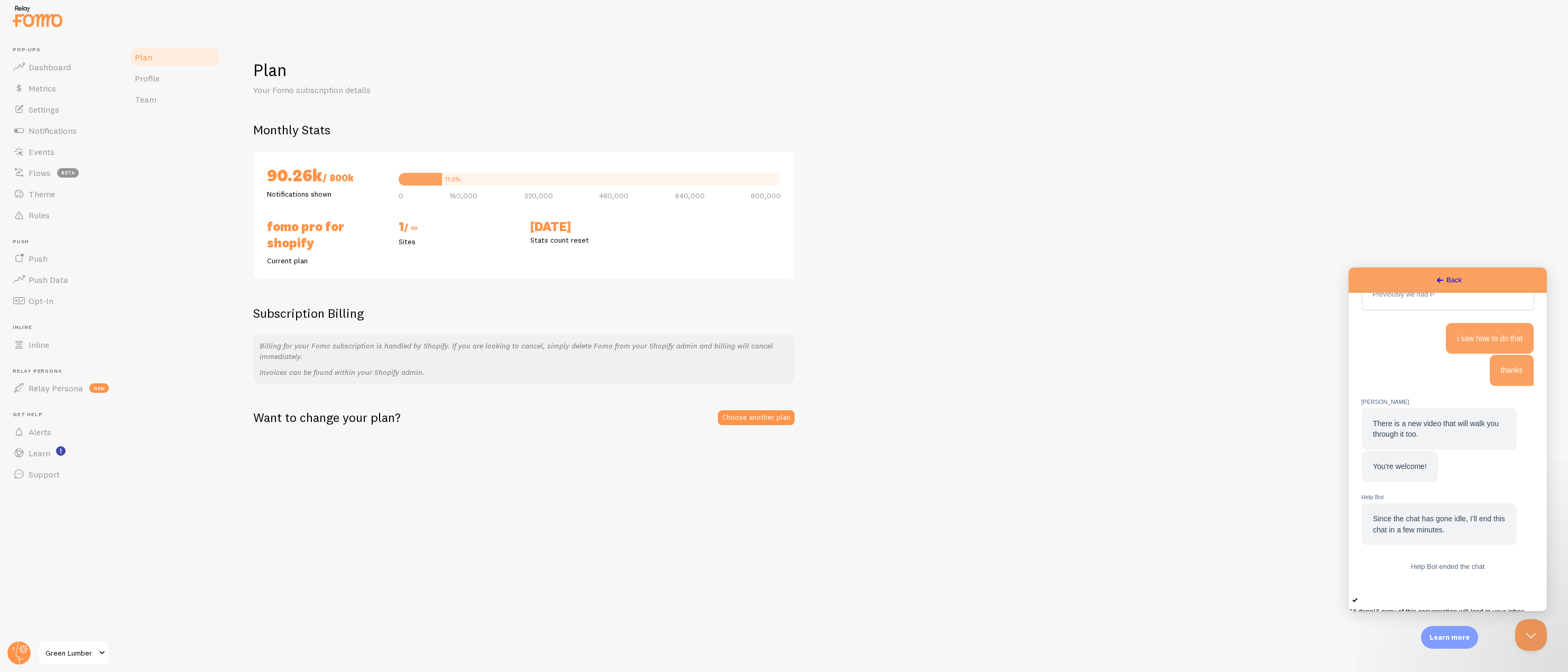
scroll to position [891, 0]
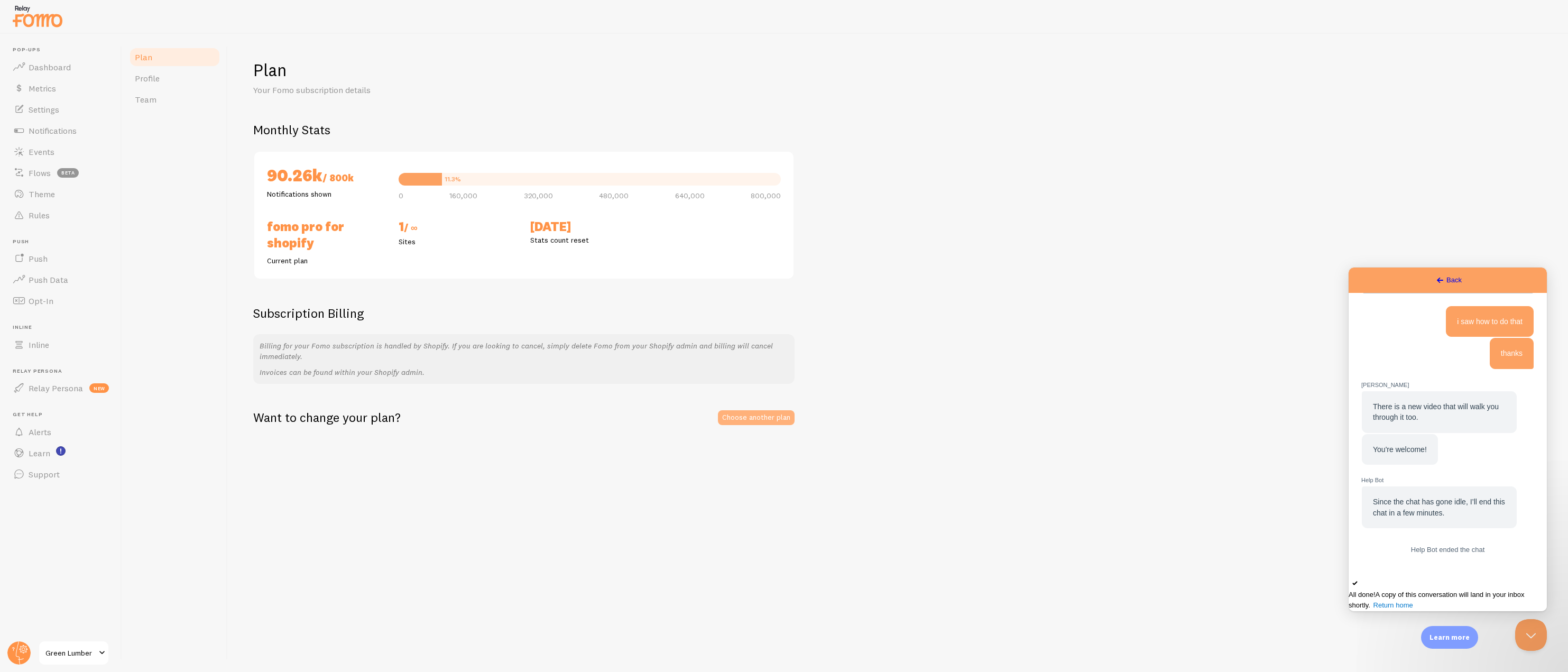
click at [776, 422] on link "Choose another plan" at bounding box center [756, 418] width 77 height 15
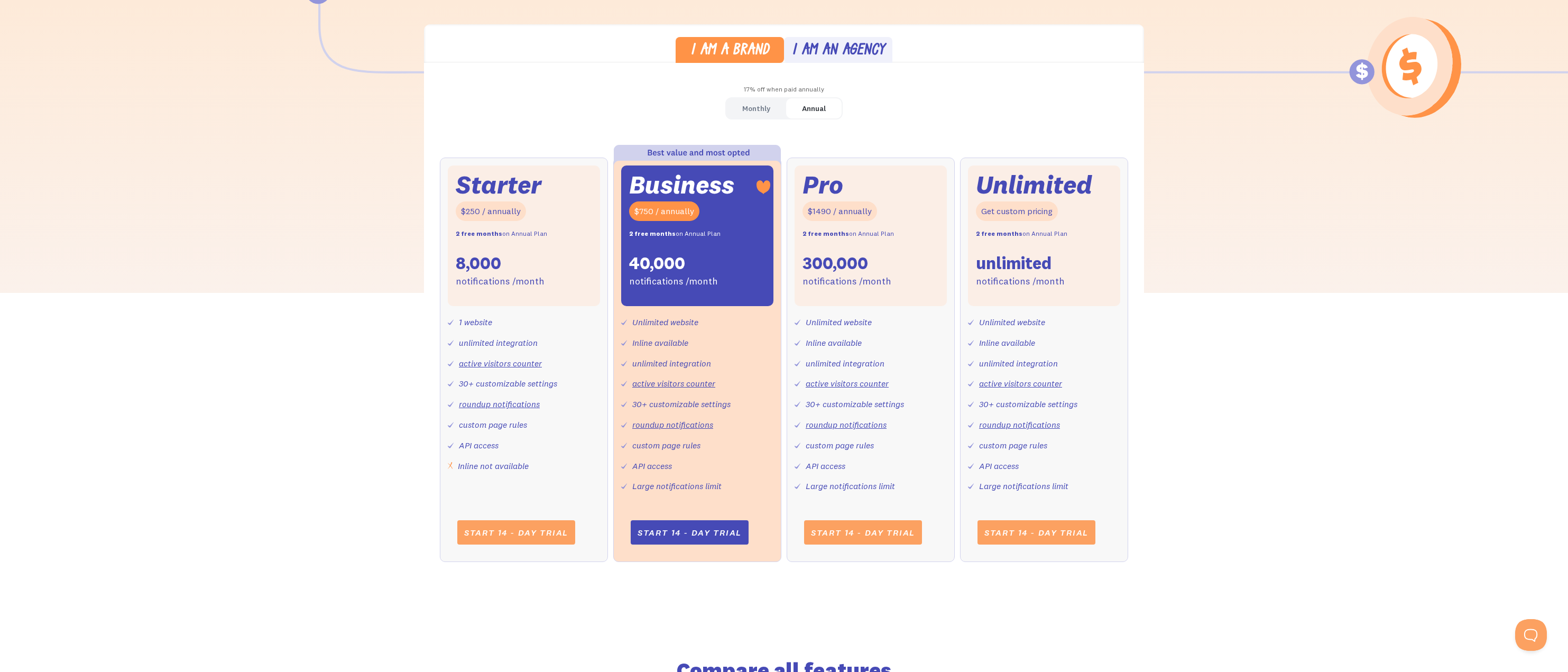
scroll to position [303, 0]
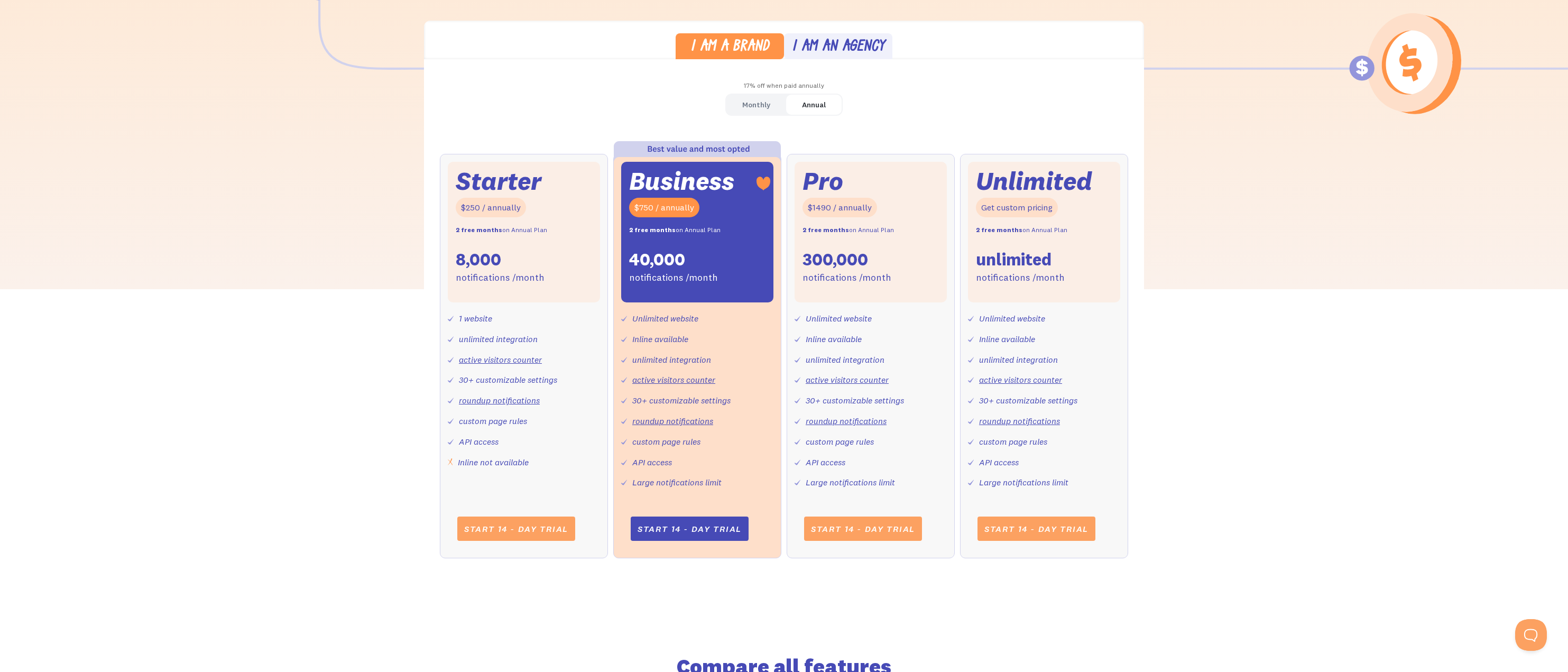
click at [771, 91] on div "17% off when paid annually" at bounding box center [784, 86] width 720 height 15
click at [763, 100] on div "Monthly" at bounding box center [756, 105] width 28 height 15
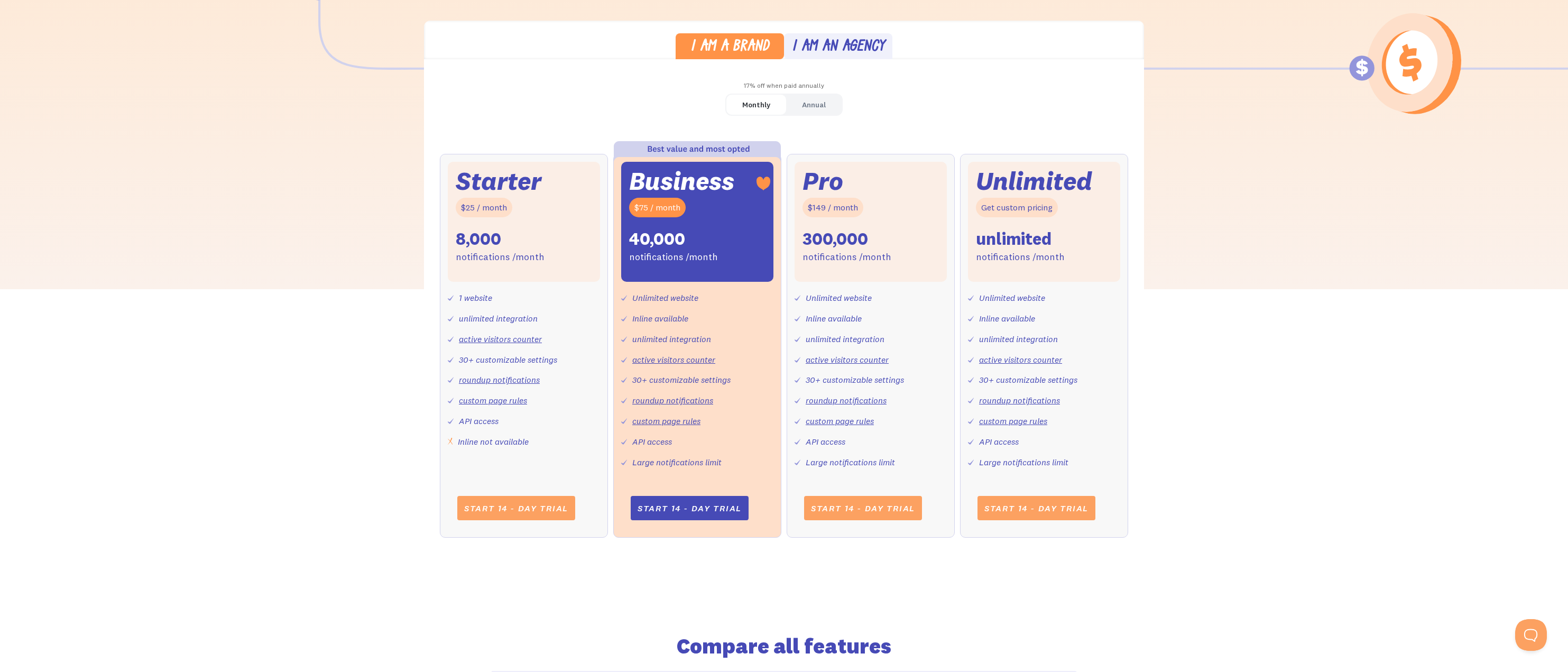
click at [803, 100] on div "Annual" at bounding box center [814, 105] width 24 height 15
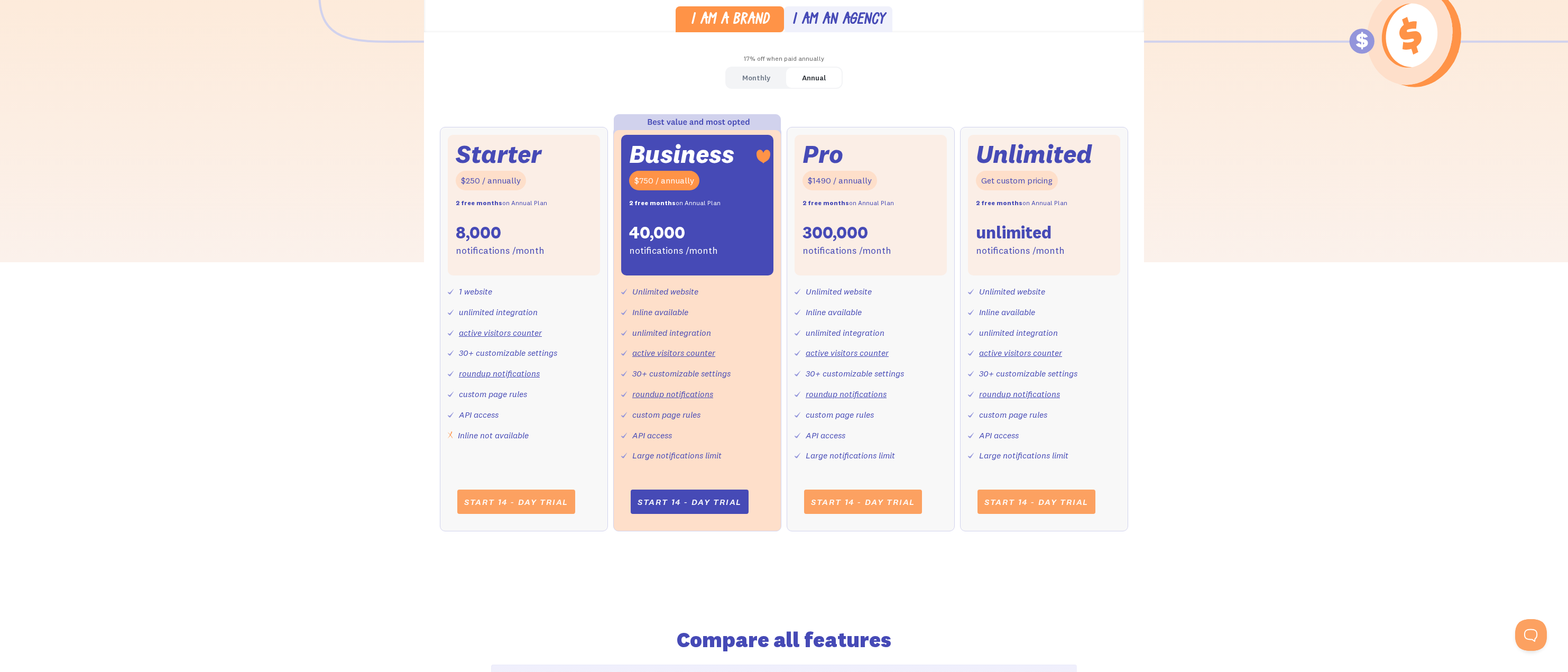
scroll to position [306, 0]
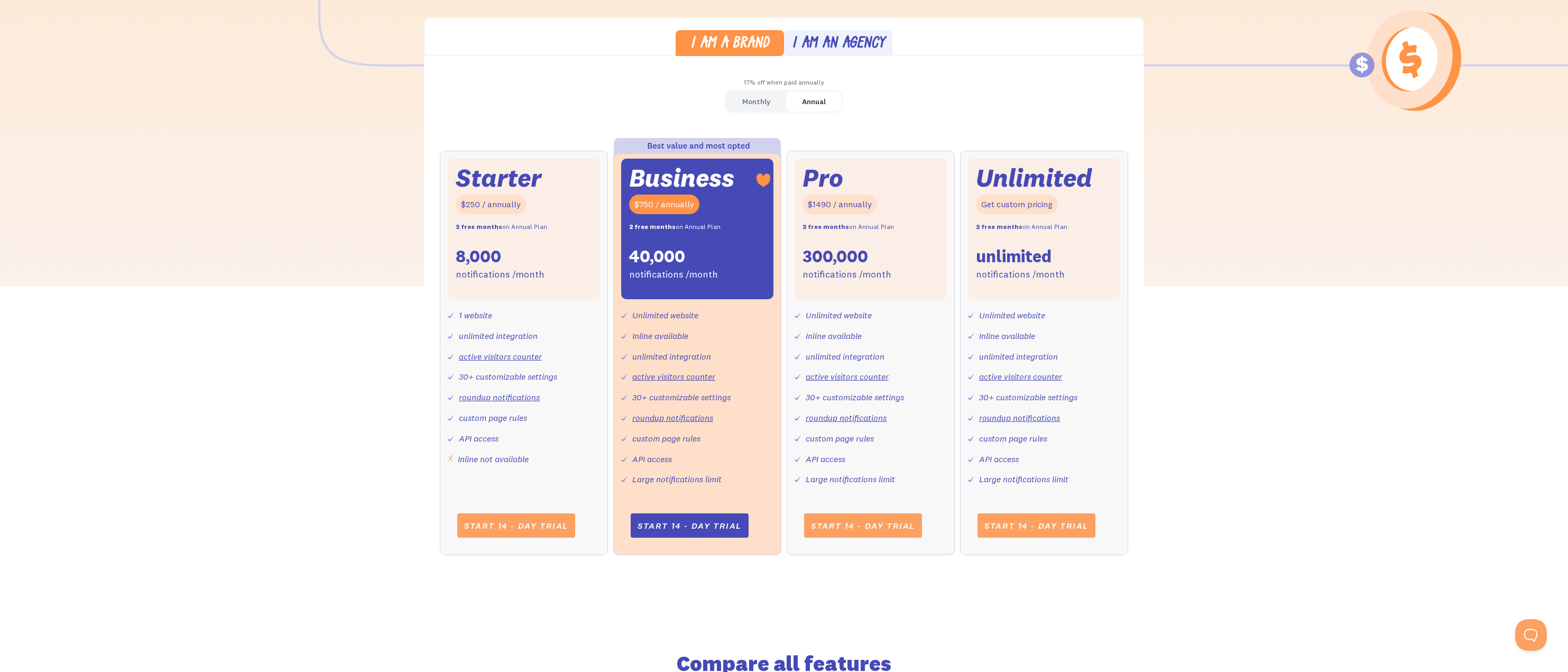
click at [754, 106] on div "Monthly" at bounding box center [756, 102] width 28 height 15
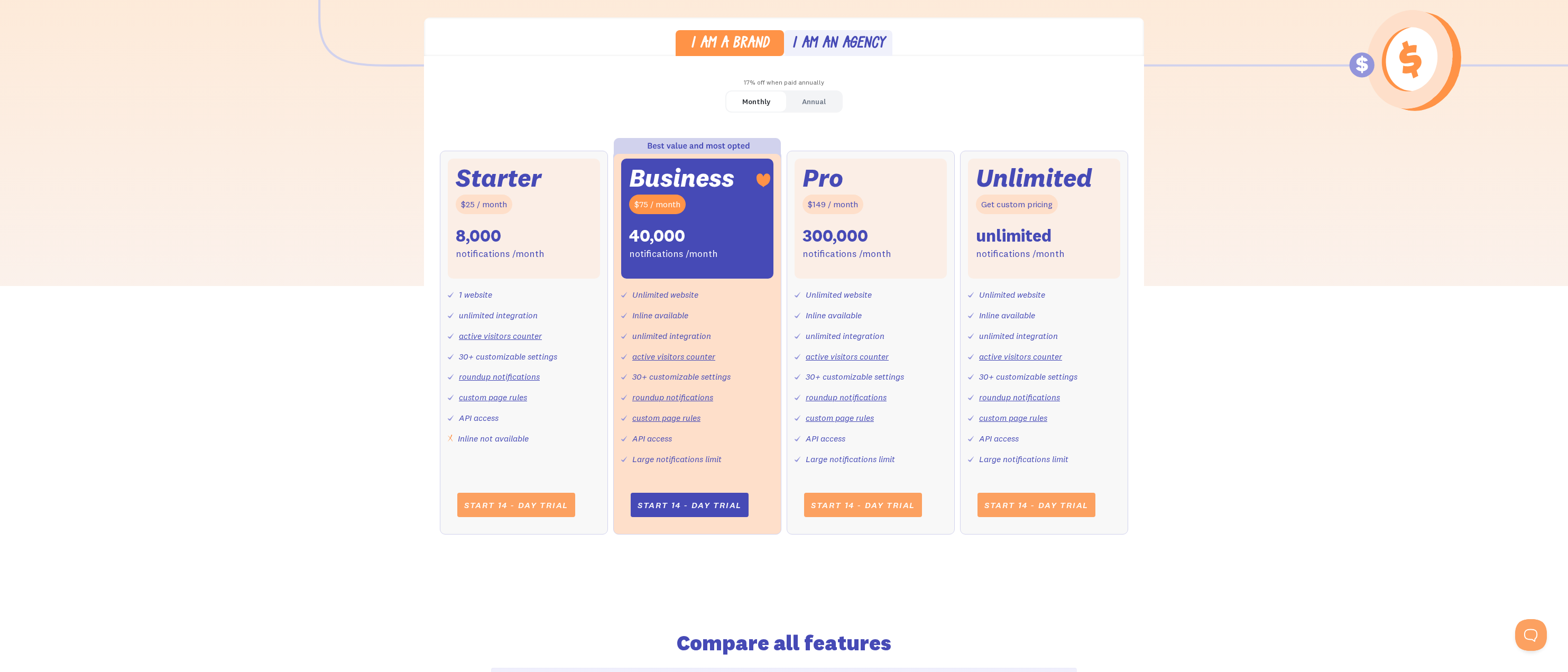
click at [791, 99] on link "Annual" at bounding box center [813, 102] width 55 height 21
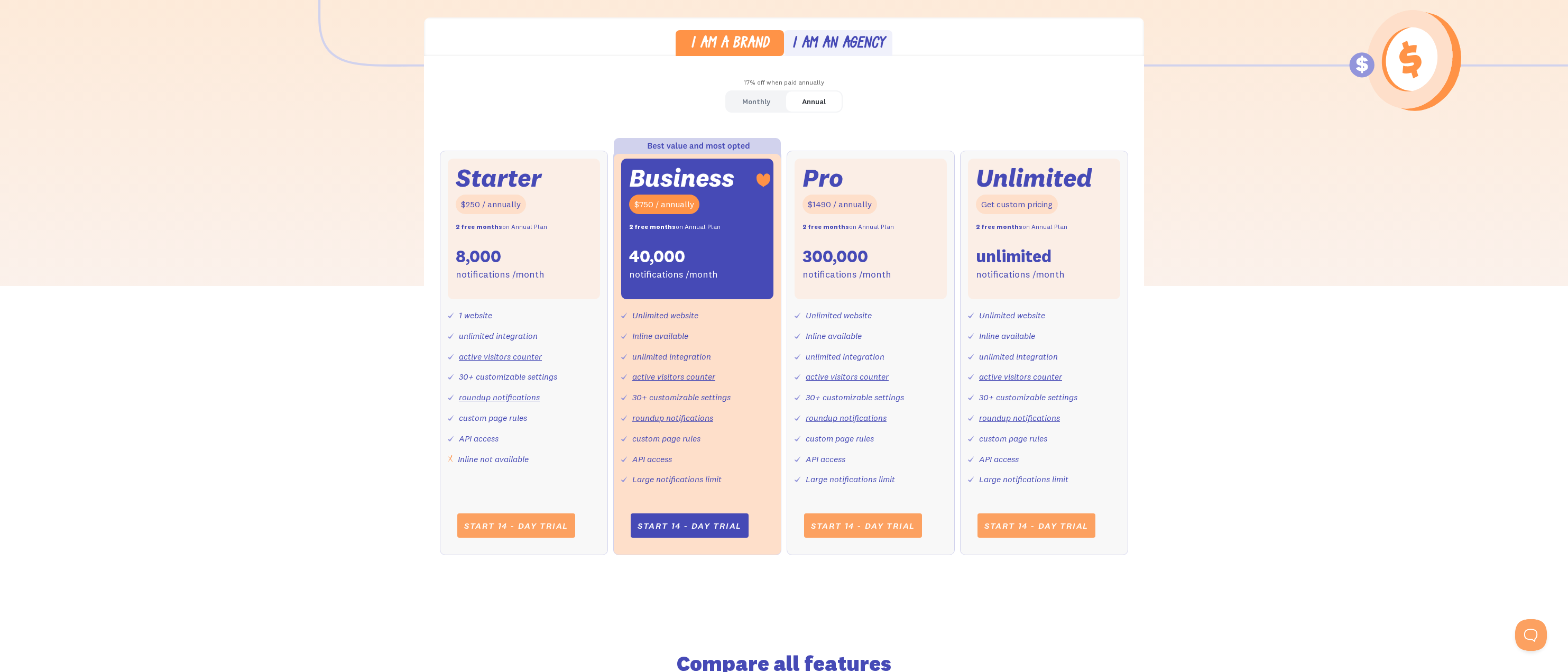
click at [762, 98] on div "Monthly" at bounding box center [756, 102] width 28 height 15
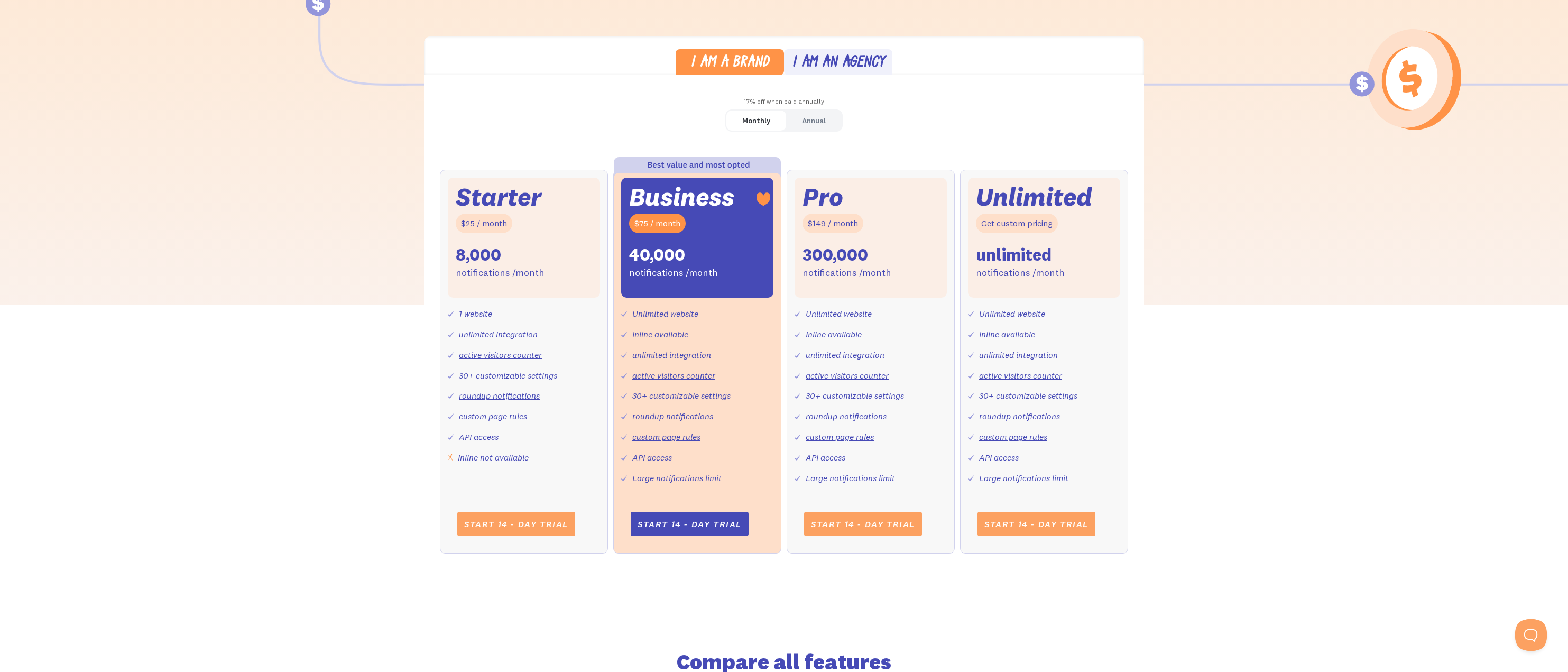
scroll to position [285, 0]
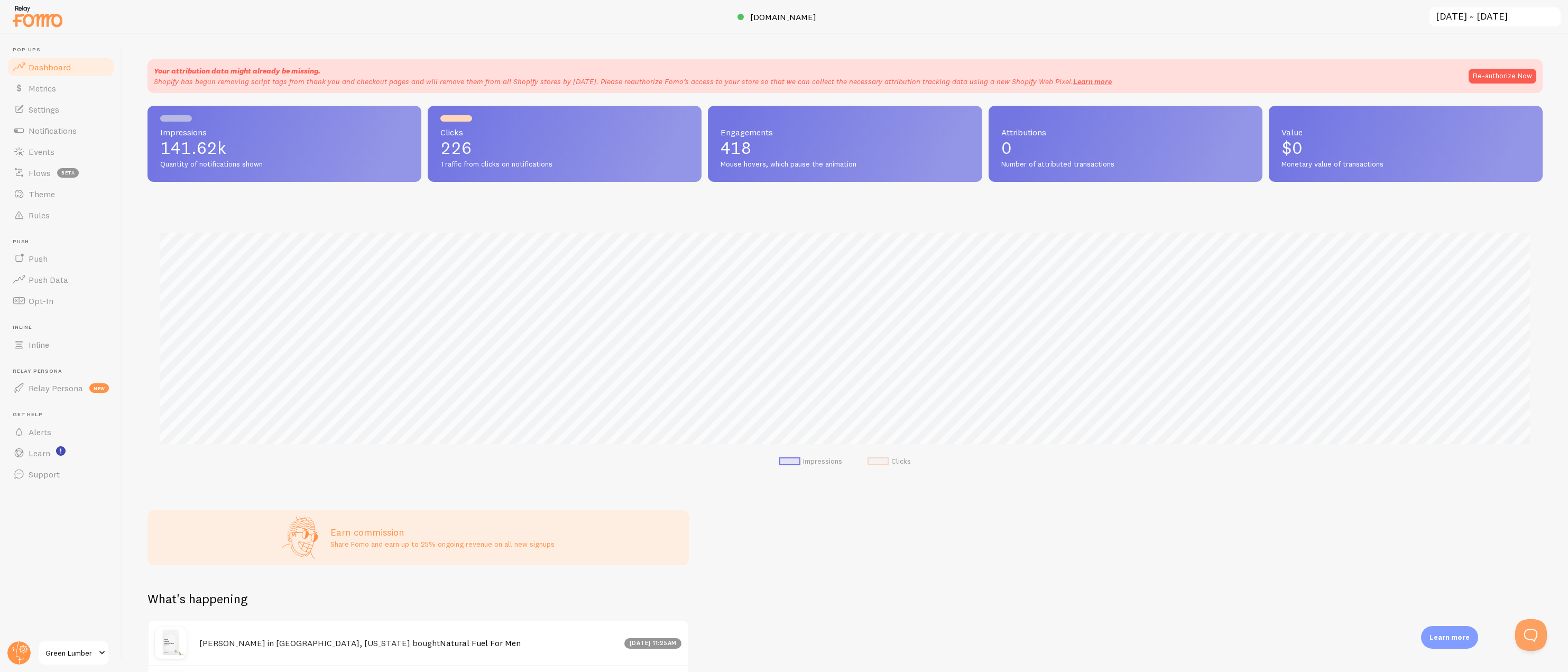
scroll to position [278, 1395]
click at [1503, 73] on button "Re-authorize Now" at bounding box center [1502, 76] width 68 height 15
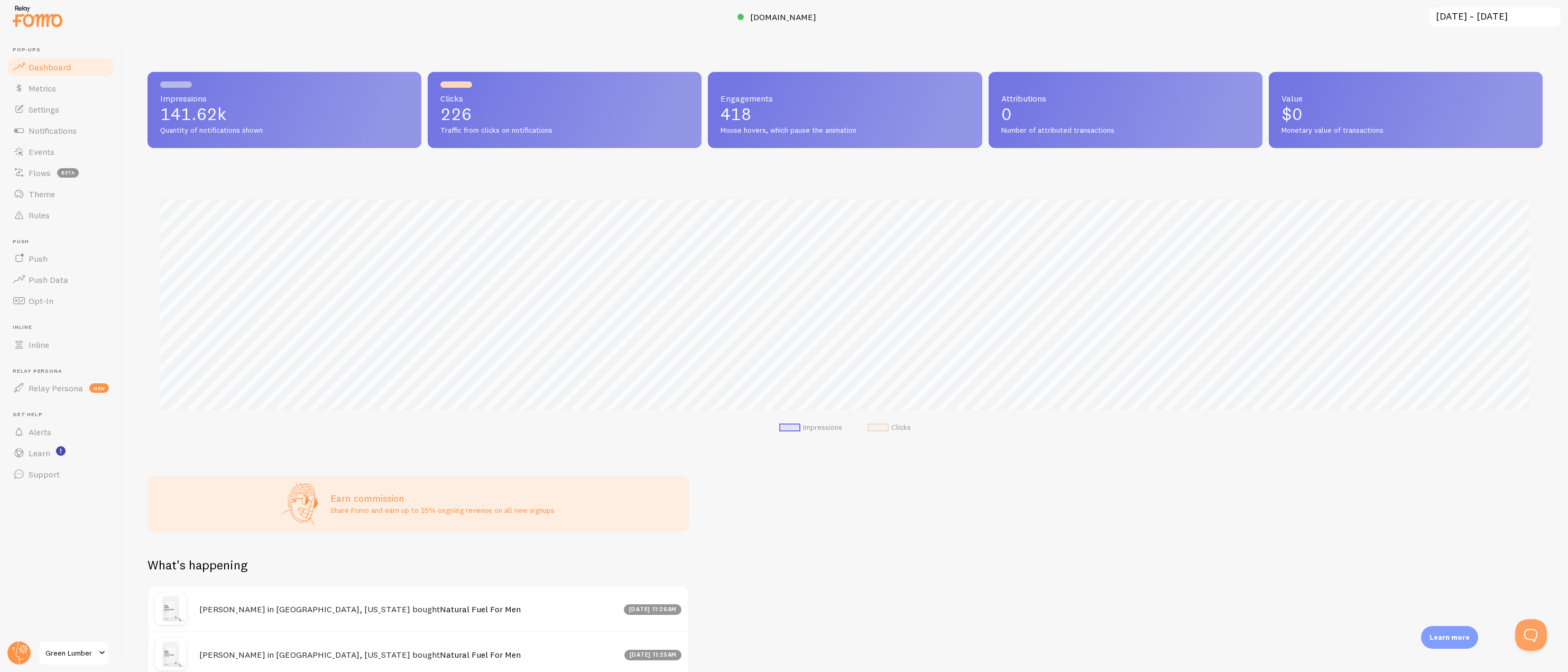
scroll to position [278, 1395]
click at [49, 651] on span "Green Lumber" at bounding box center [71, 653] width 51 height 13
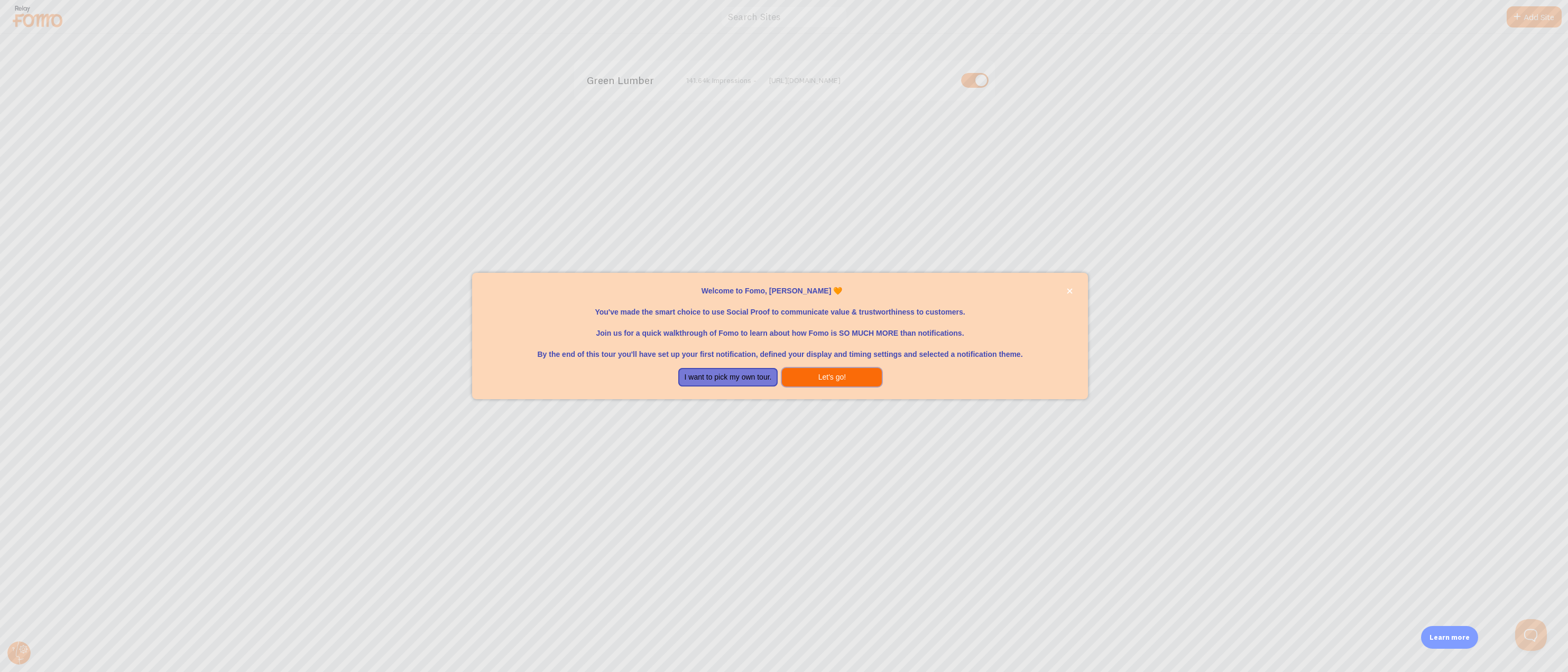
click at [829, 373] on button "Let's go!" at bounding box center [832, 377] width 100 height 19
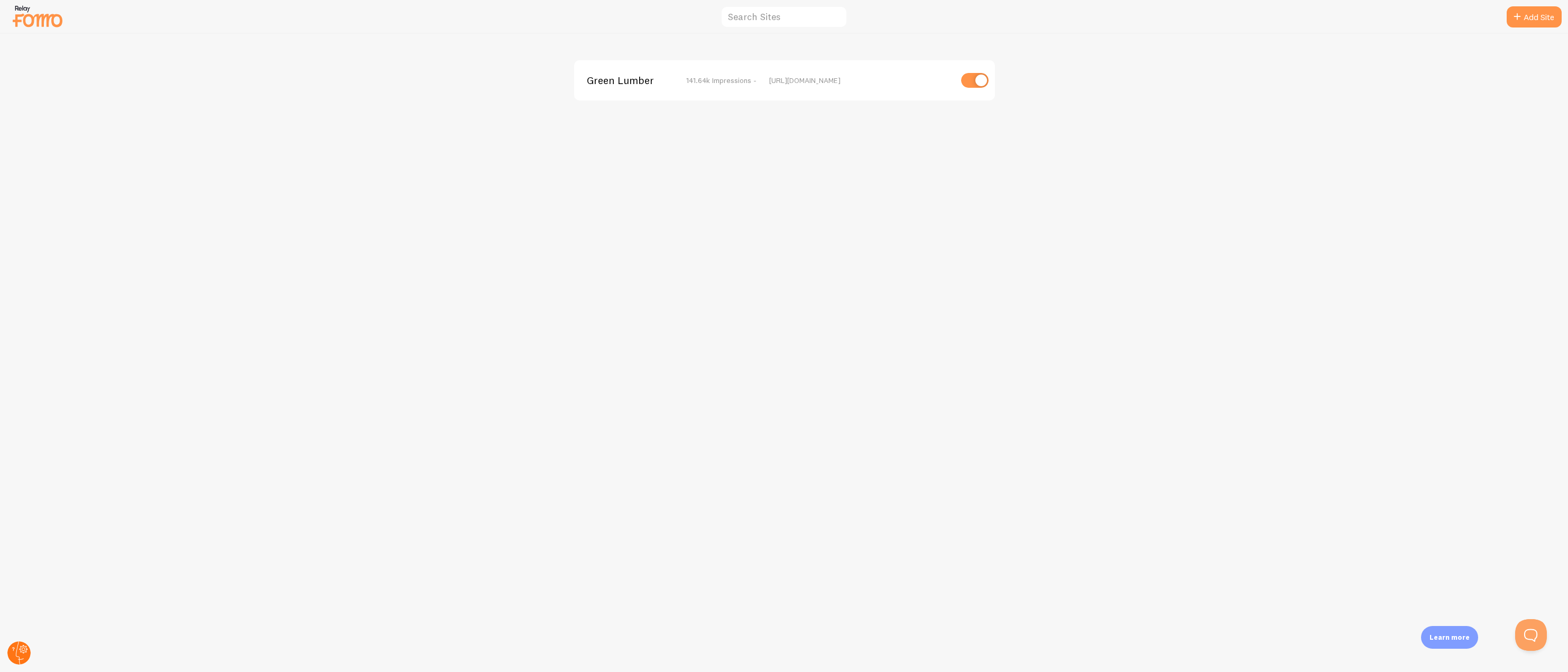
click at [14, 654] on circle at bounding box center [19, 653] width 23 height 23
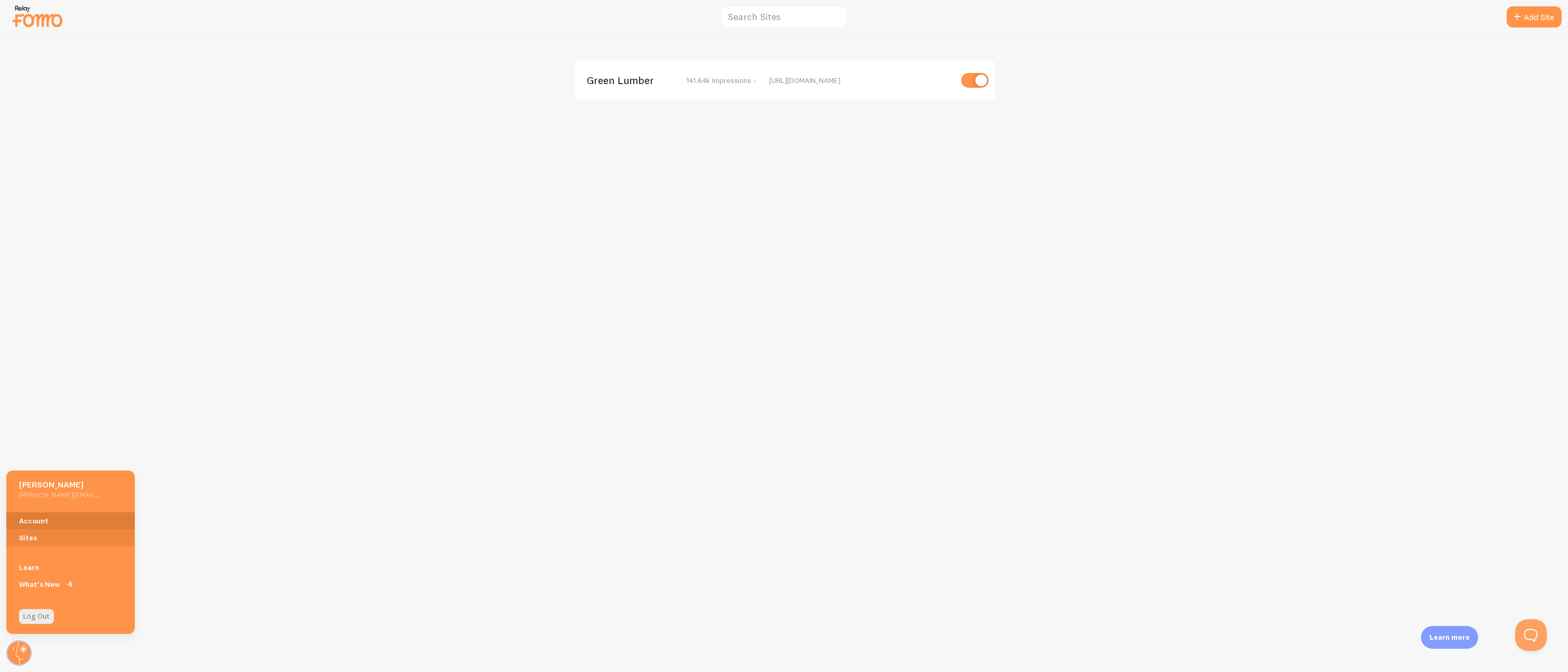
click at [88, 520] on link "Account" at bounding box center [70, 521] width 128 height 17
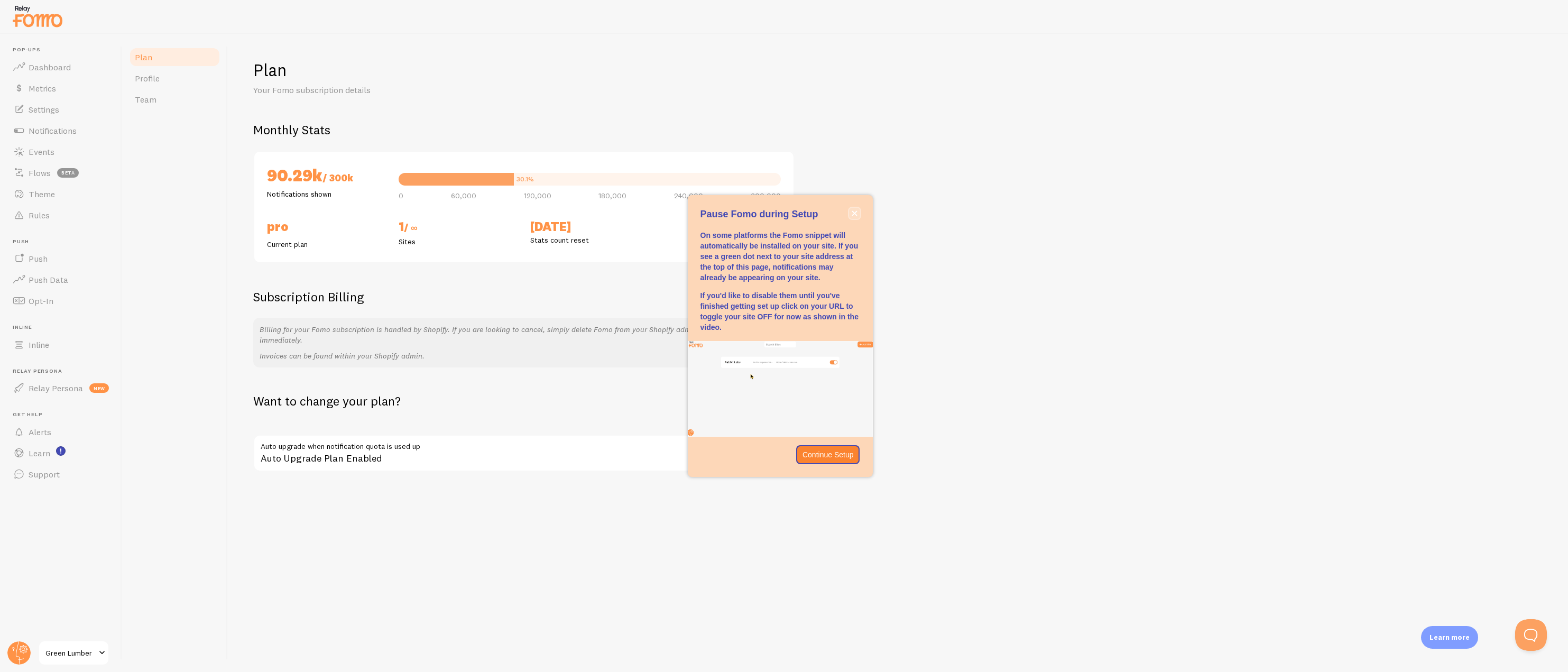
click at [855, 213] on icon "close," at bounding box center [855, 214] width 6 height 6
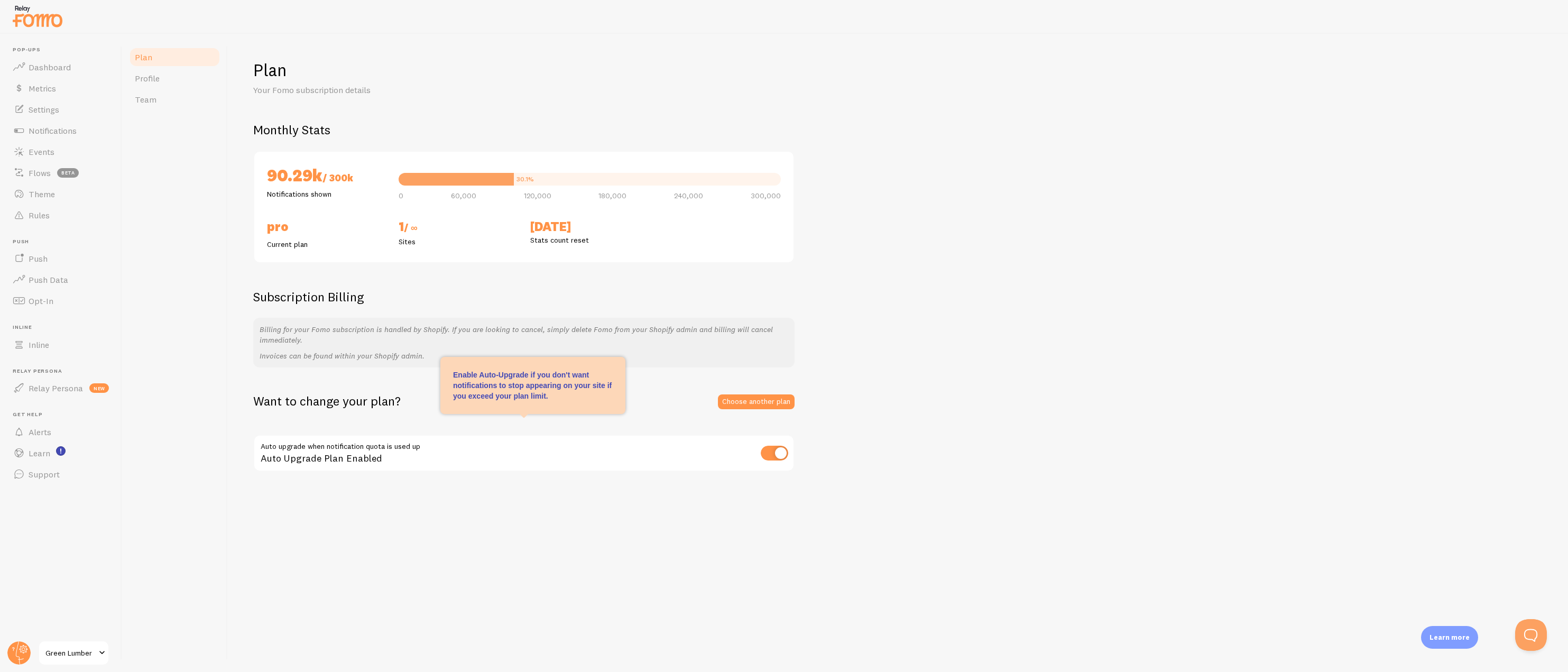
click at [775, 454] on input "checkbox" at bounding box center [774, 453] width 27 height 15
checkbox input "false"
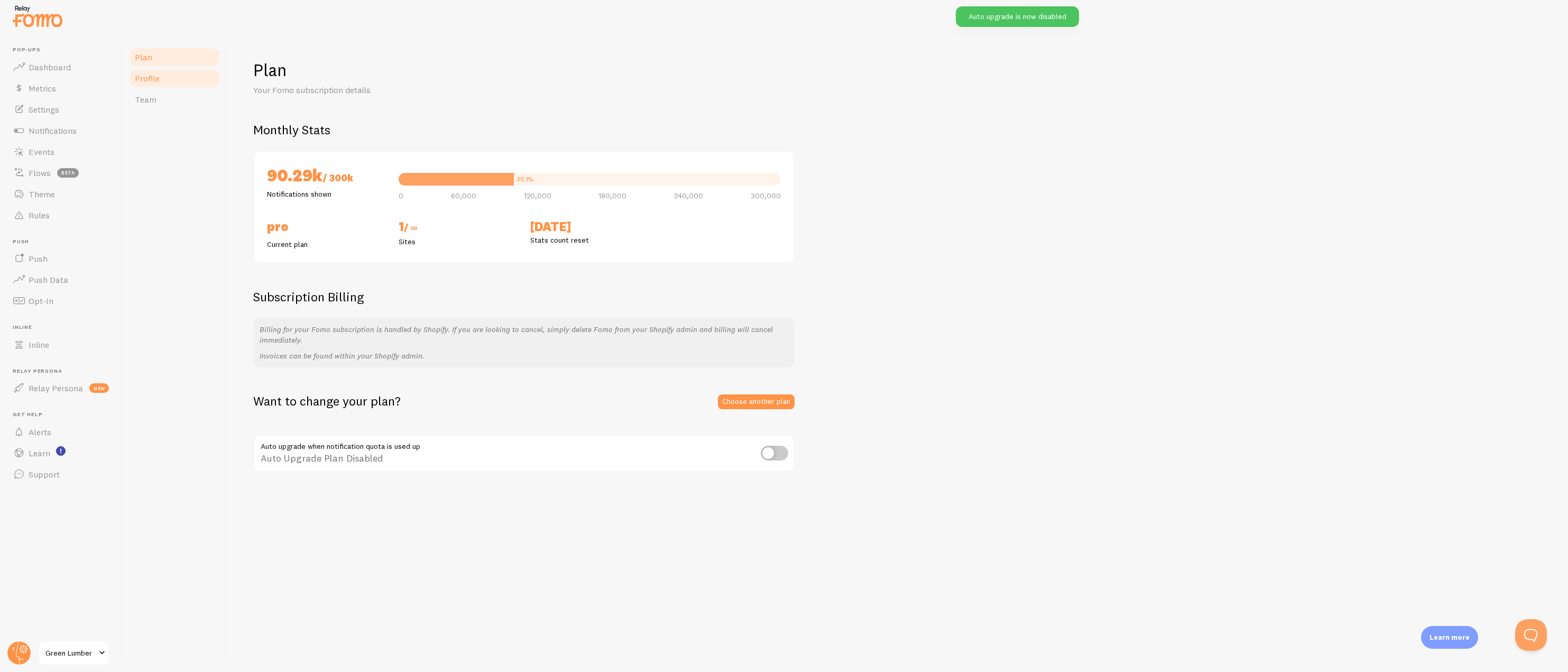
click at [191, 74] on link "Profile" at bounding box center [175, 78] width 93 height 21
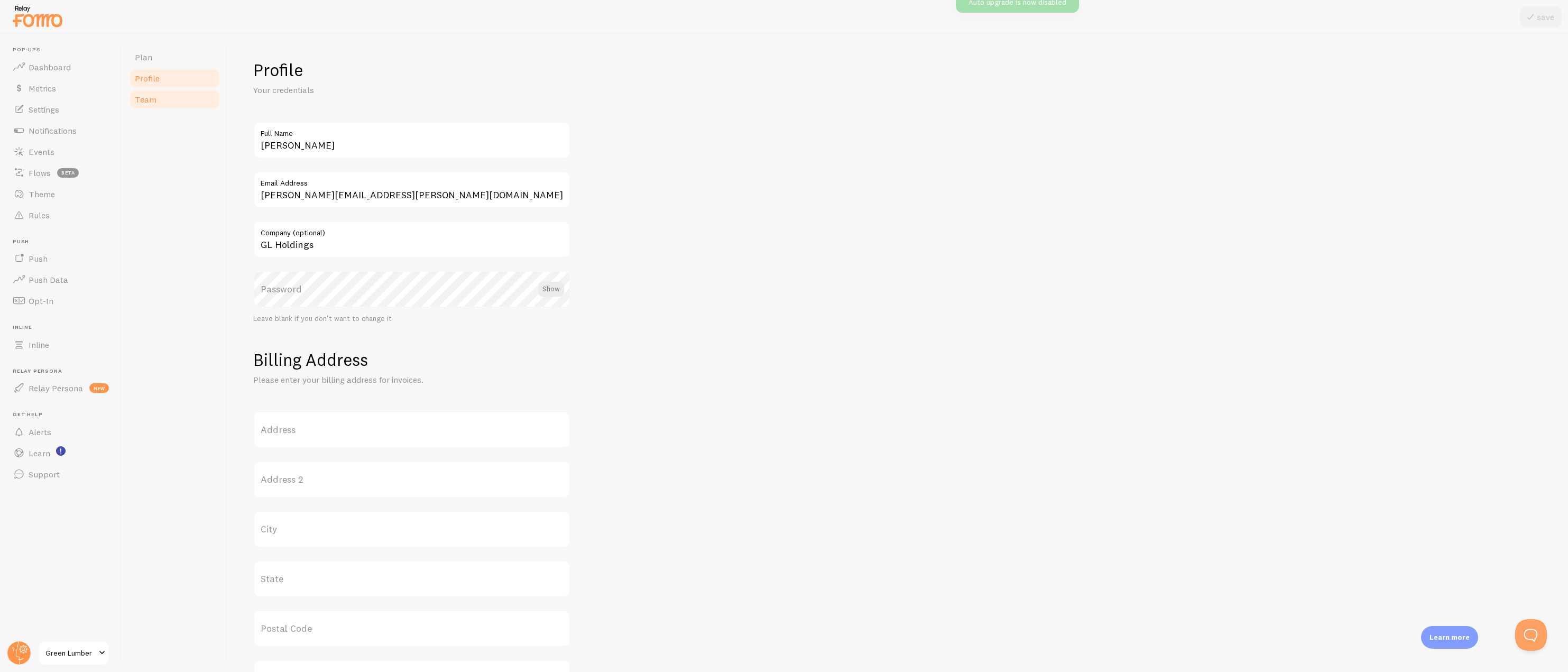
click at [181, 99] on link "Team" at bounding box center [175, 99] width 93 height 21
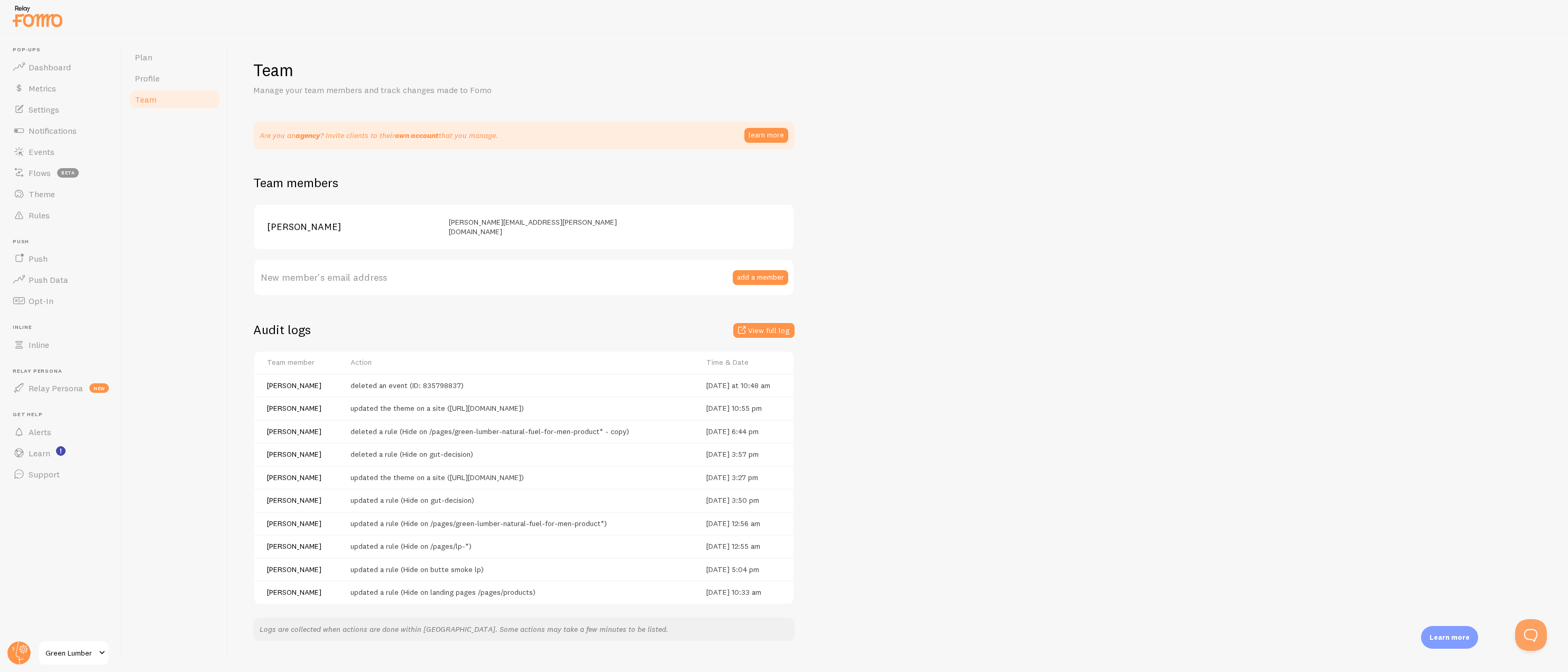
click at [49, 648] on span "Green Lumber" at bounding box center [71, 653] width 51 height 13
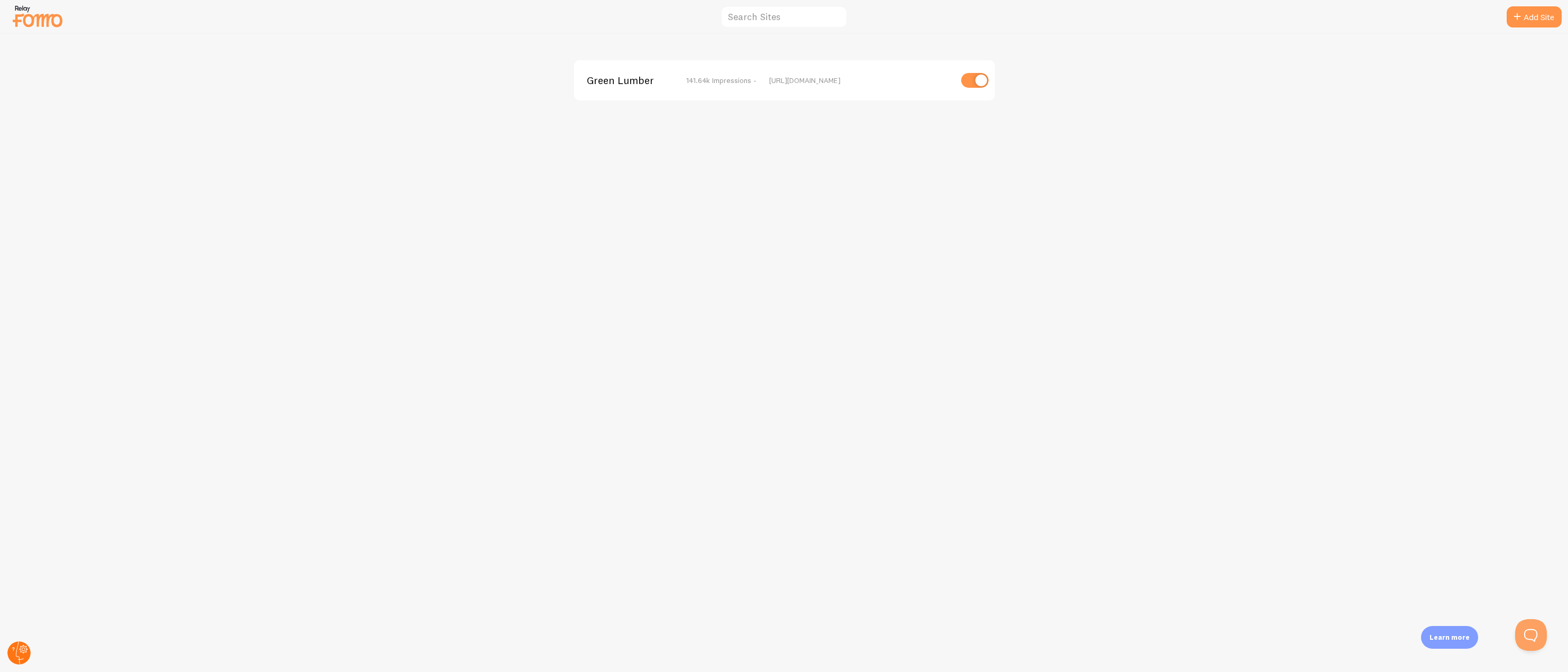
click at [16, 653] on icon at bounding box center [19, 653] width 8 height 23
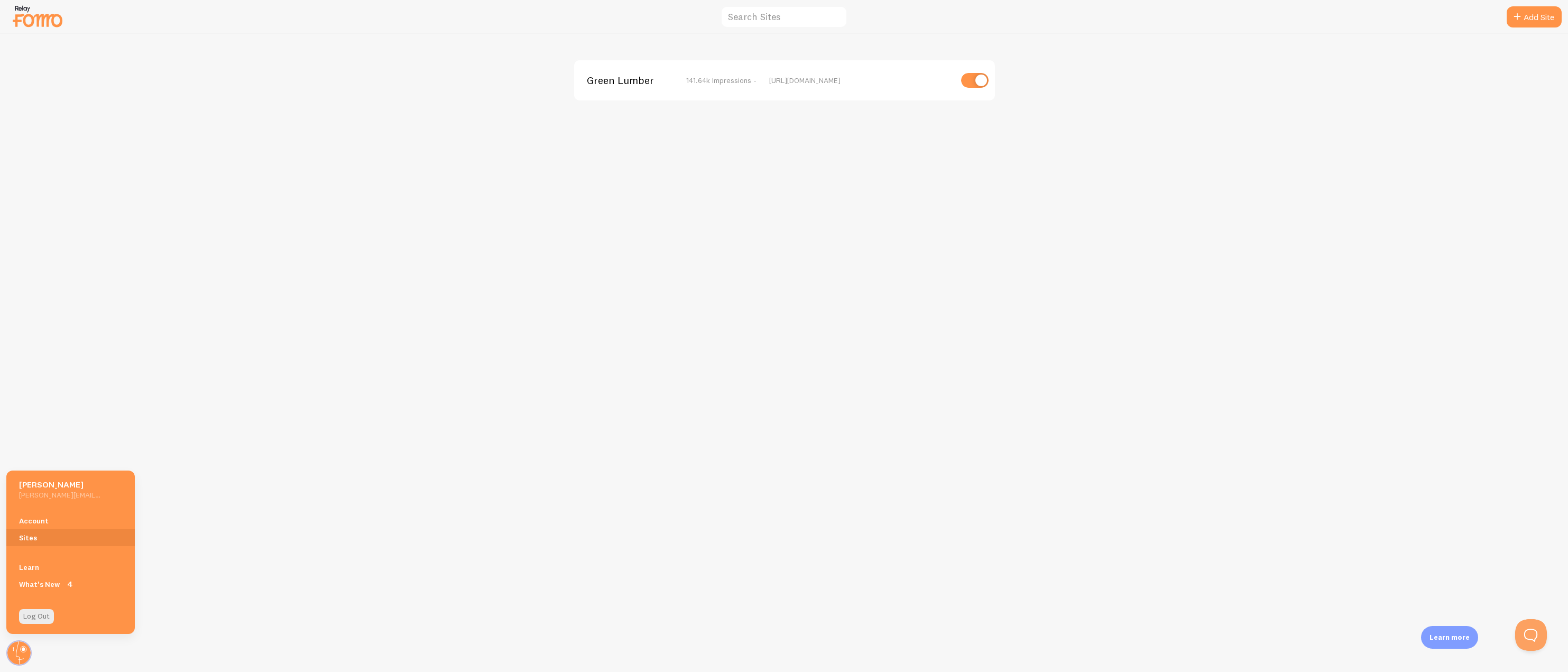
click at [68, 316] on div "Green Lumber 141.64k Impressions - [URL][DOMAIN_NAME]" at bounding box center [784, 353] width 1567 height 638
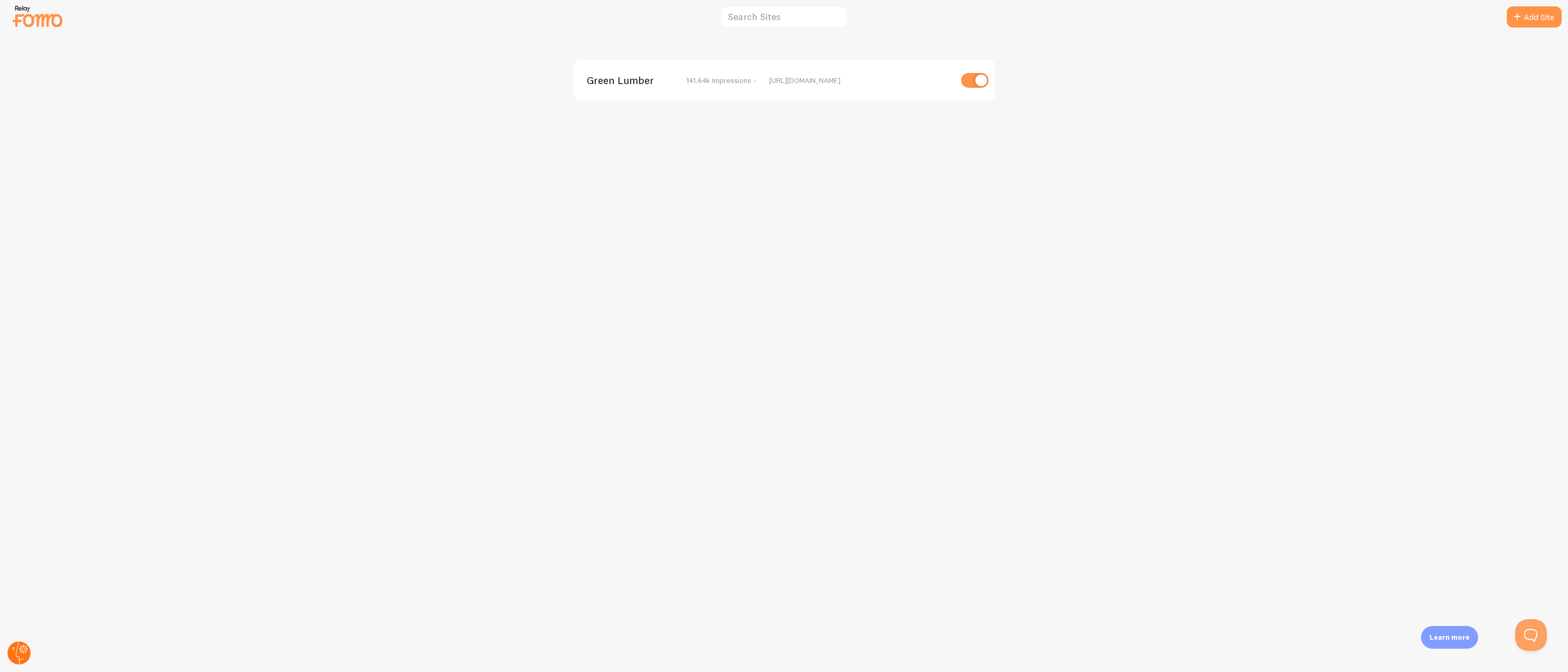
click at [21, 659] on icon at bounding box center [19, 653] width 8 height 23
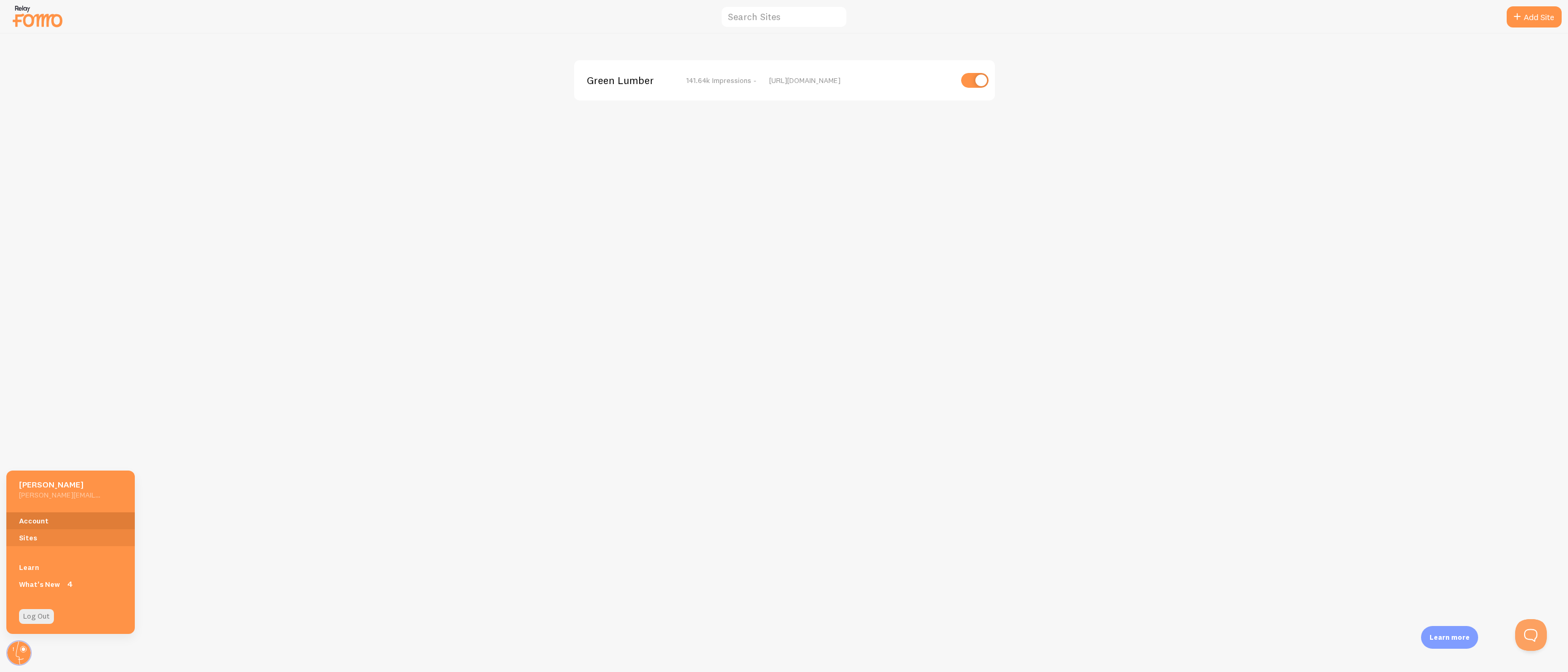
click at [51, 514] on link "Account" at bounding box center [70, 521] width 128 height 17
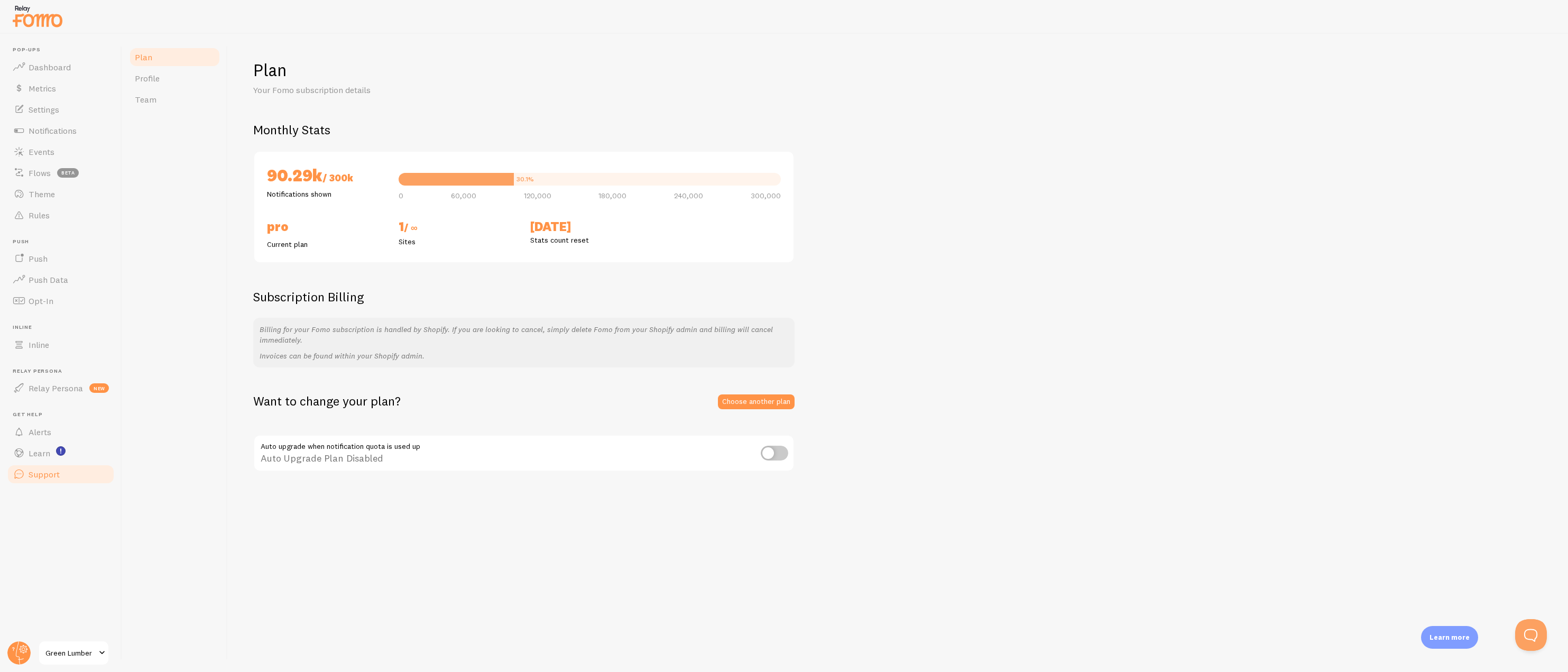
click at [41, 469] on span "Support" at bounding box center [44, 474] width 31 height 10
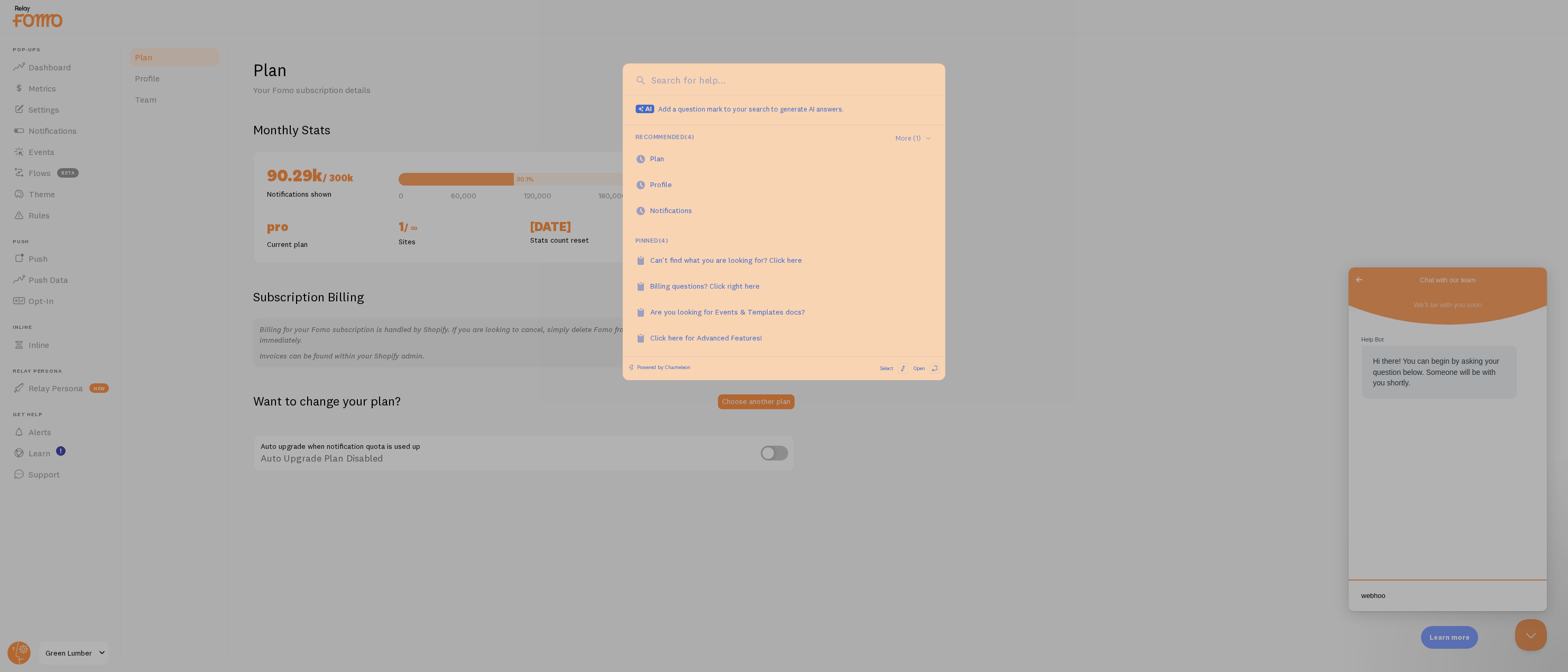
type textarea "webhoo"
click at [813, 85] on input at bounding box center [791, 80] width 284 height 14
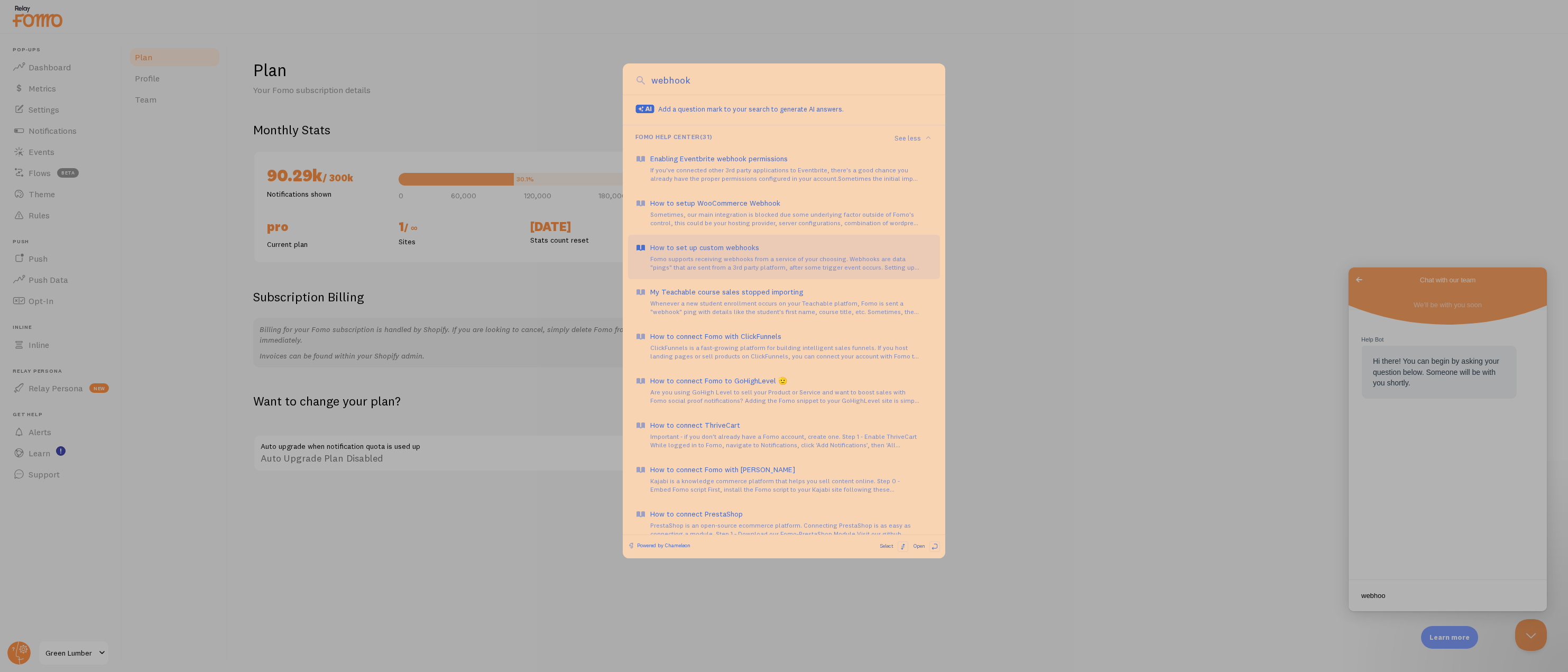
type input "webhook"
click at [832, 250] on div "How to set up custom webhooks" at bounding box center [791, 247] width 282 height 10
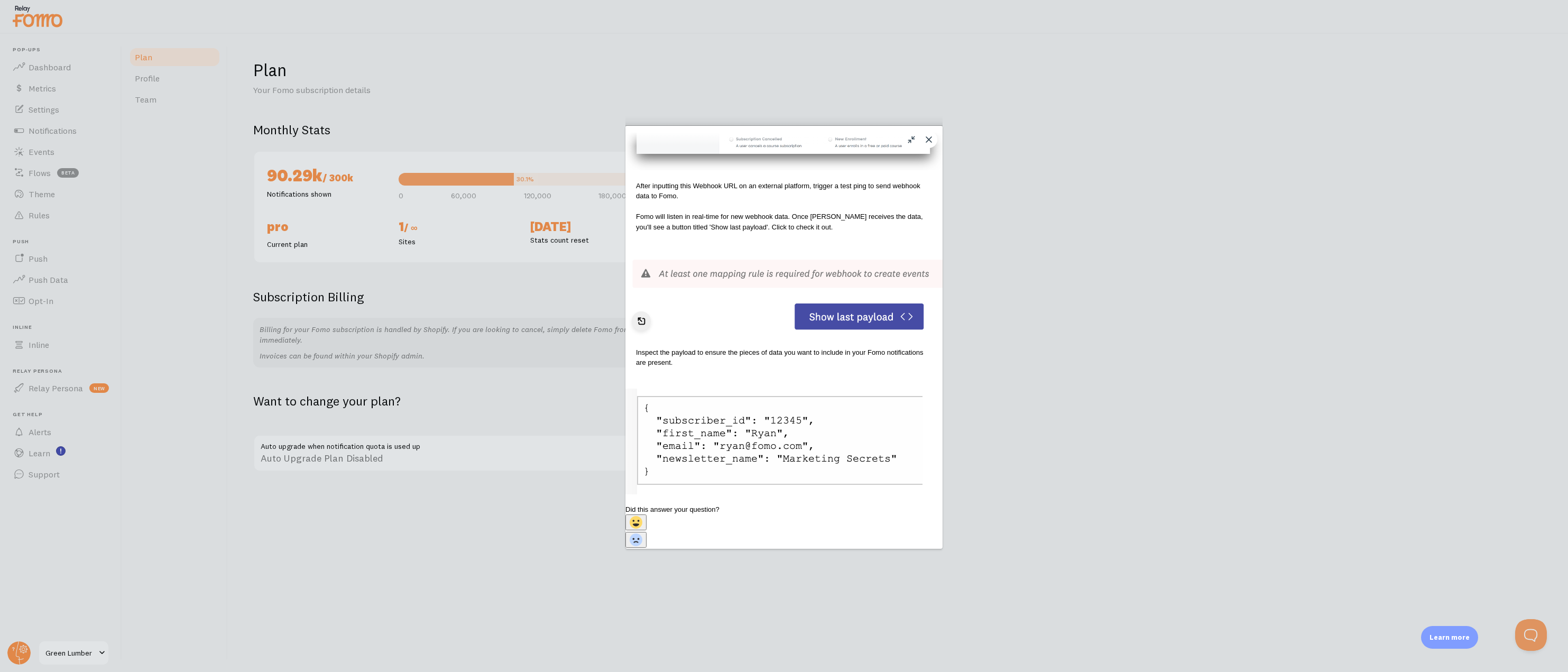
scroll to position [570, 0]
click at [928, 136] on button "Close" at bounding box center [929, 139] width 17 height 17
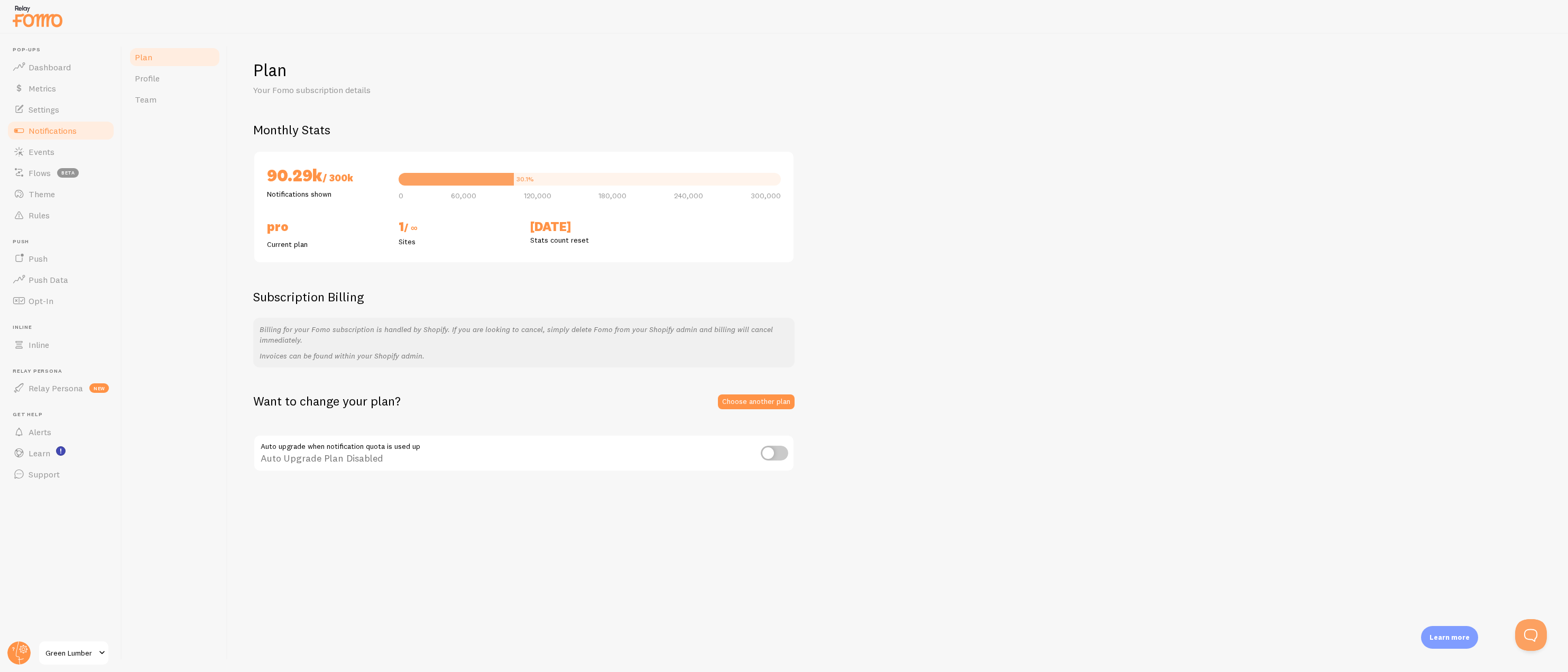
click at [62, 130] on span "Notifications" at bounding box center [52, 130] width 48 height 10
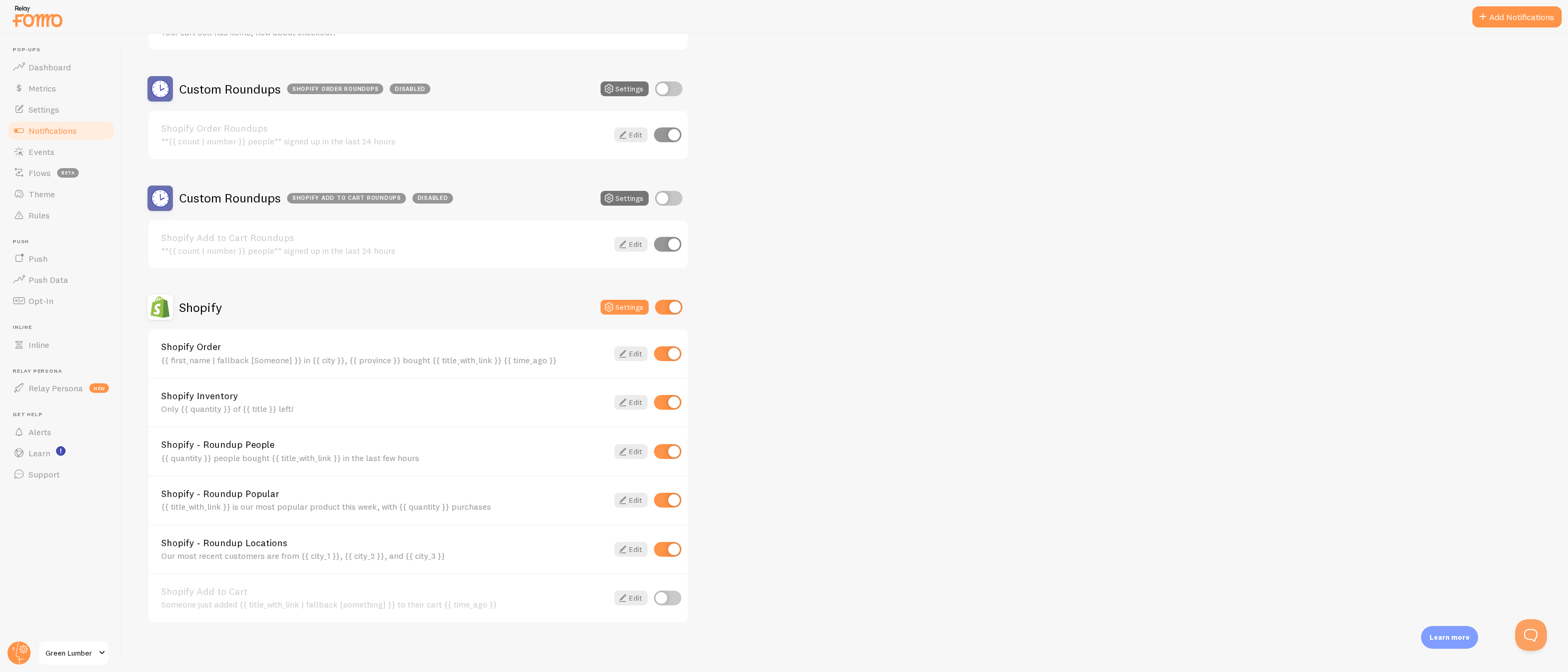
scroll to position [229, 0]
click at [667, 404] on input "checkbox" at bounding box center [667, 400] width 27 height 15
checkbox input "false"
click at [665, 499] on input "checkbox" at bounding box center [667, 498] width 27 height 15
checkbox input "false"
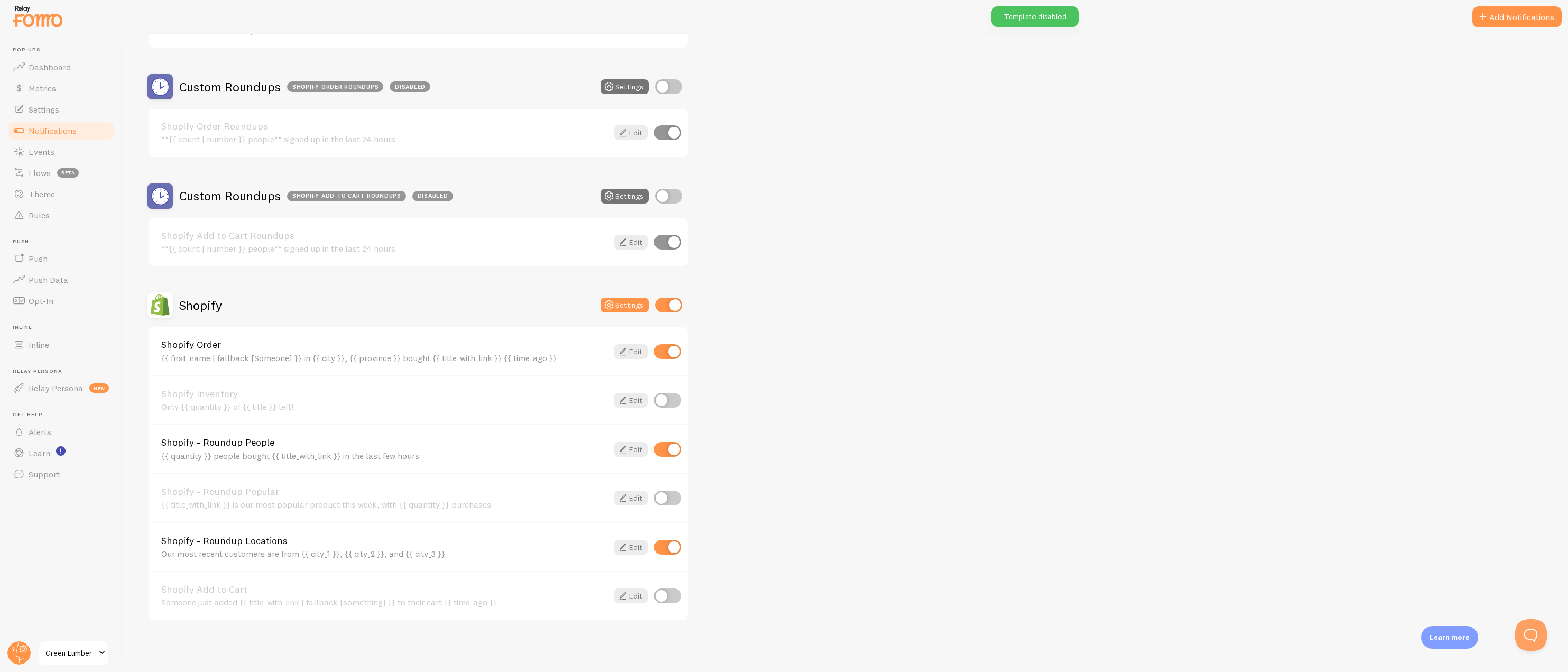
click at [665, 543] on input "checkbox" at bounding box center [667, 547] width 27 height 15
checkbox input "false"
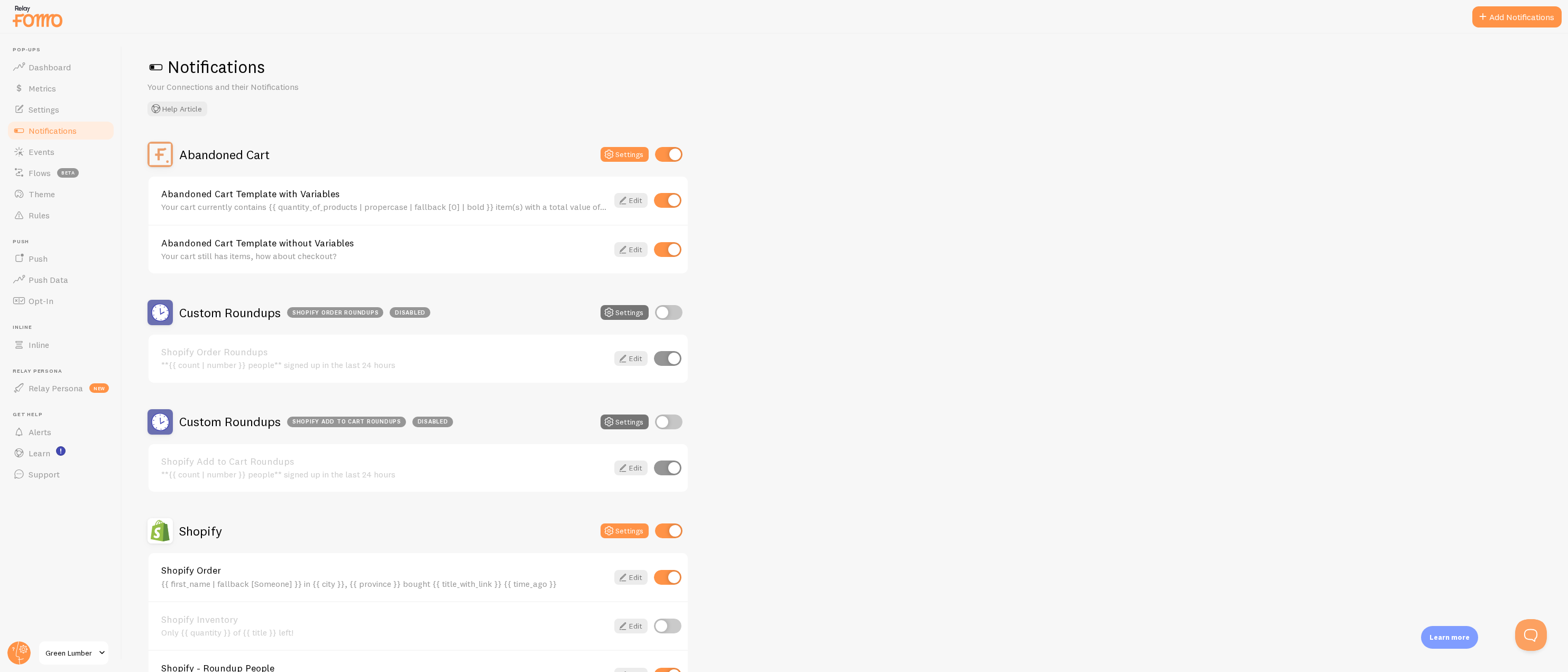
scroll to position [0, 0]
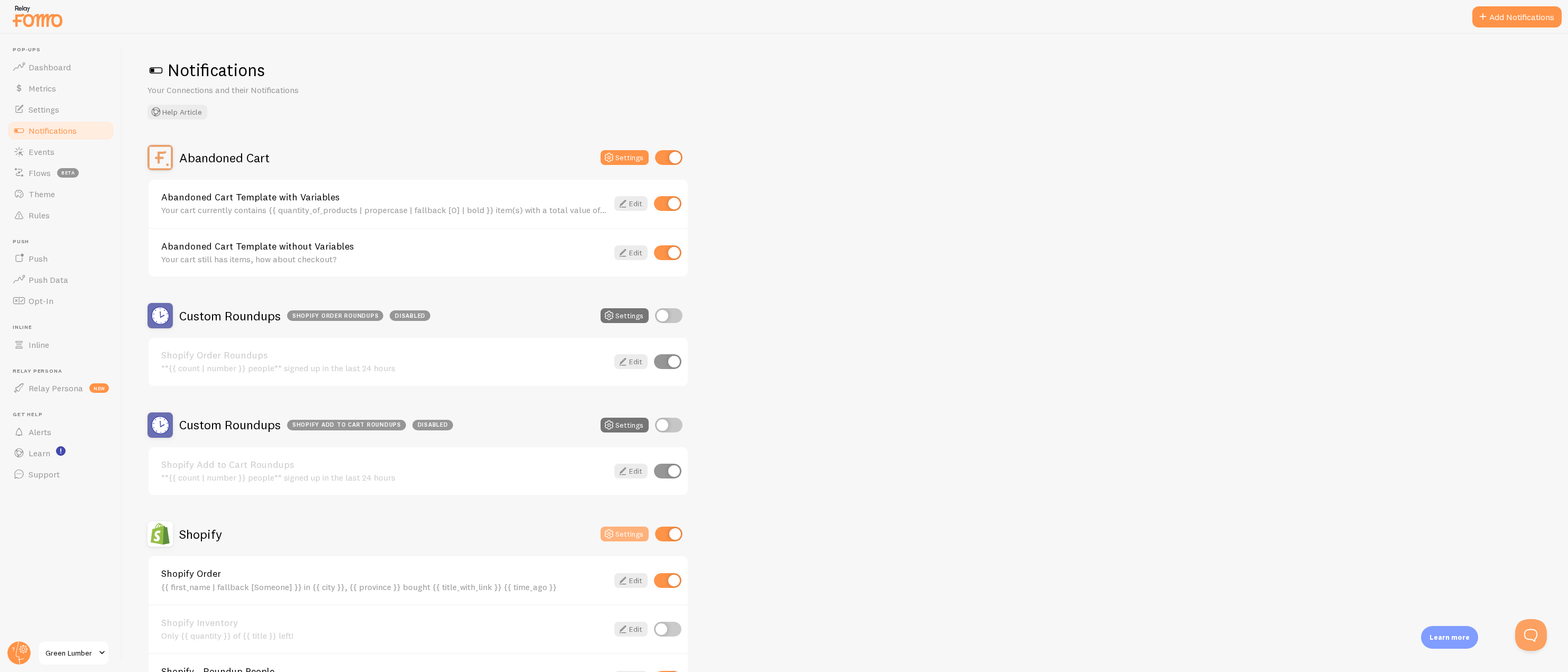
click at [612, 534] on icon at bounding box center [609, 534] width 13 height 13
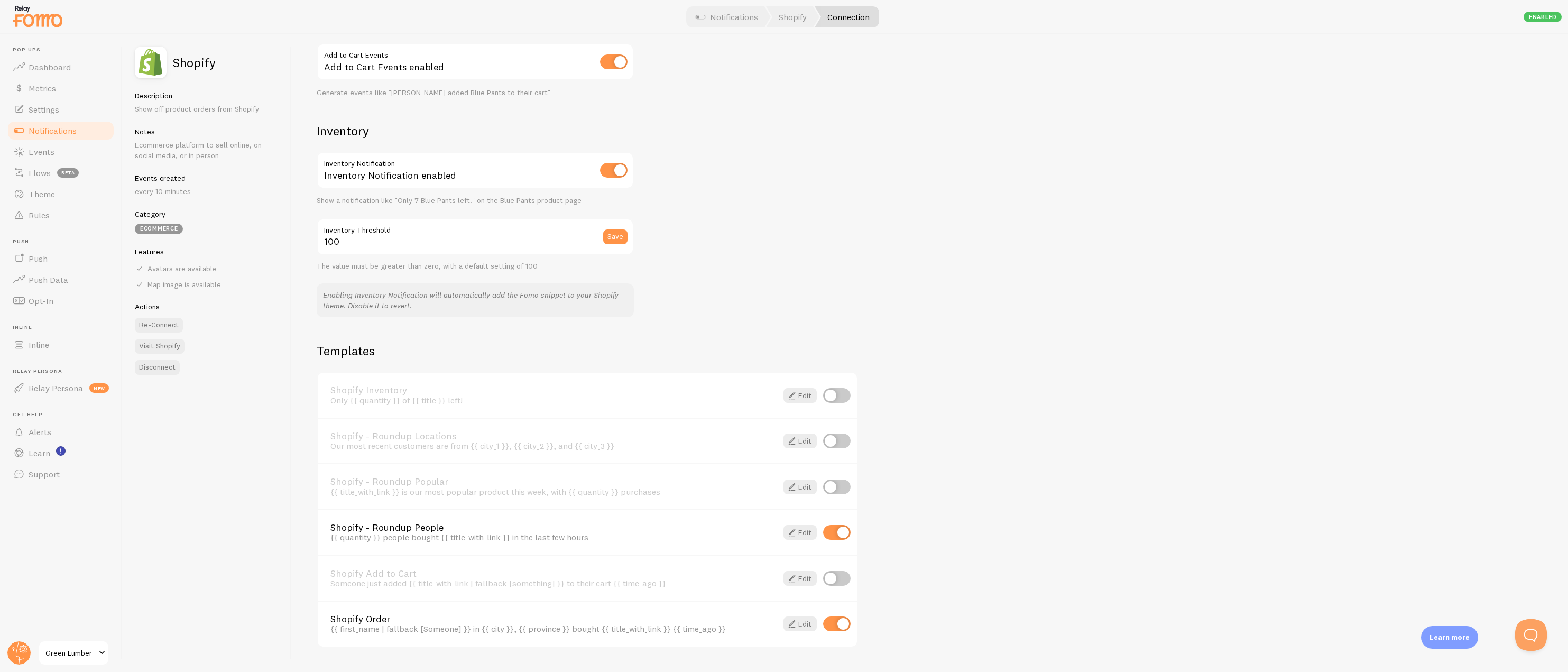
scroll to position [460, 0]
click at [839, 397] on input "checkbox" at bounding box center [836, 395] width 27 height 15
checkbox input "true"
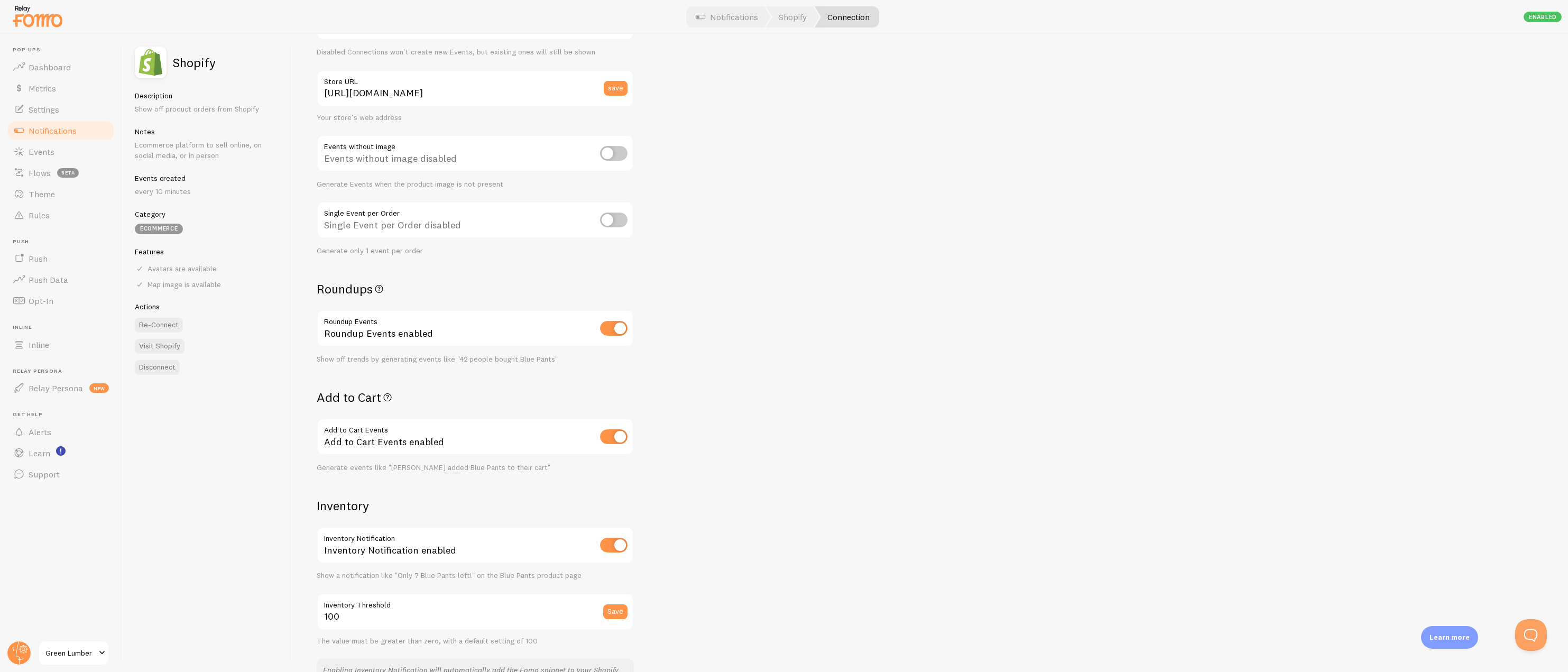
scroll to position [0, 0]
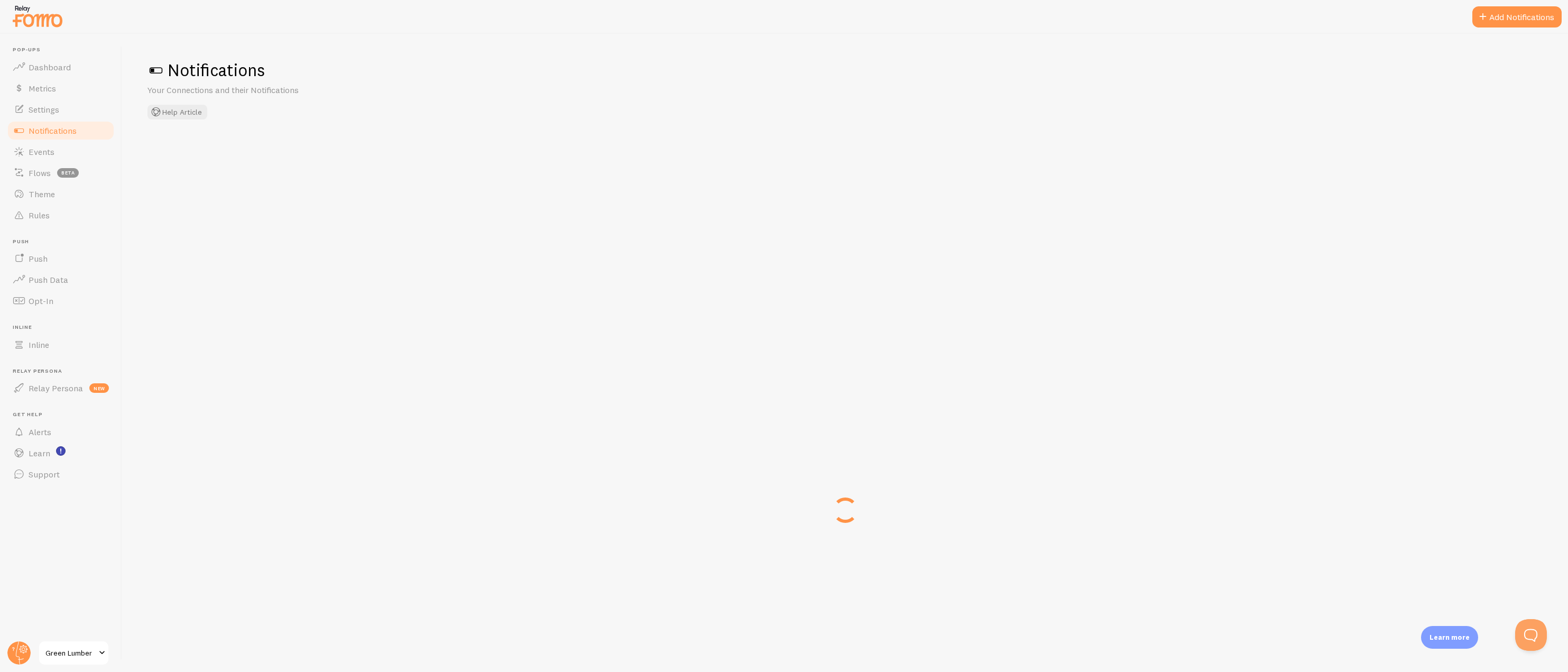
checkbox input "true"
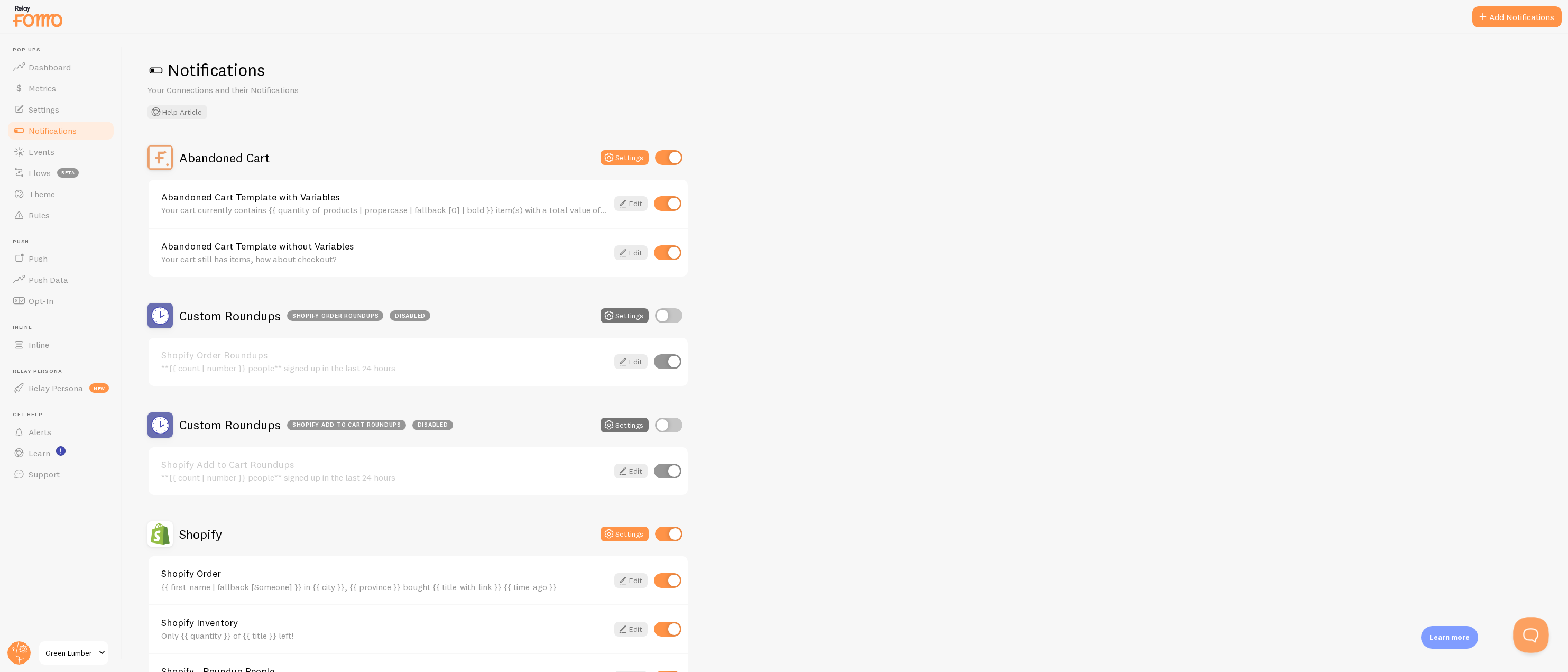
click at [1533, 632] on button "Open Beacon popover" at bounding box center [1529, 633] width 32 height 32
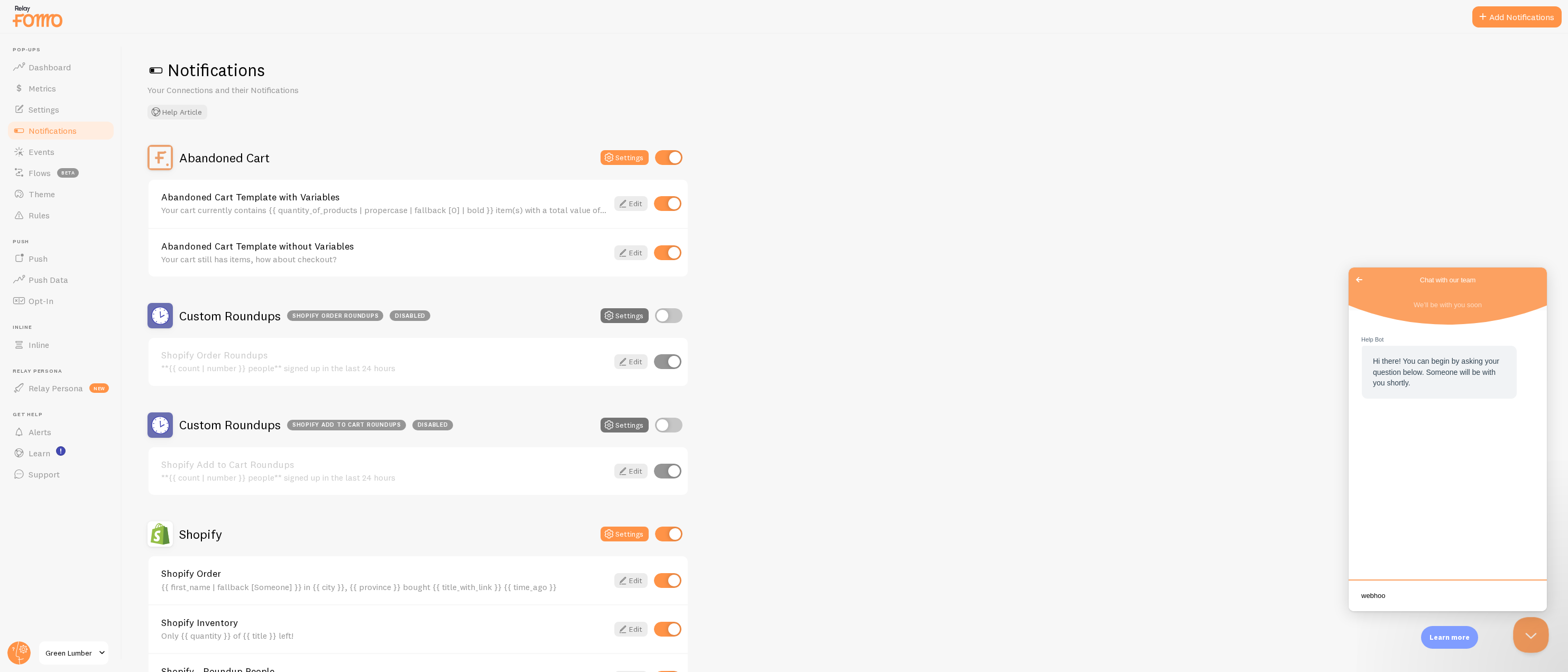
click at [1518, 629] on button "Close Beacon popover" at bounding box center [1529, 633] width 32 height 32
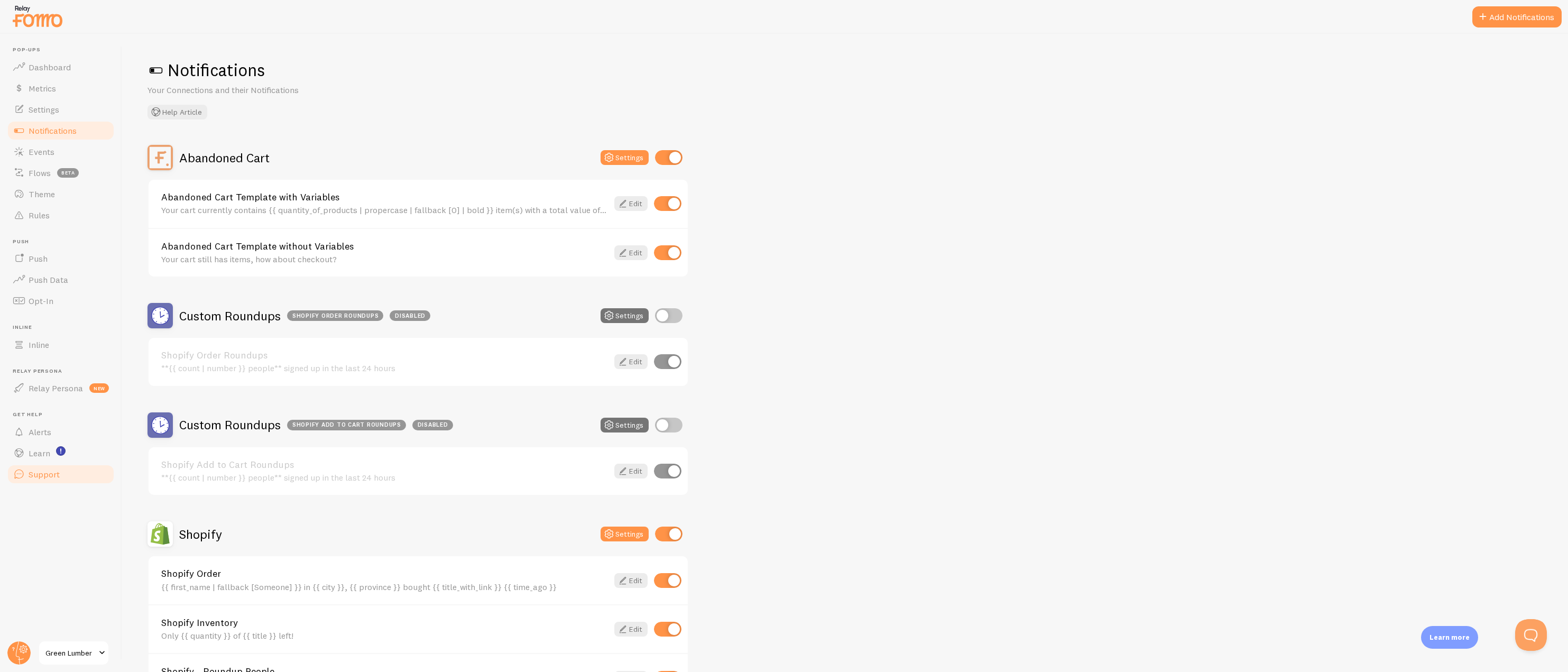
click at [27, 477] on link "Support" at bounding box center [60, 474] width 109 height 21
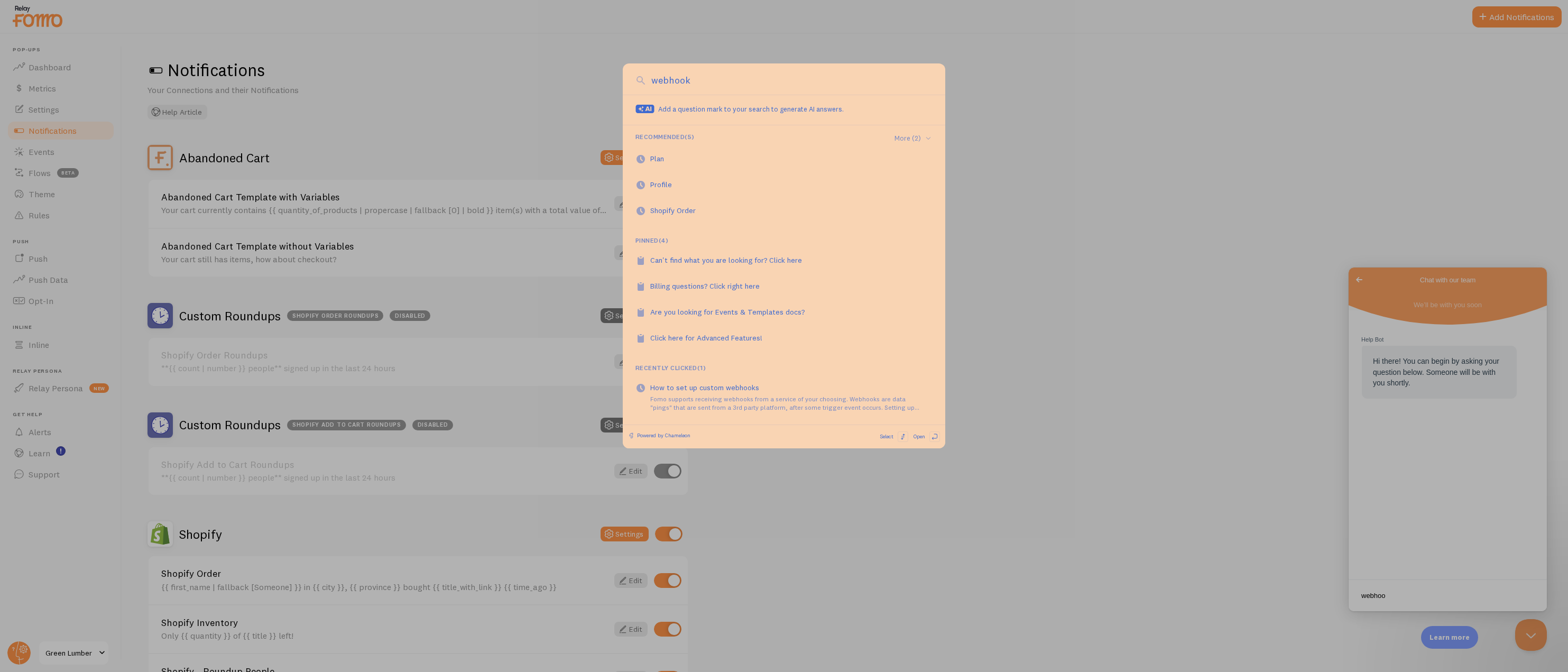
type input "webhook"
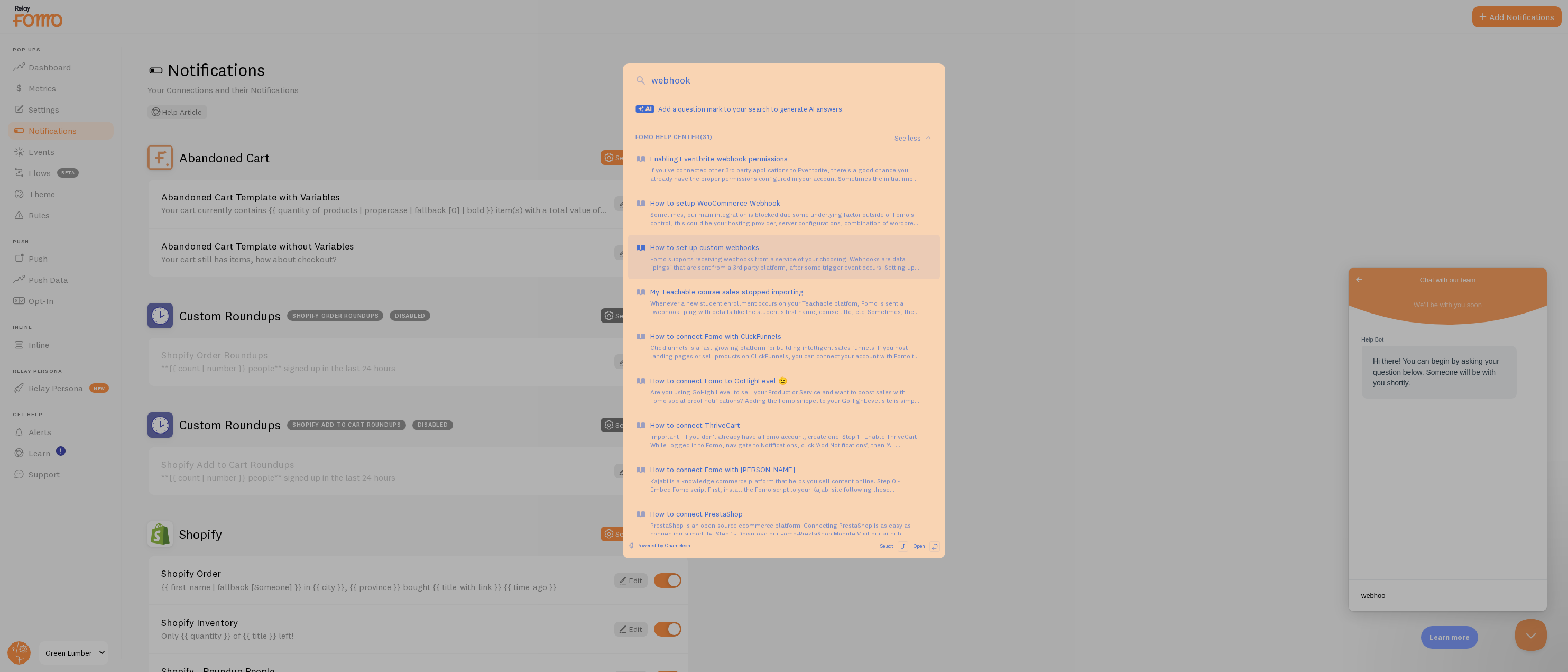
click at [753, 253] on div "How to set up custom webhooks Fomo supports receiving webhooks from a service o…" at bounding box center [791, 257] width 282 height 30
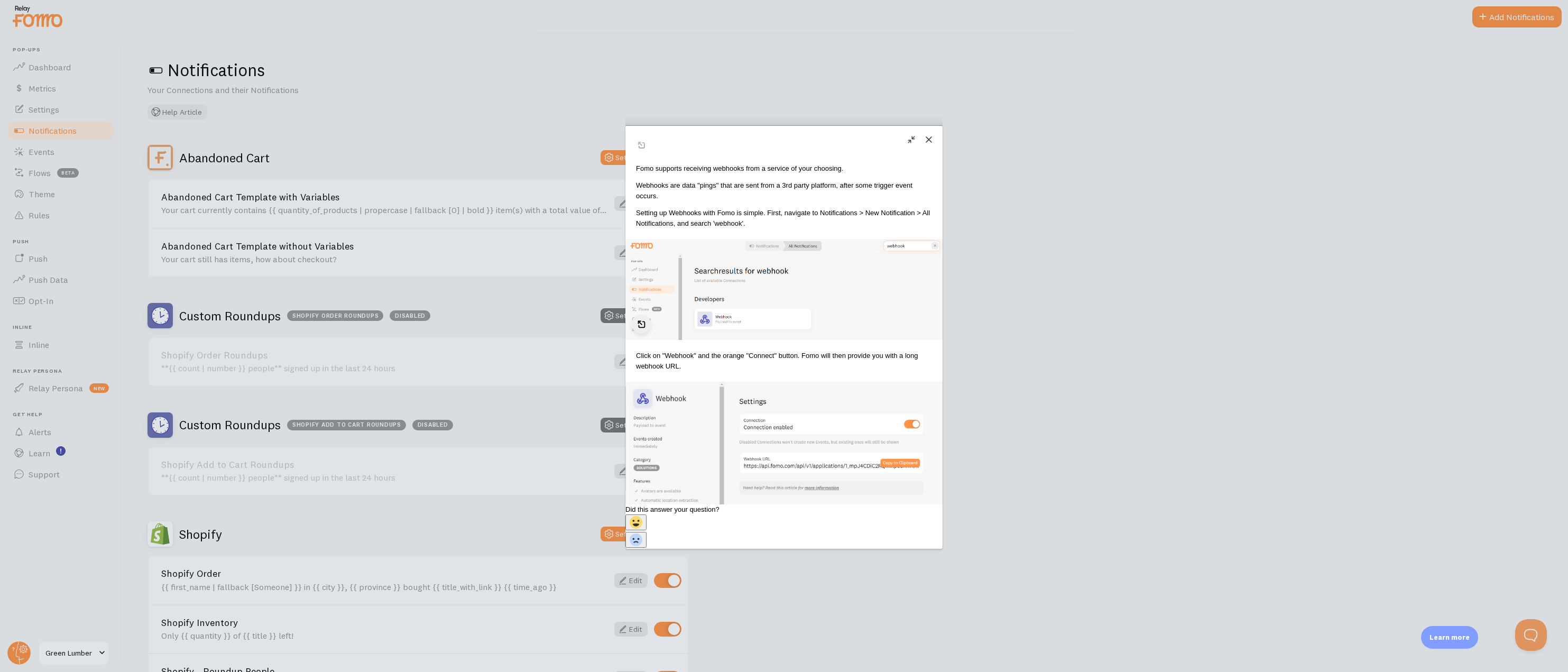
scroll to position [51, 0]
drag, startPoint x: 646, startPoint y: 187, endPoint x: 762, endPoint y: 199, distance: 116.6
click at [762, 203] on p "Setting up Webhooks with Fomo is simple. First, navigate to Notifications > New…" at bounding box center [784, 214] width 296 height 21
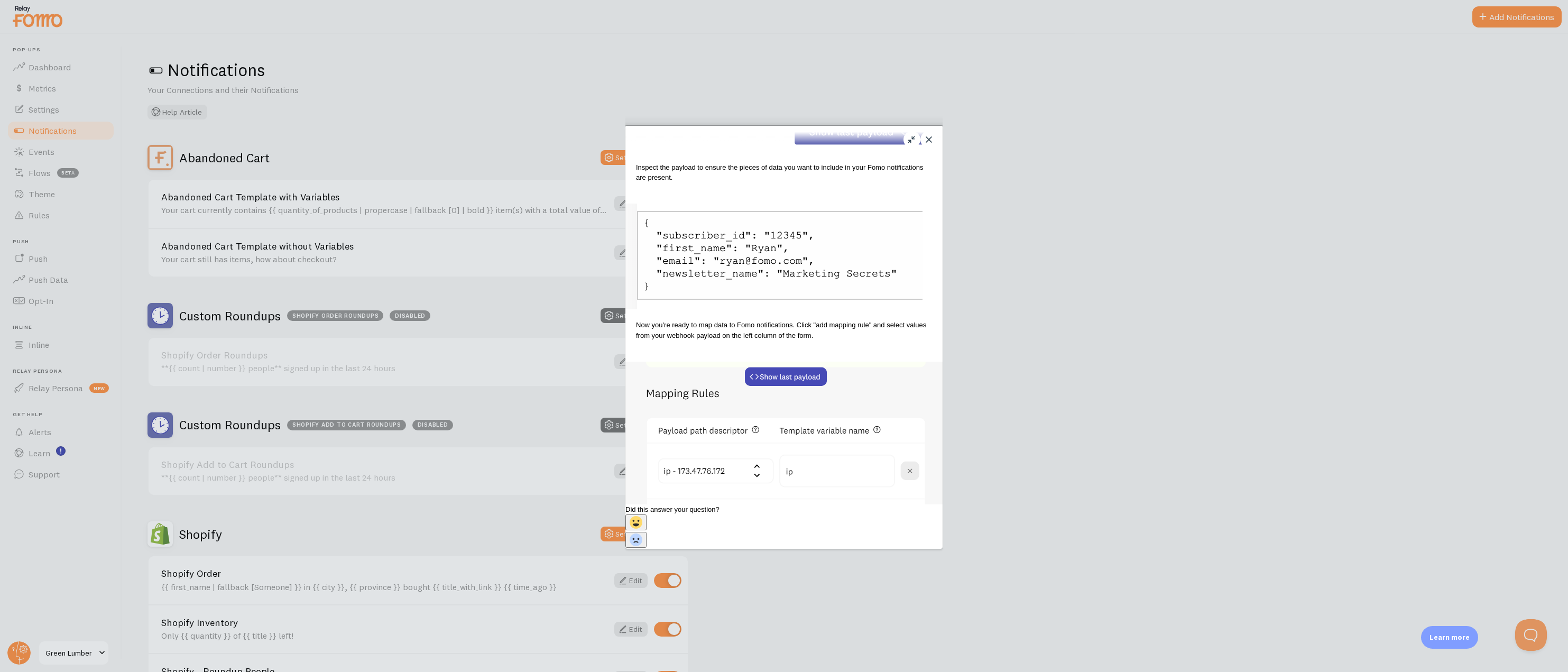
scroll to position [1119, 0]
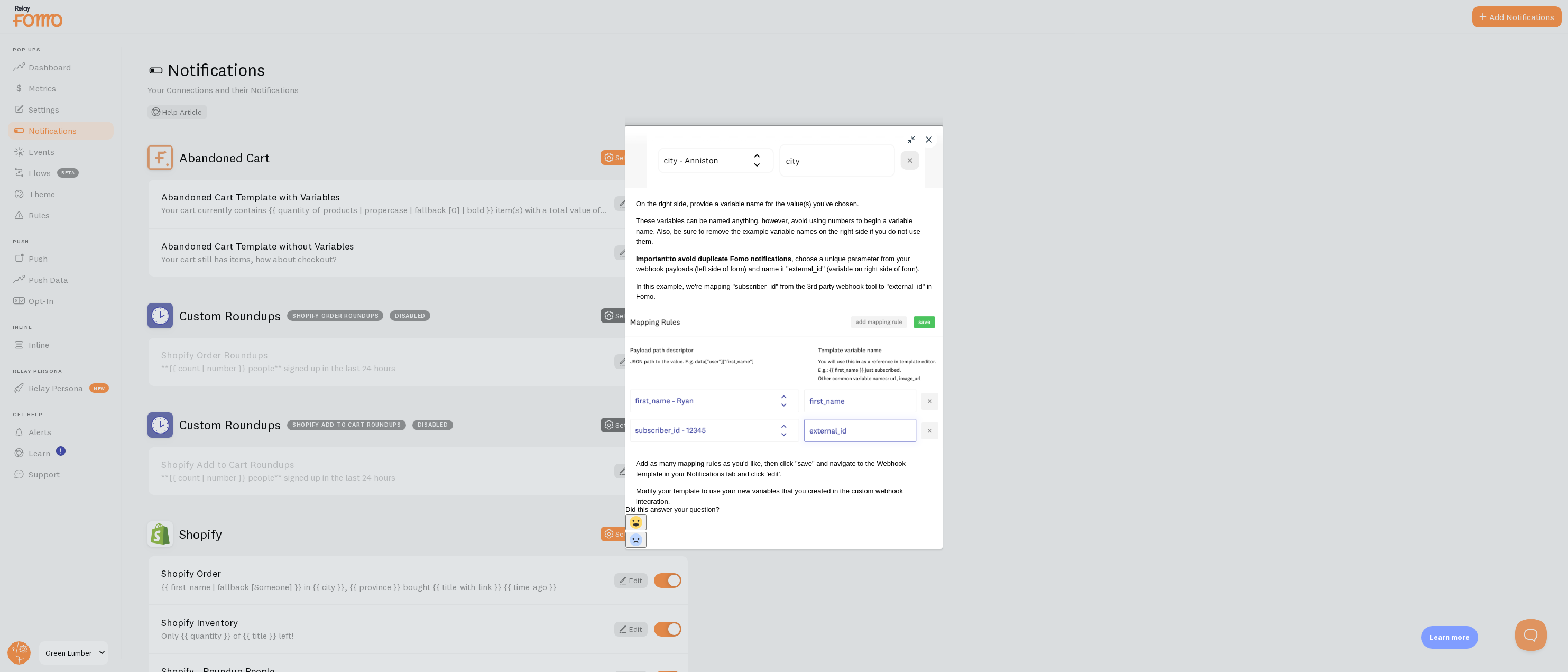
click at [931, 139] on button "Close" at bounding box center [929, 139] width 17 height 17
